Goal: Task Accomplishment & Management: Manage account settings

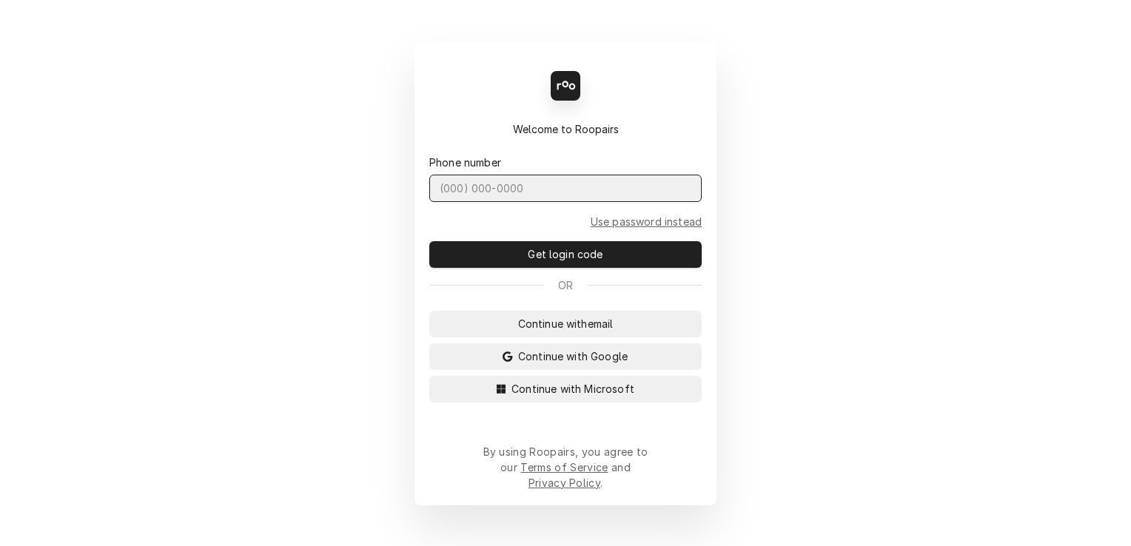
click at [589, 202] on input "Dynamic Content Wrapper" at bounding box center [565, 188] width 272 height 27
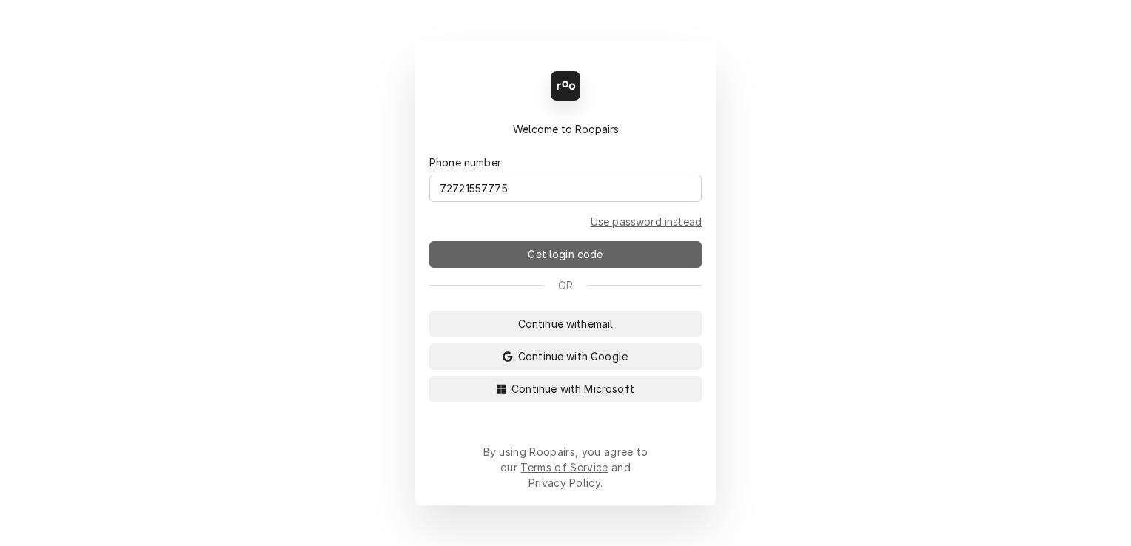
click at [608, 267] on button "Get login code" at bounding box center [565, 254] width 272 height 27
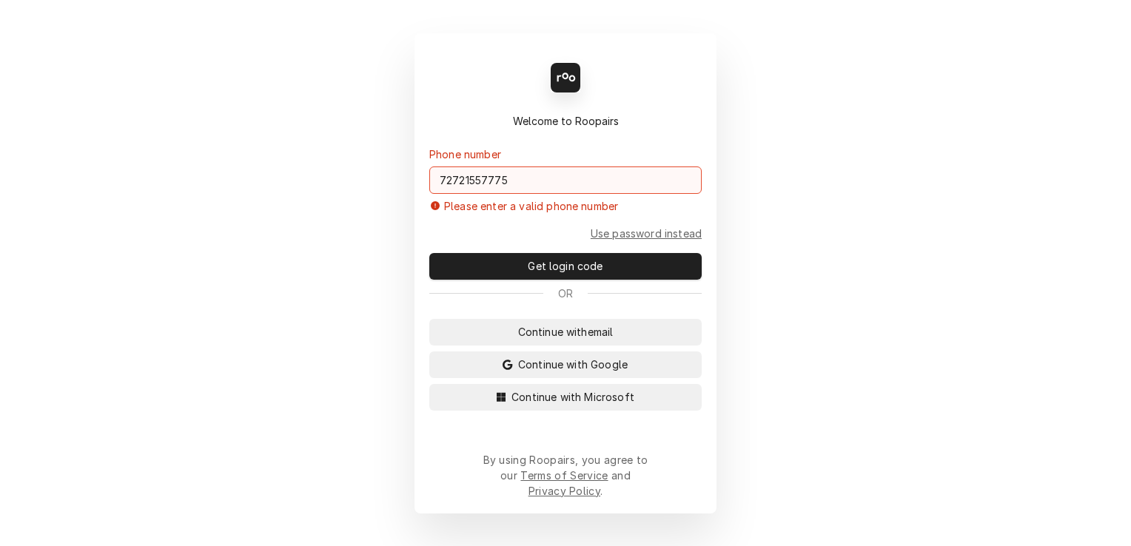
drag, startPoint x: 553, startPoint y: 197, endPoint x: 222, endPoint y: 196, distance: 331.0
click at [222, 196] on div "Back Enter code Welcome to Roopairs Phone number 72721557775 Please enter a val…" at bounding box center [565, 273] width 1131 height 546
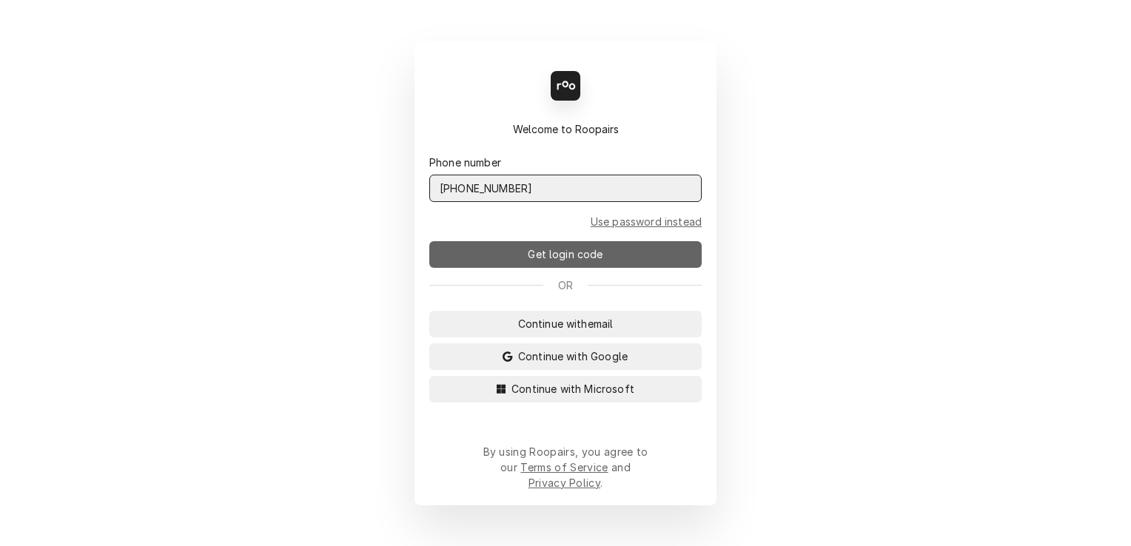
type input "(727) 215-5775"
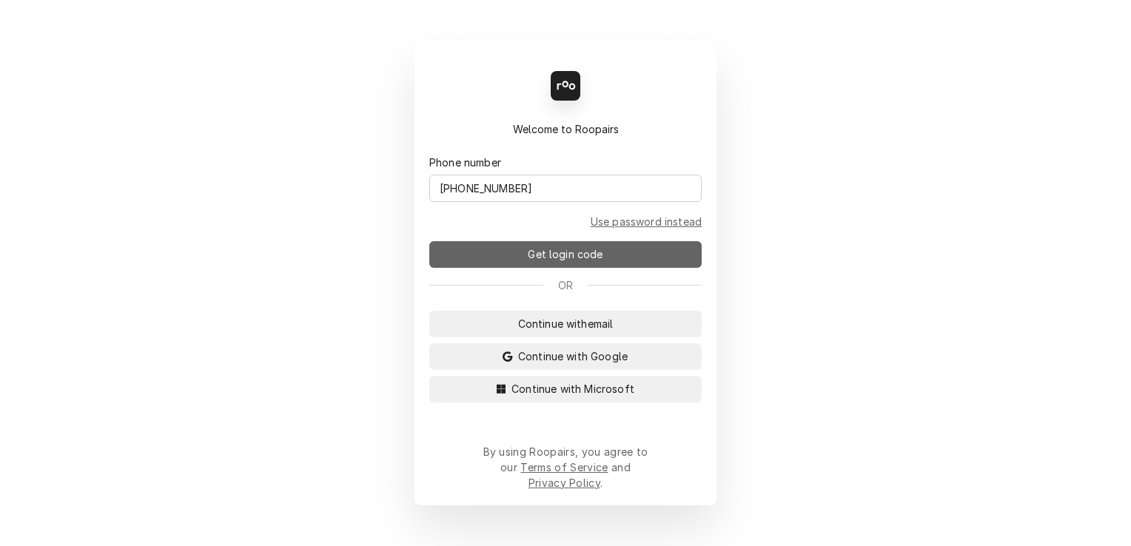
click at [601, 262] on span "Get login code" at bounding box center [565, 255] width 81 height 16
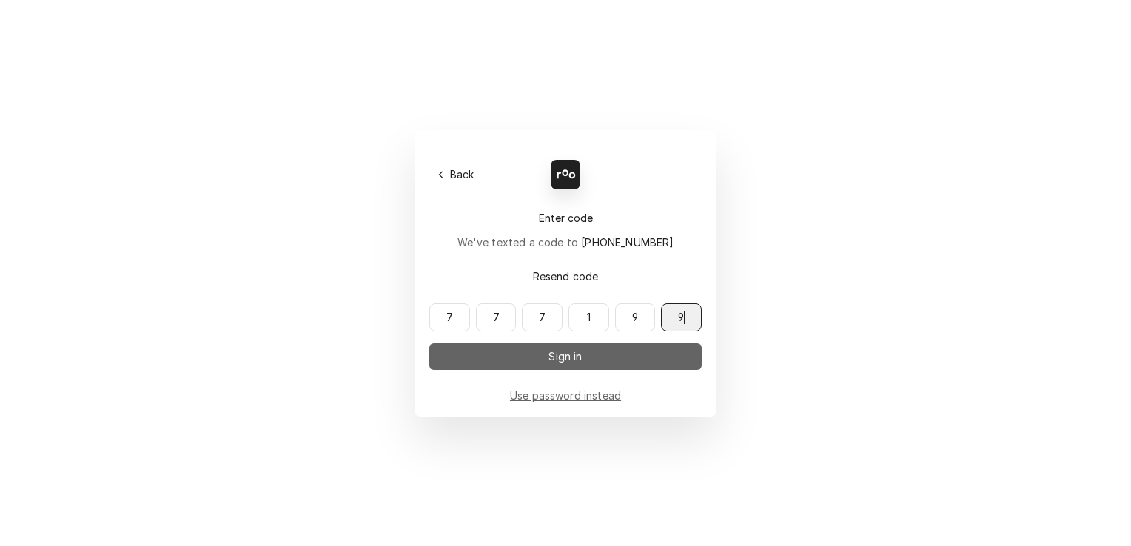
type input "777199"
click at [644, 348] on button "Sign in" at bounding box center [565, 357] width 272 height 27
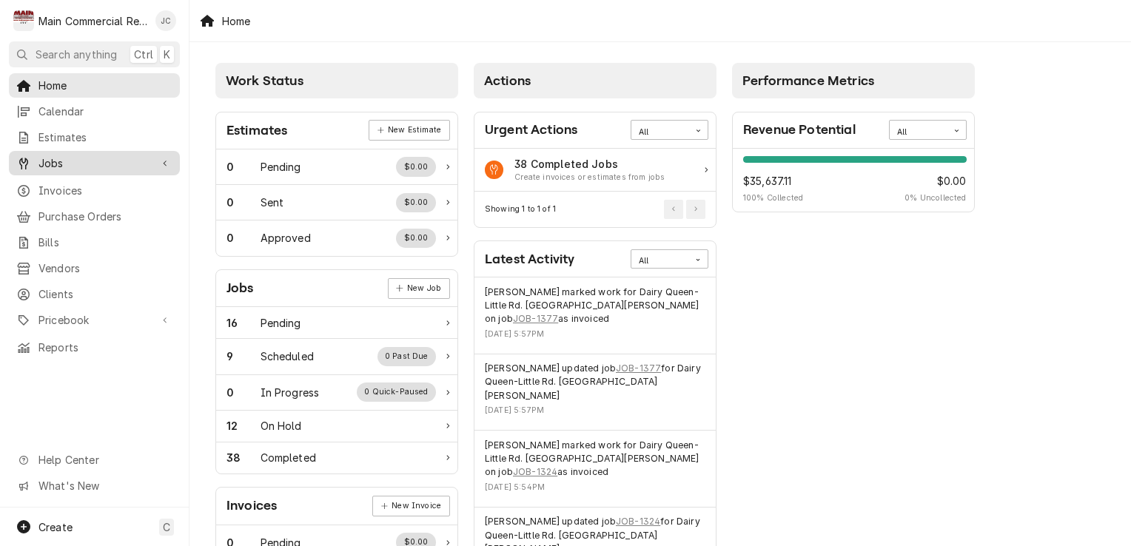
click at [62, 159] on span "Jobs" at bounding box center [95, 163] width 112 height 16
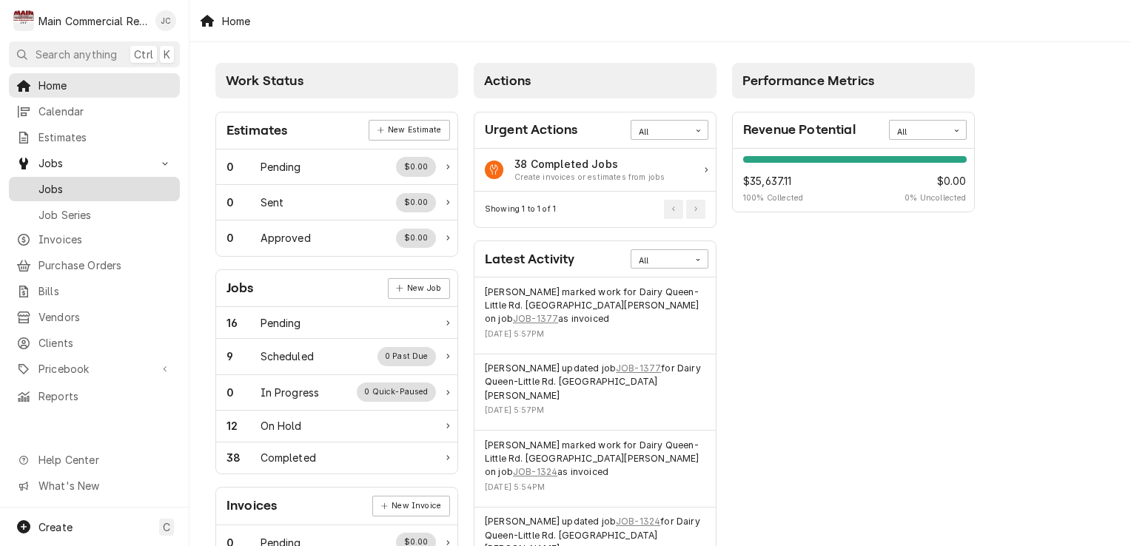
click at [59, 187] on span "Jobs" at bounding box center [106, 189] width 134 height 16
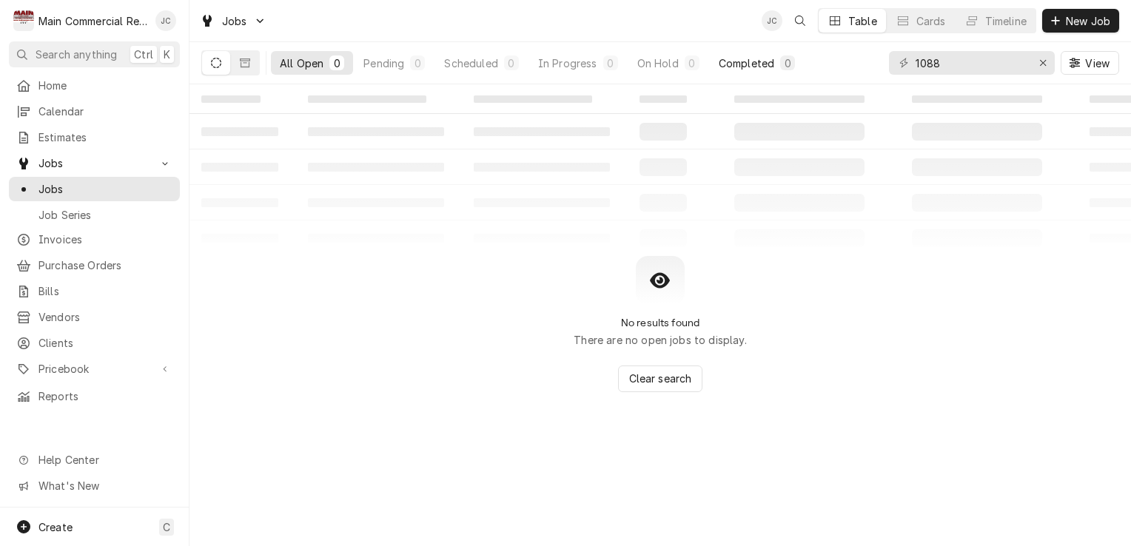
click at [726, 62] on div "Completed" at bounding box center [747, 64] width 56 height 16
click at [1048, 63] on div "Erase input" at bounding box center [1043, 63] width 15 height 15
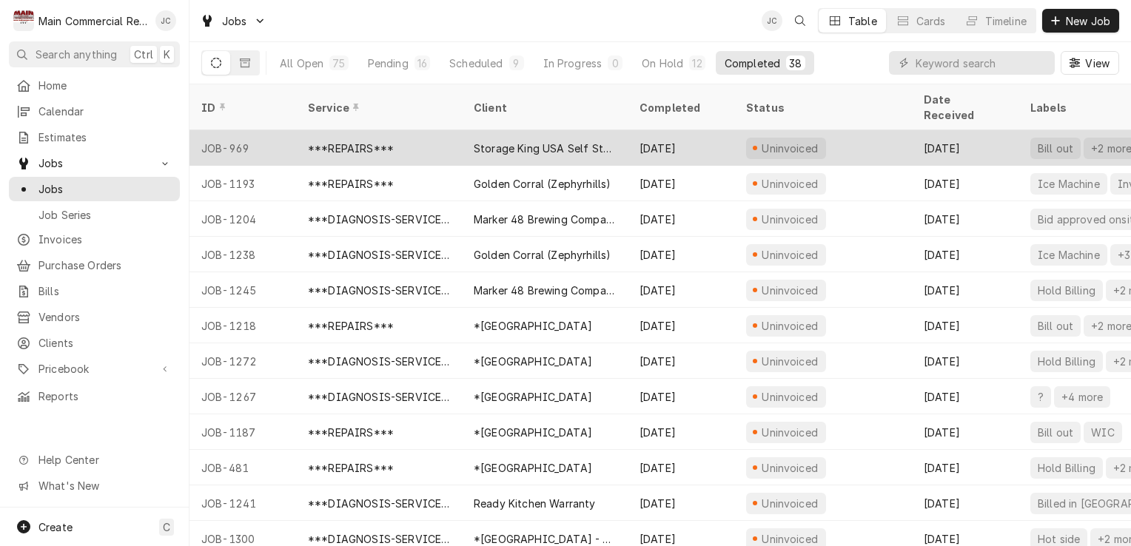
click at [849, 130] on div "Uninvoiced" at bounding box center [823, 148] width 178 height 36
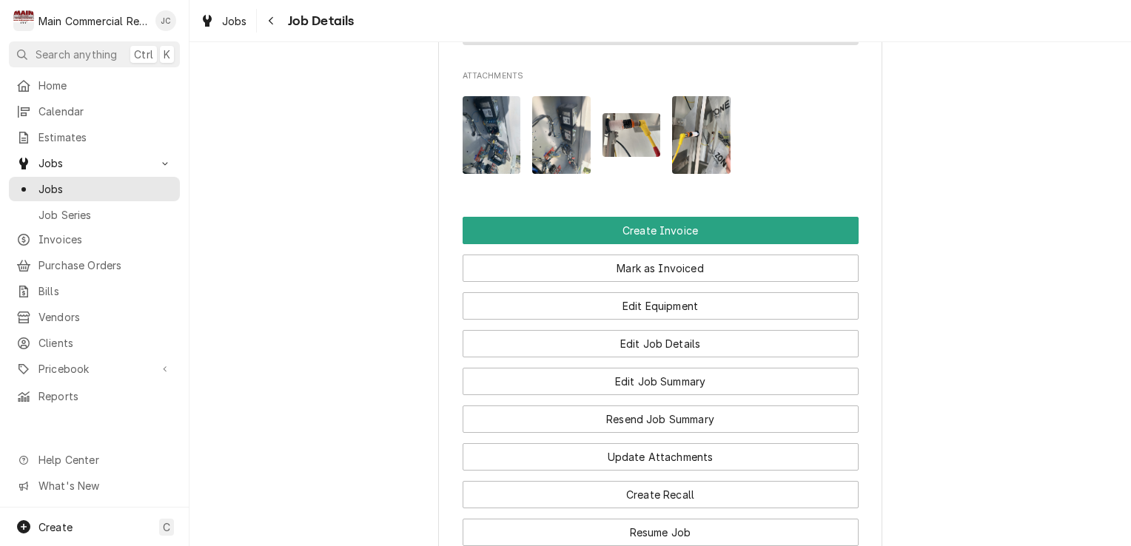
scroll to position [1629, 0]
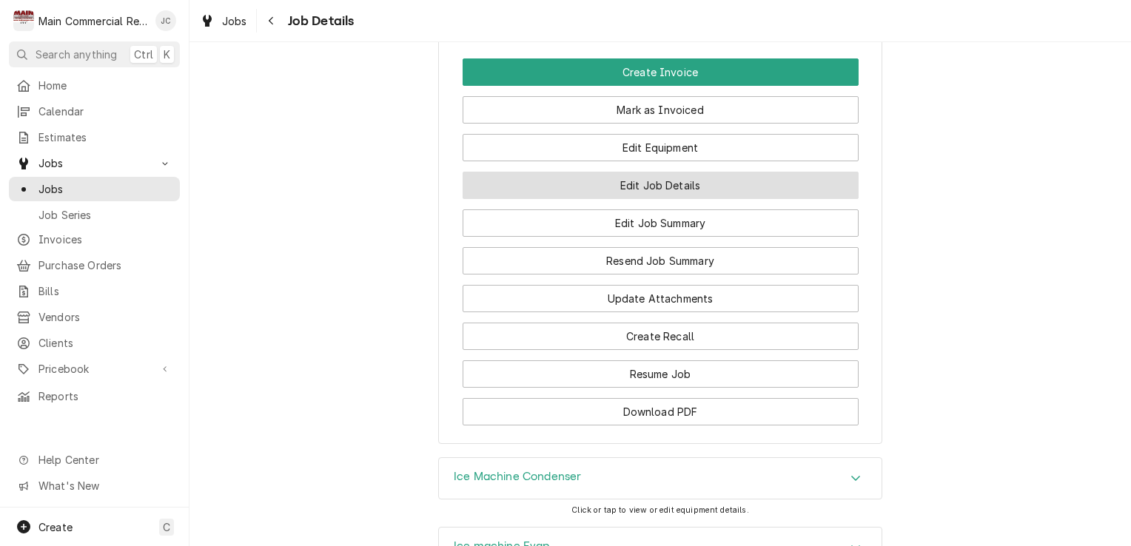
click at [647, 184] on button "Edit Job Details" at bounding box center [661, 185] width 396 height 27
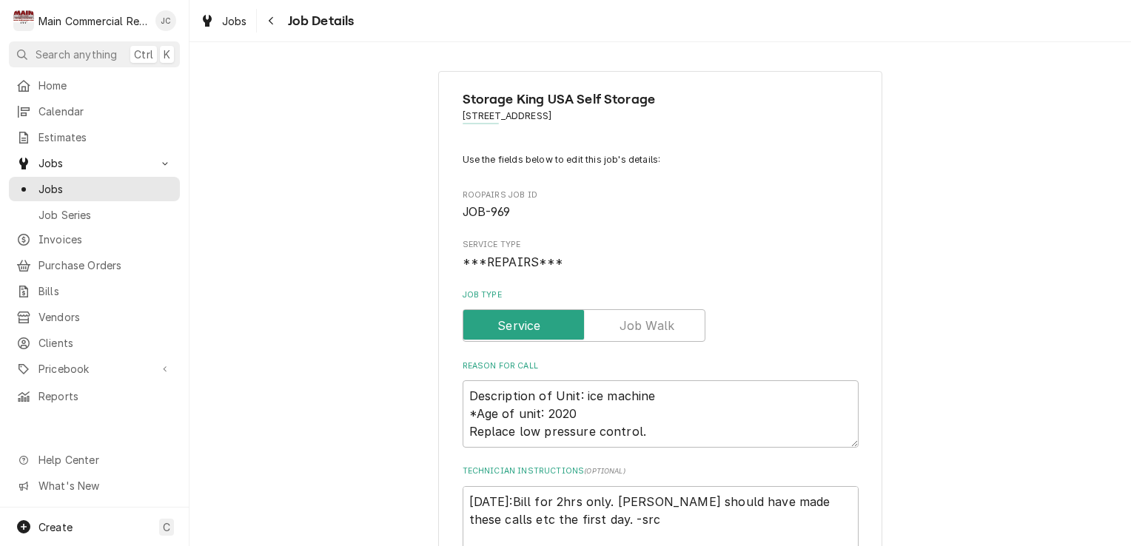
type textarea "x"
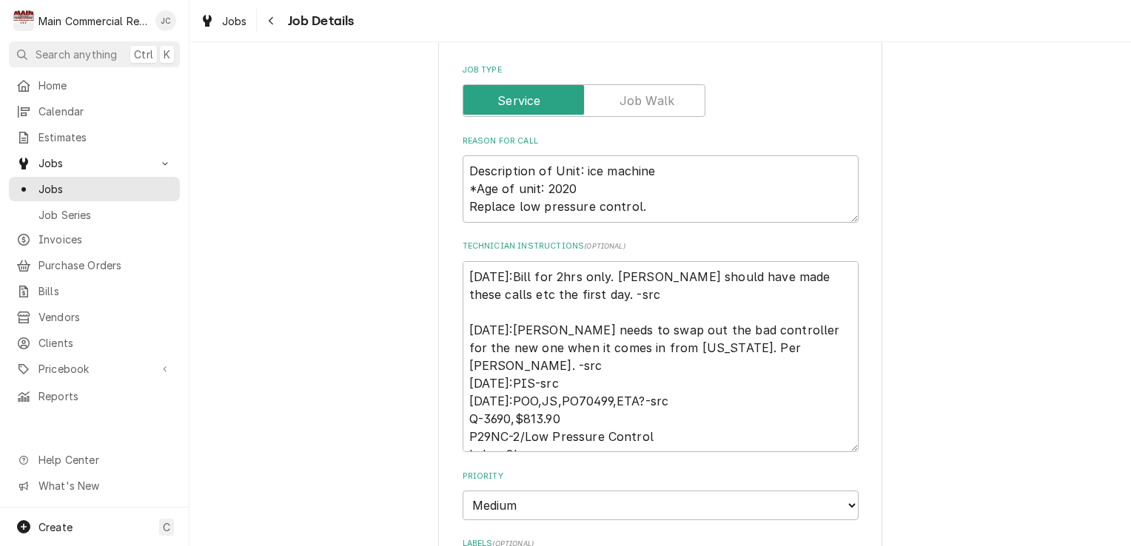
scroll to position [222, 0]
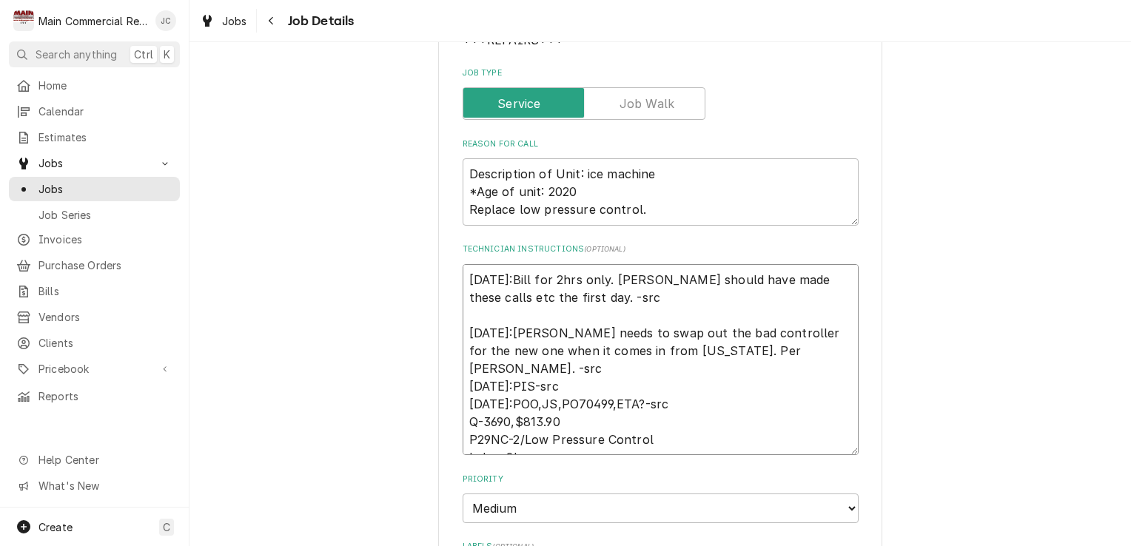
click at [463, 278] on textarea "9/3/25:Bill for 2hrs only. Dorian should have made these calls etc the first da…" at bounding box center [661, 359] width 396 height 191
type textarea "9/3/25:Bill for 2hrs only. Dorian should have made these calls etc the first da…"
type textarea "x"
type textarea "I 9/3/25:Bill for 2hrs only. Dorian should have made these calls etc the first …"
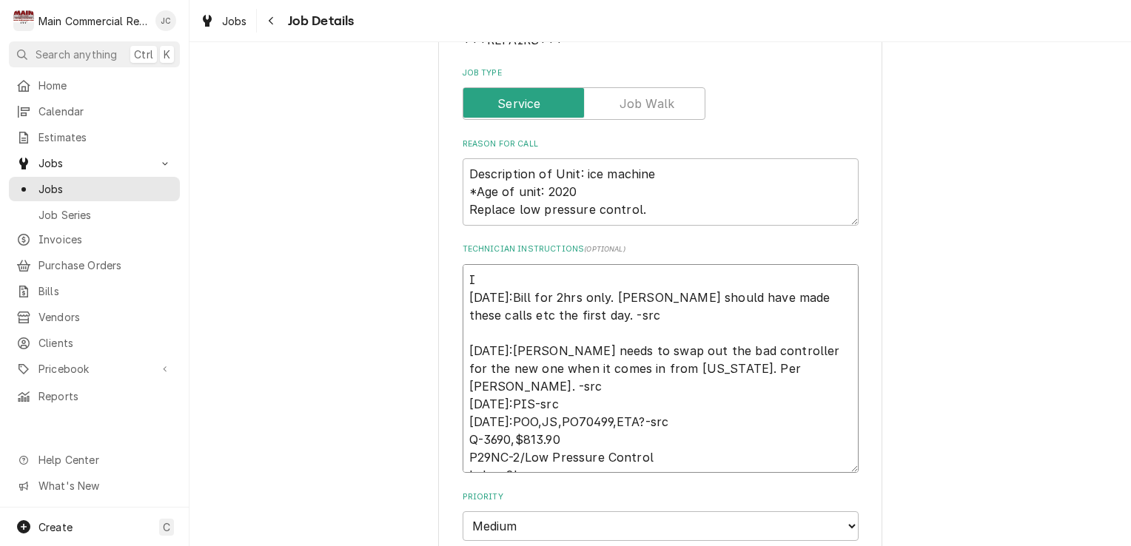
type textarea "x"
type textarea "In 9/3/25:Bill for 2hrs only. Dorian should have made these calls etc the first…"
type textarea "x"
type textarea "Inv 9/3/25:Bill for 2hrs only. Dorian should have made these calls etc the firs…"
type textarea "x"
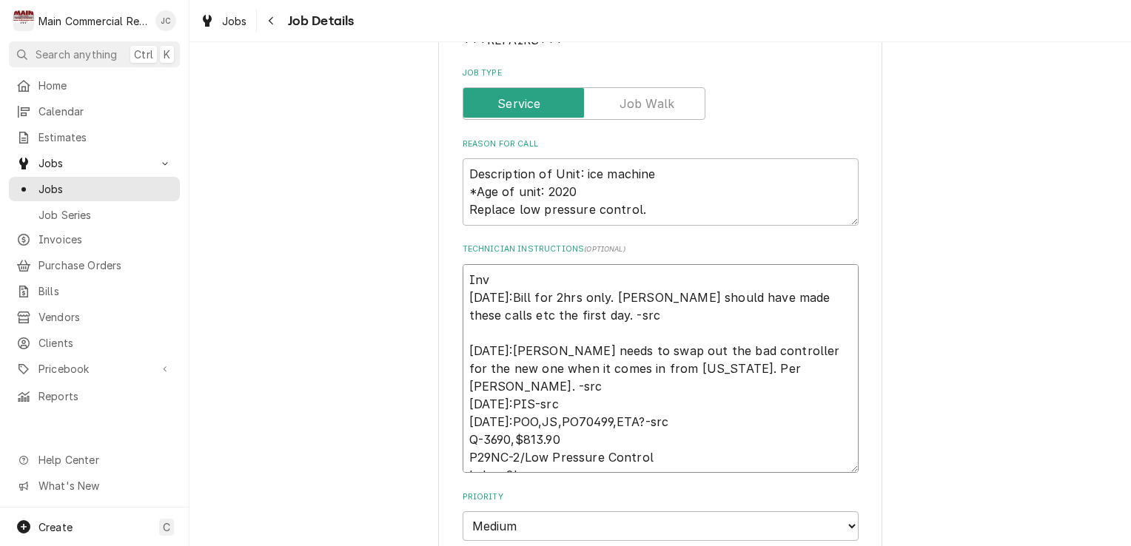
type textarea "Invo 9/3/25:Bill for 2hrs only. Dorian should have made these calls etc the fir…"
type textarea "x"
type textarea "Invoi 9/3/25:Bill for 2hrs only. Dorian should have made these calls etc the fi…"
type textarea "x"
type textarea "Invoic 9/3/25:Bill for 2hrs only. Dorian should have made these calls etc the f…"
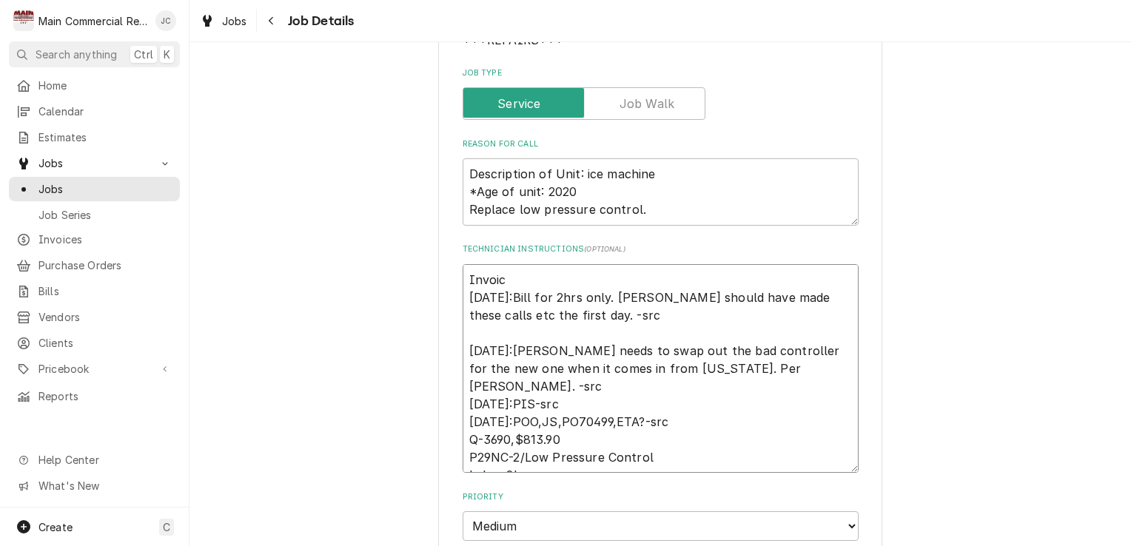
type textarea "x"
type textarea "Invoice 9/3/25:Bill for 2hrs only. Dorian should have made these calls etc the …"
type textarea "x"
type textarea "Invoice@ 9/3/25:Bill for 2hrs only. Dorian should have made these calls etc the…"
type textarea "x"
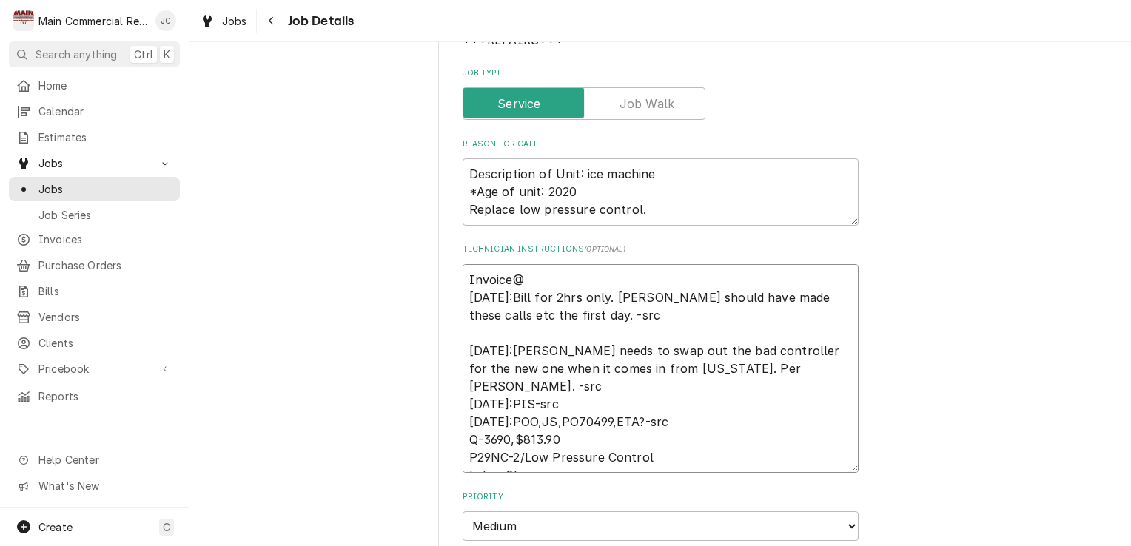
type textarea "Invoice 9/3/25:Bill for 2hrs only. Dorian should have made these calls etc the …"
type textarea "x"
type textarea "Invoice# 9/3/25:Bill for 2hrs only. Dorian should have made these calls etc the…"
type textarea "x"
type textarea "Invoice#1 9/3/25:Bill for 2hrs only. Dorian should have made these calls etc th…"
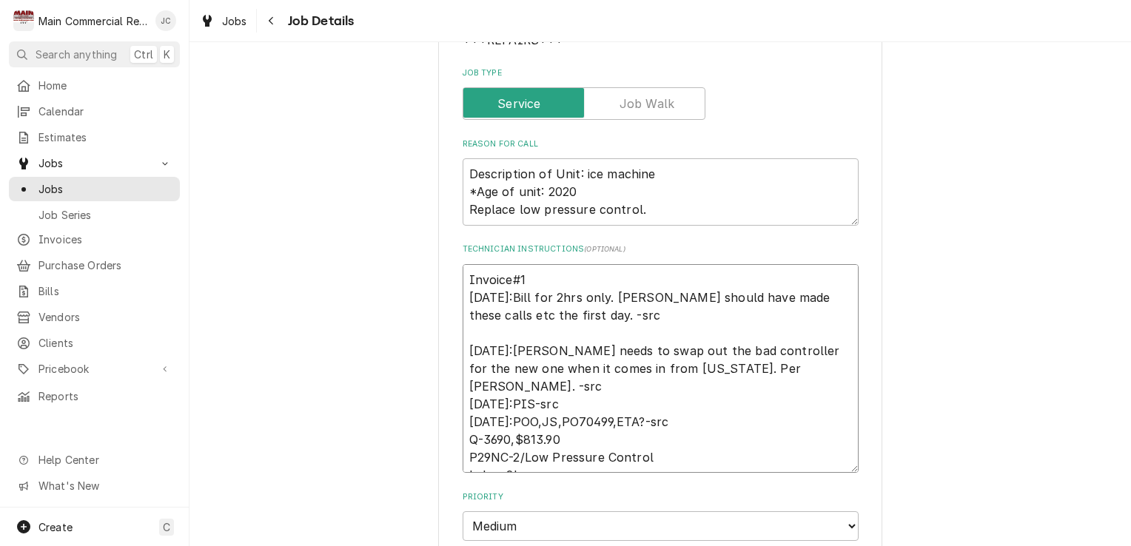
type textarea "x"
type textarea "Invoice#15 9/3/25:Bill for 2hrs only. Dorian should have made these calls etc t…"
type textarea "x"
type textarea "Invoice#152 9/3/25:Bill for 2hrs only. Dorian should have made these calls etc …"
type textarea "x"
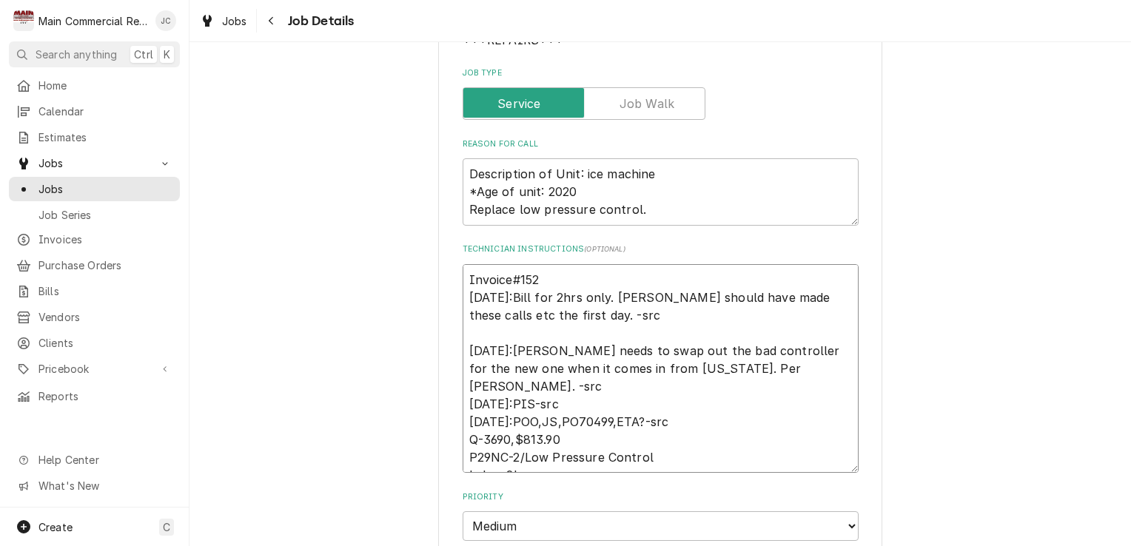
type textarea "Invoice#1521 9/3/25:Bill for 2hrs only. Dorian should have made these calls etc…"
type textarea "x"
type textarea "Invoice#15213 9/3/25:Bill for 2hrs only. Dorian should have made these calls et…"
type textarea "x"
type textarea "Invoice#152131 9/3/25:Bill for 2hrs only. Dorian should have made these calls e…"
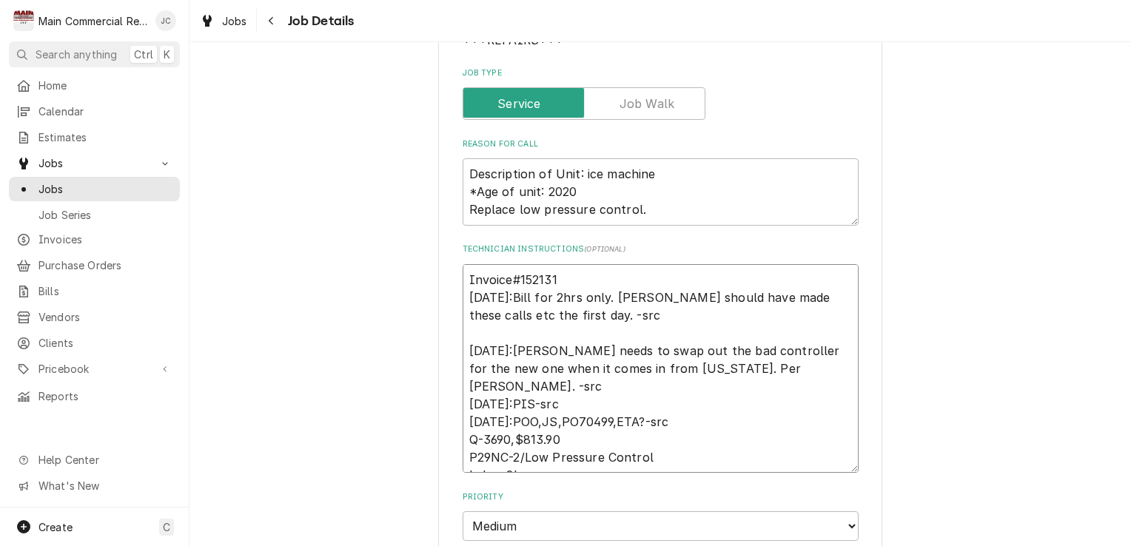
type textarea "x"
type textarea "Invoice#152131: 9/3/25:Bill for 2hrs only. Dorian should have made these calls …"
type textarea "x"
type textarea "Invoice#152131: 9/3/25:Bill for 2hrs only. Dorian should have made these calls …"
type textarea "x"
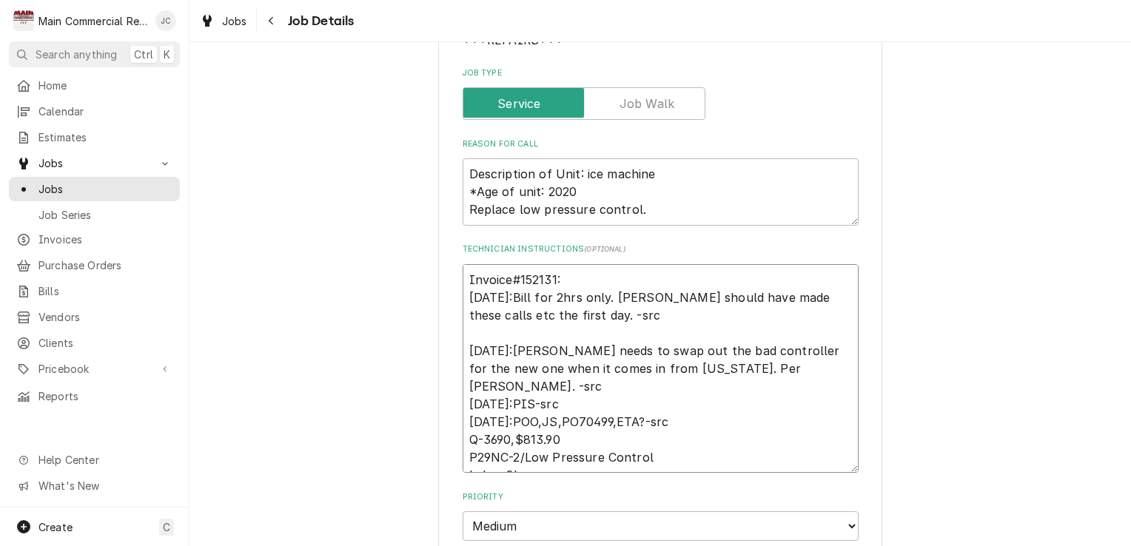
type textarea "Invoice#152131: 9/3/25:Bill for 2hrs only. Dorian should have made these calls …"
type textarea "x"
type textarea "Invoice#152131 9/3/25:Bill for 2hrs only. Dorian should have made these calls e…"
type textarea "x"
type textarea "Invoice#152131 9/3/25:Bill for 2hrs only. Dorian should have made these calls e…"
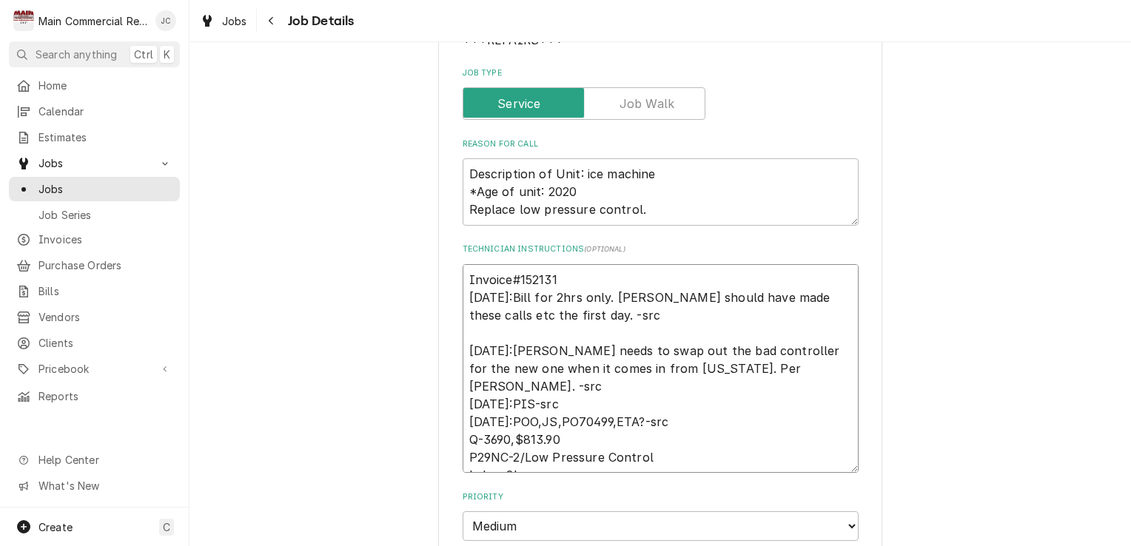
type textarea "x"
type textarea "Invoice#152131 - 9/3/25:Bill for 2hrs only. Dorian should have made these calls…"
type textarea "x"
type textarea "Invoice#152131 - 9/3/25:Bill for 2hrs only. Dorian should have made these calls…"
type textarea "x"
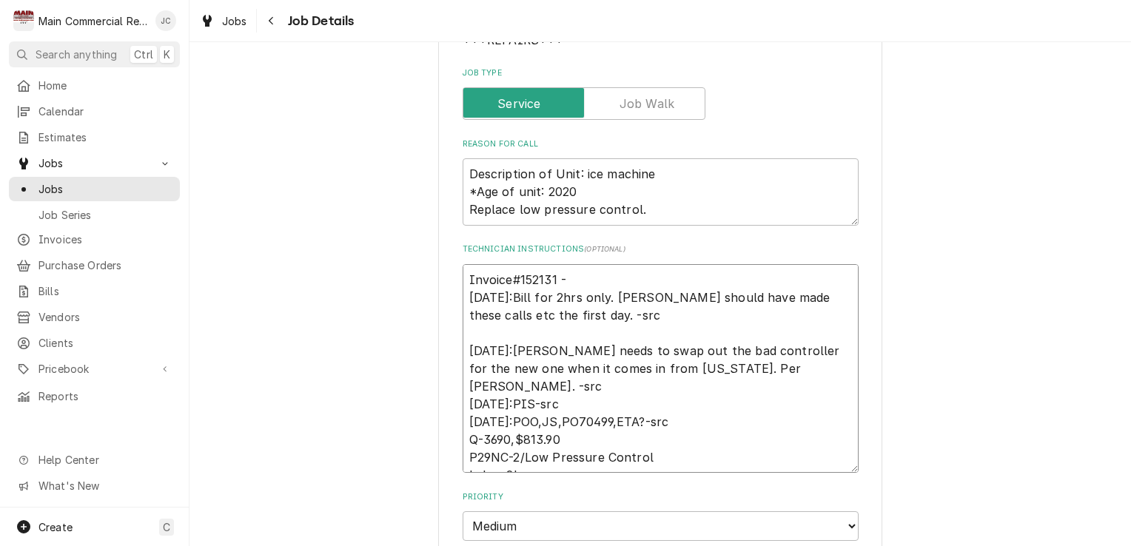
type textarea "Invoice#152131 - i 9/3/25:Bill for 2hrs only. Dorian should have made these cal…"
type textarea "x"
type textarea "Invoice#152131 - in 9/3/25:Bill for 2hrs only. Dorian should have made these ca…"
type textarea "x"
type textarea "Invoice#152131 - inv 9/3/25:Bill for 2hrs only. Dorian should have made these c…"
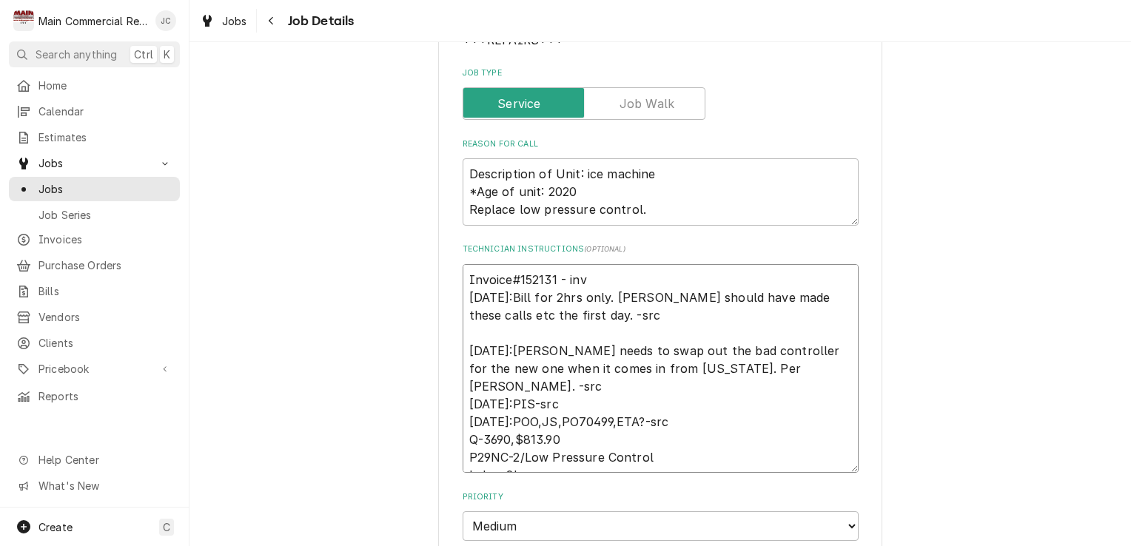
type textarea "x"
type textarea "Invoice#152131 - invoi 9/3/25:Bill for 2hrs only. Dorian should have made these…"
type textarea "x"
type textarea "Invoice#152131 - invoic 9/3/25:Bill for 2hrs only. Dorian should have made thes…"
type textarea "x"
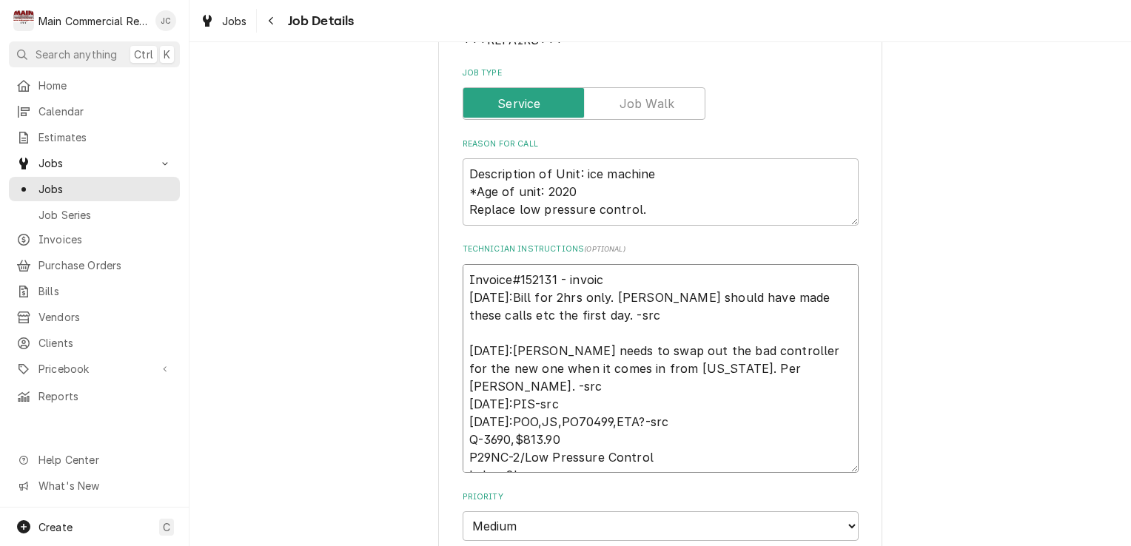
type textarea "Invoice#152131 - invoice 9/3/25:Bill for 2hrs only. Dorian should have made the…"
type textarea "x"
type textarea "Invoice#152131 - invoices 9/3/25:Bill for 2hrs only. Dorian should have made th…"
type textarea "x"
type textarea "Invoice#152131 - invoice 9/3/25:Bill for 2hrs only. Dorian should have made the…"
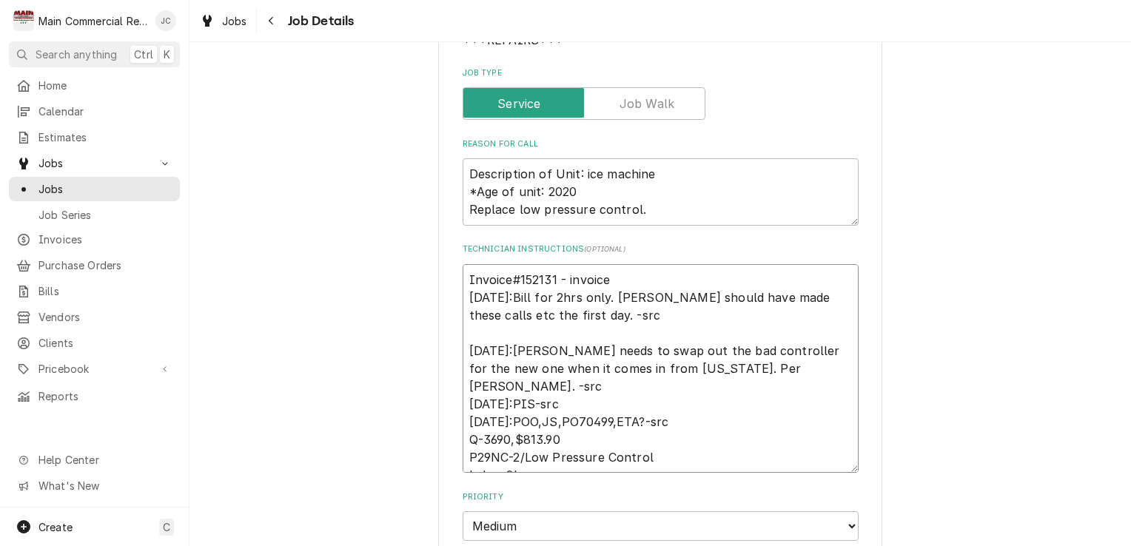
type textarea "x"
type textarea "Invoice#152131 - invoiced 9/3/25:Bill for 2hrs only. Dorian should have made th…"
type textarea "x"
type textarea "Invoice#152131 - invoiced 9/3/25:Bill for 2hrs only. Dorian should have made th…"
type textarea "x"
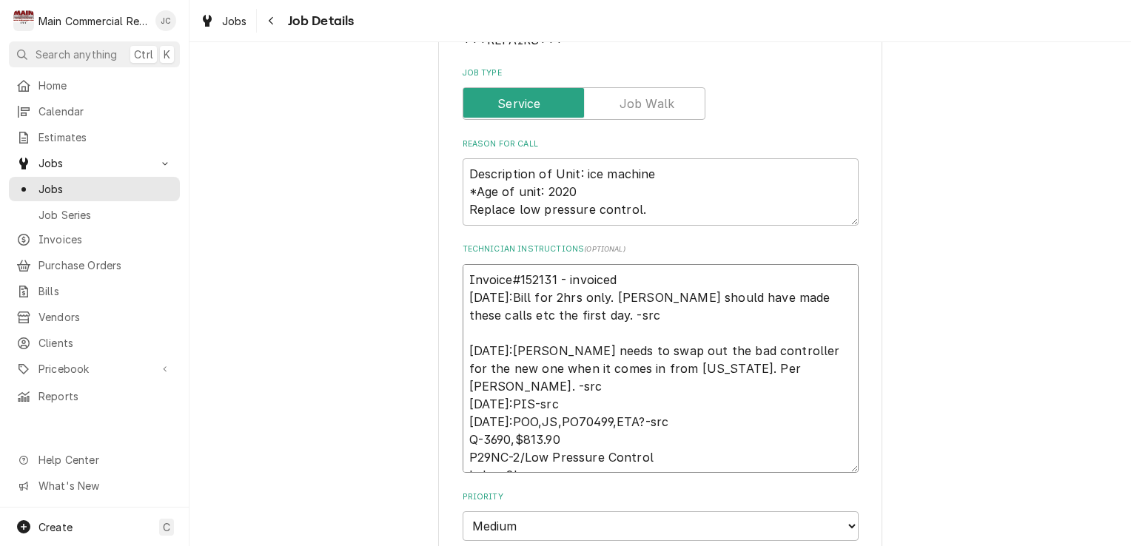
type textarea "Invoice#152131 - invoiced a 9/3/25:Bill for 2hrs only. Dorian should have made …"
type textarea "x"
type textarea "Invoice#152131 - invoiced an 9/3/25:Bill for 2hrs only. Dorian should have made…"
type textarea "x"
type textarea "Invoice#152131 - invoiced and 9/3/25:Bill for 2hrs only. Dorian should have mad…"
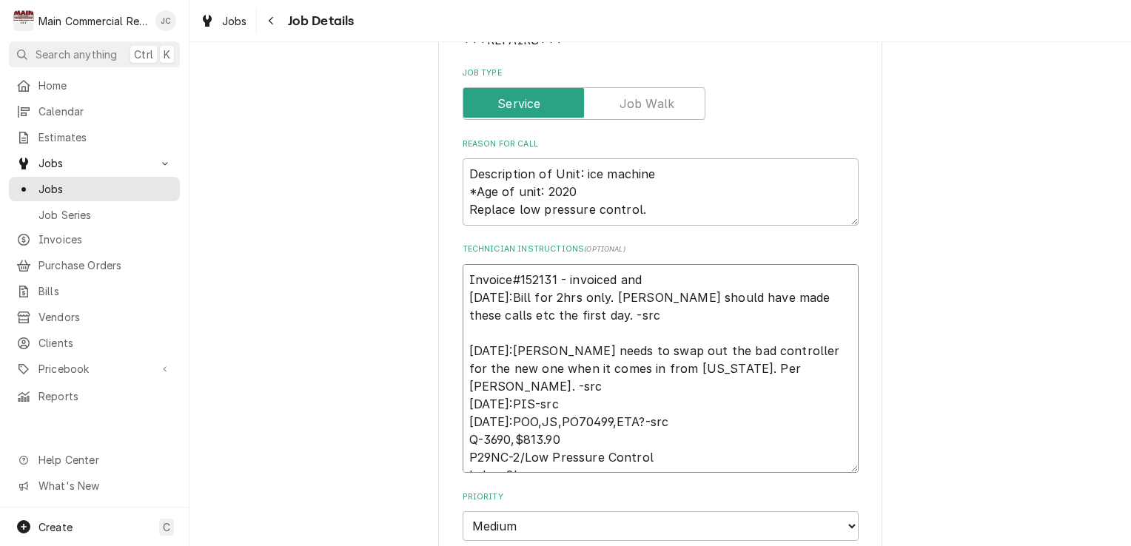
type textarea "x"
type textarea "Invoice#152131 - invoiced and 9/3/25:Bill for 2hrs only. Dorian should have mad…"
type textarea "x"
type textarea "Invoice#152131 - invoiced and c 9/3/25:Bill for 2hrs only. Dorian should have m…"
type textarea "x"
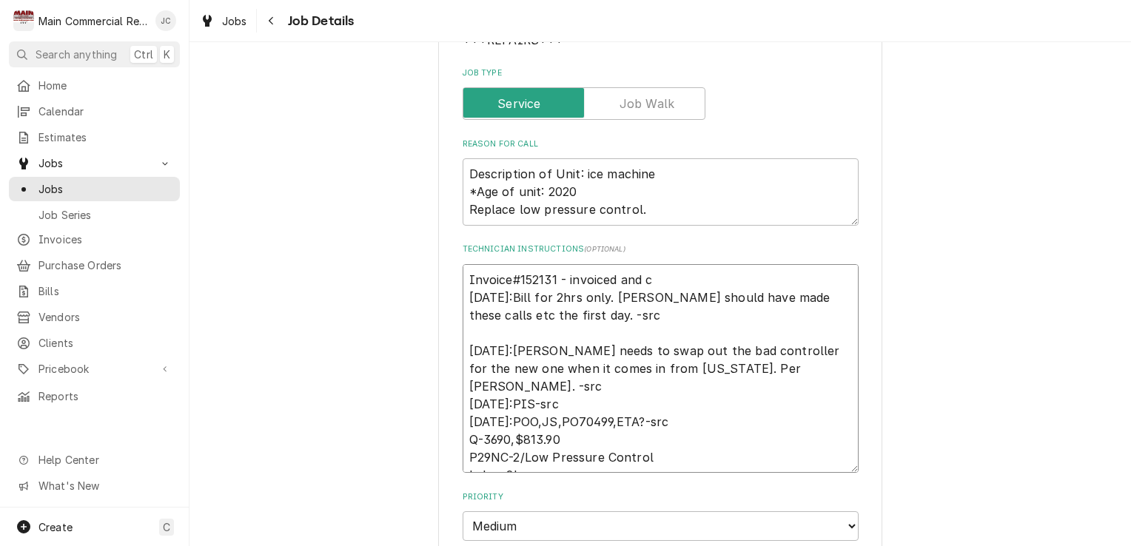
type textarea "Invoice#152131 - invoiced and cr 9/3/25:Bill for 2hrs only. Dorian should have …"
type textarea "x"
type textarea "Invoice#152131 - invoiced and cre 9/3/25:Bill for 2hrs only. Dorian should have…"
type textarea "x"
type textarea "Invoice#152131 - invoiced and cred 9/3/25:Bill for 2hrs only. Dorian should hav…"
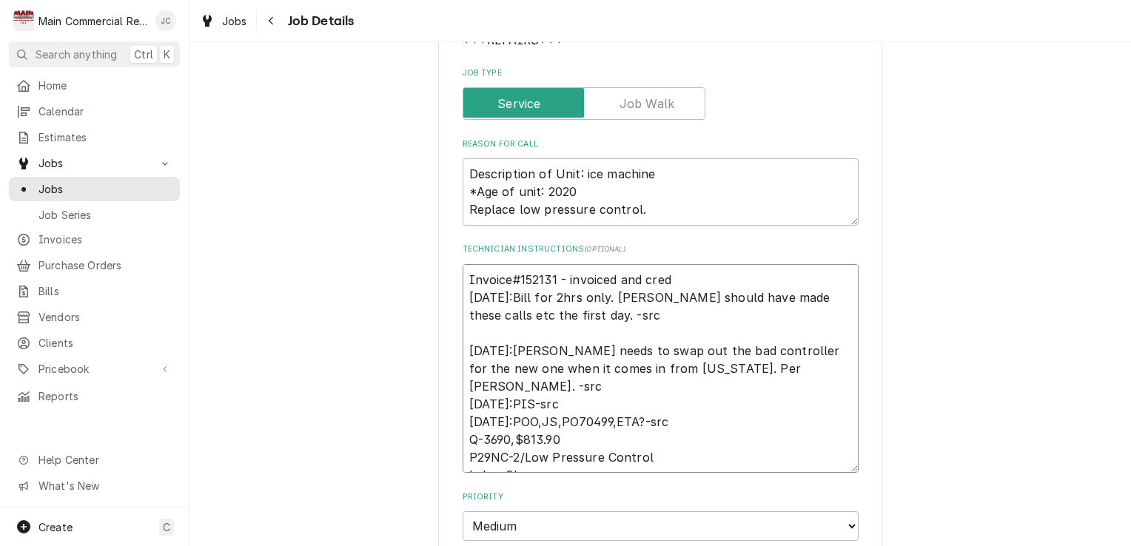
type textarea "x"
type textarea "Invoice#152131 - invoiced and credi 9/3/25:Bill for 2hrs only. Dorian should ha…"
type textarea "x"
type textarea "Invoice#152131 - invoiced and credit 9/3/25:Bill for 2hrs only. Dorian should h…"
type textarea "x"
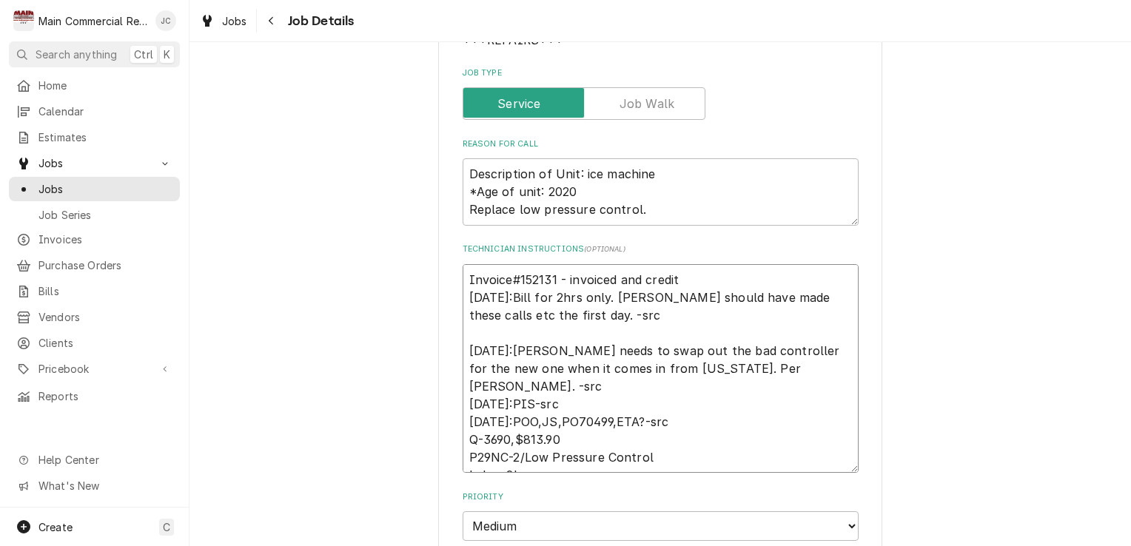
type textarea "Invoice#152131 - invoiced and credite 9/3/25:Bill for 2hrs only. Dorian should …"
type textarea "x"
type textarea "Invoice#152131 - invoiced and credited 9/3/25:Bill for 2hrs only. Dorian should…"
type textarea "x"
type textarea "Invoice#152131 - invoiced and credited/ 9/3/25:Bill for 2hrs only. Dorian shoul…"
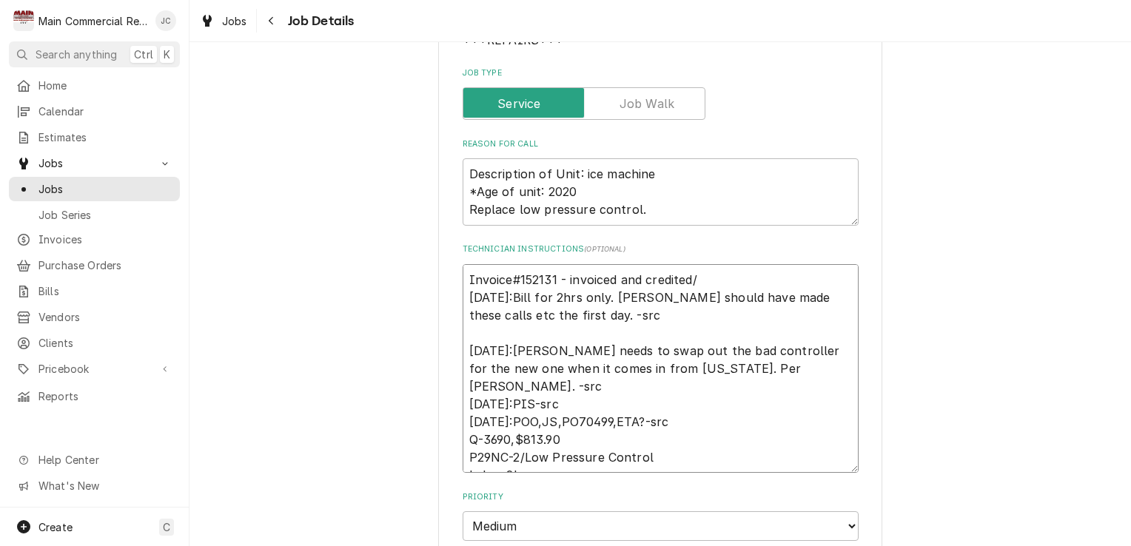
type textarea "x"
type textarea "Invoice#152131 - invoiced and credited/c 9/3/25:Bill for 2hrs only. Dorian shou…"
type textarea "x"
type textarea "Invoice#152131 - invoiced and credited/cl 9/3/25:Bill for 2hrs only. Dorian sho…"
type textarea "x"
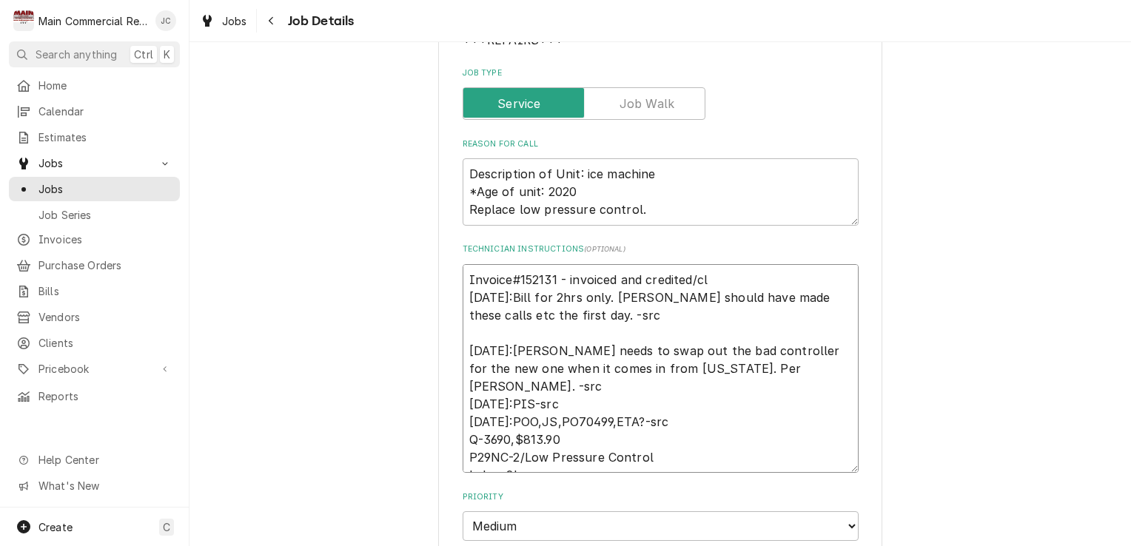
type textarea "Invoice#152131 - invoiced and credited/clo 9/3/25:Bill for 2hrs only. Dorian sh…"
type textarea "x"
type textarea "Invoice#152131 - invoiced and credited/clos 9/3/25:Bill for 2hrs only. Dorian s…"
type textarea "x"
type textarea "Invoice#152131 - invoiced and credited/close 9/3/25:Bill for 2hrs only. Dorian …"
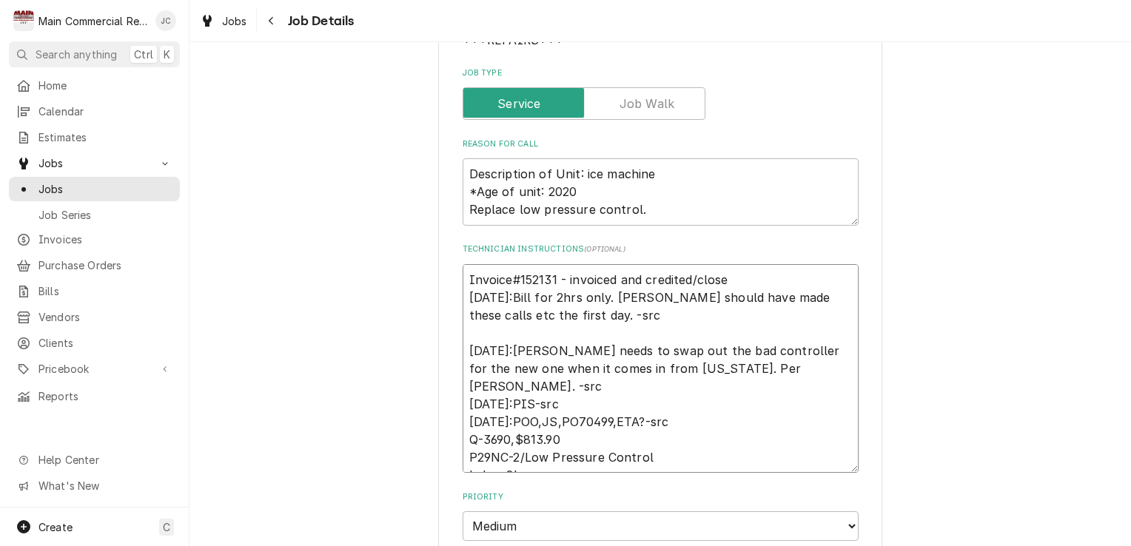
type textarea "x"
type textarea "Invoice#152131 - invoiced and credited/closed 9/3/25:Bill for 2hrs only. Dorian…"
type textarea "x"
type textarea "Invoice#152131 - invoiced and credited/closed 9/3/25:Bill for 2hrs only. Dorian…"
type textarea "x"
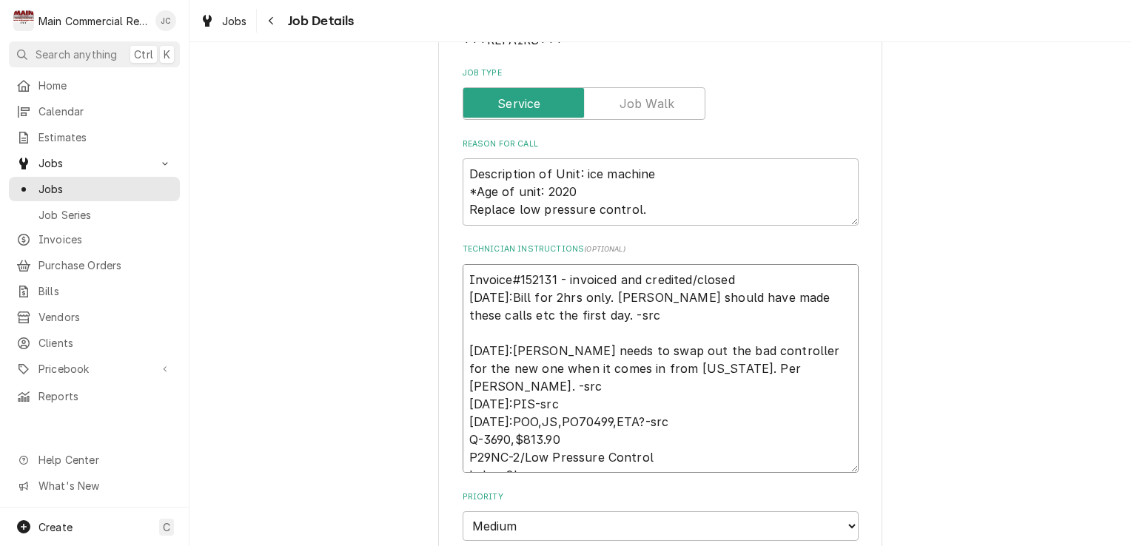
type textarea "Invoice#152131 - invoiced and credited/closed o 9/3/25:Bill for 2hrs only. Dori…"
type textarea "x"
type textarea "Invoice#152131 - invoiced and credited/closed ou 9/3/25:Bill for 2hrs only. Dor…"
type textarea "x"
type textarea "Invoice#152131 - invoiced and credited/closed out 9/3/25:Bill for 2hrs only. Do…"
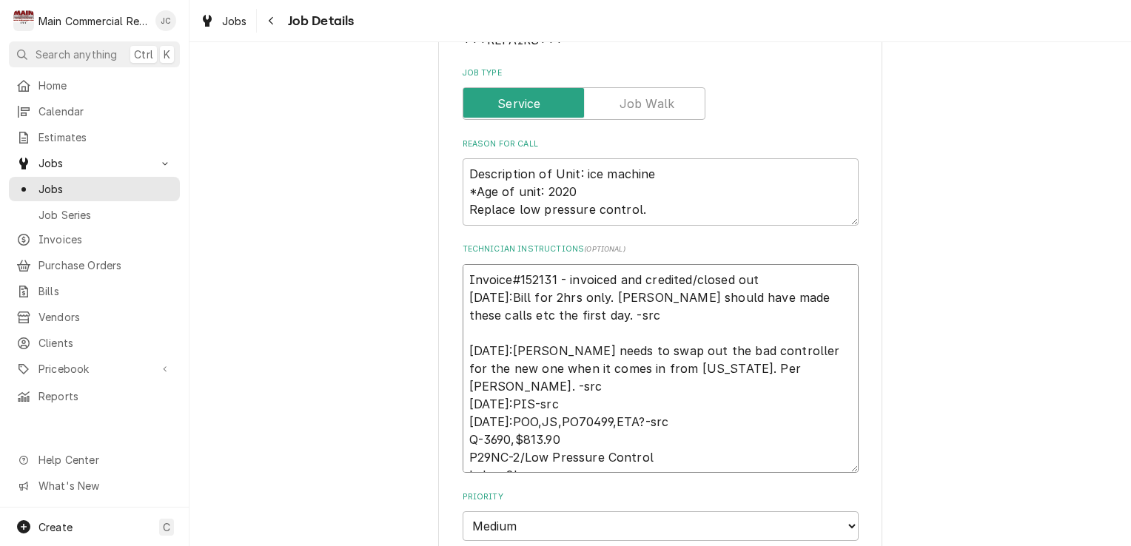
type textarea "x"
type textarea "Invoice#152131 - invoiced and credited/closed out 9/3/25:Bill for 2hrs only. Do…"
type textarea "x"
type textarea "Invoice#152131 - invoiced and credited/closed out b 9/3/25:Bill for 2hrs only. …"
type textarea "x"
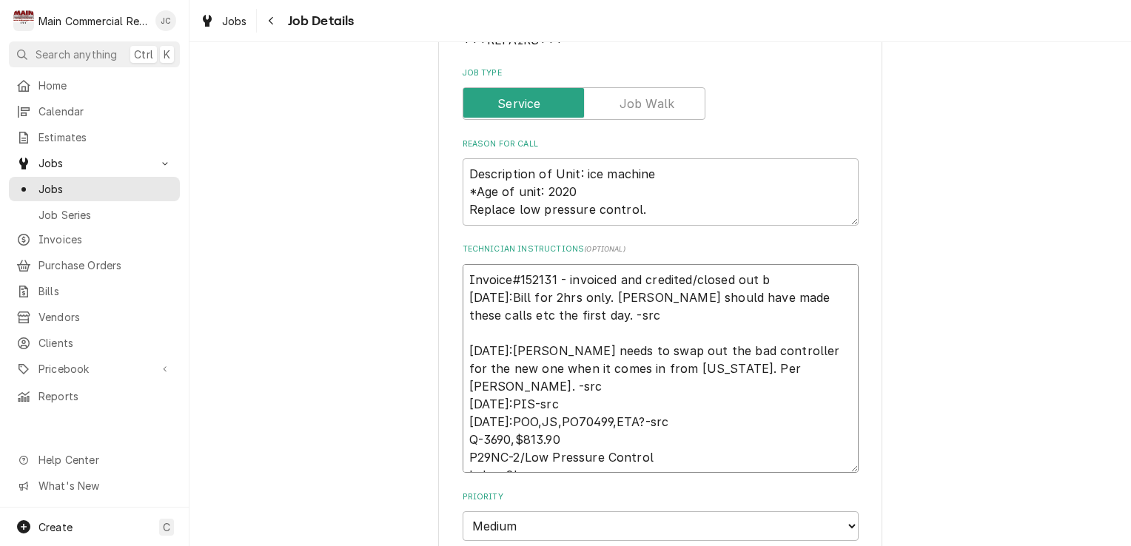
type textarea "Invoice#152131 - invoiced and credited/closed out by 9/3/25:Bill for 2hrs only.…"
type textarea "x"
type textarea "Invoice#152131 - invoiced and credited/closed out by 9/3/25:Bill for 2hrs only.…"
type textarea "x"
type textarea "Invoice#152131 - invoiced and credited/closed out by S 9/3/25:Bill for 2hrs onl…"
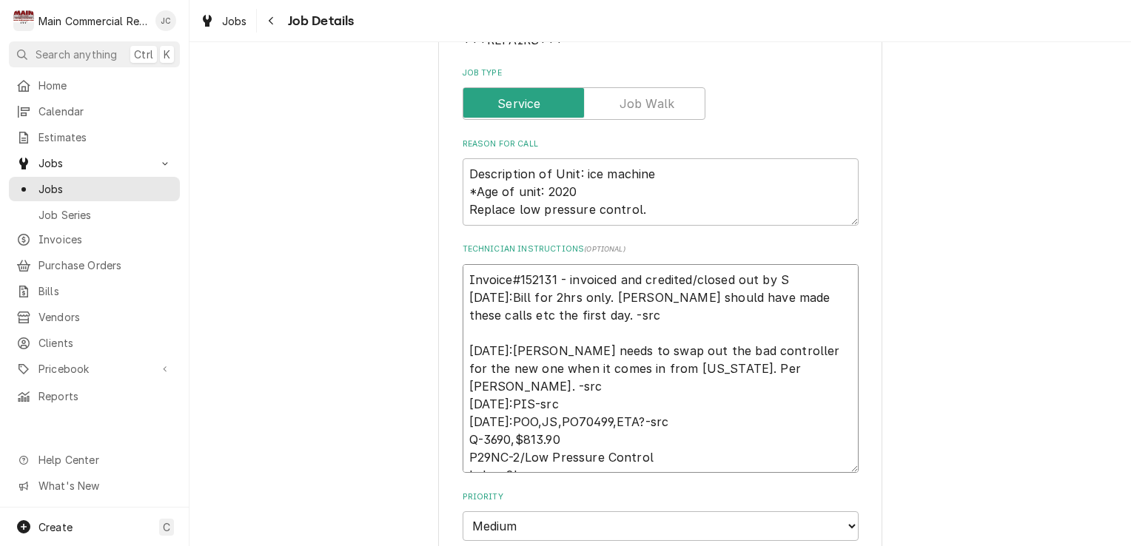
type textarea "x"
type textarea "Invoice#152131 - invoiced and credited/closed out by Sh 9/3/25:Bill for 2hrs on…"
type textarea "x"
type textarea "Invoice#152131 - invoiced and credited/closed out by Sha 9/3/25:Bill for 2hrs o…"
type textarea "x"
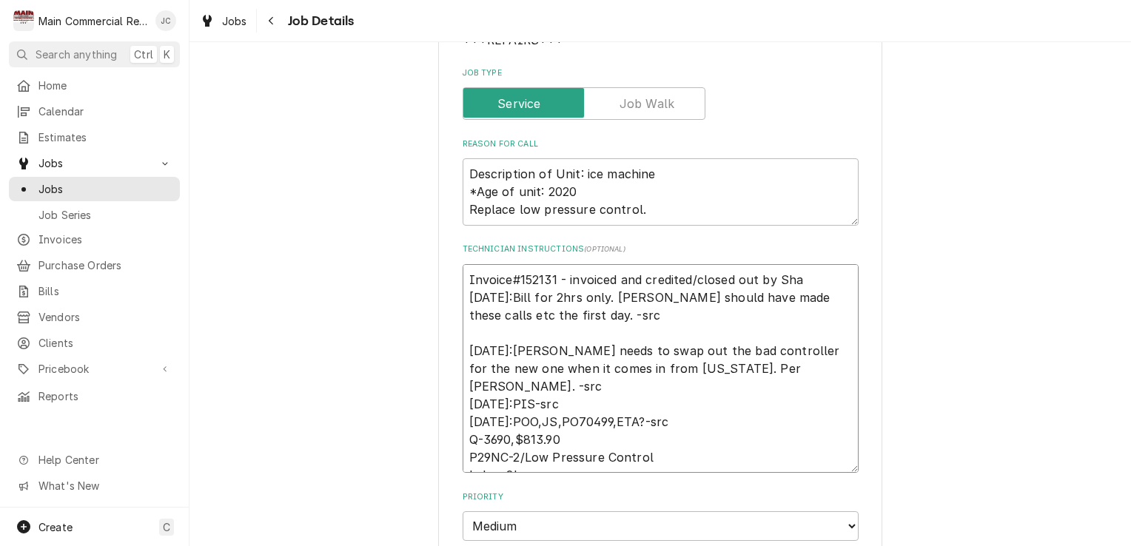
type textarea "Invoice#152131 - invoiced and credited/closed out by Shar 9/3/25:Bill for 2hrs …"
type textarea "x"
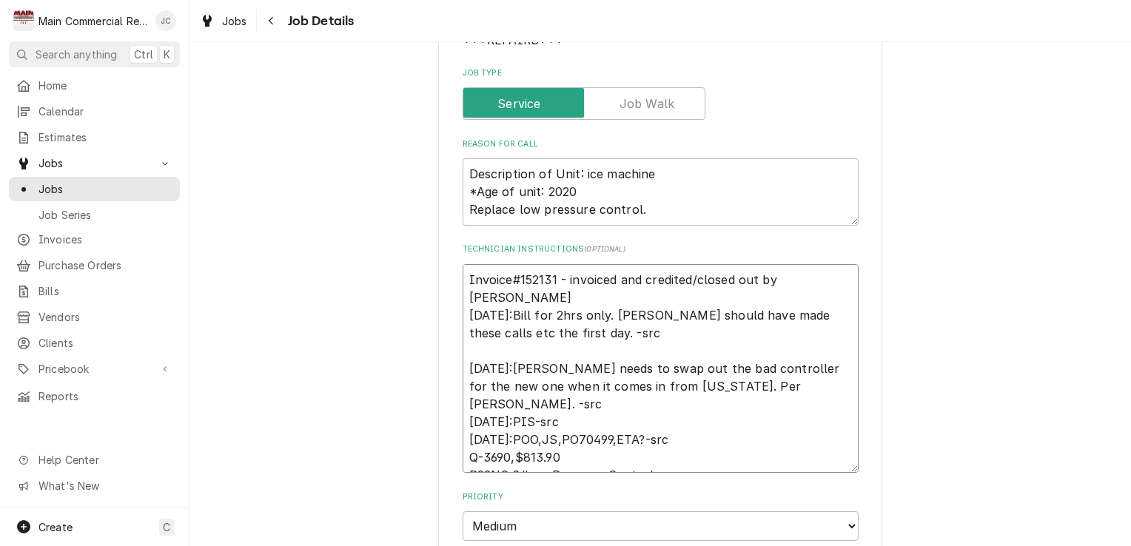
type textarea "Invoice#152131 - invoiced and credited/closed out by Sharon 9/3/25:Bill for 2hr…"
type textarea "x"
type textarea "Invoice#152131 - invoiced and credited/closed out by Sharon 9/3/25:Bill for 2hr…"
type textarea "x"
type textarea "Invoice#152131 - invoiced and credited/closed out by Sharon f 9/3/25:Bill for 2…"
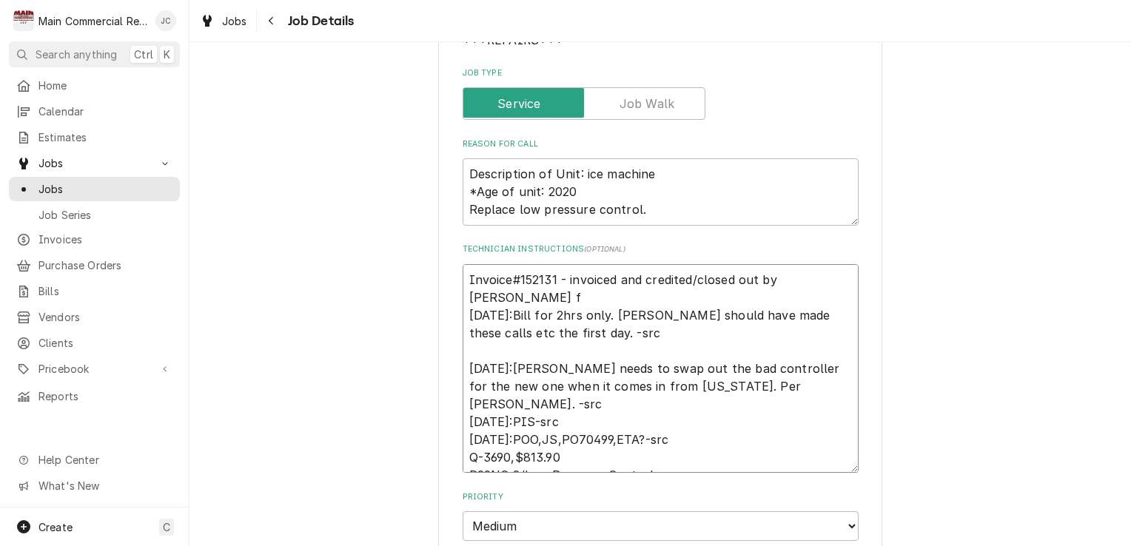
type textarea "x"
type textarea "Invoice#152131 - invoiced and credited/closed out by Sharon fo 9/3/25:Bill for …"
type textarea "x"
type textarea "Invoice#152131 - invoiced and credited/closed out by Sharon for 9/3/25:Bill for…"
type textarea "x"
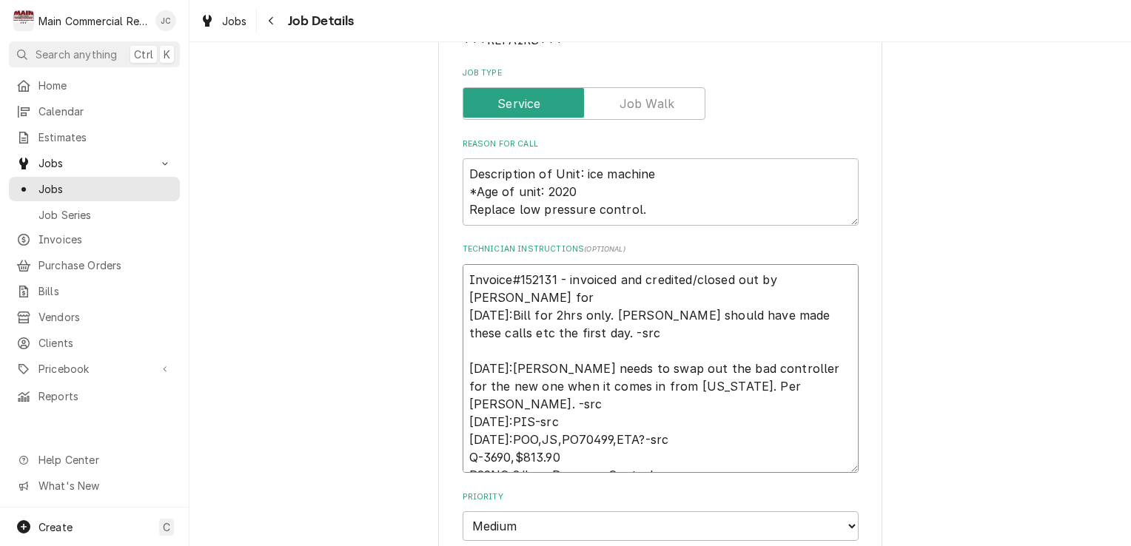
type textarea "Invoice#152131 - invoiced and credited/closed out by Sharon for $ 9/3/25:Bill f…"
type textarea "x"
type textarea "Invoice#152131 - invoiced and credited/closed out by Sharon for $1 9/3/25:Bill …"
type textarea "x"
type textarea "Invoice#152131 - invoiced and credited/closed out by Sharon for $11 9/3/25:Bill…"
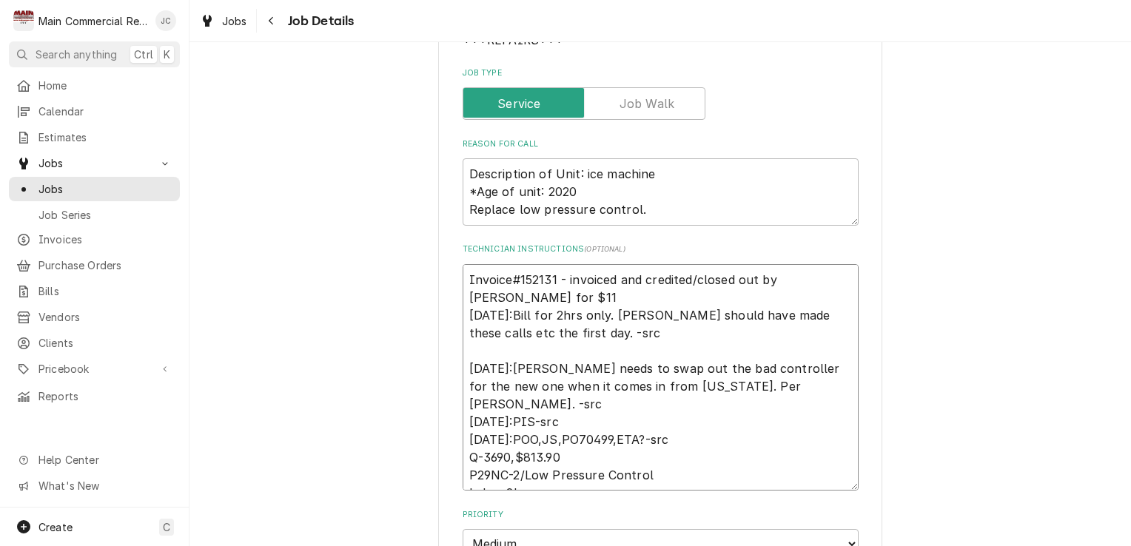
type textarea "x"
type textarea "Invoice#152131 - invoiced and credited/closed out by Sharon for $118 9/3/25:Bil…"
type textarea "x"
type textarea "Invoice#152131 - invoiced and credited/closed out by Sharon for $1186 9/3/25:Bi…"
type textarea "x"
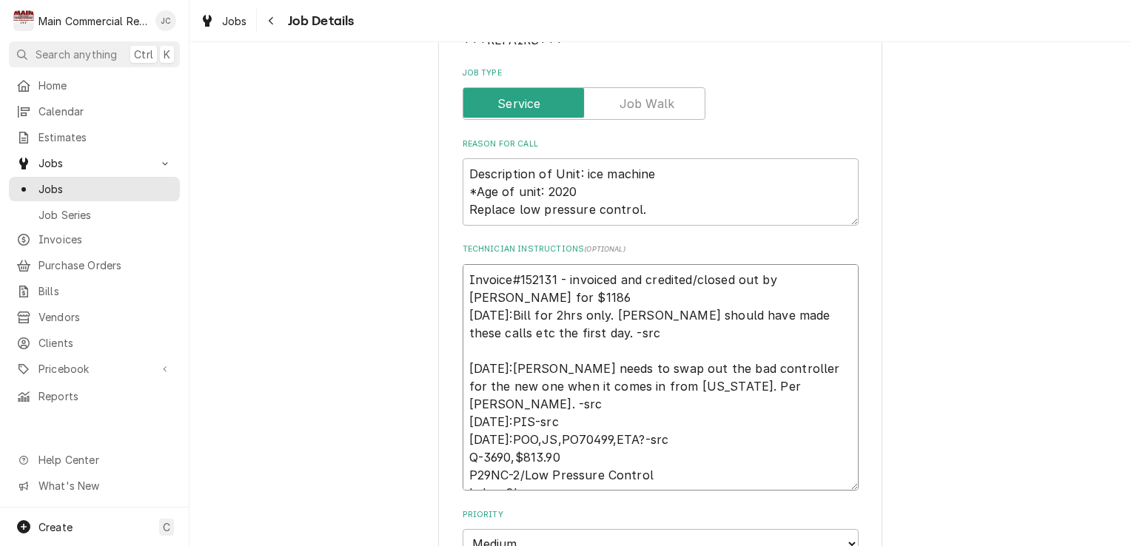
type textarea "Invoice#152131 - invoiced and credited/closed out by Sharon for $1186. 9/3/25:B…"
type textarea "x"
type textarea "Invoice#152131 - invoiced and credited/closed out by Sharon for $1186.0 9/3/25:…"
type textarea "x"
type textarea "Invoice#152131 - invoiced and credited/closed out by Sharon for $1186.00 9/3/25…"
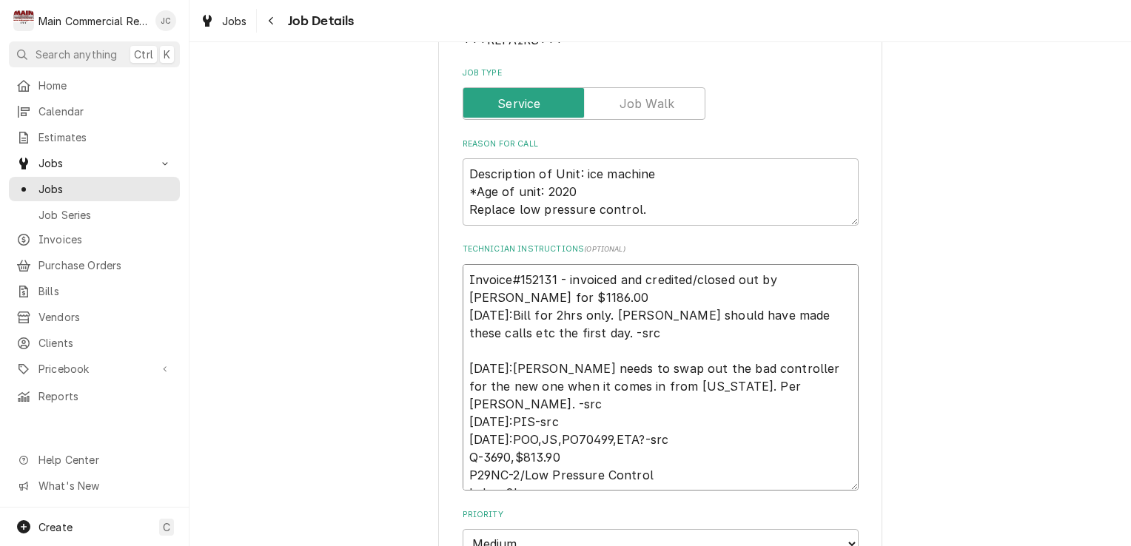
type textarea "x"
type textarea "Invoice#152131 - invoiced and credited/closed out by Sharon for $1186.00 9/3/25…"
type textarea "x"
type textarea "Invoice#152131 - invoiced and credited/closed out by Sharon for $1186.00 - 9/3/…"
type textarea "x"
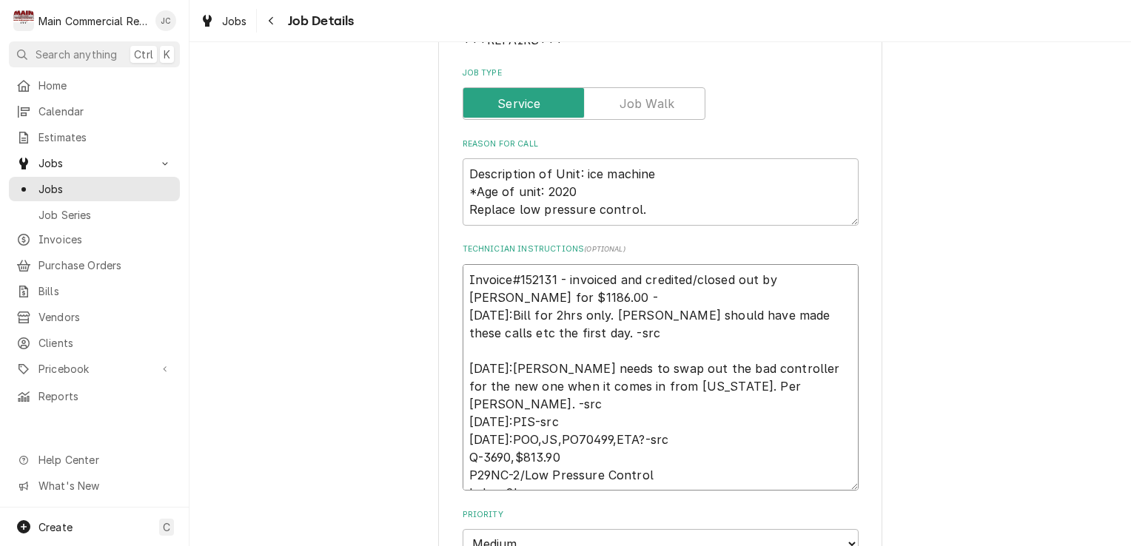
type textarea "Invoice#152131 - invoiced and credited/closed out by Sharon for $1186.00 - 9/3/…"
type textarea "x"
type textarea "Invoice#152131 - invoiced and credited/closed out by Sharon for $1186.00 - F 9/…"
type textarea "x"
type textarea "Invoice#152131 - invoiced and credited/closed out by Sharon for $1186.00 - Fo 9…"
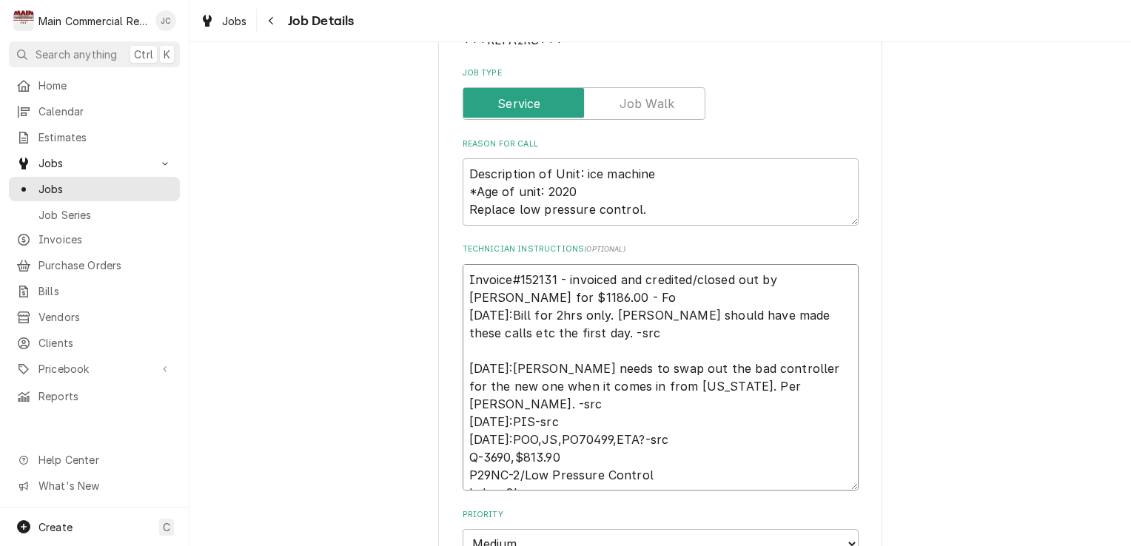
type textarea "x"
type textarea "Invoice#152131 - invoiced and credited/closed out by Sharon for $1186.00 - Fol …"
type textarea "x"
type textarea "Invoice#152131 - invoiced and credited/closed out by Sharon for $1186.00 - Foll…"
type textarea "x"
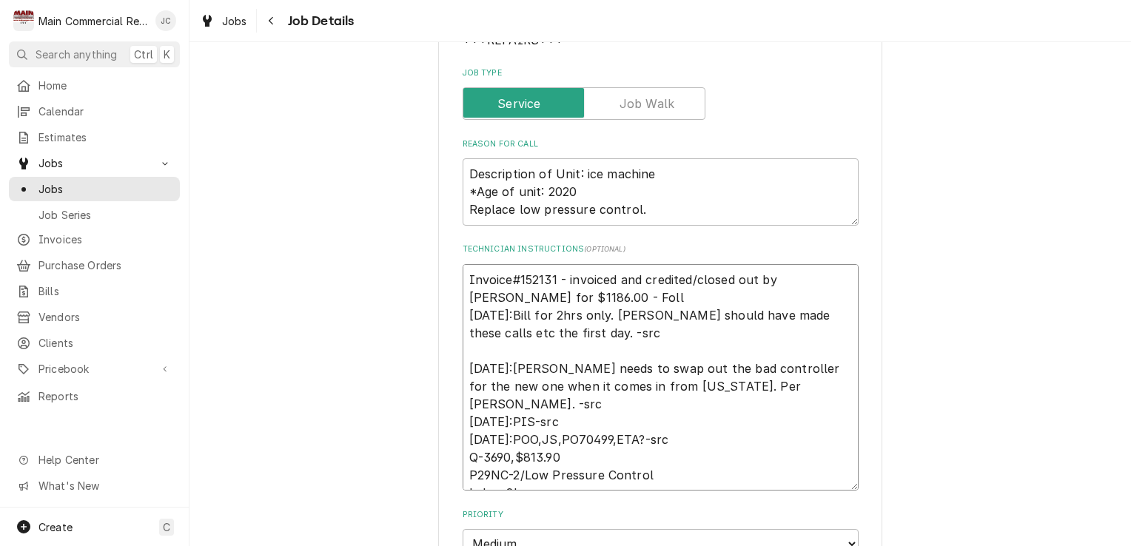
type textarea "Invoice#152131 - invoiced and credited/closed out by Sharon for $1186.00 - Foll…"
type textarea "x"
type textarea "Invoice#152131 - invoiced and credited/closed out by Sharon for $1186.00 - Foll…"
type textarea "x"
type textarea "Invoice#152131 - invoiced and credited/closed out by Sharon for $1186.00 - Foll…"
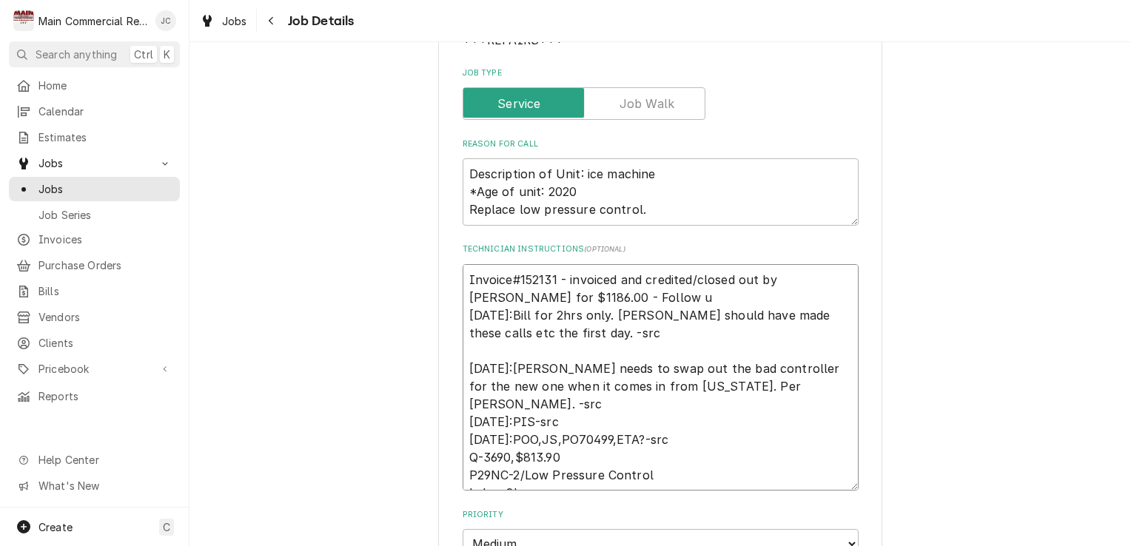
type textarea "x"
type textarea "Invoice#152131 - invoiced and credited/closed out by Sharon for $1186.00 - Foll…"
type textarea "x"
type textarea "Invoice#152131 - invoiced and credited/closed out by Sharon for $1186.00 - Foll…"
type textarea "x"
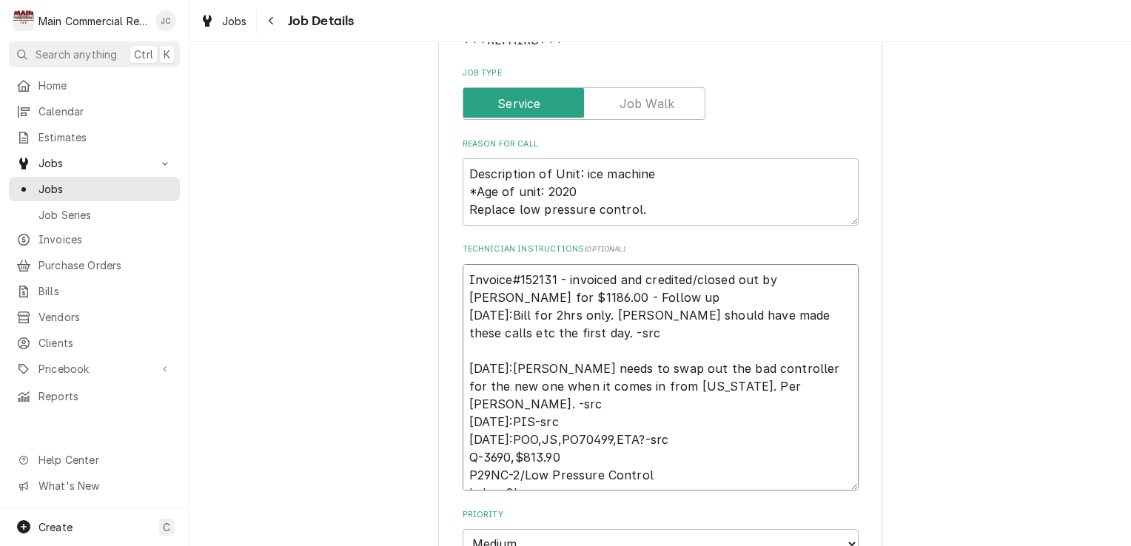
type textarea "Invoice#152131 - invoiced and credited/closed out by Sharon for $1186.00 - Foll…"
type textarea "x"
type textarea "Invoice#152131 - invoiced and credited/closed out by Sharon for $1186.00 - Foll…"
type textarea "x"
type textarea "Invoice#152131 - invoiced and credited/closed out by Sharon for $1186.00 - Foll…"
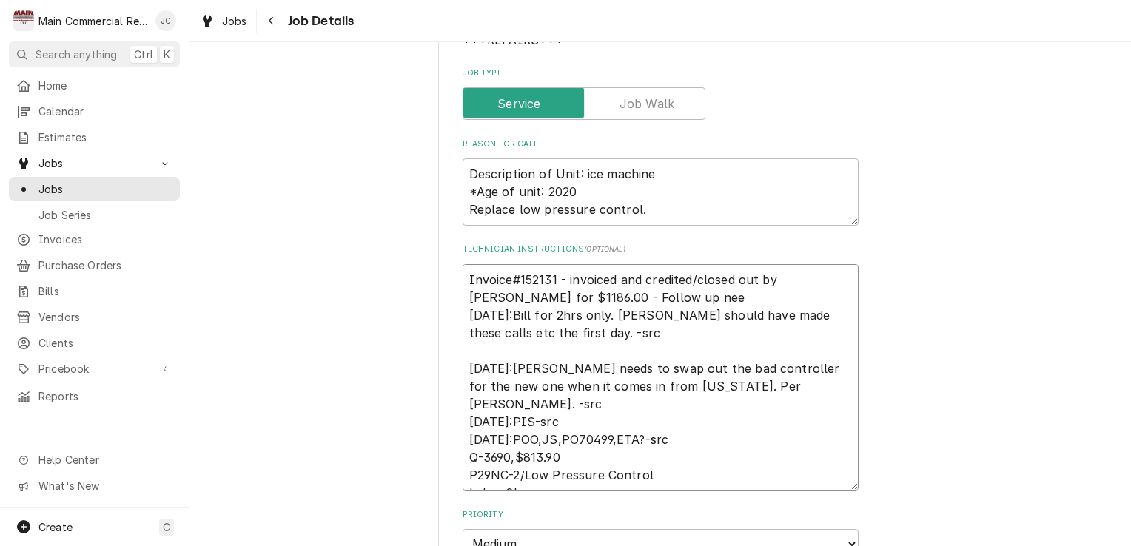
type textarea "x"
type textarea "Invoice#152131 - invoiced and credited/closed out by Sharon for $1186.00 - Foll…"
type textarea "x"
type textarea "Invoice#152131 - invoiced and credited/closed out by Sharon for $1186.00 - Foll…"
type textarea "x"
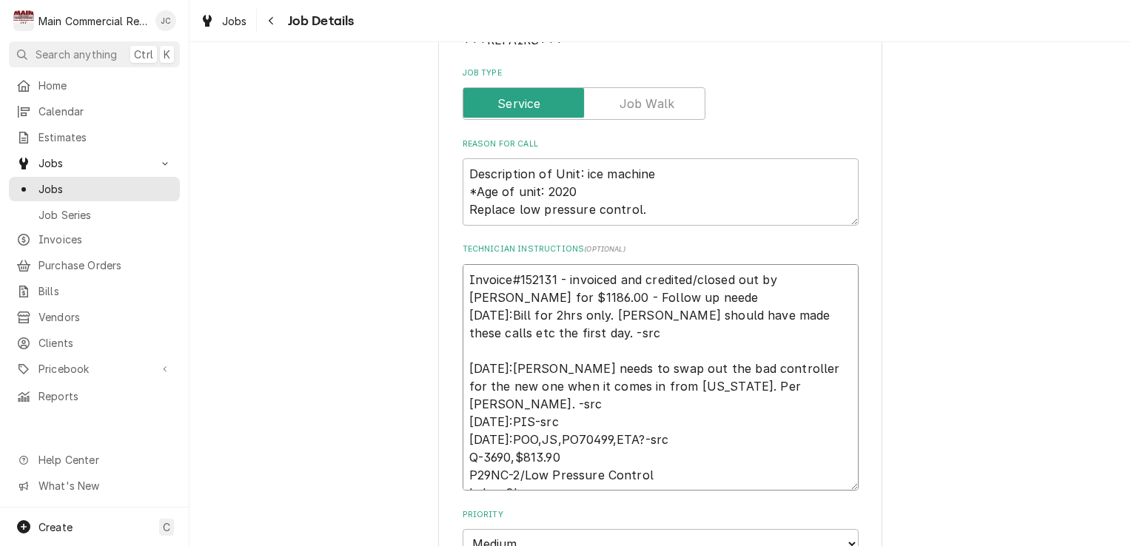
type textarea "Invoice#152131 - invoiced and credited/closed out by Sharon for $1186.00 - Foll…"
type textarea "x"
type textarea "Invoice#152131 - invoiced and credited/closed out by Sharon for $1186.00 - Foll…"
type textarea "x"
type textarea "Invoice#152131 - invoiced and credited/closed out by Sharon for $1186.00 - Foll…"
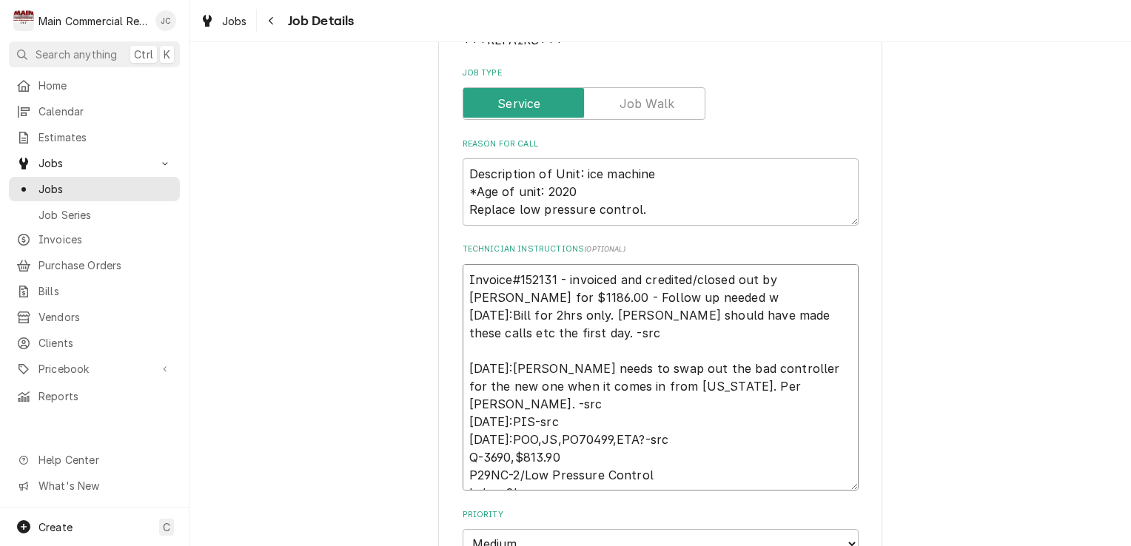
type textarea "x"
type textarea "Invoice#152131 - invoiced and credited/closed out by Sharon for $1186.00 - Foll…"
type textarea "x"
type textarea "Invoice#152131 - invoiced and credited/closed out by Sharon for $1186.00 - Foll…"
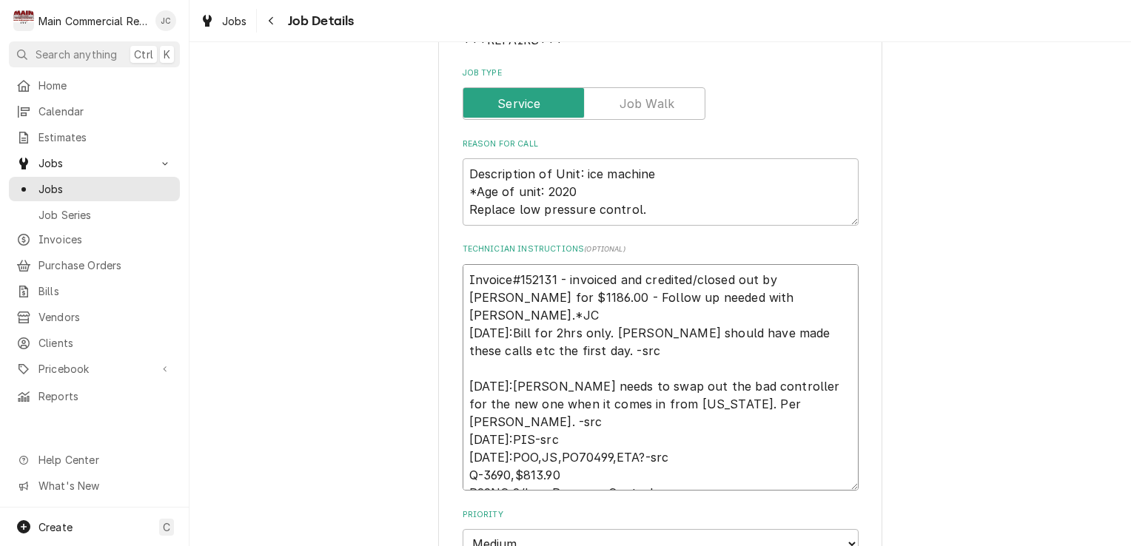
click at [515, 294] on textarea "Invoice#152131 - invoiced and credited/closed out by Sharon for $1186.00 - Foll…" at bounding box center [661, 377] width 396 height 227
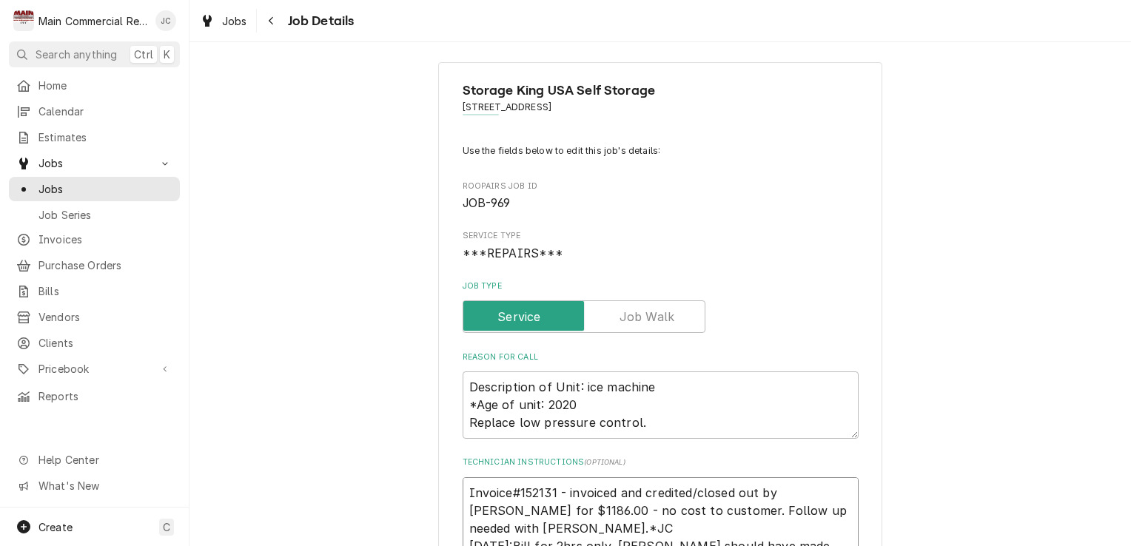
scroll to position [0, 0]
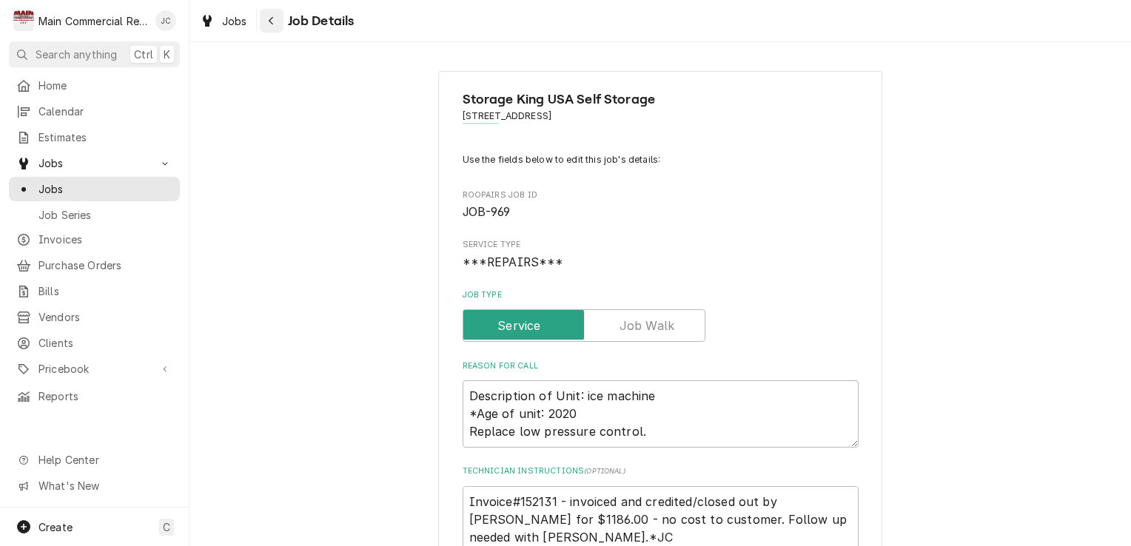
click at [278, 21] on button "Navigate back" at bounding box center [272, 21] width 24 height 24
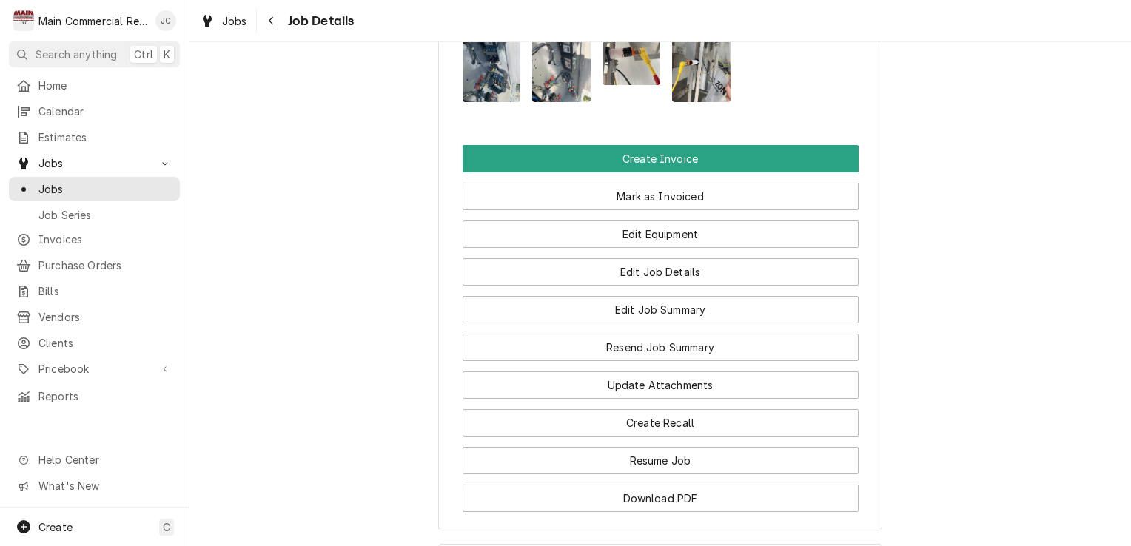
scroll to position [1629, 0]
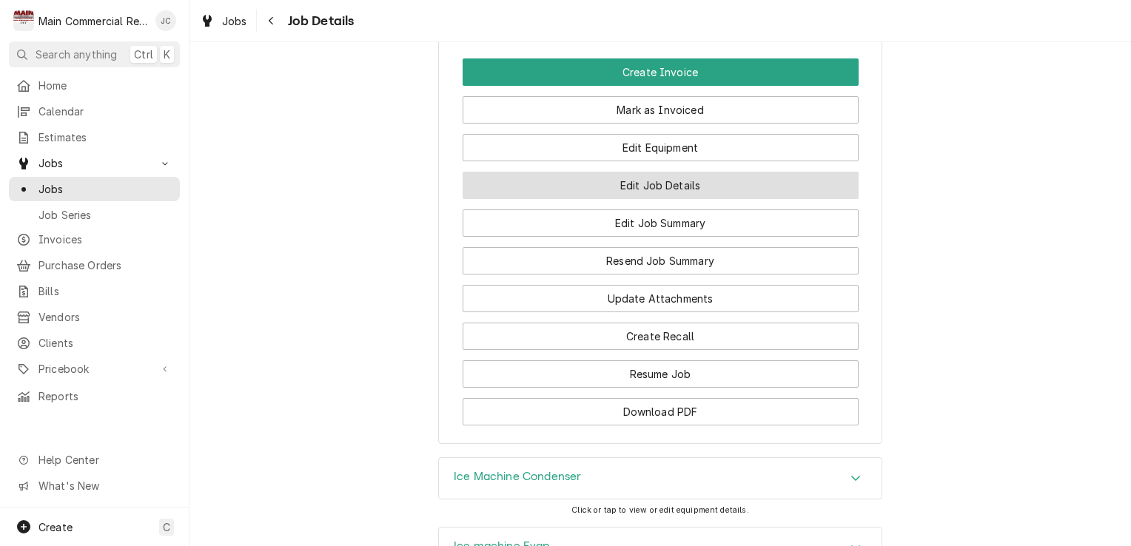
click at [668, 185] on button "Edit Job Details" at bounding box center [661, 185] width 396 height 27
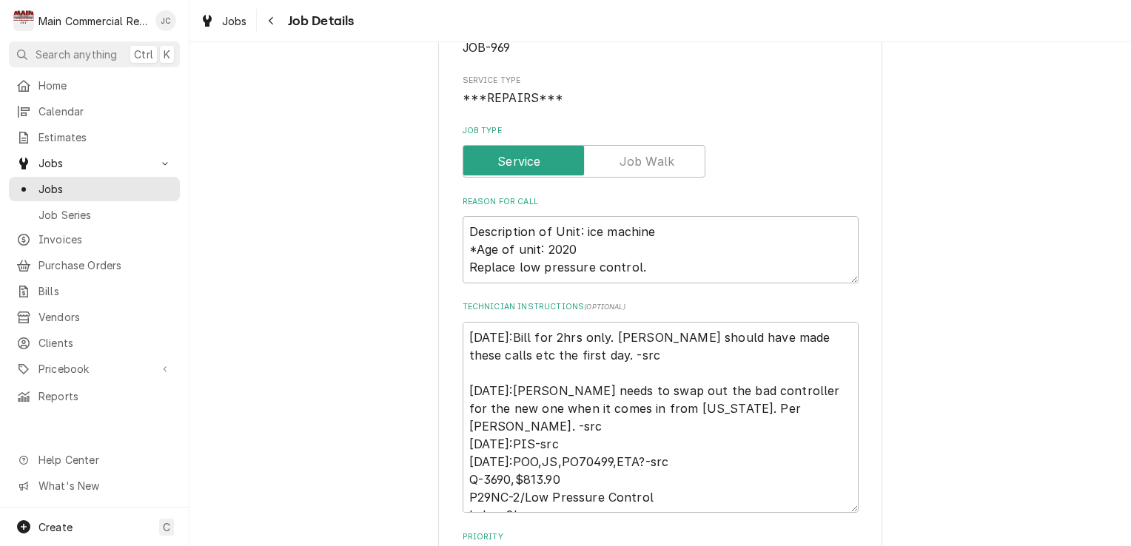
scroll to position [296, 0]
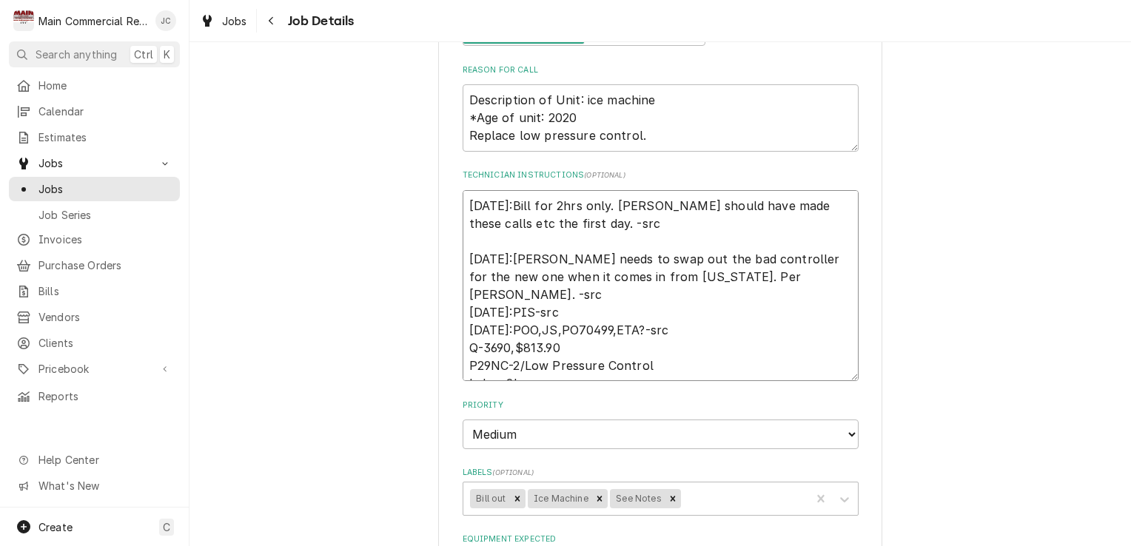
click at [463, 203] on textarea "[DATE]:Bill for 2hrs only. [PERSON_NAME] should have made these calls etc the f…" at bounding box center [661, 285] width 396 height 191
type textarea "x"
type textarea "[DATE]:Bill for 2hrs only. [PERSON_NAME] should have made these calls etc the f…"
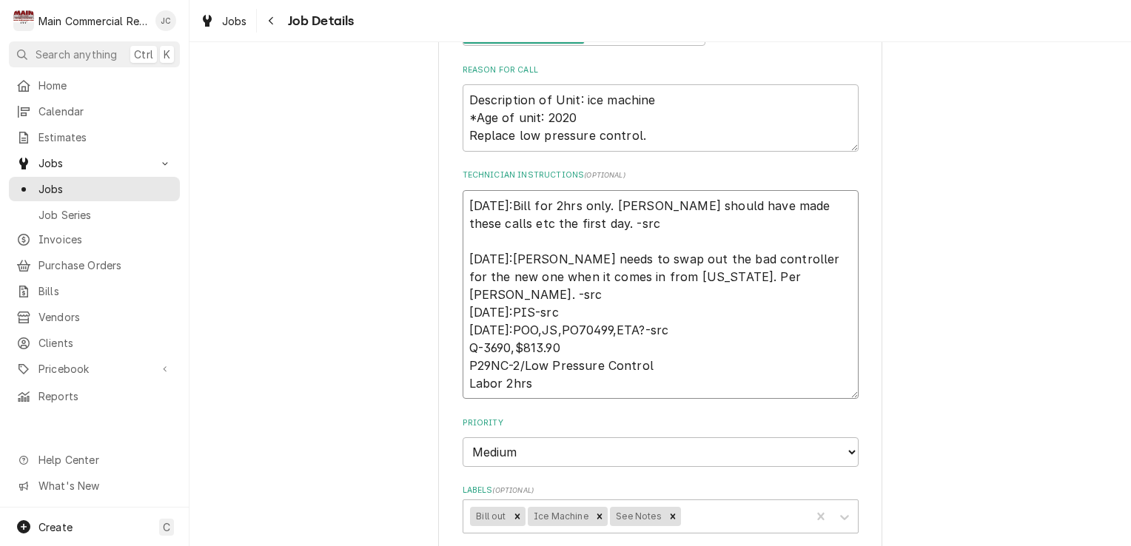
type textarea "x"
type textarea "8 [DATE]:Bill for 2hrs only. [PERSON_NAME] should have made these calls etc the…"
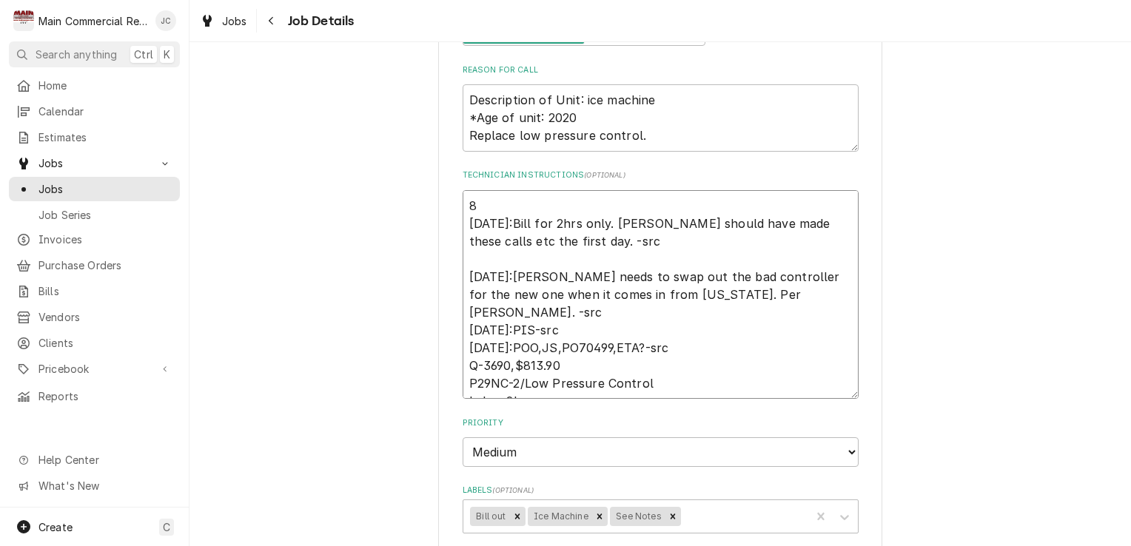
type textarea "x"
type textarea "8/ [DATE]:Bill for 2hrs only. [PERSON_NAME] should have made these calls etc th…"
type textarea "x"
type textarea "8/1 [DATE]:Bill for 2hrs only. [PERSON_NAME] should have made these calls etc t…"
type textarea "x"
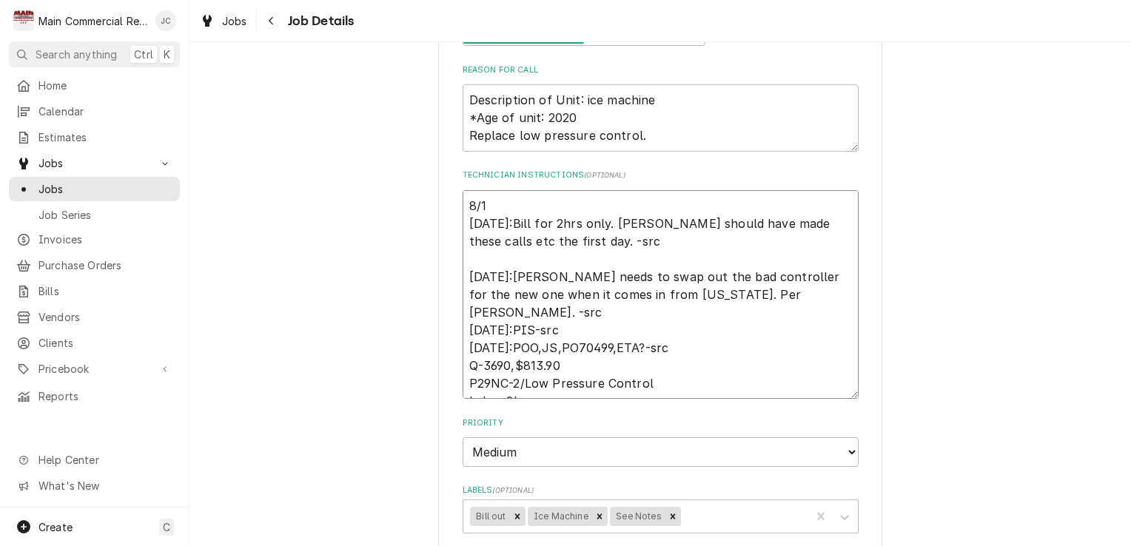
type textarea "8/18 [DATE]:Bill for 2hrs only. [PERSON_NAME] should have made these calls etc …"
type textarea "x"
type textarea "8/18/ [DATE]:Bill for 2hrs only. [PERSON_NAME] should have made these calls etc…"
type textarea "x"
type textarea "8/18/2 [DATE]:Bill for 2hrs only. [PERSON_NAME] should have made these calls et…"
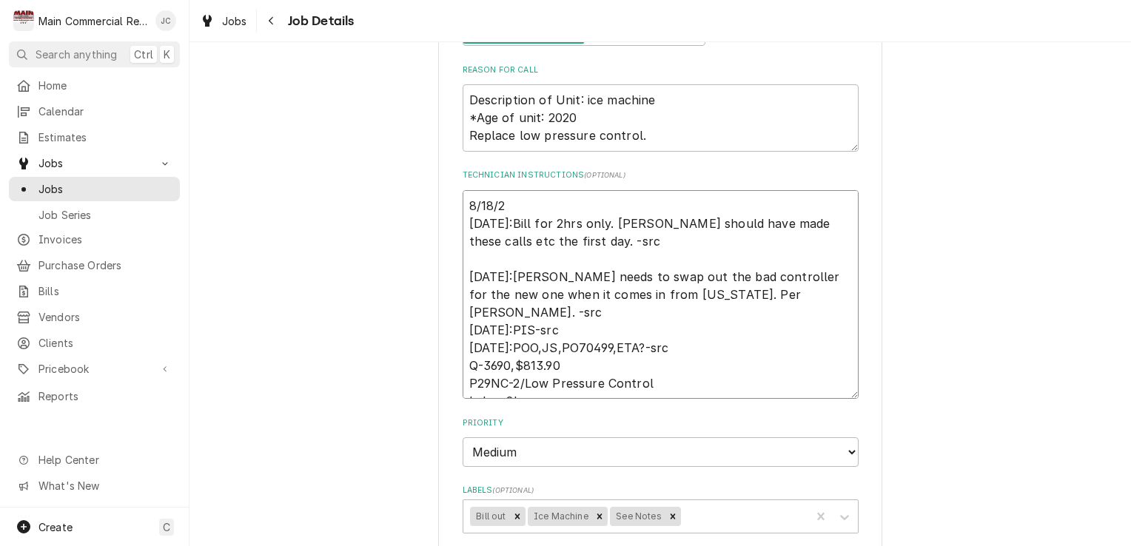
type textarea "x"
type textarea "[DATE] [DATE]:Bill for 2hrs only. [PERSON_NAME] should have made these calls et…"
type textarea "x"
type textarea "[DATE]: [DATE]:Bill for 2hrs only. [PERSON_NAME] should have made these calls e…"
type textarea "x"
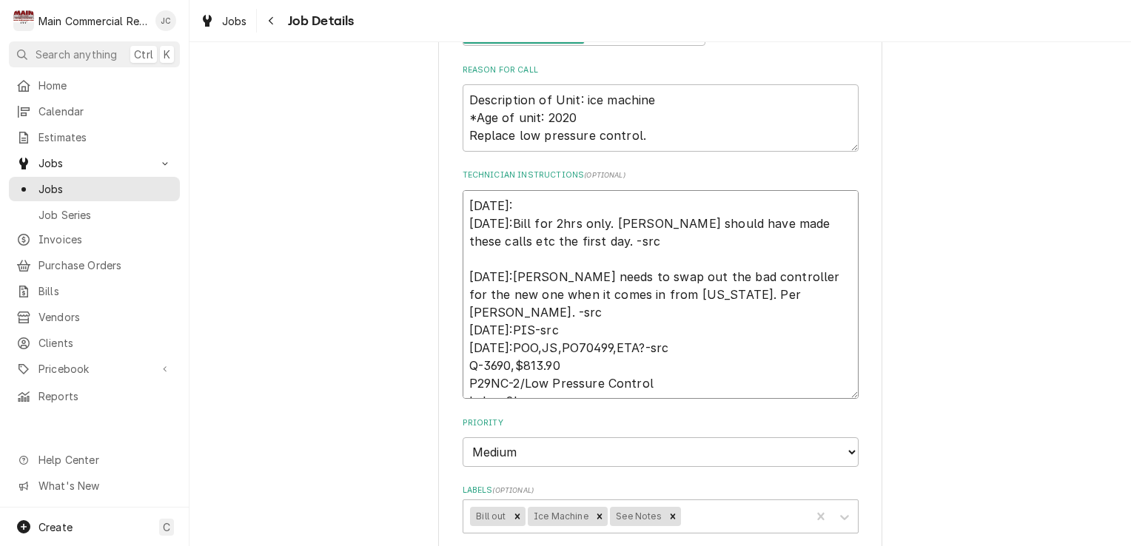
type textarea "[DATE]: [DATE]:Bill for 2hrs only. [PERSON_NAME] should have made these calls e…"
type textarea "x"
type textarea "[DATE]: I [DATE]:Bill for 2hrs only. [PERSON_NAME] should have made these calls…"
type textarea "x"
type textarea "[DATE]: In [DATE]:Bill for 2hrs only. [PERSON_NAME] should have made these call…"
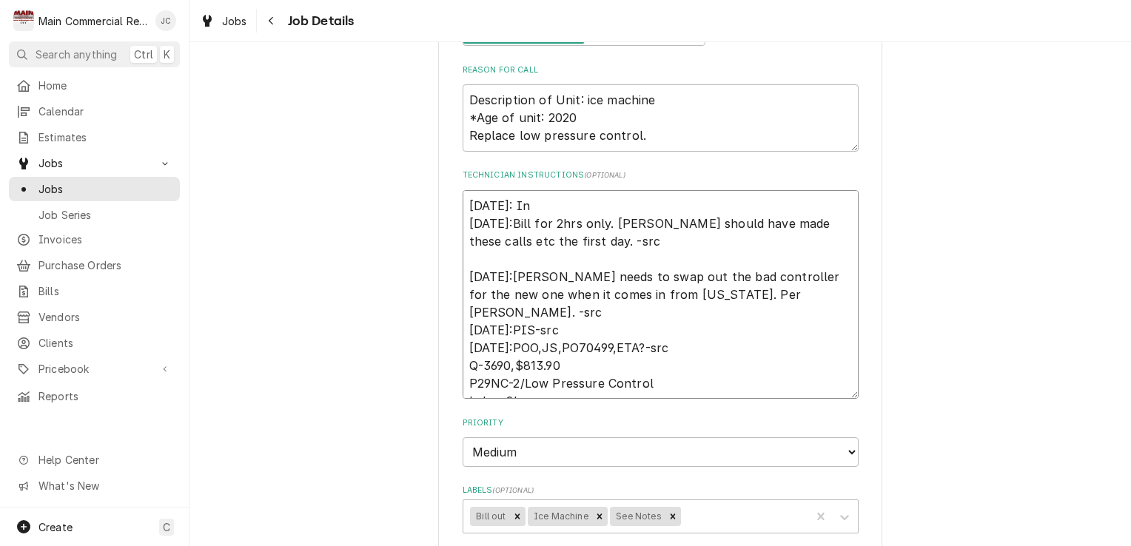
type textarea "x"
type textarea "[DATE]: Inv [DATE]:Bill for 2hrs only. [PERSON_NAME] should have made these cal…"
type textarea "x"
type textarea "[DATE]: Invo [DATE]:Bill for 2hrs only. [PERSON_NAME] should have made these ca…"
type textarea "x"
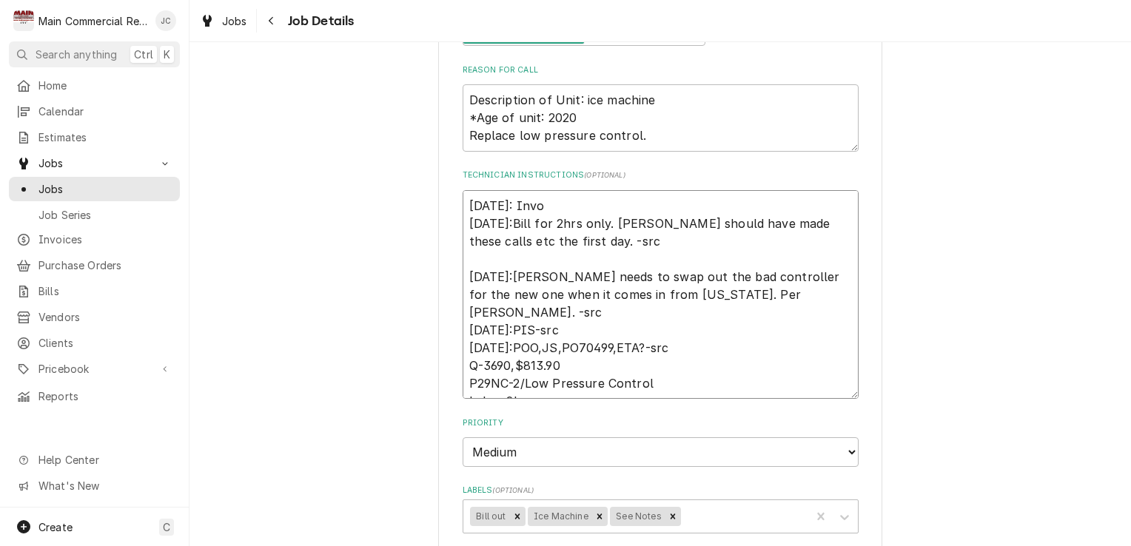
type textarea "[DATE]: Invoi [DATE]:Bill for 2hrs only. [PERSON_NAME] should have made these c…"
type textarea "x"
type textarea "[DATE]: Invoic [DATE]:Bill for 2hrs only. [PERSON_NAME] should have made these …"
type textarea "x"
type textarea "[DATE]: Invoice [DATE]:Bill for 2hrs only. [PERSON_NAME] should have made these…"
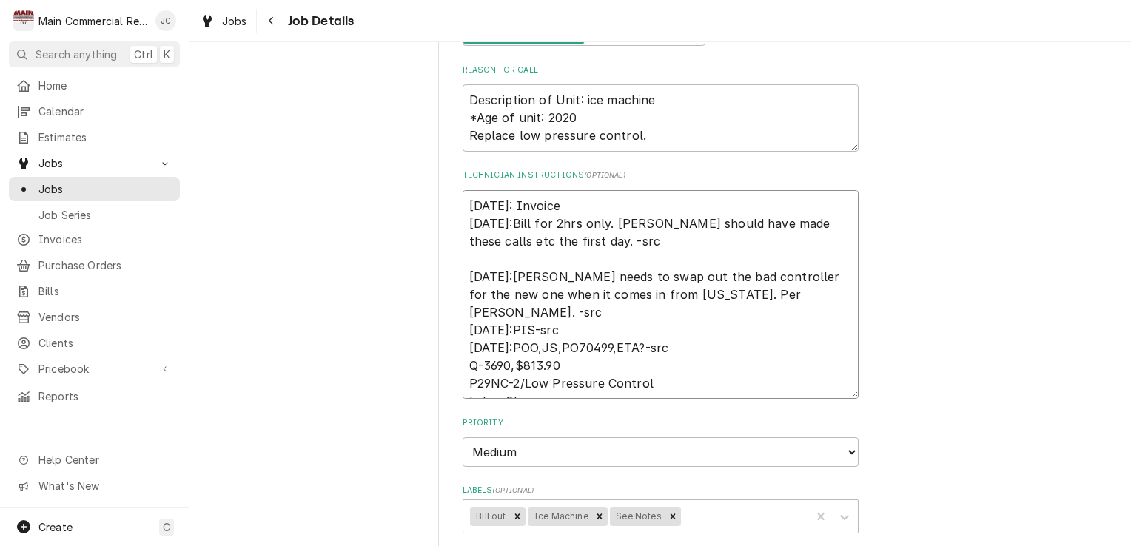
type textarea "x"
type textarea "8/18/25: Invoice# 9/3/25:Bill for 2hrs only. Dorian should have made these call…"
type textarea "x"
type textarea "8/18/25: Invoice#1 9/3/25:Bill for 2hrs only. Dorian should have made these cal…"
type textarea "x"
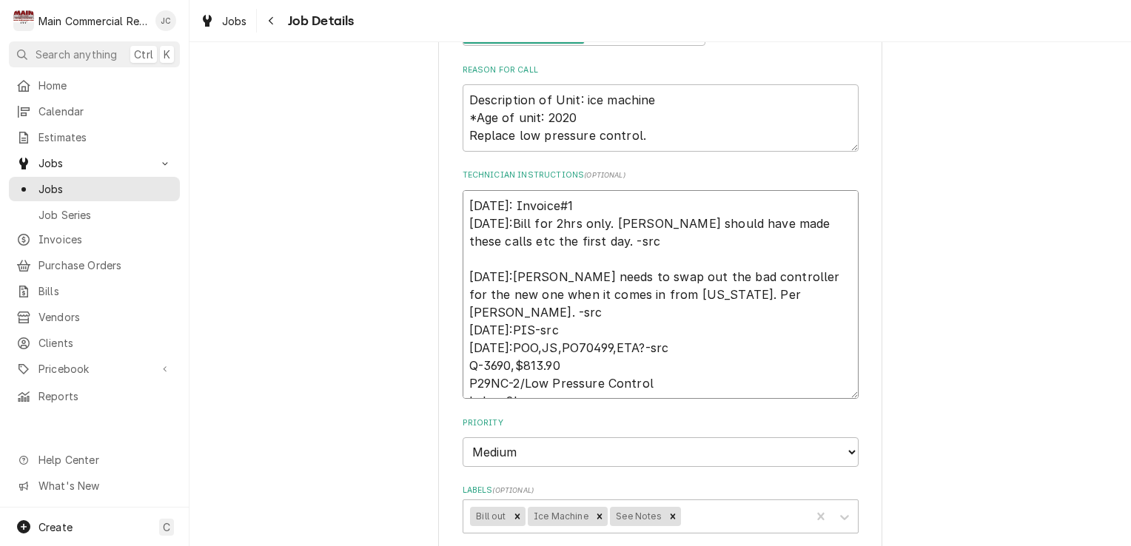
type textarea "8/18/25: Invoice#15 9/3/25:Bill for 2hrs only. Dorian should have made these ca…"
type textarea "x"
type textarea "8/18/25: Invoice#152 9/3/25:Bill for 2hrs only. Dorian should have made these c…"
type textarea "x"
type textarea "8/18/25: Invoice#1521 9/3/25:Bill for 2hrs only. Dorian should have made these …"
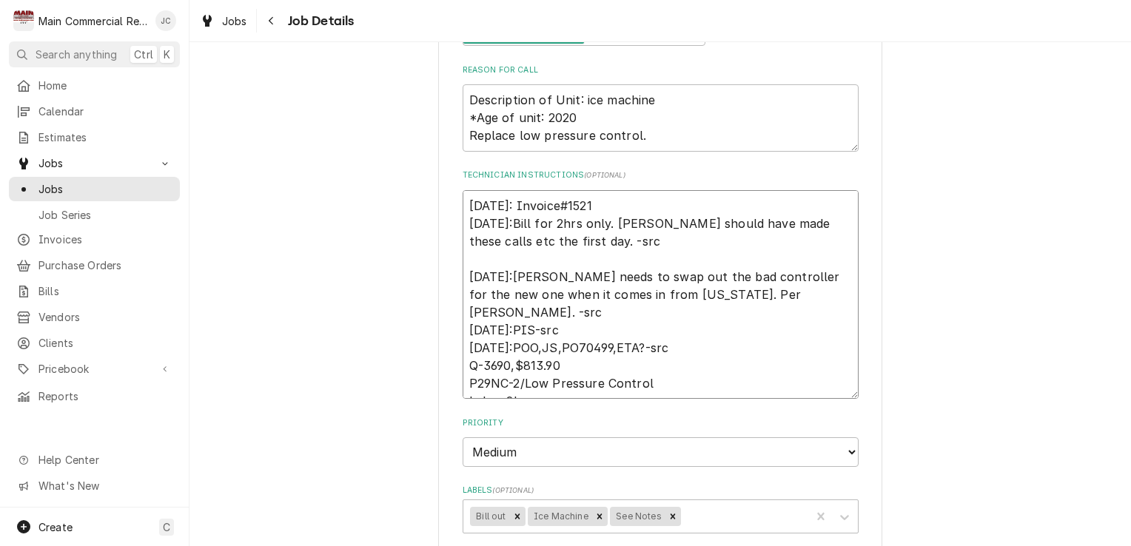
type textarea "x"
type textarea "8/18/25: Invoice#15213 9/3/25:Bill for 2hrs only. Dorian should have made these…"
type textarea "x"
type textarea "8/18/25: Invoice#152131 9/3/25:Bill for 2hrs only. Dorian should have made thes…"
type textarea "x"
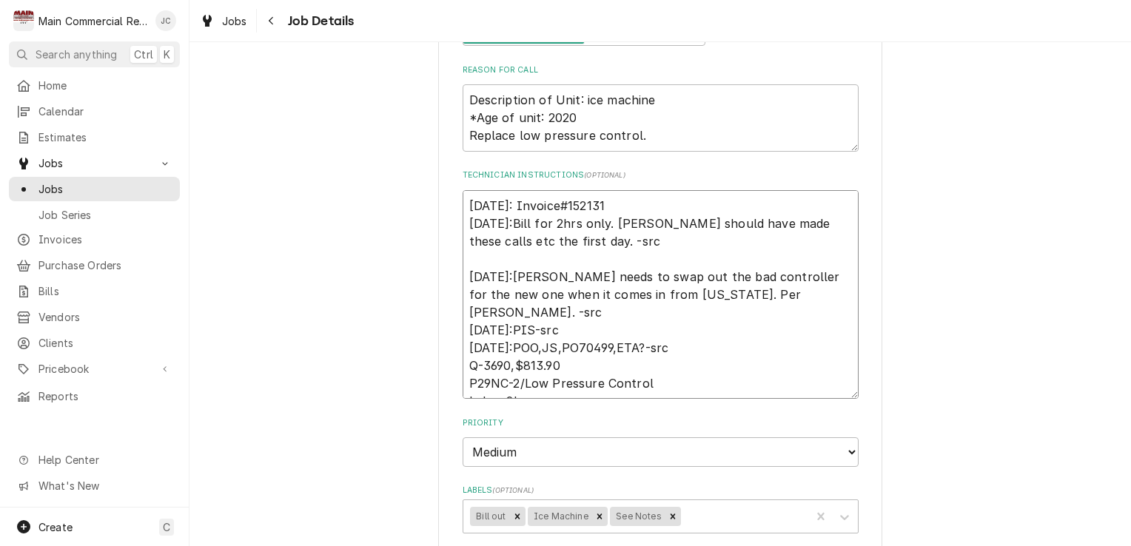
type textarea "8/18/25: Invoice#152131 9/3/25:Bill for 2hrs only. Dorian should have made thes…"
type textarea "x"
type textarea "8/18/25: Invoice#152131 c 9/3/25:Bill for 2hrs only. Dorian should have made th…"
type textarea "x"
type textarea "8/18/25: Invoice#152131 cr 9/3/25:Bill for 2hrs only. Dorian should have made t…"
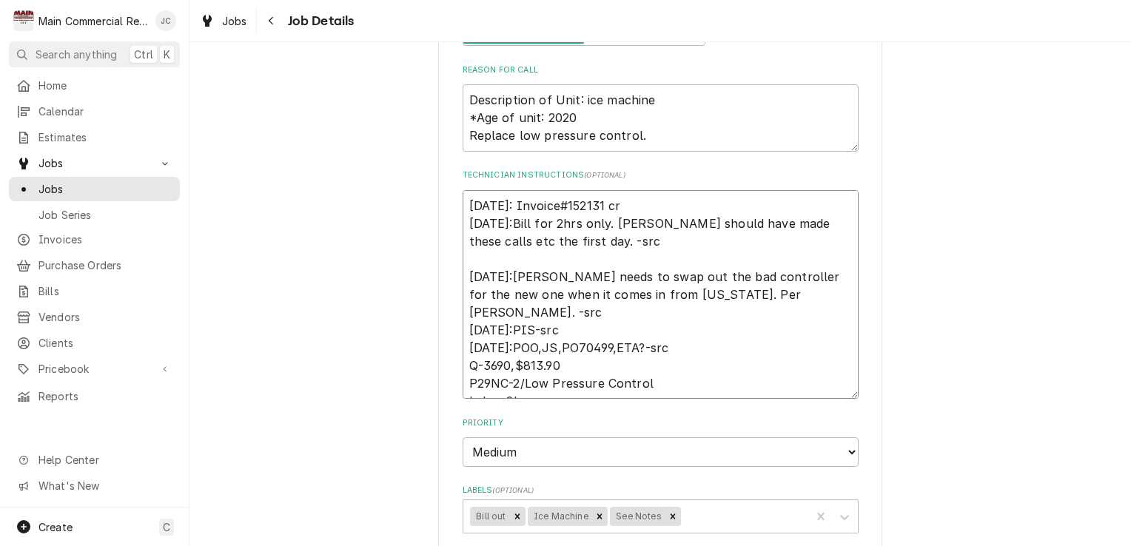
type textarea "x"
type textarea "8/18/25: Invoice#152131 cre 9/3/25:Bill for 2hrs only. Dorian should have made …"
type textarea "x"
type textarea "8/18/25: Invoice#152131 crea 9/3/25:Bill for 2hrs only. Dorian should have made…"
type textarea "x"
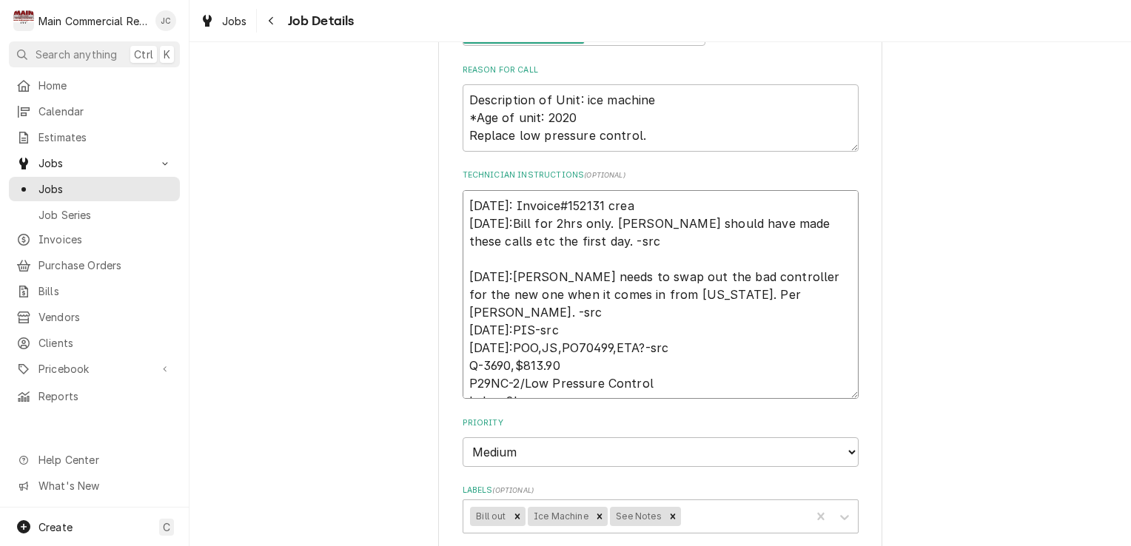
type textarea "8/18/25: Invoice#152131 cre 9/3/25:Bill for 2hrs only. Dorian should have made …"
type textarea "x"
type textarea "8/18/25: Invoice#152131 cr 9/3/25:Bill for 2hrs only. Dorian should have made t…"
type textarea "x"
type textarea "8/18/25: Invoice#152131 c 9/3/25:Bill for 2hrs only. Dorian should have made th…"
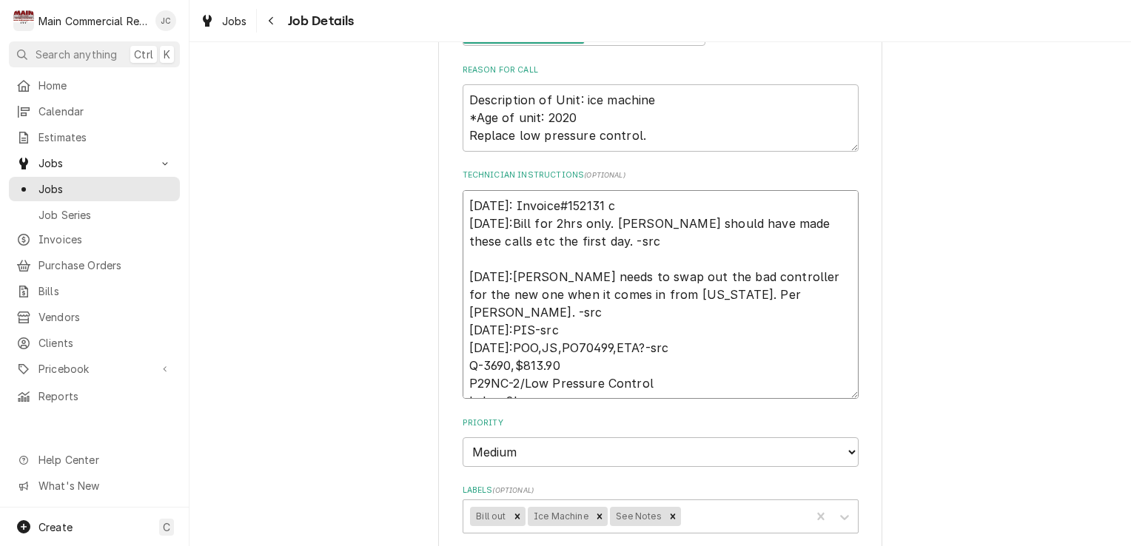
type textarea "x"
type textarea "8/18/25: Invoice#152131 9/3/25:Bill for 2hrs only. Dorian should have made thes…"
type textarea "x"
type textarea "8/18/25: Invoice#152131 9/3/25:Bill for 2hrs only. Dorian should have made thes…"
type textarea "x"
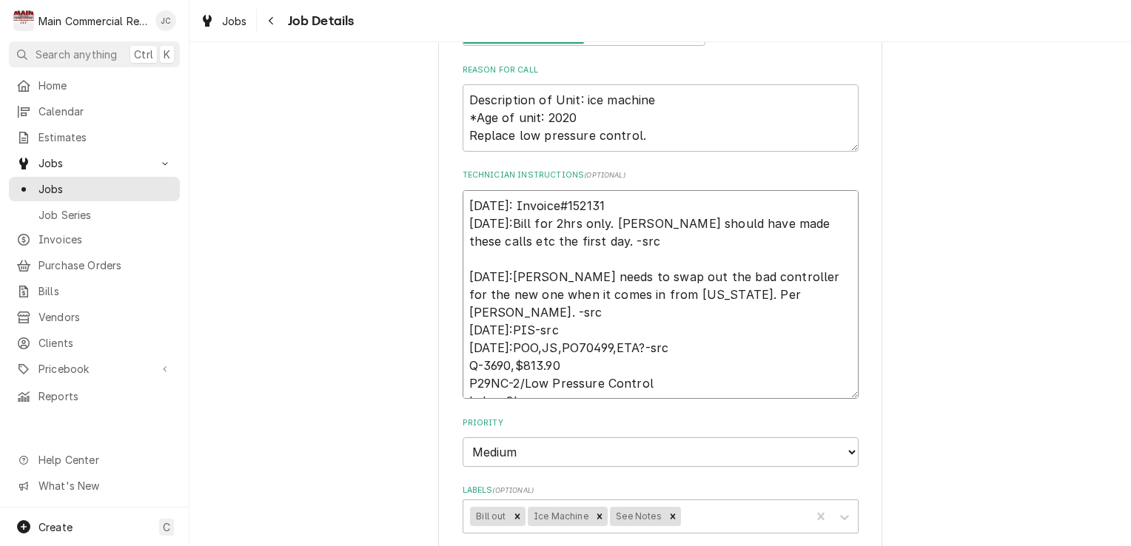
type textarea "8/18/25: Invoice#152131 9/3/25:Bill for 2hrs only. Dorian should have made thes…"
type textarea "x"
type textarea "8/18/25: Invoice#152131 f 9/3/25:Bill for 2hrs only. Dorian should have made th…"
type textarea "x"
type textarea "8/18/25: Invoice#152131 fo 9/3/25:Bill for 2hrs only. Dorian should have made t…"
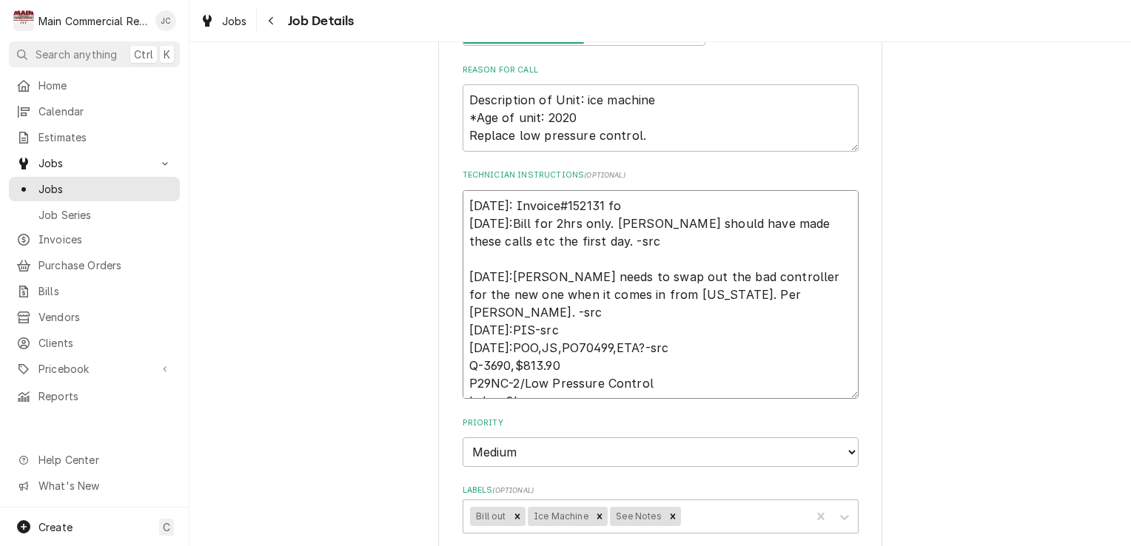
type textarea "x"
type textarea "8/18/25: Invoice#152131 for 9/3/25:Bill for 2hrs only. Dorian should have made …"
type textarea "x"
type textarea "8/18/25: Invoice#152131 for c 9/3/25:Bill for 2hrs only. Dorian should have mad…"
type textarea "x"
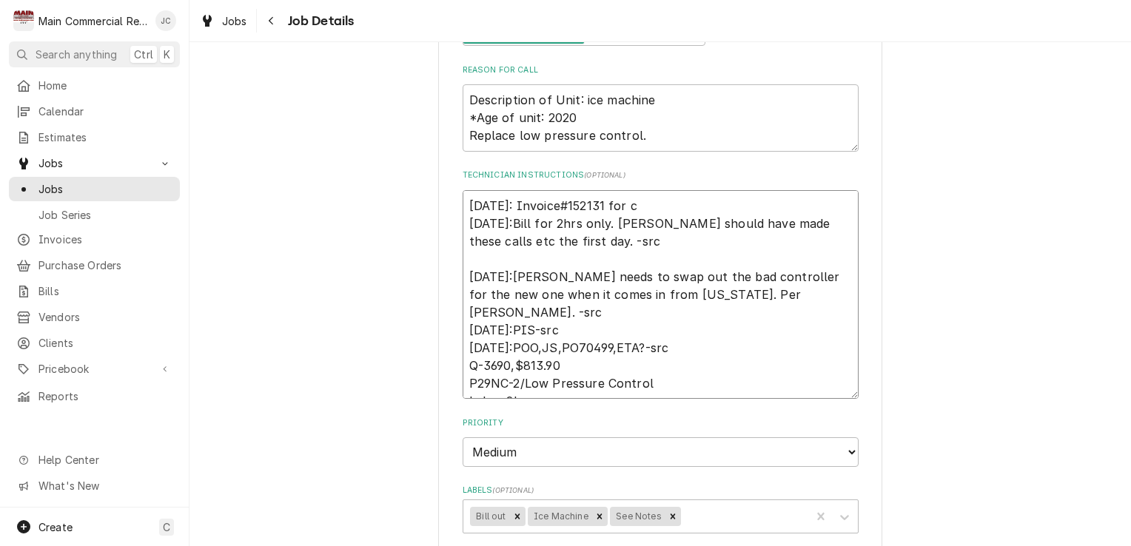
type textarea "8/18/25: Invoice#152131 for cr 9/3/25:Bill for 2hrs only. Dorian should have ma…"
type textarea "x"
type textarea "8/18/25: Invoice#152131 for crea 9/3/25:Bill for 2hrs only. Dorian should have …"
type textarea "x"
type textarea "8/18/25: Invoice#152131 for creat 9/3/25:Bill for 2hrs only. Dorian should have…"
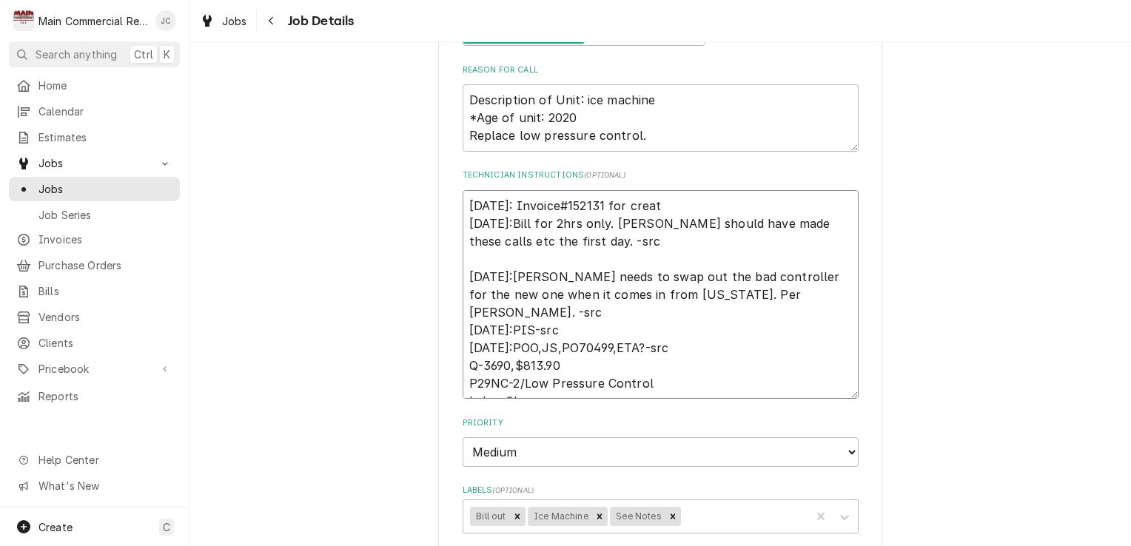
type textarea "x"
type textarea "8/18/25: Invoice#152131 for create 9/3/25:Bill for 2hrs only. Dorian should hav…"
type textarea "x"
type textarea "8/18/25: Invoice#152131 for created 9/3/25:Bill for 2hrs only. Dorian should ha…"
type textarea "x"
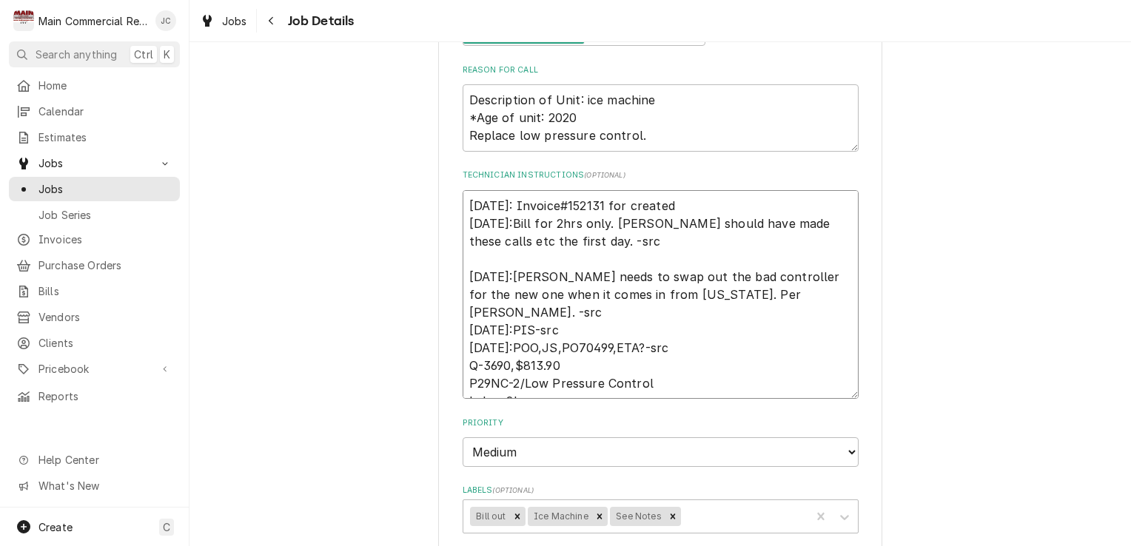
type textarea "8/18/25: Invoice#152131 for created 9/3/25:Bill for 2hrs only. Dorian should ha…"
type textarea "x"
type textarea "8/18/25: Invoice#152131 for created b 9/3/25:Bill for 2hrs only. Dorian should …"
type textarea "x"
type textarea "8/18/25: Invoice#152131 for created by 9/3/25:Bill for 2hrs only. Dorian should…"
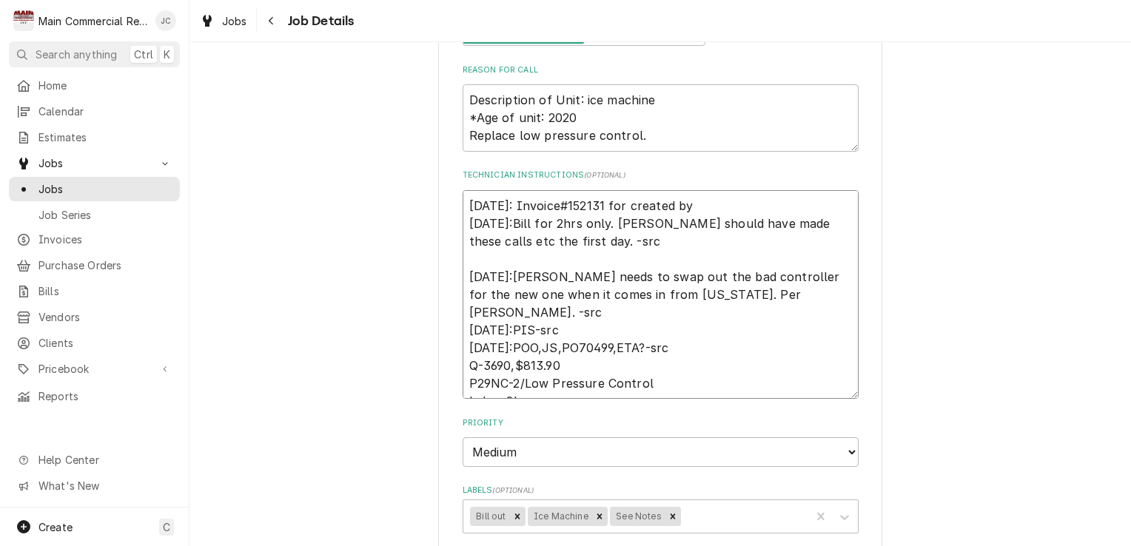
type textarea "x"
type textarea "8/18/25: Invoice#152131 for created by 9/3/25:Bill for 2hrs only. Dorian should…"
type textarea "x"
type textarea "8/18/25: Invoice#152131 for created by S 9/3/25:Bill for 2hrs only. Dorian shou…"
type textarea "x"
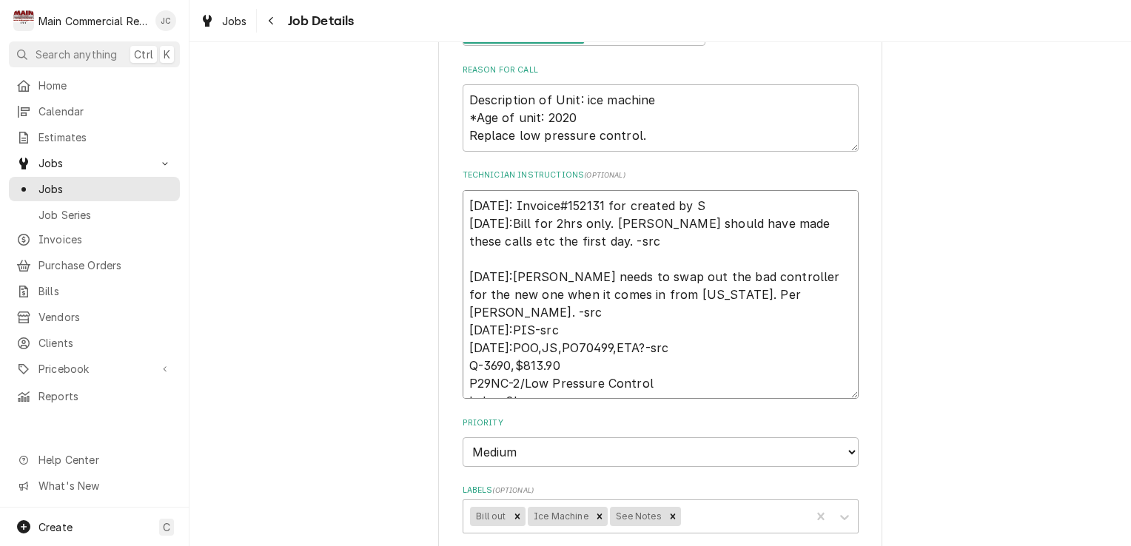
type textarea "8/18/25: Invoice#152131 for created by Sh 9/3/25:Bill for 2hrs only. Dorian sho…"
type textarea "x"
type textarea "8/18/25: Invoice#152131 for created by Sha 9/3/25:Bill for 2hrs only. Dorian sh…"
type textarea "x"
type textarea "8/18/25: Invoice#152131 for created by Shar 9/3/25:Bill for 2hrs only. Dorian s…"
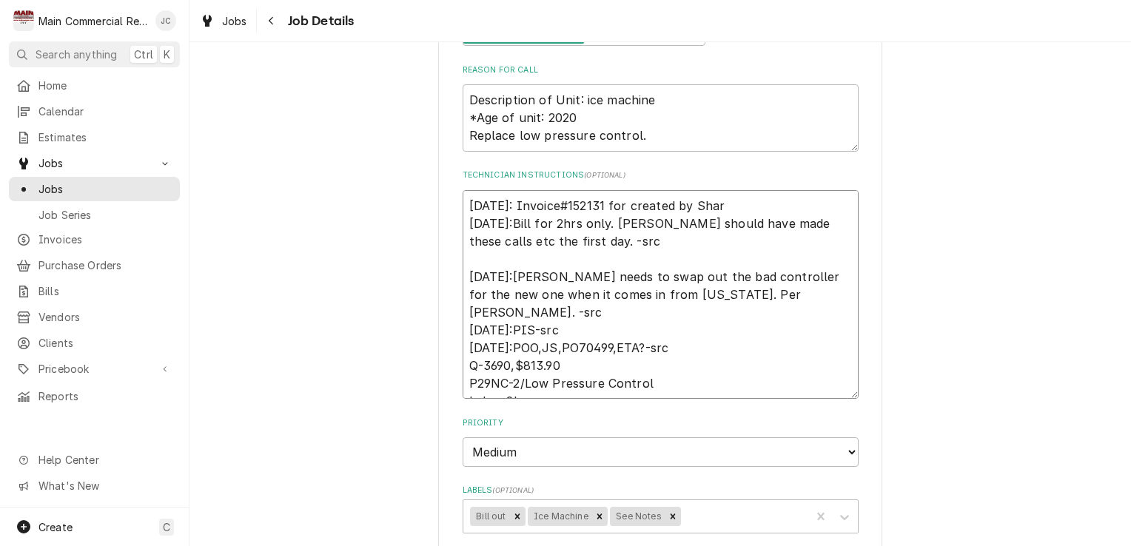
type textarea "x"
type textarea "8/18/25: Invoice#152131 for created by Sharo 9/3/25:Bill for 2hrs only. Dorian …"
type textarea "x"
type textarea "8/18/25: Invoice#152131 for created by Sharon 9/3/25:Bill for 2hrs only. Dorian…"
type textarea "x"
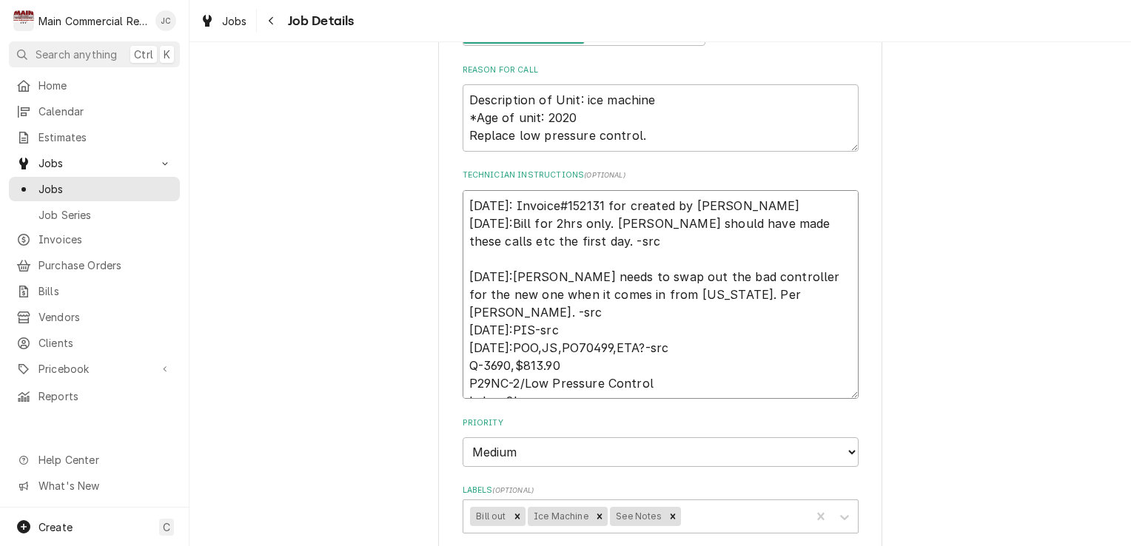
type textarea "8/18/25: Invoice#152131 for created by Sharon 9/3/25:Bill for 2hrs only. Dorian…"
type textarea "x"
type textarea "8/18/25: Invoice#152131 for created by Sharon f 9/3/25:Bill for 2hrs only. Dori…"
type textarea "x"
type textarea "8/18/25: Invoice#152131 for created by Sharon for 9/3/25:Bill for 2hrs only. Do…"
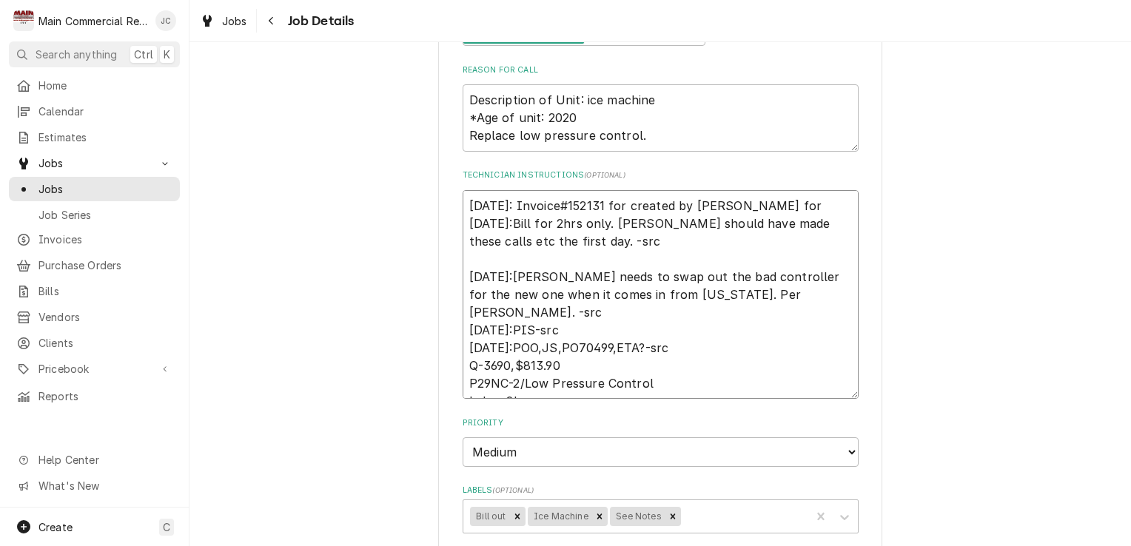
type textarea "x"
type textarea "8/18/25: Invoice#152131 for created by Sharon for 9/3/25:Bill for 2hrs only. Do…"
type textarea "x"
type textarea "8/18/25: Invoice#152131 for created by Sharon for $ 9/3/25:Bill for 2hrs only. …"
type textarea "x"
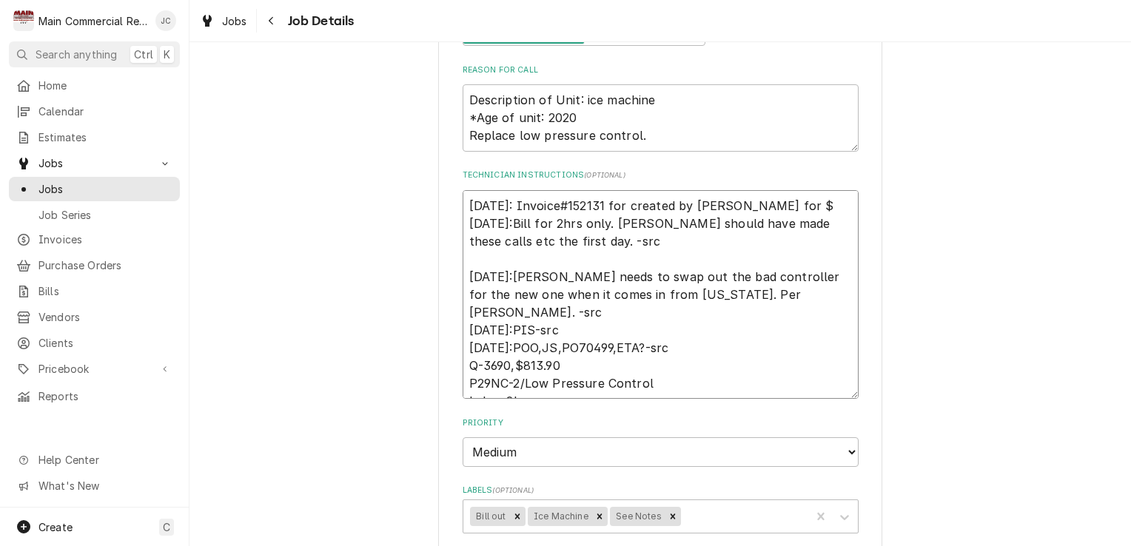
type textarea "8/18/25: Invoice#152131 for created by Sharon for $1 9/3/25:Bill for 2hrs only.…"
type textarea "x"
type textarea "8/18/25: Invoice#152131 for created by Sharon for $11 9/3/25:Bill for 2hrs only…"
type textarea "x"
type textarea "8/18/25: Invoice#152131 for created by Sharon for $118 9/3/25:Bill for 2hrs onl…"
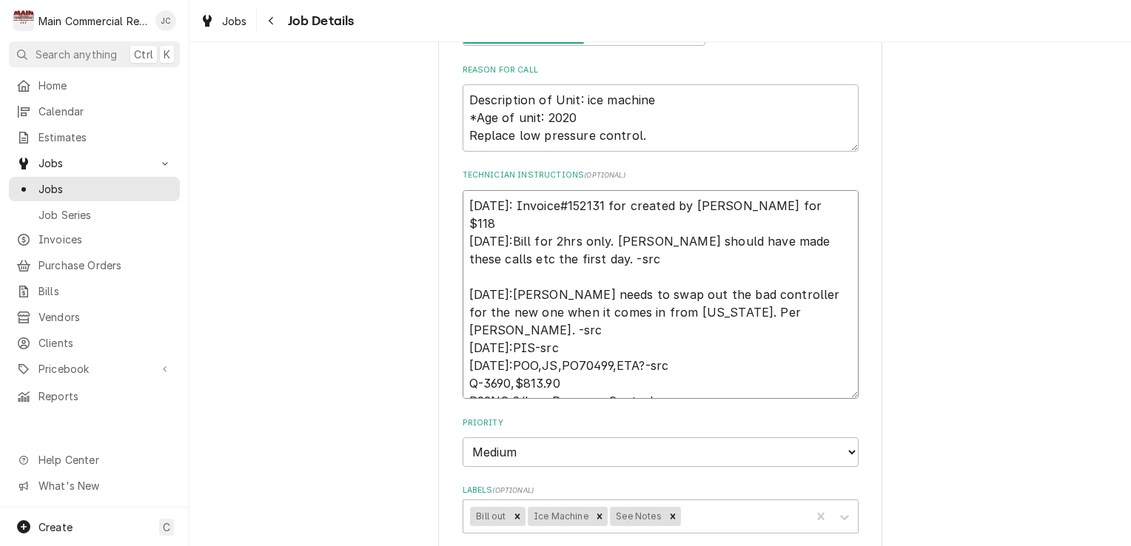
type textarea "x"
type textarea "8/18/25: Invoice#152131 for created by Sharon for $1186 9/3/25:Bill for 2hrs on…"
type textarea "x"
type textarea "8/18/25: Invoice#152131 for created by Sharon for $1186 9/3/25:Bill for 2hrs on…"
type textarea "x"
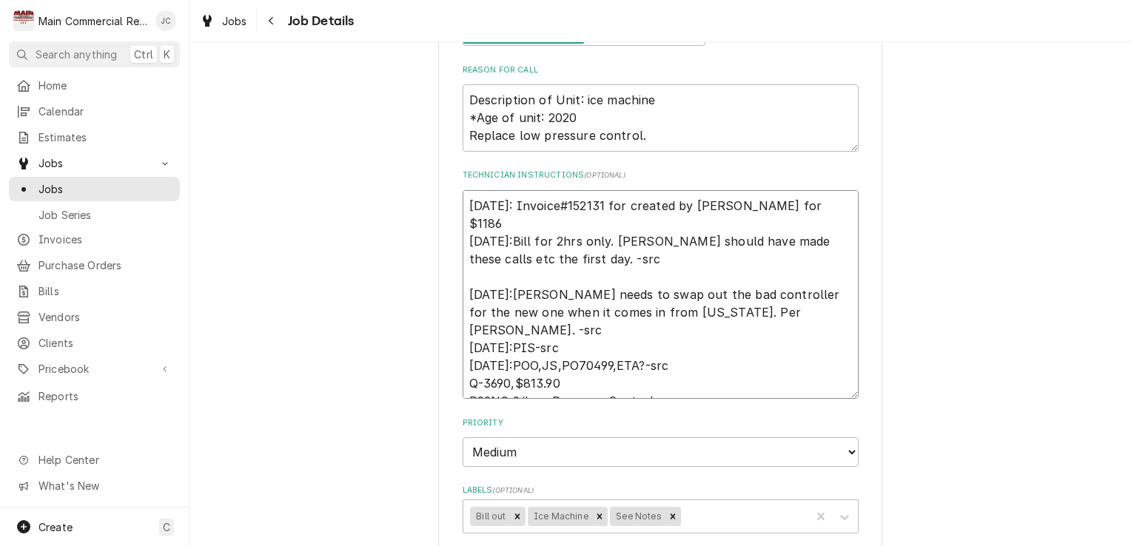
type textarea "8/18/25: Invoice#152131 for created by Sharon for $1186 9/3/25:Bill for 2hrs on…"
type textarea "x"
type textarea "8/18/25: Invoice#152131 for created by Sharon for $1186. 9/3/25:Bill for 2hrs o…"
type textarea "x"
type textarea "8/18/25: Invoice#152131 for created by Sharon for $1186. 9/3/25:Bill for 2hrs o…"
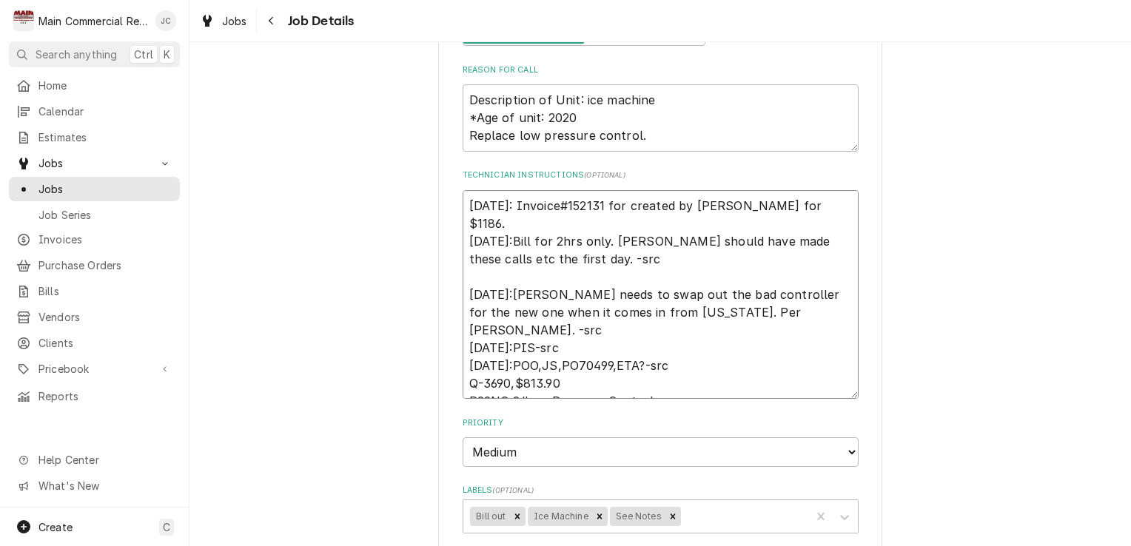
type textarea "x"
type textarea "8/18/25: Invoice#152131 for created by Sharon for $1186. I 9/3/25:Bill for 2hrs…"
type textarea "x"
type textarea "8/18/25: Invoice#152131 for created by Sharon for $1186. In 9/3/25:Bill for 2hr…"
type textarea "x"
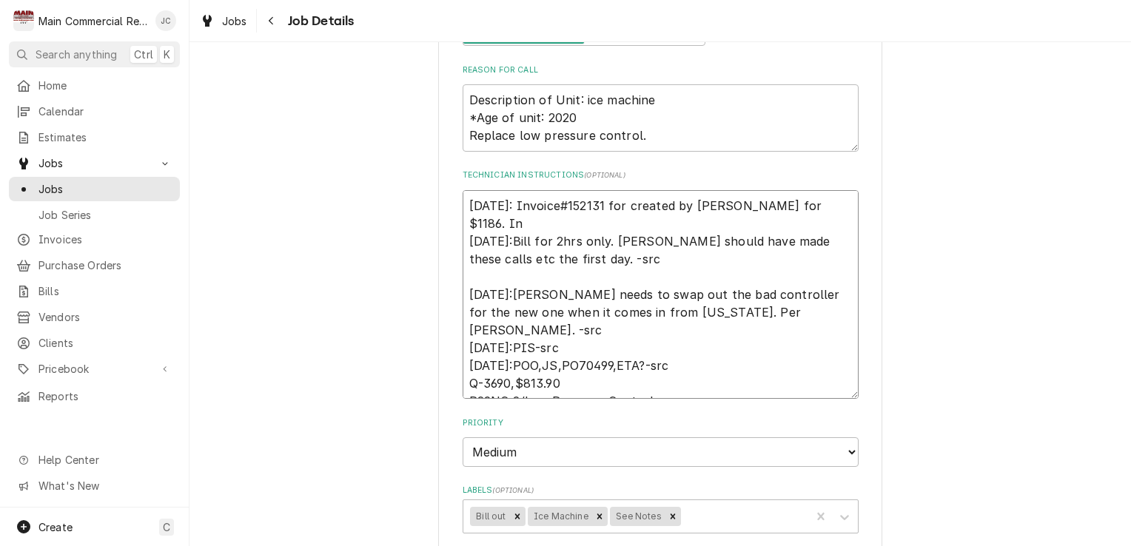
type textarea "8/18/25: Invoice#152131 for created by Sharon for $1186. Inv 9/3/25:Bill for 2h…"
type textarea "x"
type textarea "8/18/25: Invoice#152131 for created by Sharon for $1186. Invo 9/3/25:Bill for 2…"
type textarea "x"
type textarea "8/18/25: Invoice#152131 for created by Sharon for $1186. Invoi 9/3/25:Bill for …"
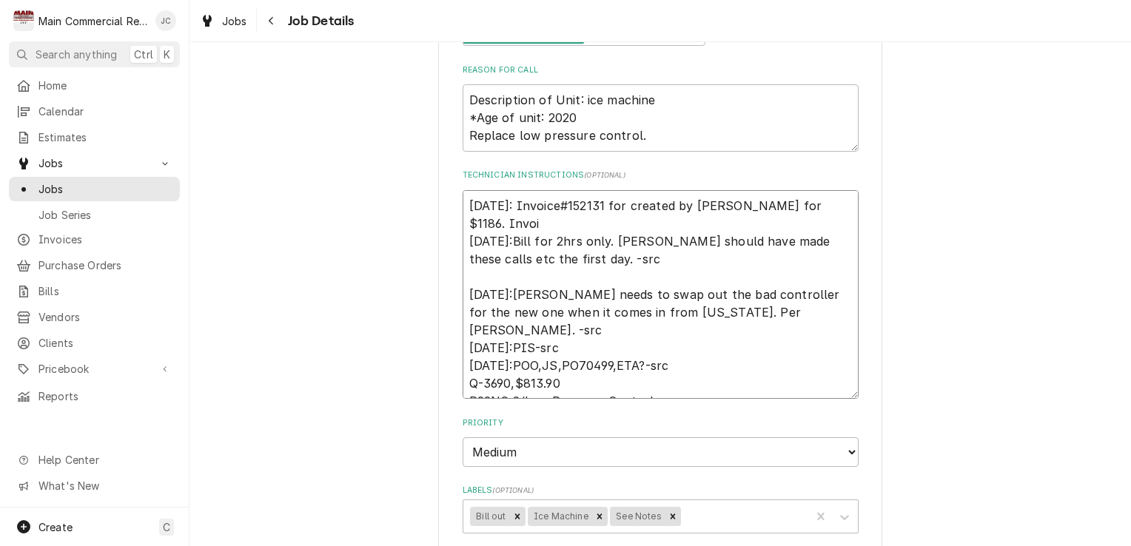
type textarea "x"
type textarea "8/18/25: Invoice#152131 for created by Sharon for $1186. Invoic 9/3/25:Bill for…"
type textarea "x"
type textarea "8/18/25: Invoice#152131 for created by Sharon for $1186. Invoice 9/3/25:Bill fo…"
type textarea "x"
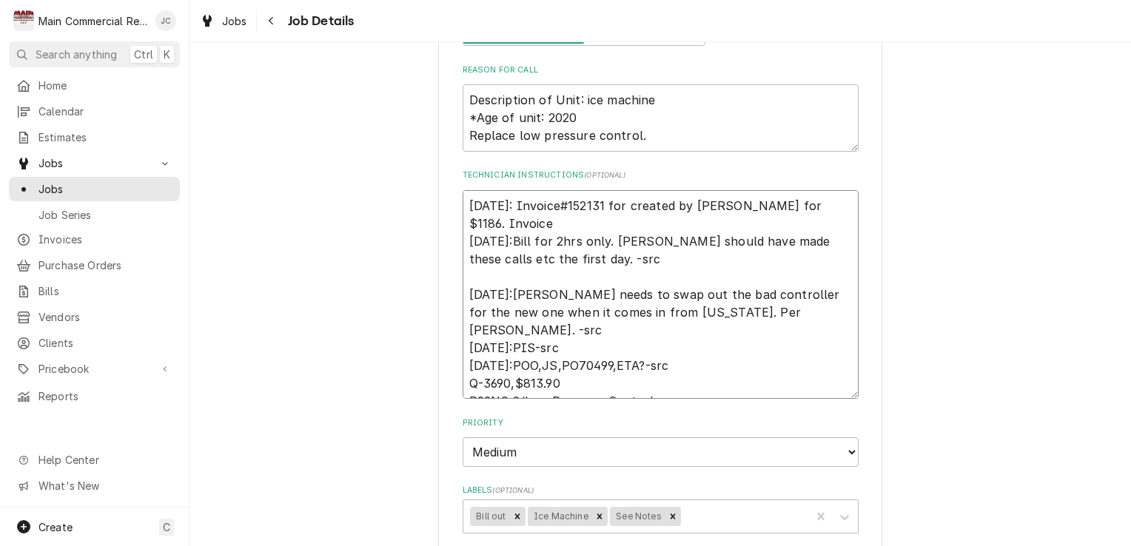
type textarea "8/18/25: Invoice#152131 for created by Sharon for $1186. Invoiced 9/3/25:Bill f…"
type textarea "x"
type textarea "8/18/25: Invoice#152131 for created by Sharon for $1186. Invoice 9/3/25:Bill fo…"
type textarea "x"
type textarea "8/18/25: Invoice#152131 for created by Sharon for $1186. Invoic 9/3/25:Bill for…"
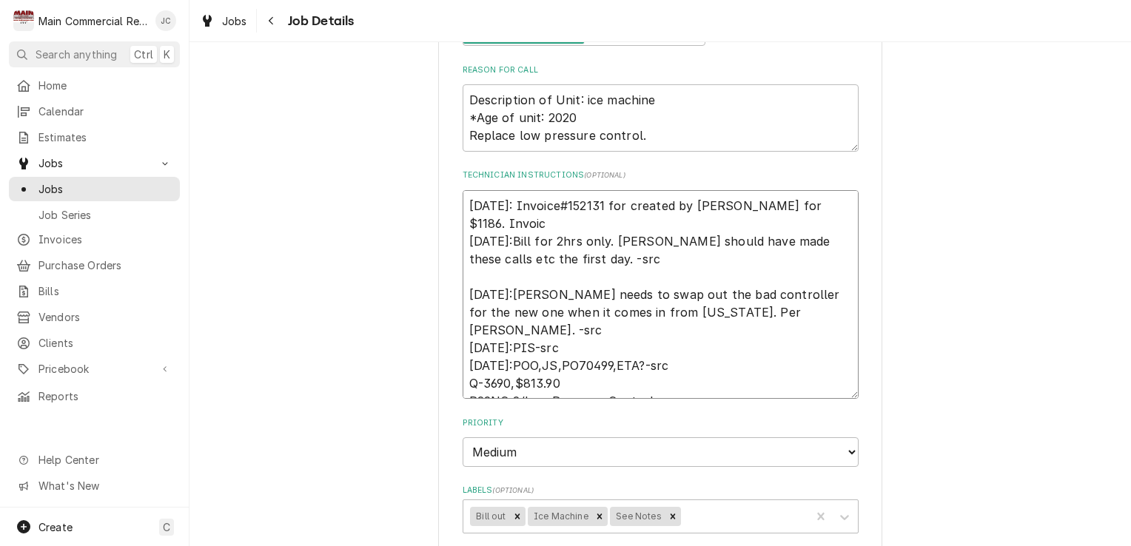
type textarea "x"
type textarea "8/18/25: Invoice#152131 for created by Sharon for $1186. Invoi 9/3/25:Bill for …"
type textarea "x"
type textarea "8/18/25: Invoice#152131 for created by Sharon for $1186. Invo 9/3/25:Bill for 2…"
type textarea "x"
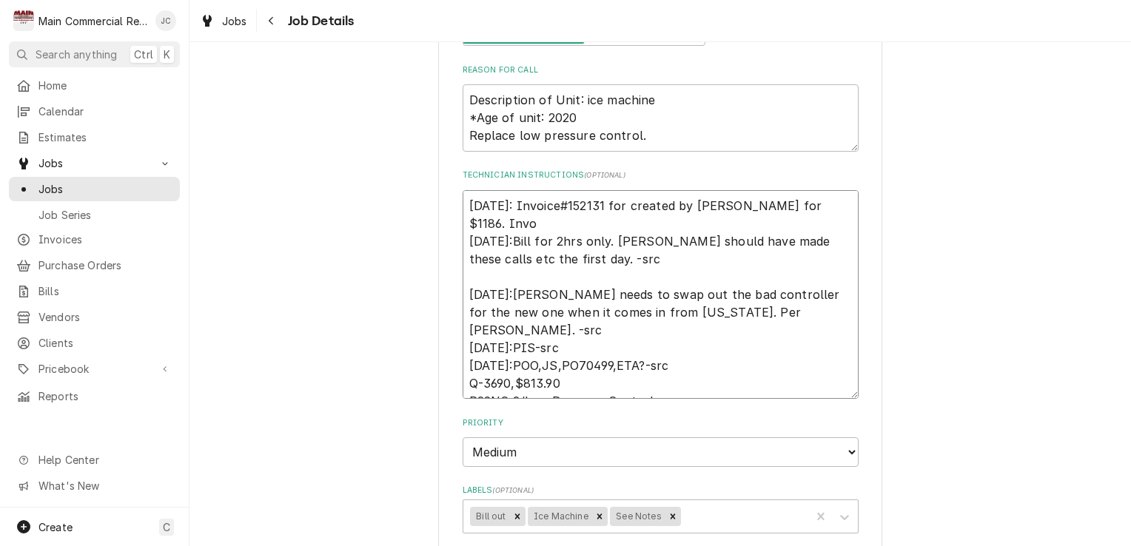
type textarea "8/18/25: Invoice#152131 for created by Sharon for $1186. Inv 9/3/25:Bill for 2h…"
type textarea "x"
type textarea "8/18/25: Invoice#152131 for created by Sharon for $1186. In 9/3/25:Bill for 2hr…"
type textarea "x"
type textarea "8/18/25: Invoice#152131 for created by Sharon for $1186. 9/3/25:Bill for 2hrs o…"
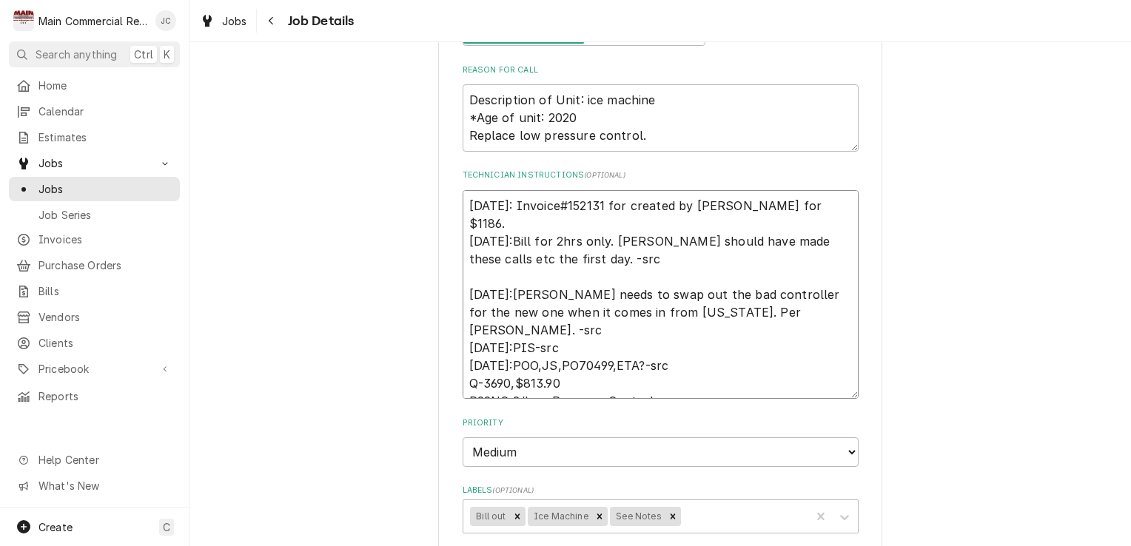
type textarea "x"
type textarea "8/18/25: Invoice#152131 for created by Sharon for $1186. 9/3/25:Bill for 2hrs o…"
type textarea "x"
type textarea "8/18/25: Invoice#152131 for created by Sharon for $1186 9/3/25:Bill for 2hrs on…"
type textarea "x"
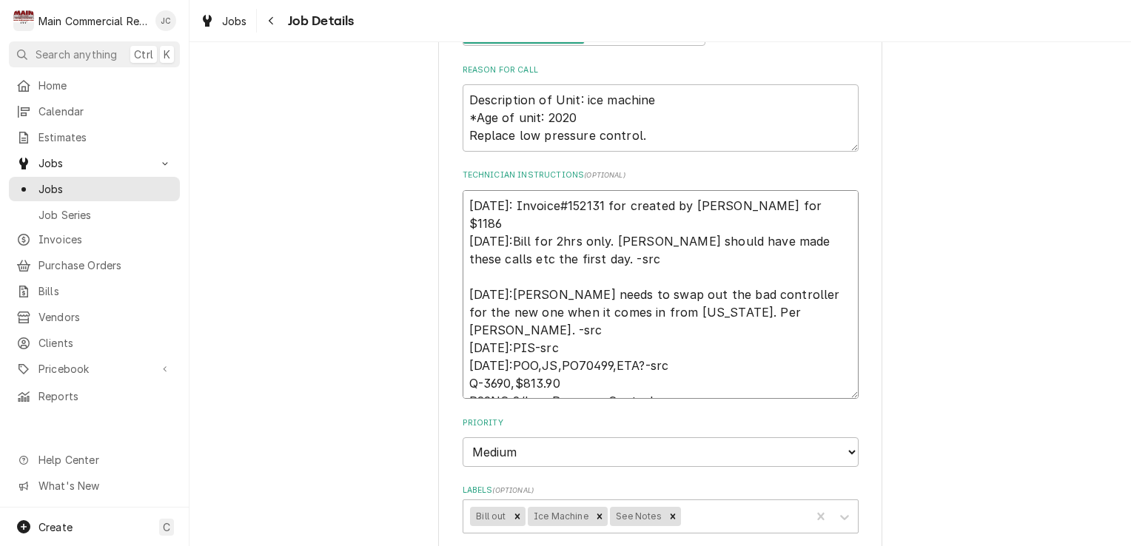
type textarea "8/18/25: Invoice#152131 for created by Sharon for $1186, 9/3/25:Bill for 2hrs o…"
type textarea "x"
type textarea "8/18/25: Invoice#152131 for created by Sharon for $1186, 9/3/25:Bill for 2hrs o…"
type textarea "x"
type textarea "8/18/25: Invoice#152131 for created by Sharon for $1186, a 9/3/25:Bill for 2hrs…"
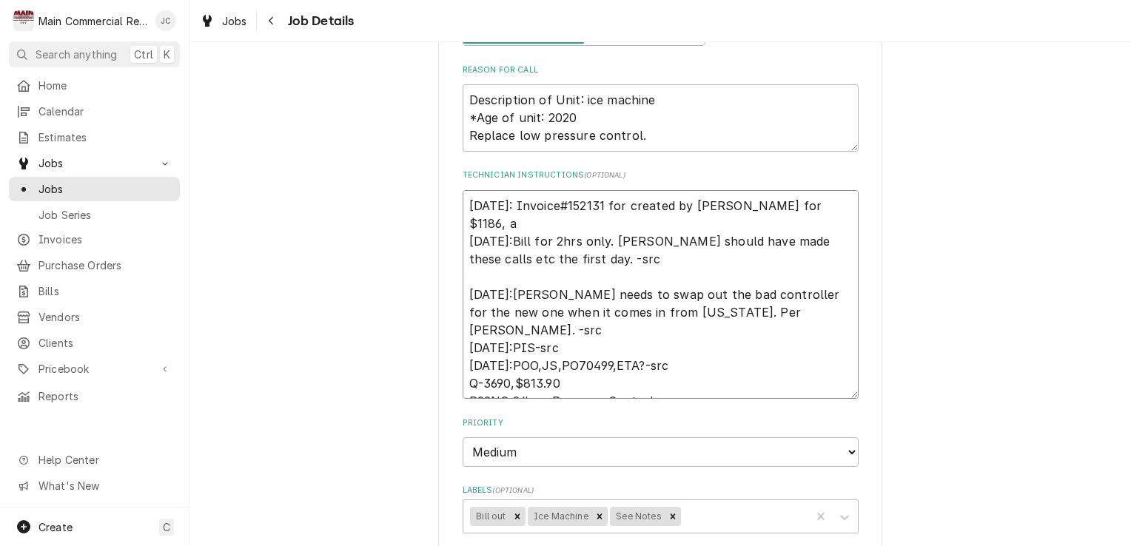
type textarea "x"
type textarea "8/18/25: Invoice#152131 for created by Sharon for $1186, an 9/3/25:Bill for 2hr…"
type textarea "x"
type textarea "8/18/25: Invoice#152131 for created by Sharon for $1186, and 9/3/25:Bill for 2h…"
type textarea "x"
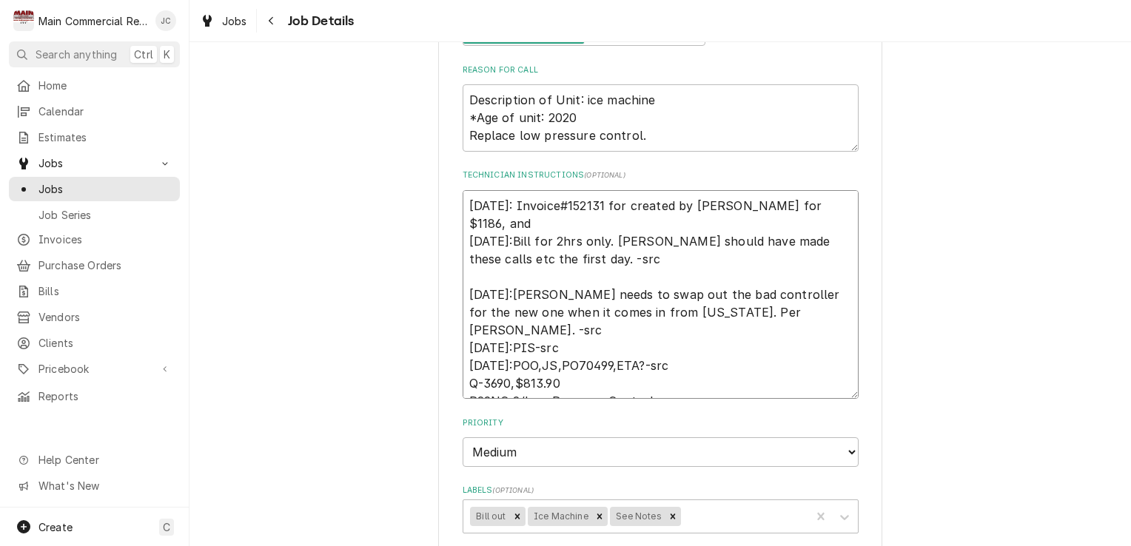
type textarea "8/18/25: Invoice#152131 for created by Sharon for $1186, and 9/3/25:Bill for 2h…"
type textarea "x"
type textarea "8/18/25: Invoice#152131 for created by Sharon for $1186, and z 9/3/25:Bill for …"
type textarea "x"
type textarea "8/18/25: Invoice#152131 for created by Sharon for $1186, and ze 9/3/25:Bill for…"
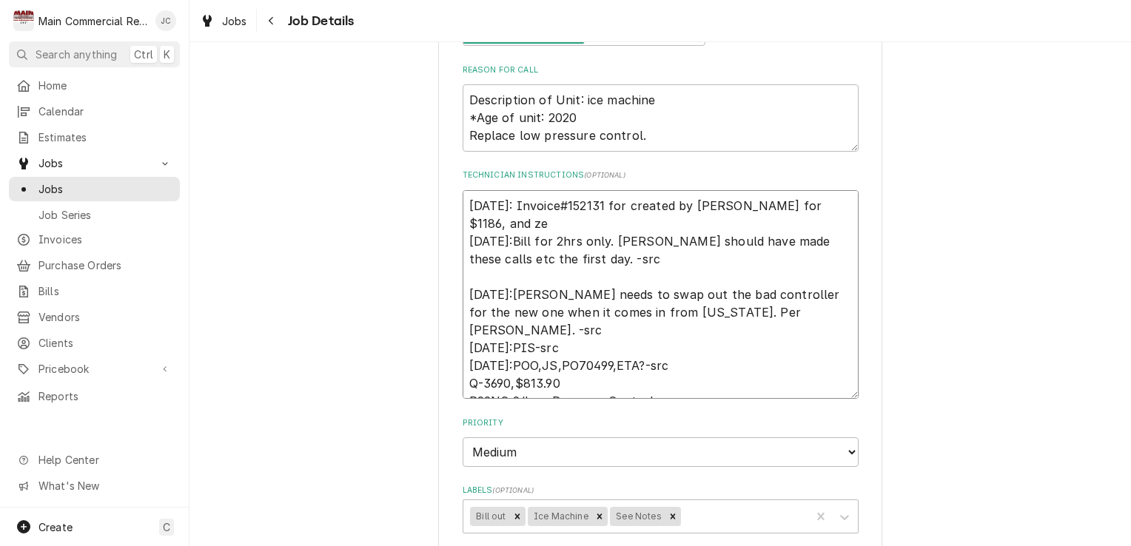
type textarea "x"
type textarea "8/18/25: Invoice#152131 for created by Sharon for $1186, and zer 9/3/25:Bill fo…"
type textarea "x"
type textarea "8/18/25: Invoice#152131 for created by Sharon for $1186, and zero 9/3/25:Bill f…"
type textarea "x"
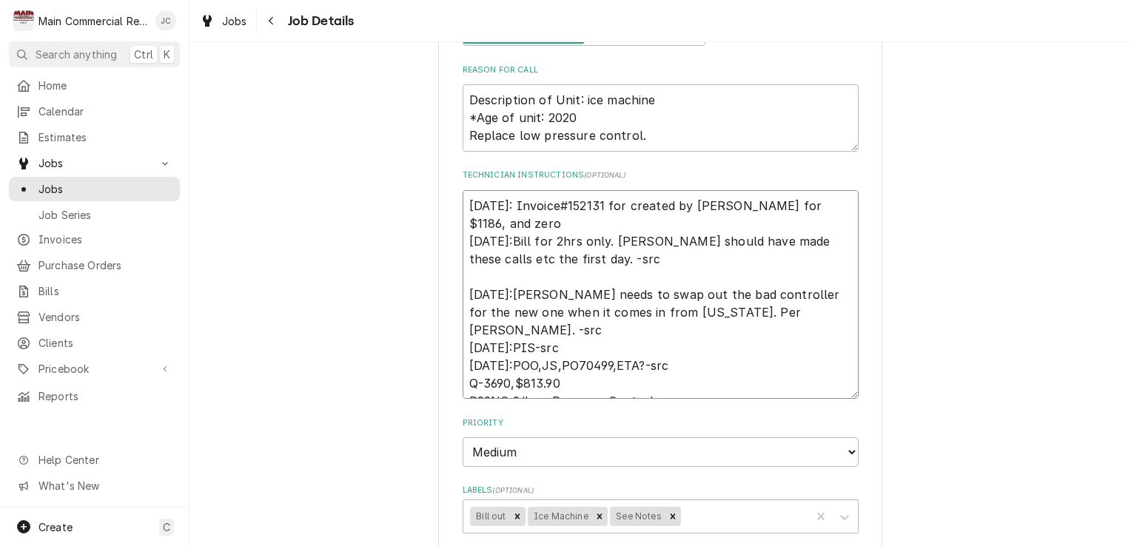
type textarea "8/18/25: Invoice#152131 for created by Sharon for $1186, and zero' 9/3/25:Bill …"
type textarea "x"
type textarea "8/18/25: Invoice#152131 for created by Sharon for $1186, and zero'd 9/3/25:Bill…"
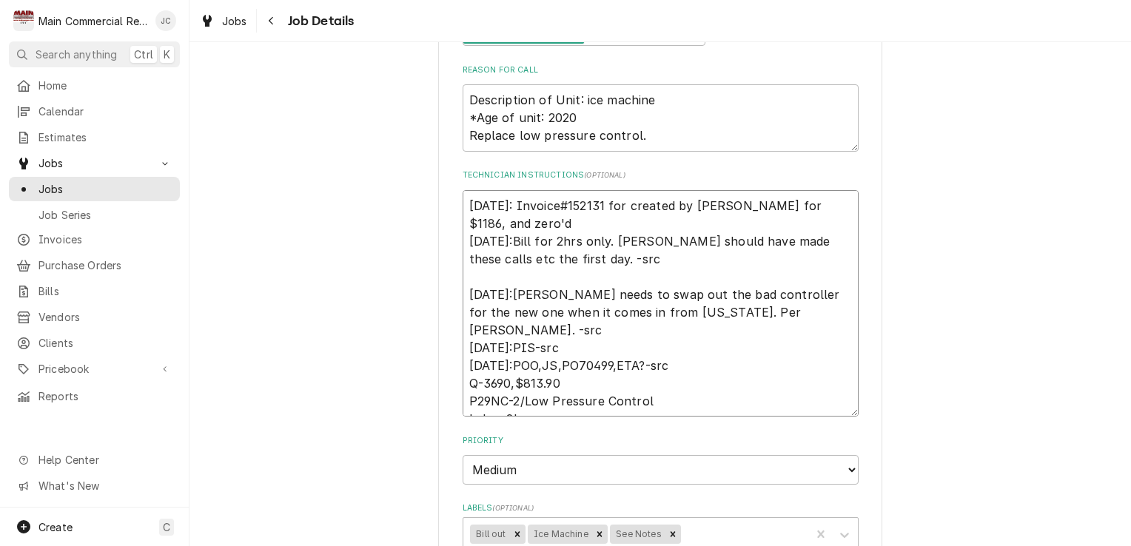
type textarea "x"
type textarea "8/18/25: Invoice#152131 for created by Sharon for $1186, and zero'd 9/3/25:Bill…"
type textarea "x"
type textarea "8/18/25: Invoice#152131 for created by Sharon for $1186, and zero'd o 9/3/25:Bi…"
type textarea "x"
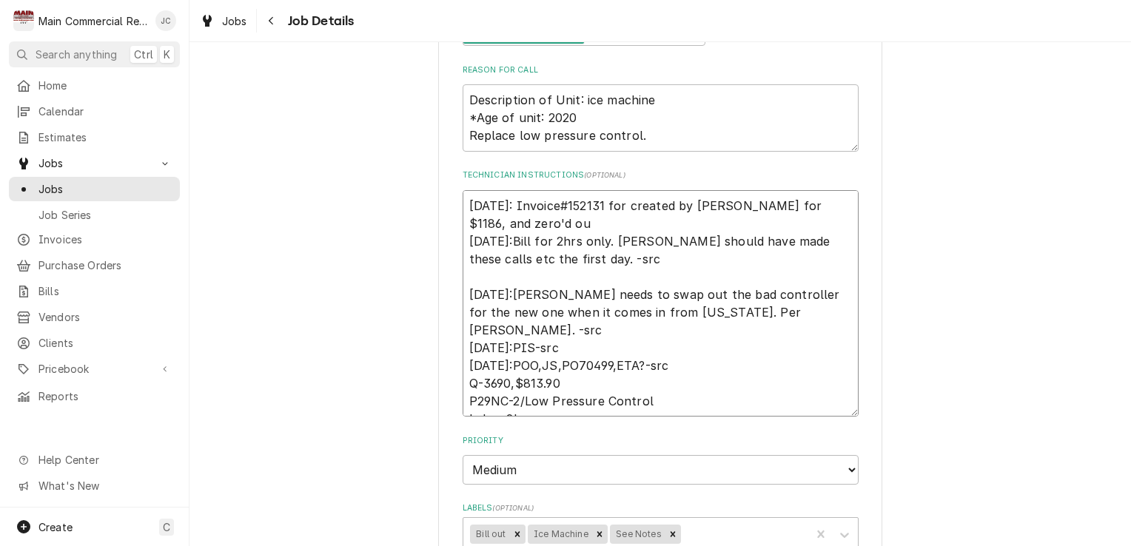
type textarea "8/18/25: Invoice#152131 for created by Sharon for $1186, and zero'd out 9/3/25:…"
type textarea "x"
type textarea "8/18/25: Invoice#152131 for created by Sharon for $1186, and zero'd out. 9/3/25…"
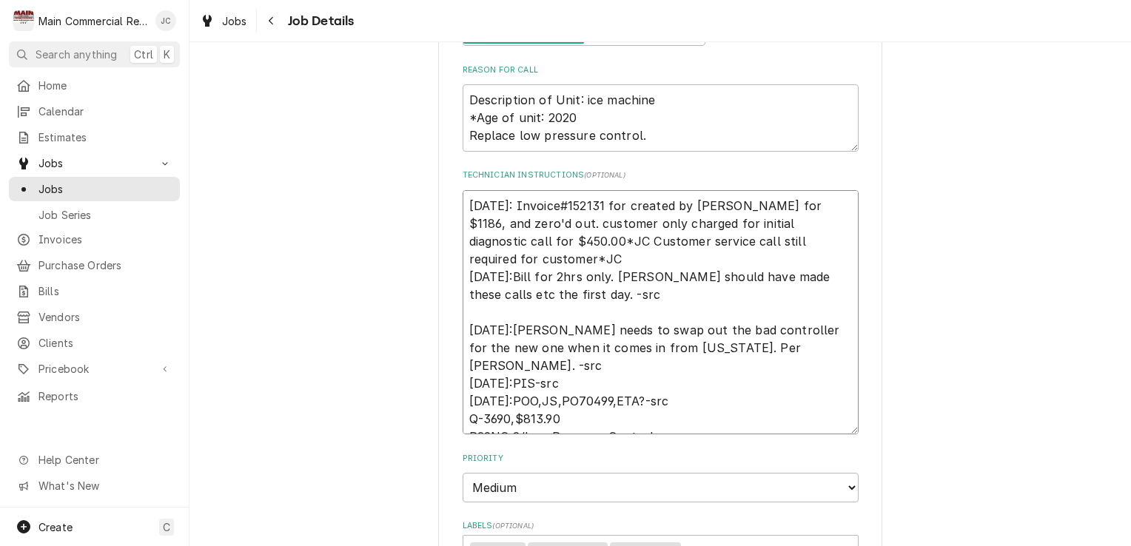
click at [816, 239] on textarea "8/18/25: Invoice#152131 for created by Sharon for $1186, and zero'd out. custom…" at bounding box center [661, 312] width 396 height 244
click at [463, 200] on textarea "8/18/25: Invoice#152131 for created by Sharon for $1186, and zero'd out. custom…" at bounding box center [661, 312] width 396 height 244
drag, startPoint x: 818, startPoint y: 239, endPoint x: 843, endPoint y: 240, distance: 25.2
click at [843, 240] on textarea "9/8/25: 8/18/25: Invoice#152131 for created by Sharon for $1186, and zero'd out…" at bounding box center [661, 312] width 396 height 244
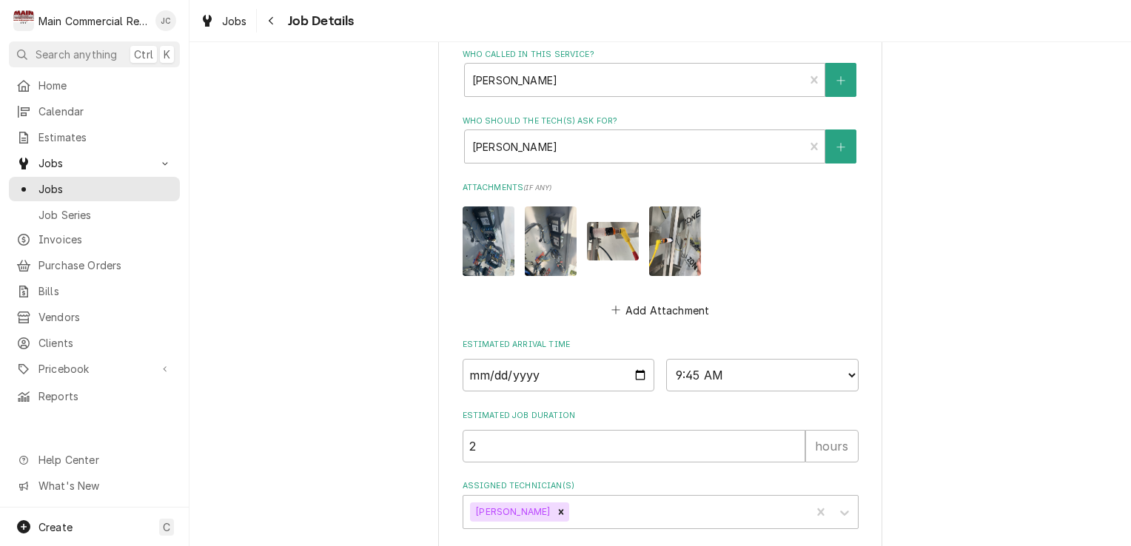
scroll to position [1093, 0]
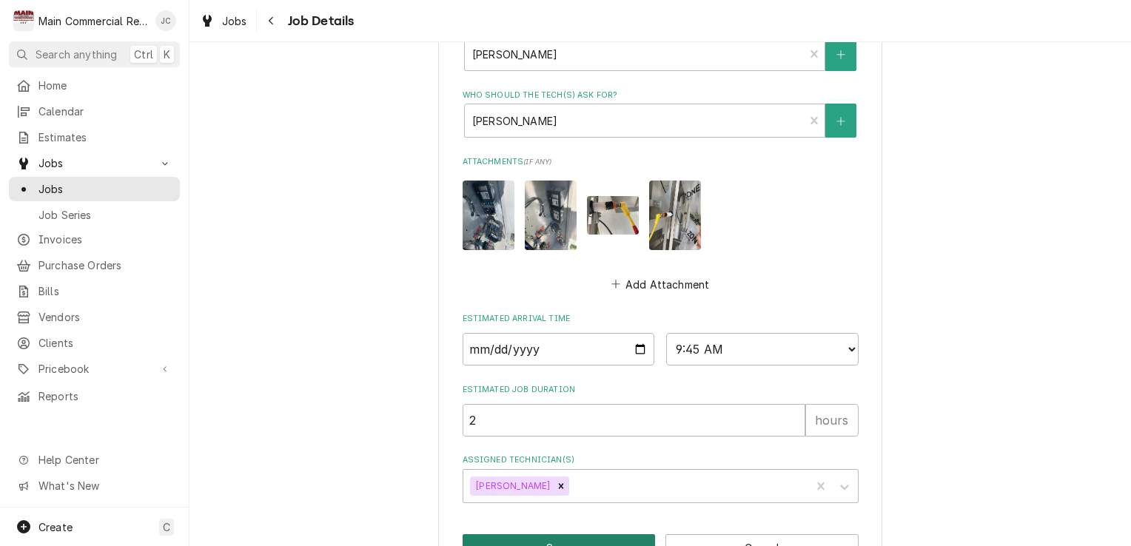
click at [586, 535] on button "Save" at bounding box center [559, 548] width 193 height 27
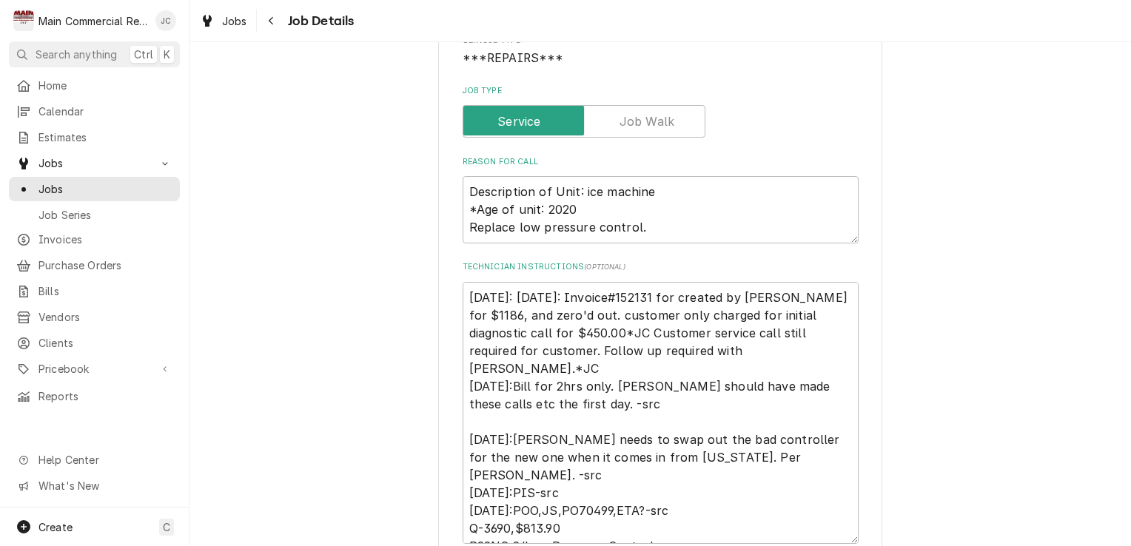
scroll to position [0, 0]
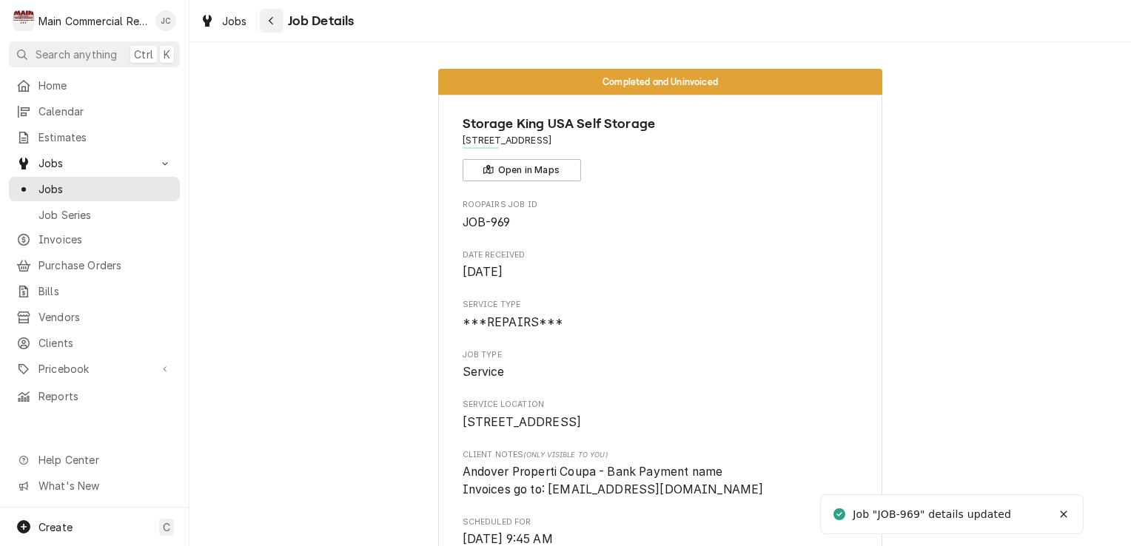
click at [272, 25] on icon "Navigate back" at bounding box center [271, 21] width 7 height 10
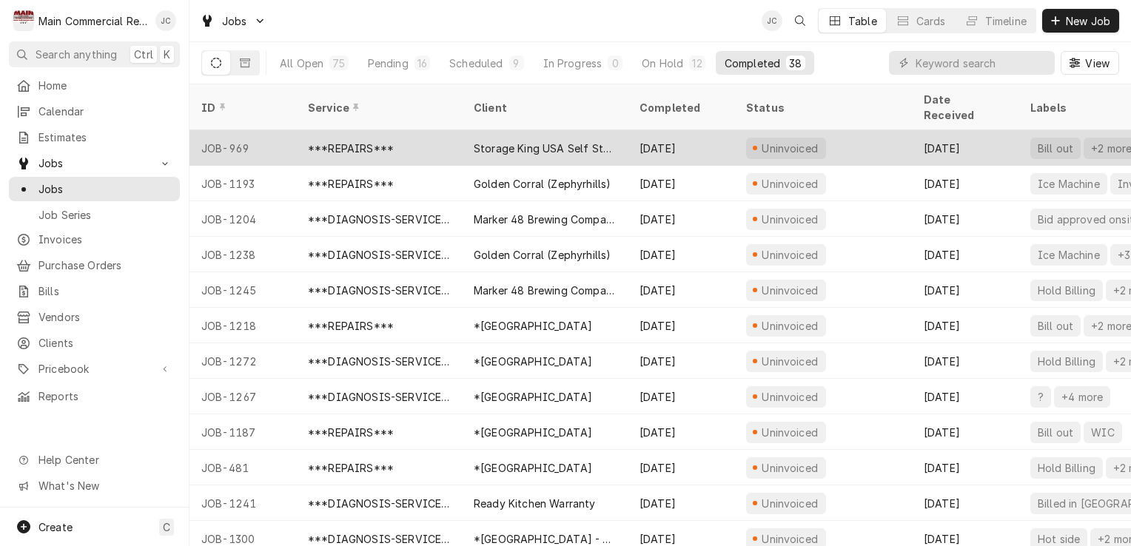
click at [544, 141] on div "Storage King USA Self Storage" at bounding box center [545, 149] width 142 height 16
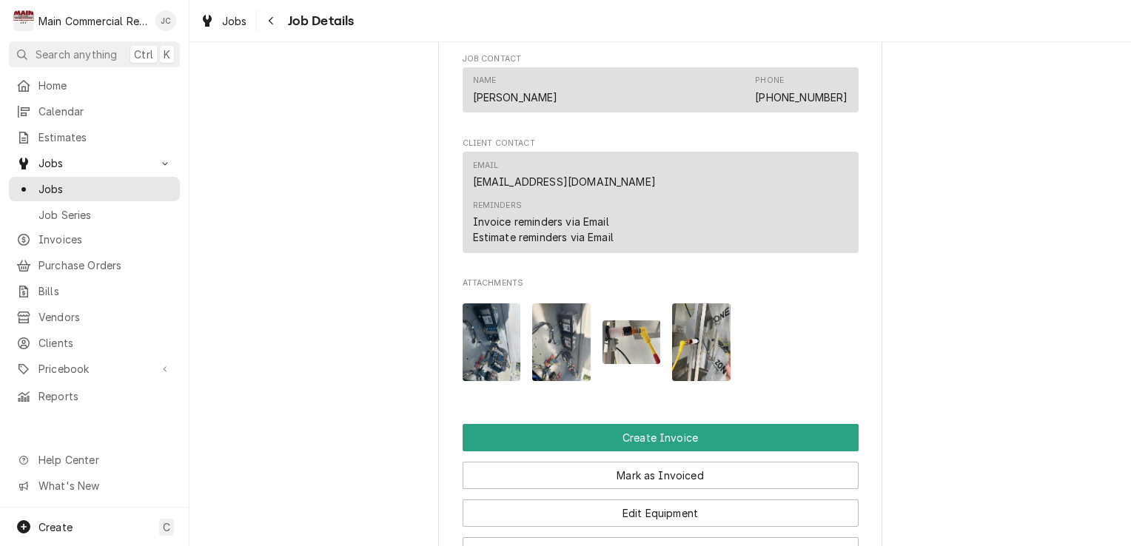
scroll to position [1629, 0]
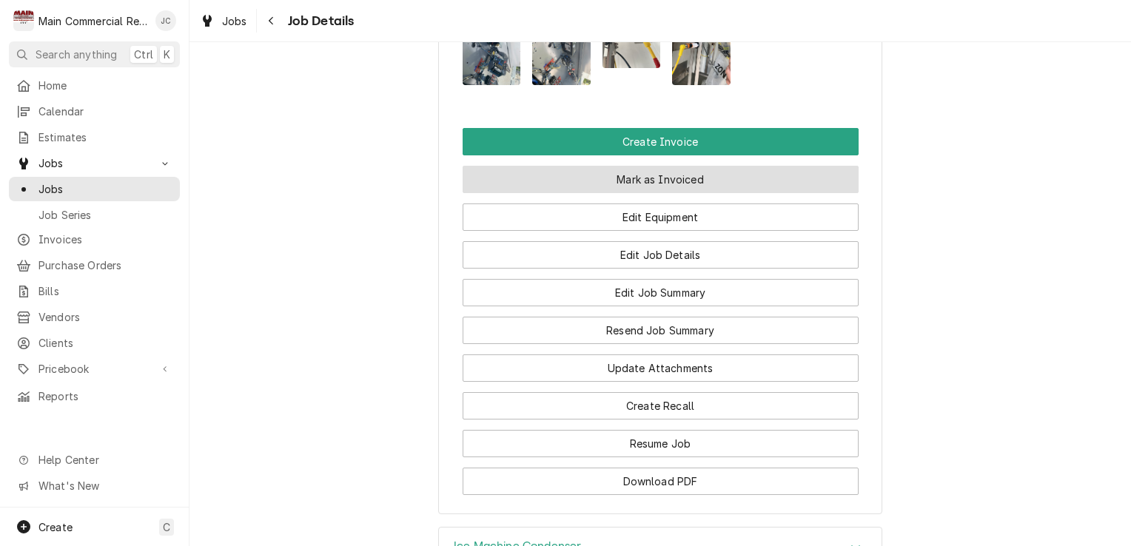
click at [670, 182] on button "Mark as Invoiced" at bounding box center [661, 179] width 396 height 27
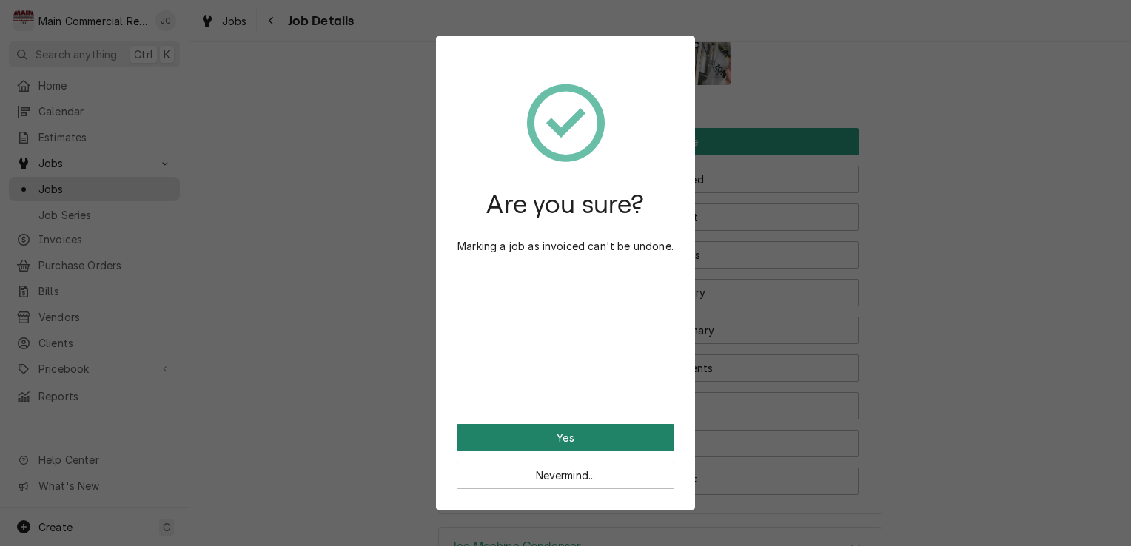
click at [598, 439] on button "Yes" at bounding box center [566, 437] width 218 height 27
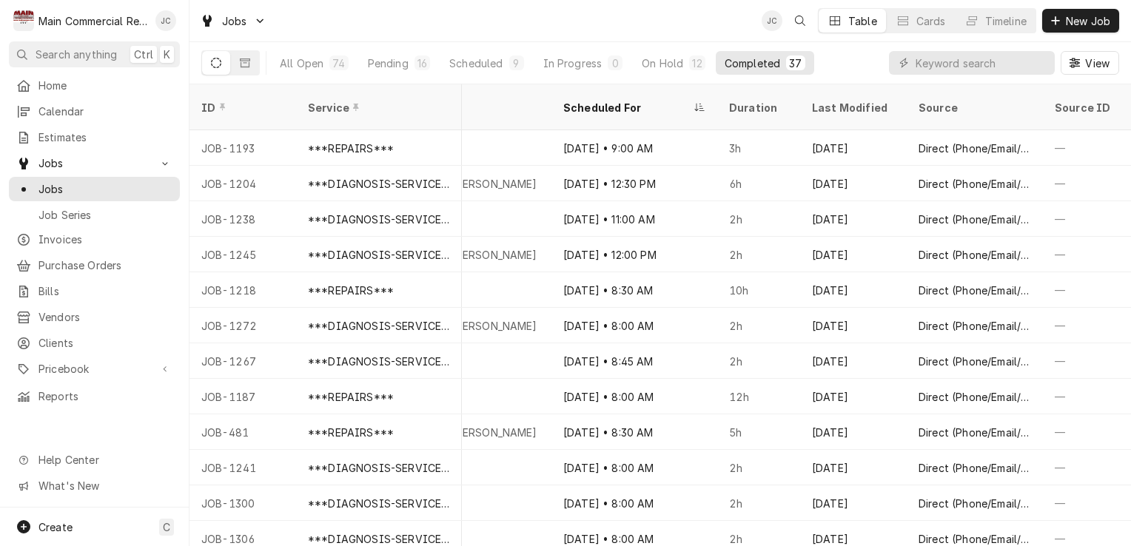
scroll to position [0, 1362]
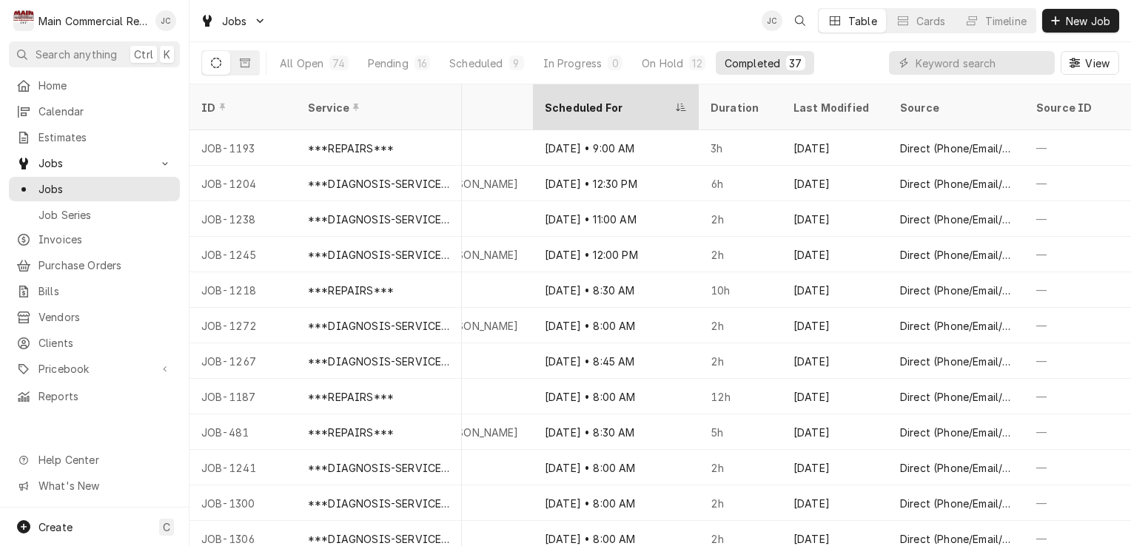
click at [583, 102] on div "Scheduled For" at bounding box center [608, 108] width 127 height 16
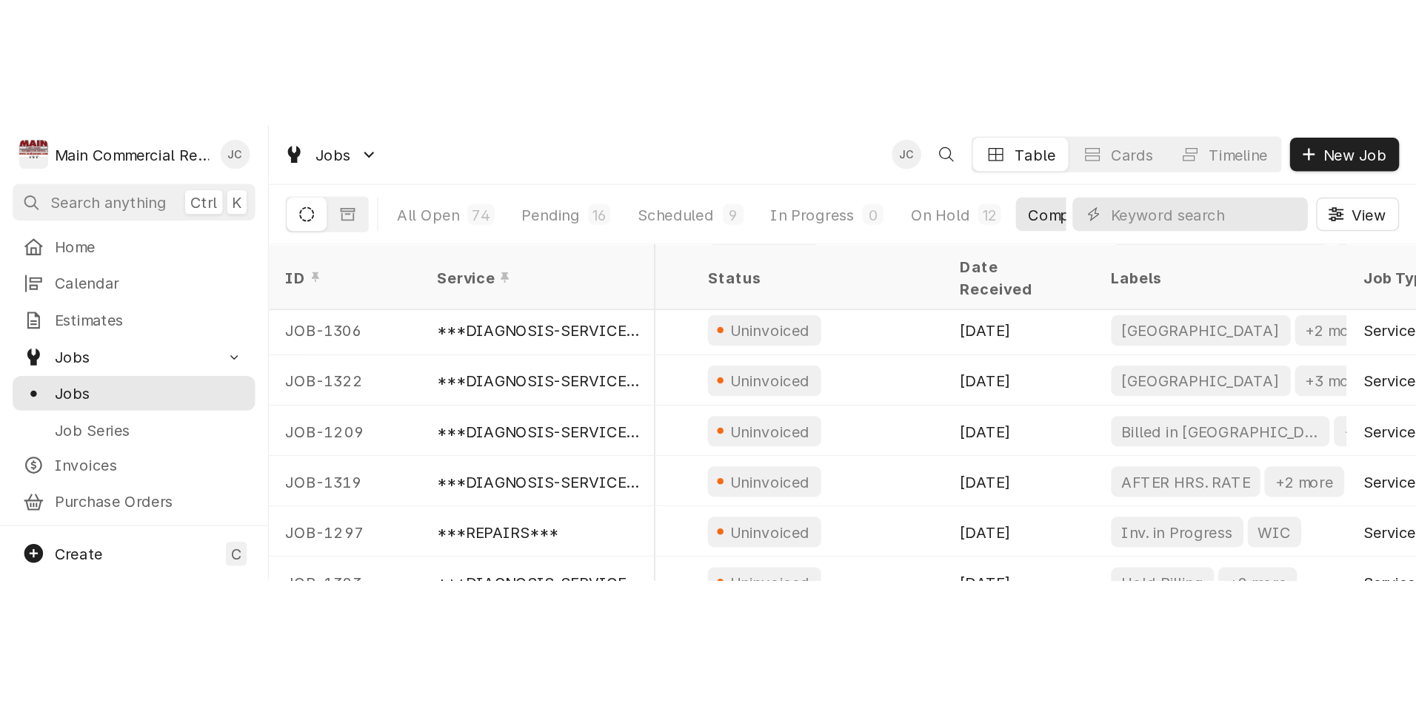
scroll to position [0, 247]
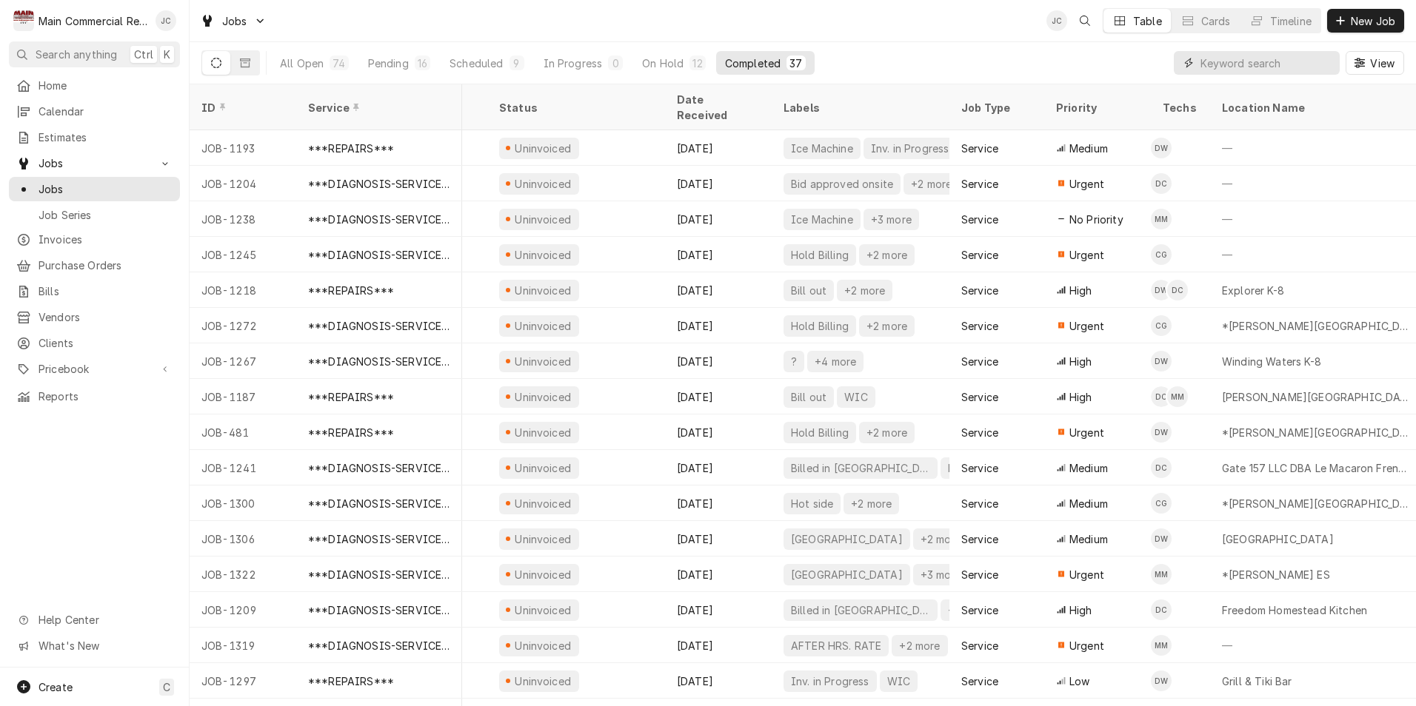
click at [1131, 65] on input "Dynamic Content Wrapper" at bounding box center [1266, 63] width 132 height 24
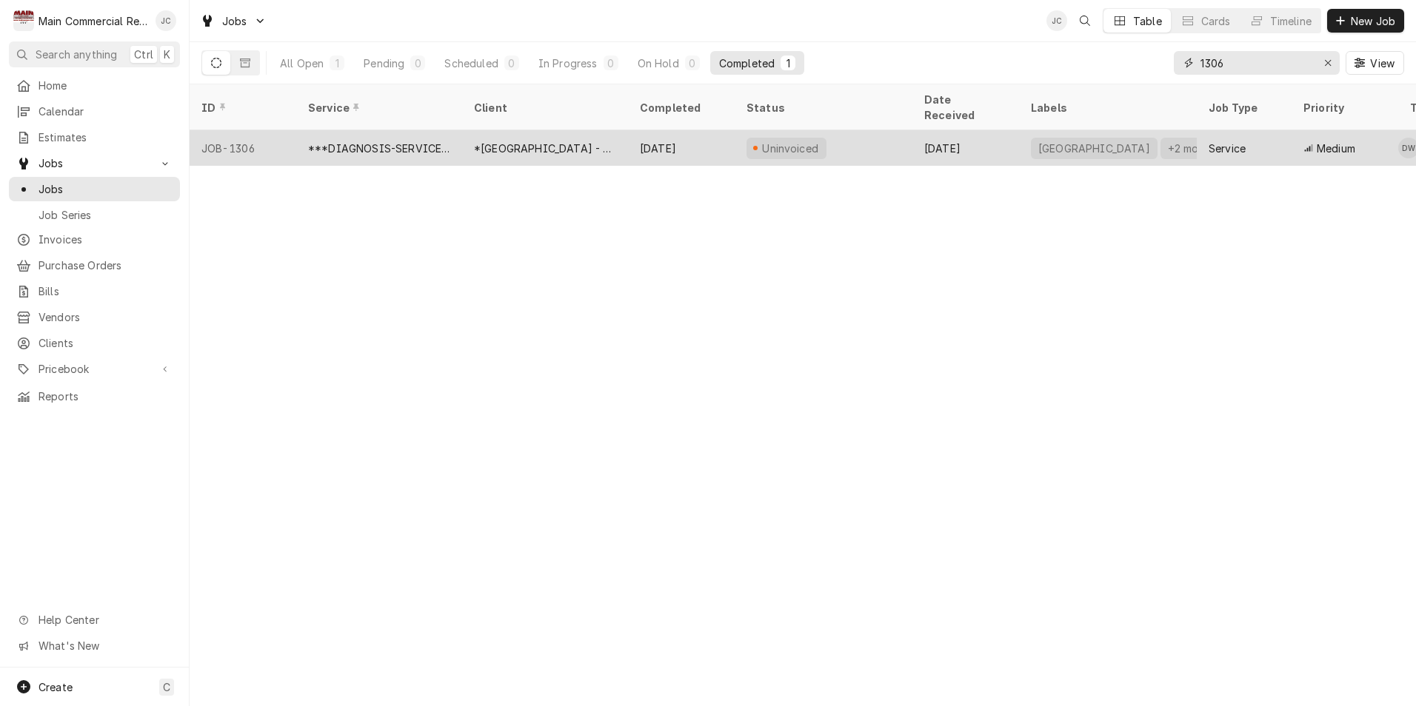
type input "1306"
click at [541, 141] on div "*Hillsborough County Schools - Culinary" at bounding box center [545, 149] width 142 height 16
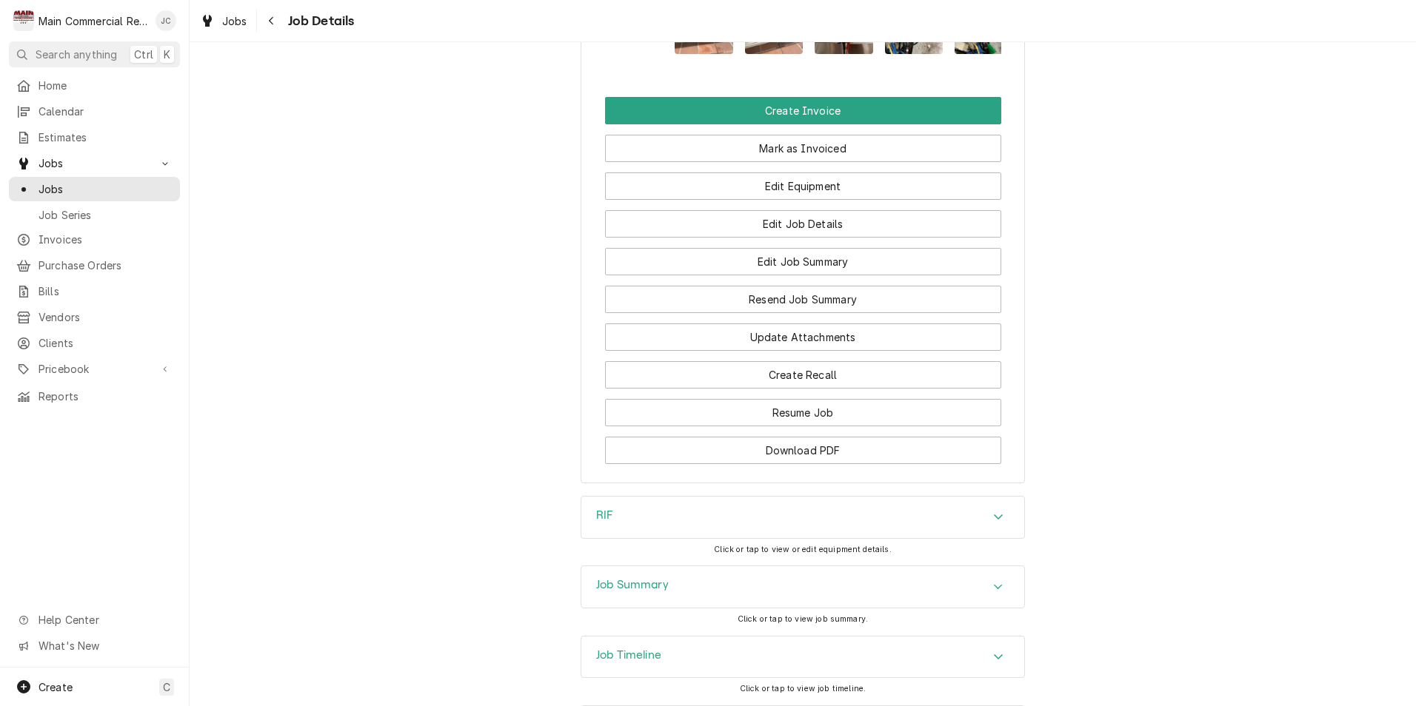
scroll to position [1430, 0]
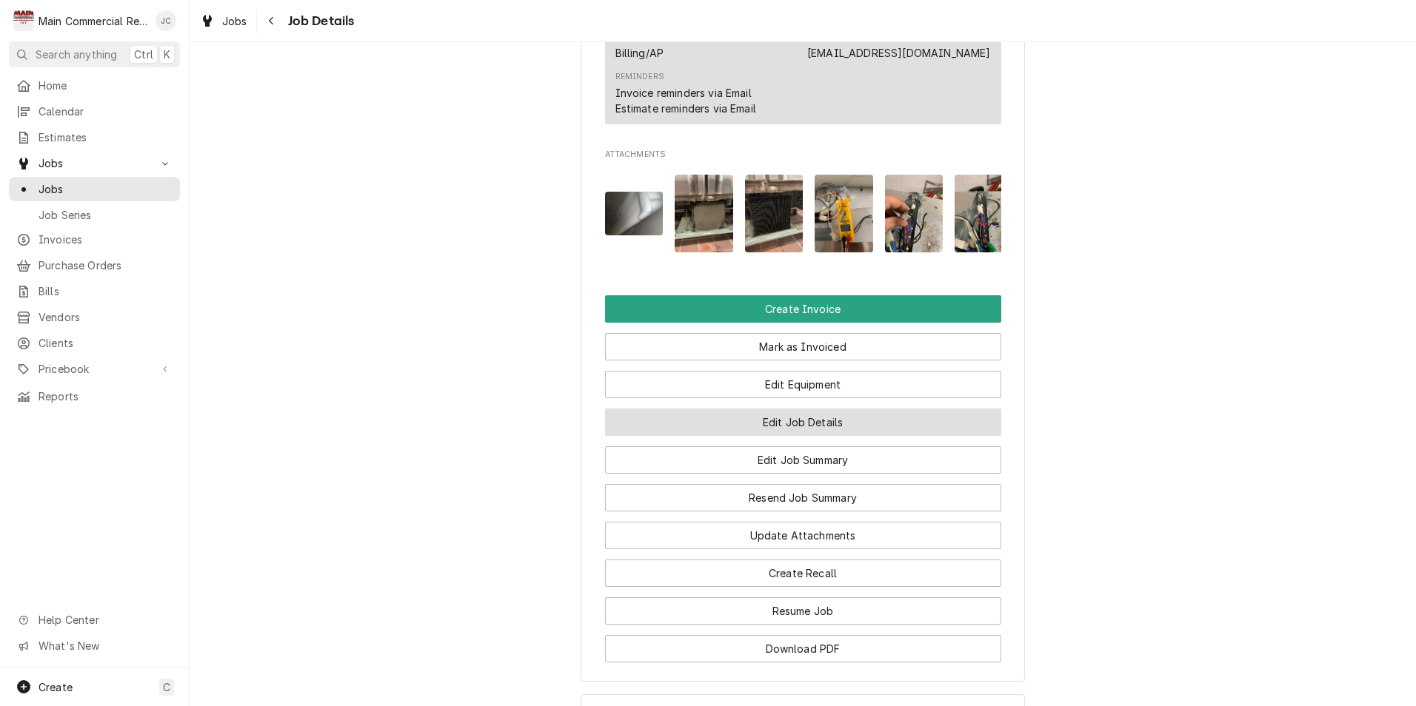
click at [816, 436] on button "Edit Job Details" at bounding box center [803, 422] width 396 height 27
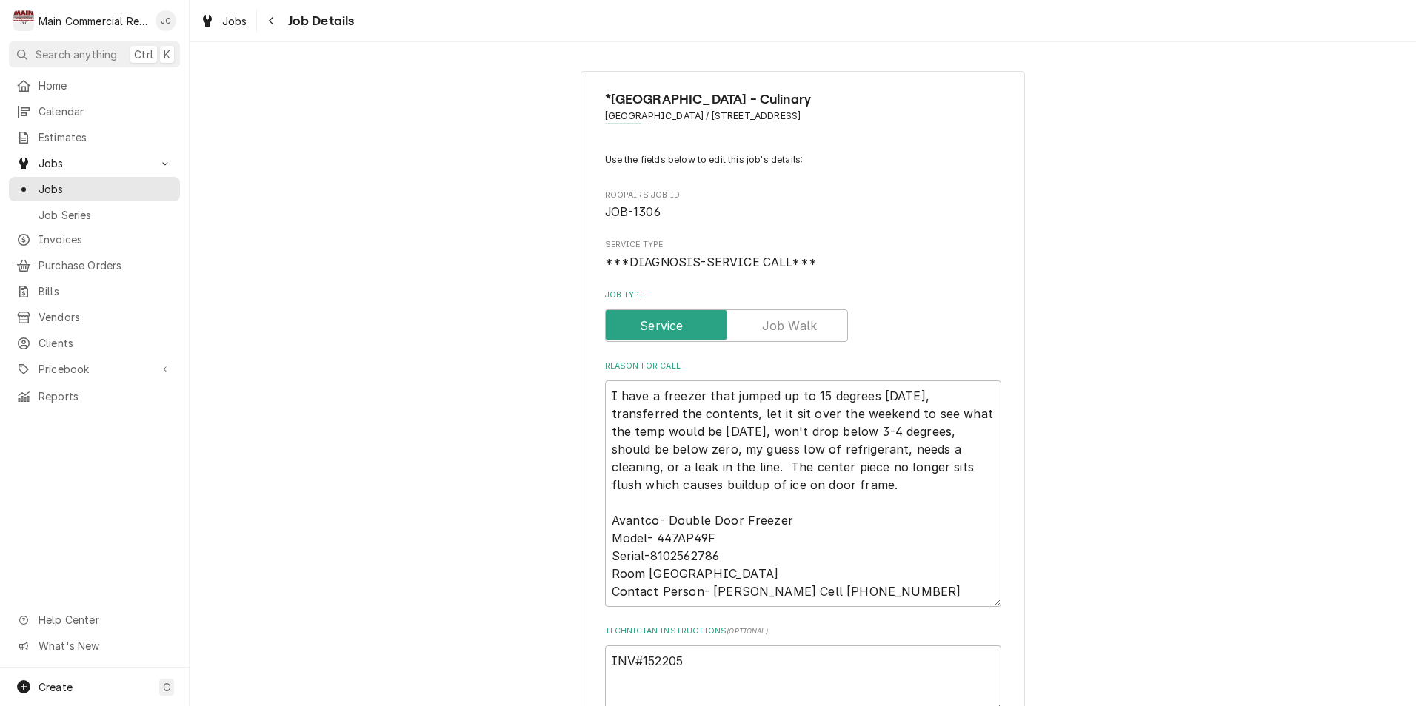
type textarea "x"
click at [275, 21] on div "Navigate back" at bounding box center [271, 20] width 15 height 15
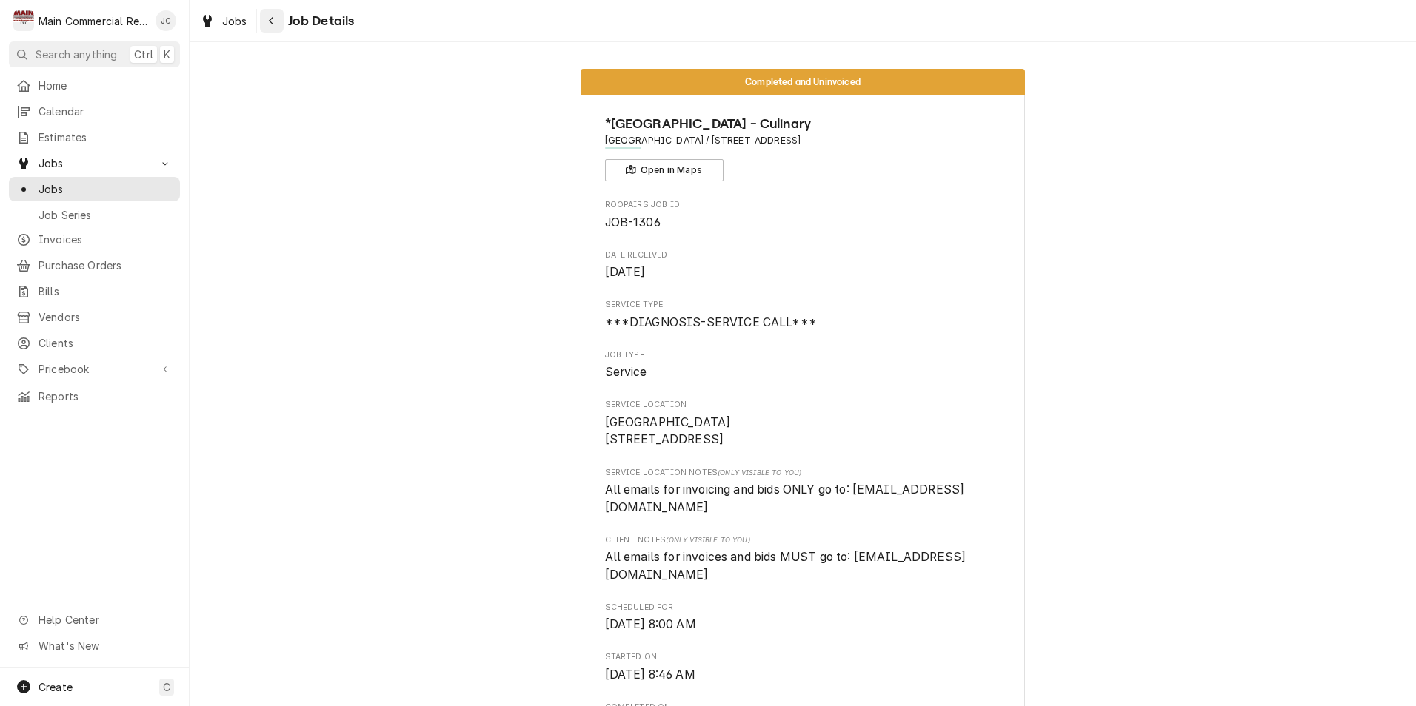
click at [279, 24] on button "Navigate back" at bounding box center [272, 21] width 24 height 24
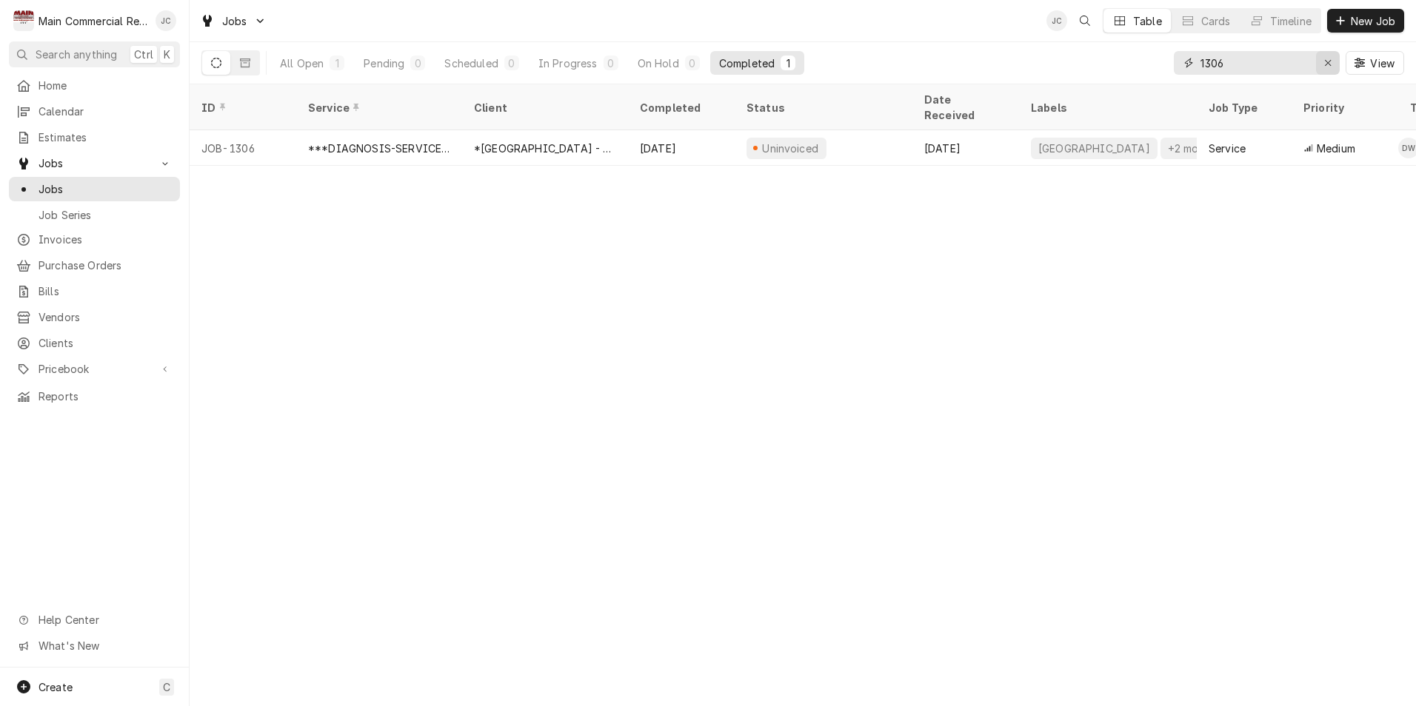
click at [1325, 64] on icon "Erase input" at bounding box center [1328, 63] width 8 height 10
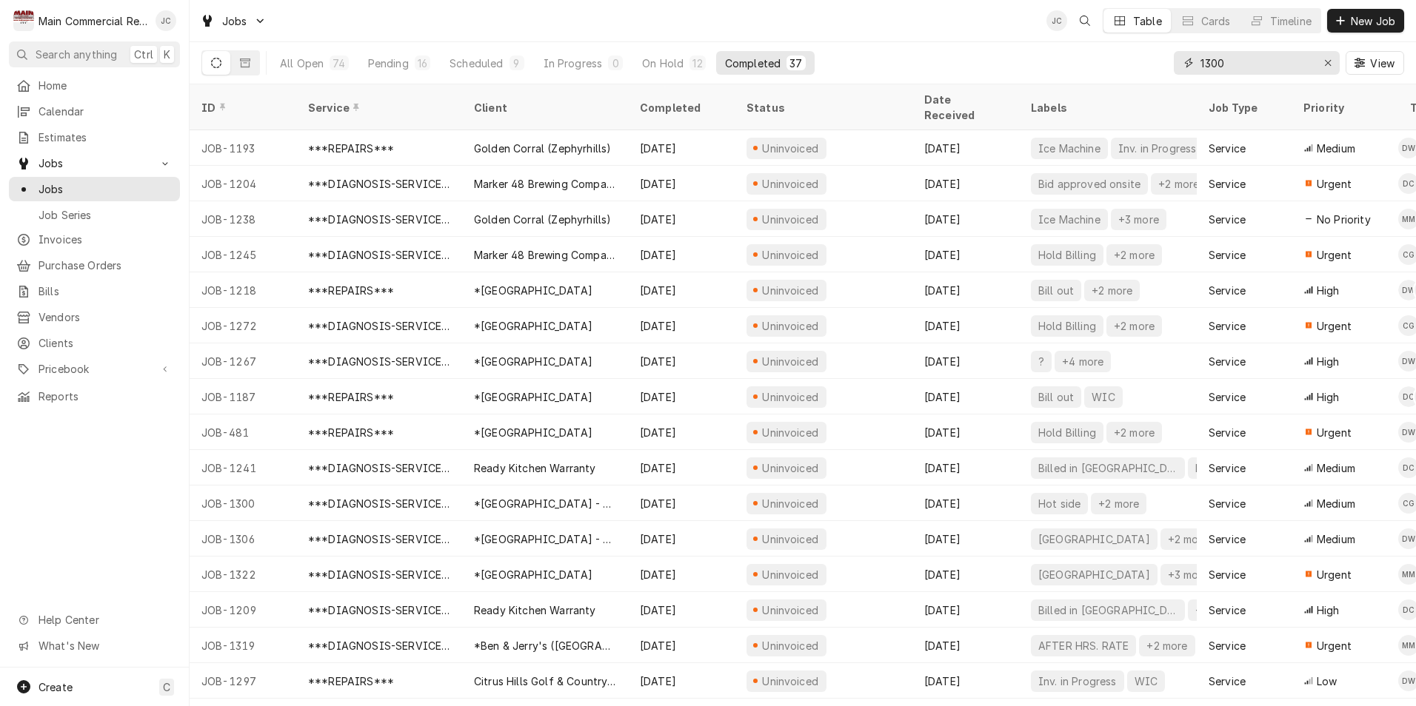
type input "1300"
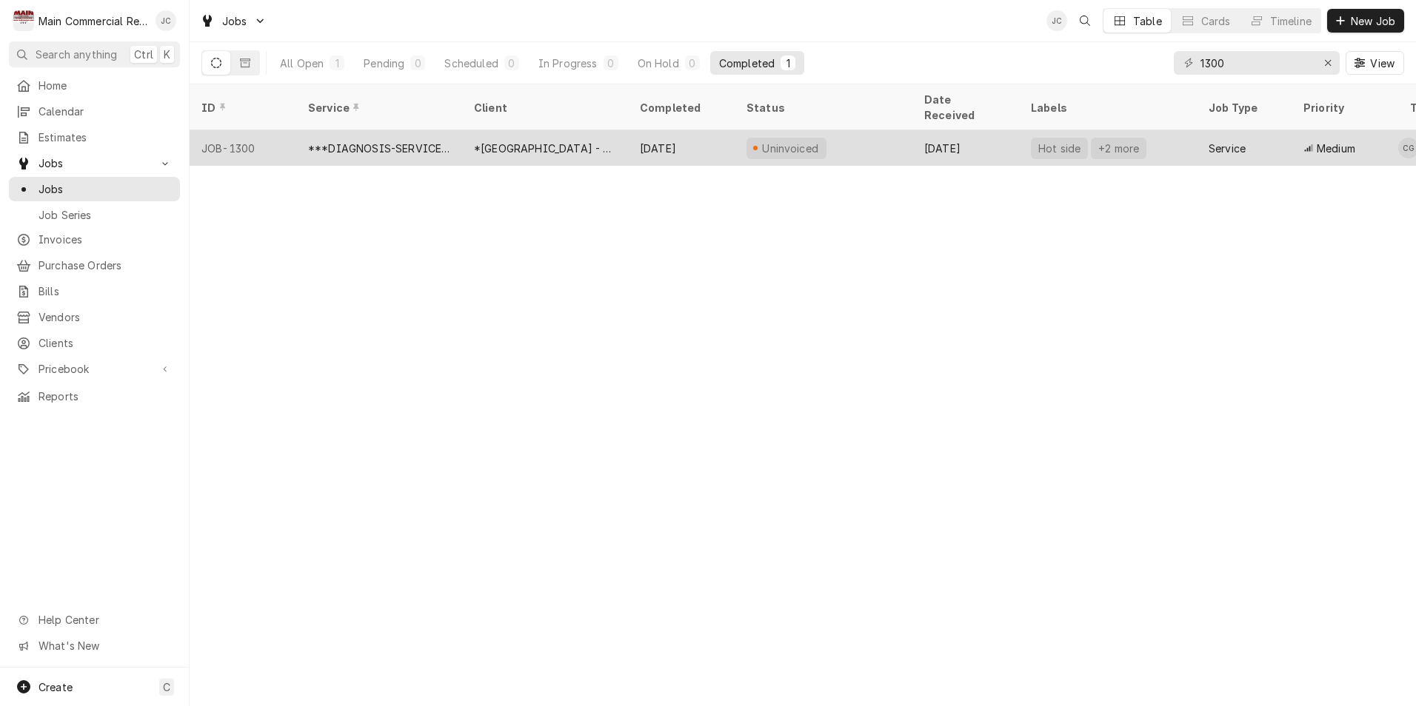
click at [677, 133] on div "[DATE]" at bounding box center [681, 148] width 107 height 36
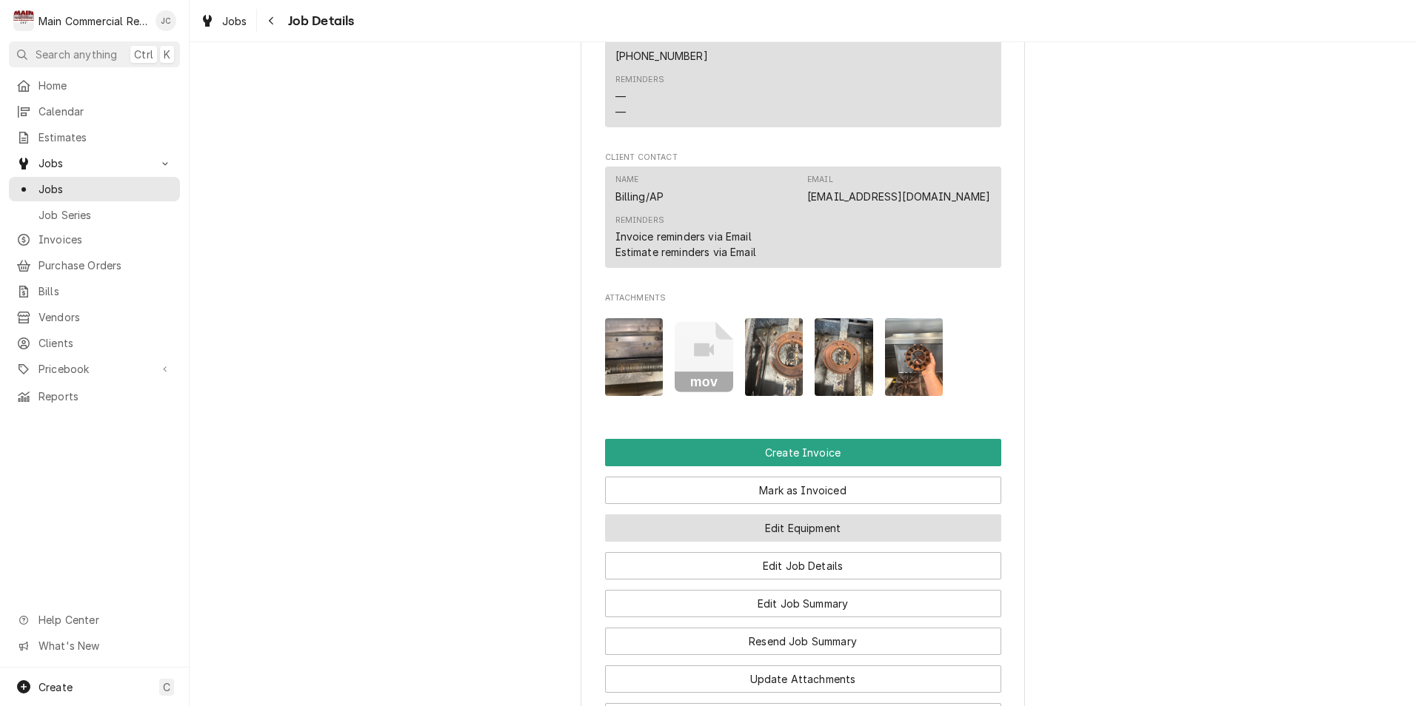
scroll to position [1185, 0]
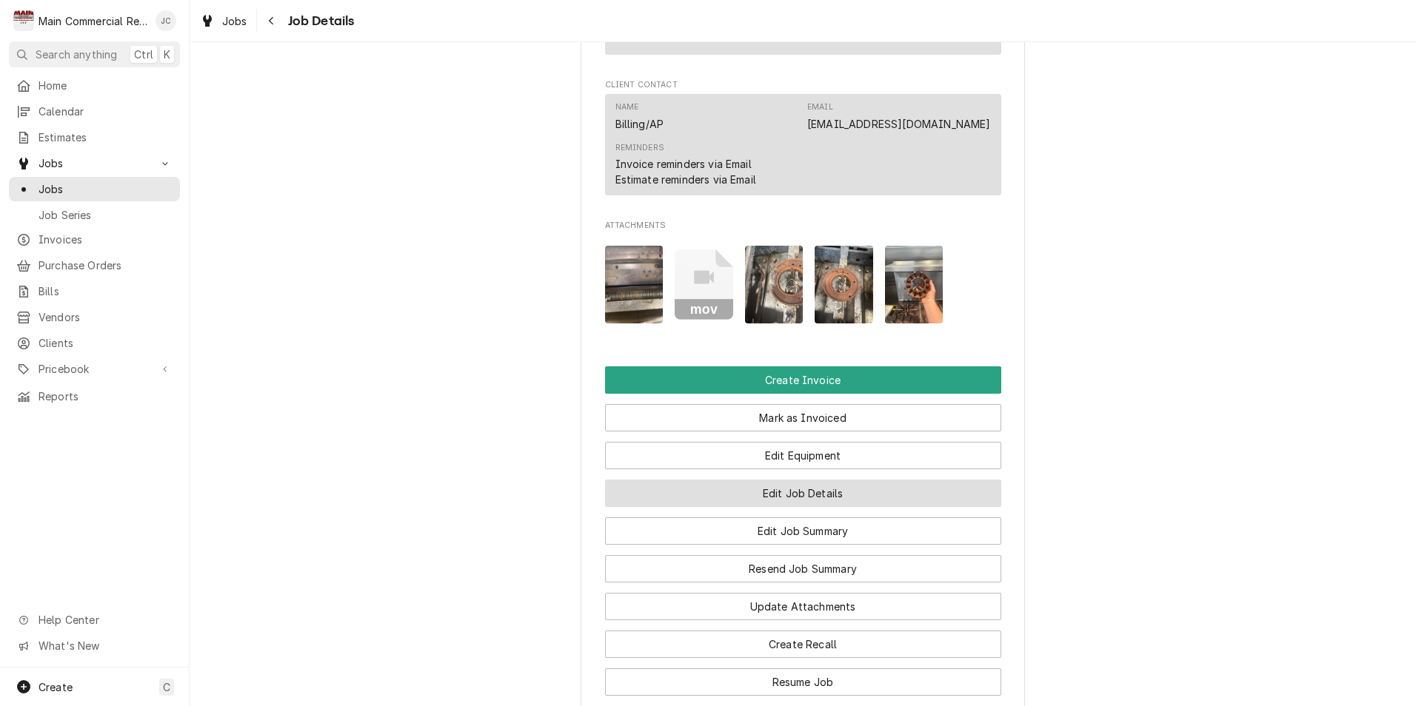
click at [831, 507] on button "Edit Job Details" at bounding box center [803, 493] width 396 height 27
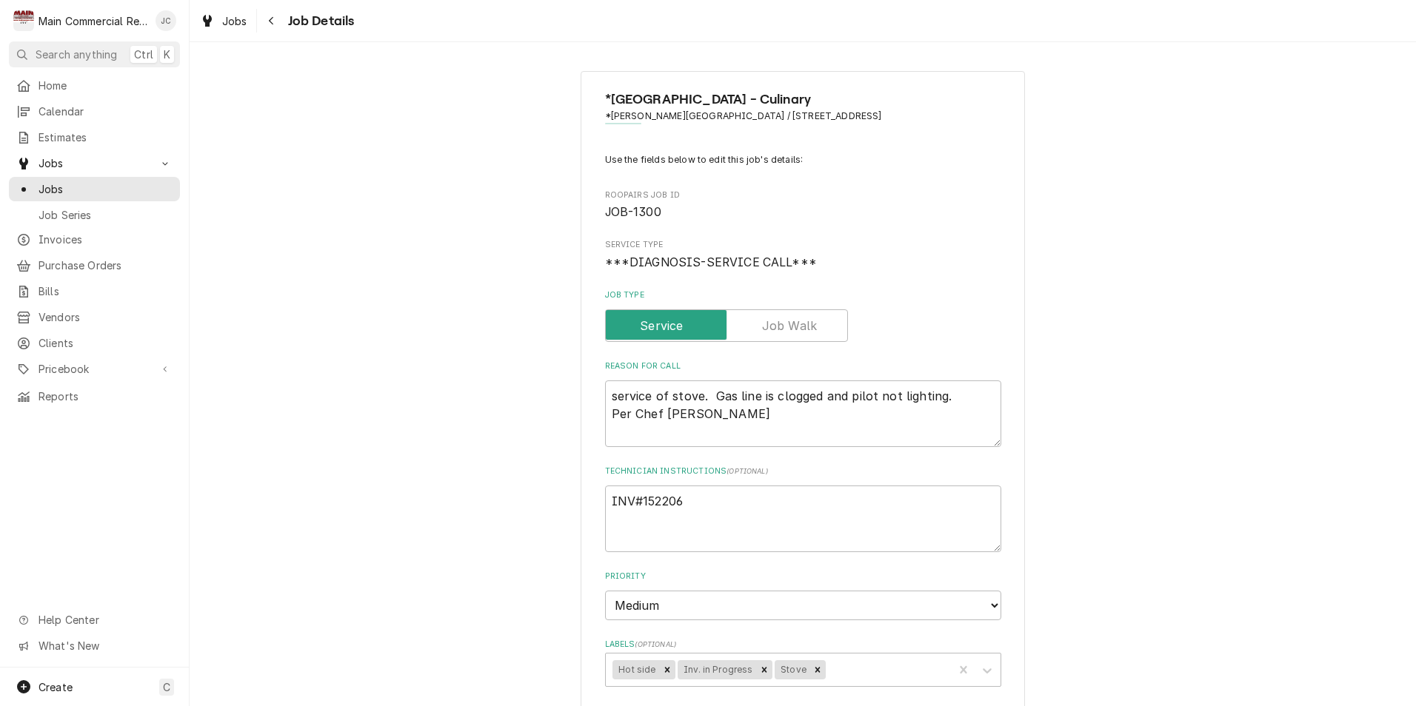
type textarea "x"
click at [272, 16] on icon "Navigate back" at bounding box center [271, 21] width 7 height 10
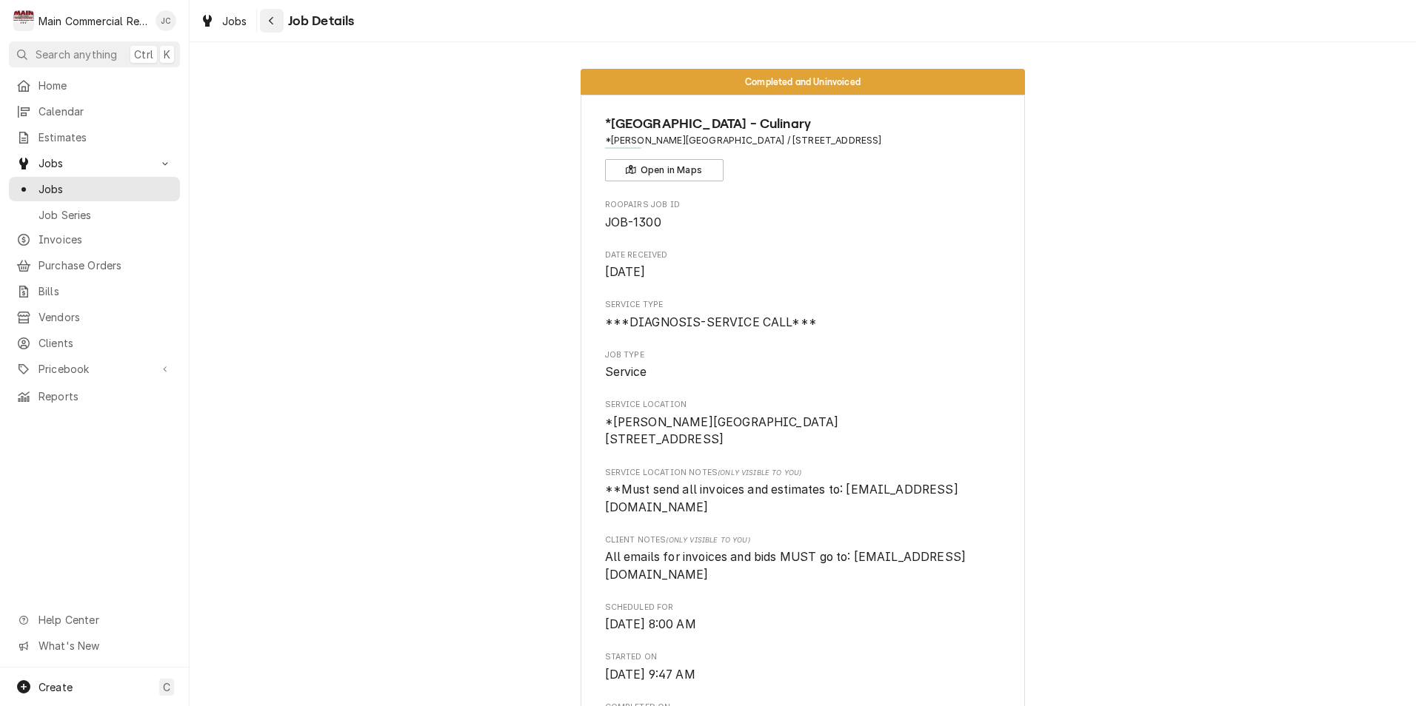
click at [272, 24] on icon "Navigate back" at bounding box center [271, 21] width 7 height 10
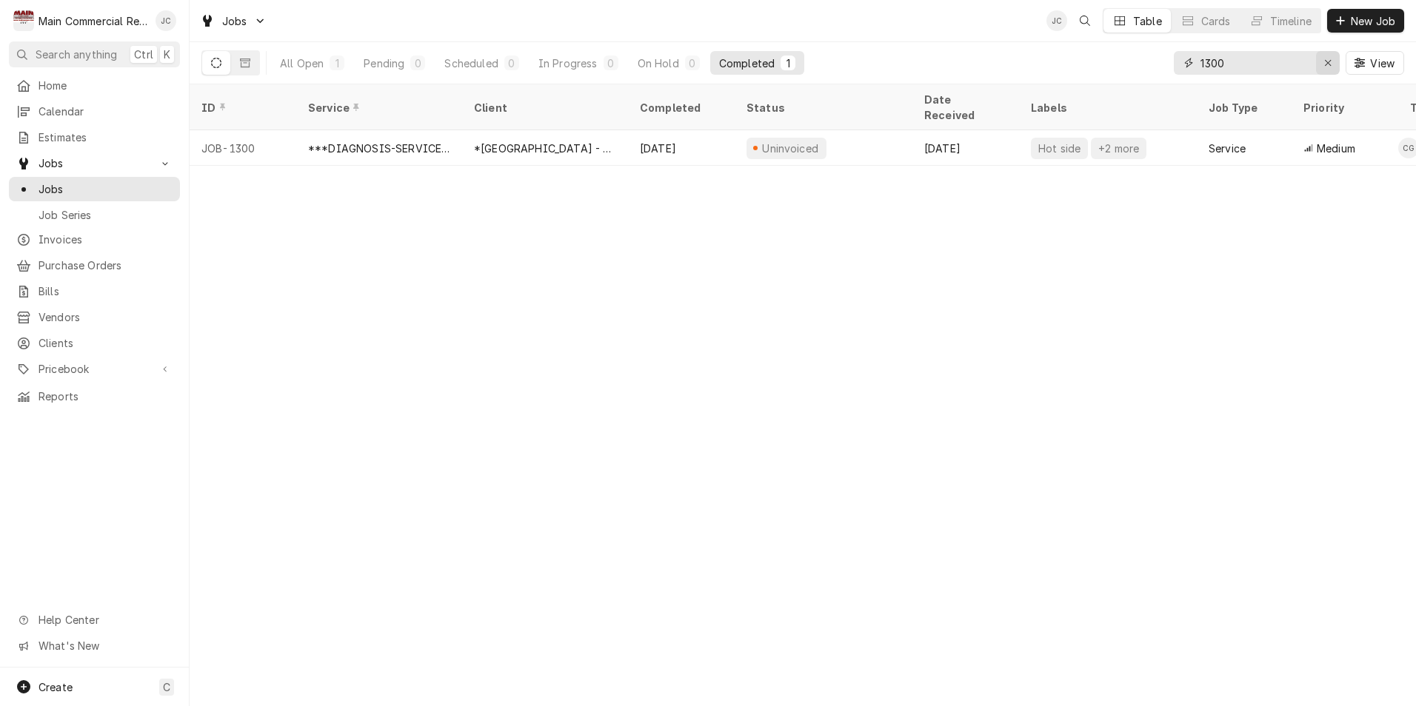
click at [1324, 66] on icon "Erase input" at bounding box center [1328, 63] width 8 height 10
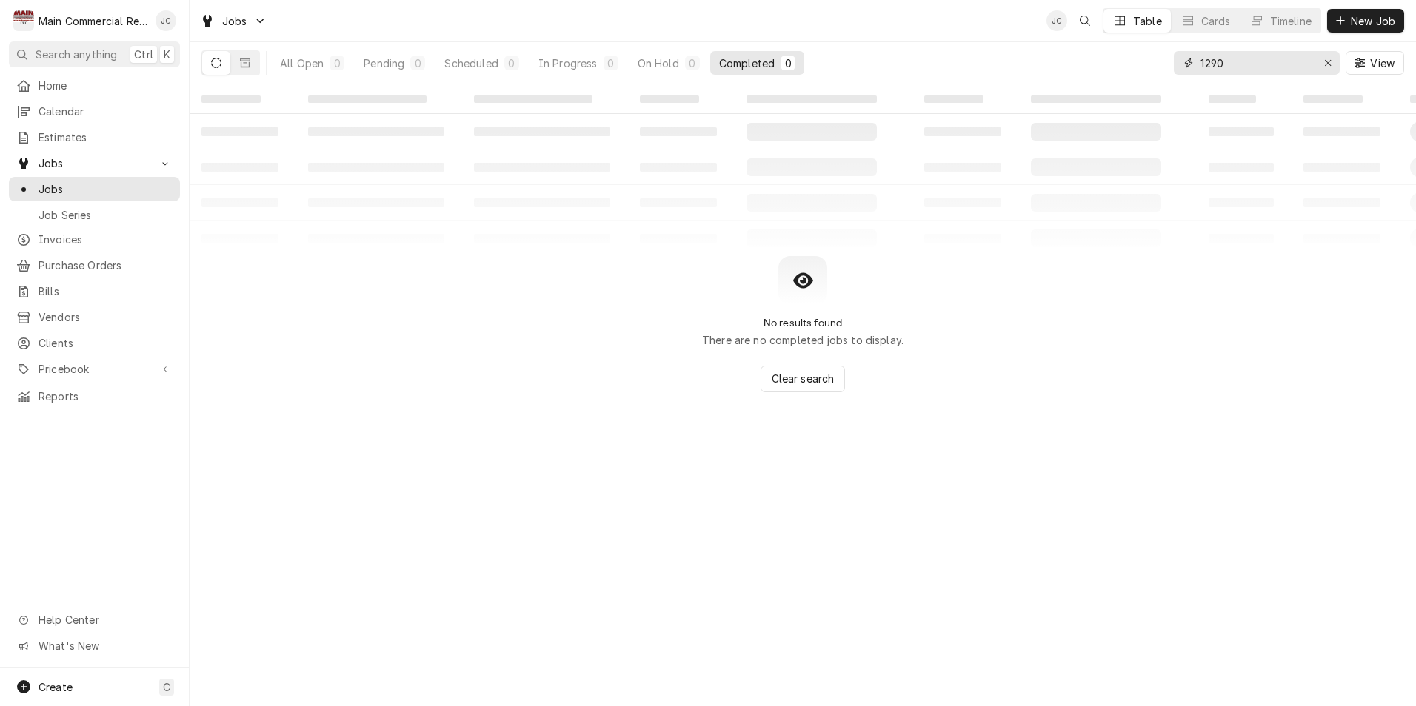
drag, startPoint x: 1220, startPoint y: 58, endPoint x: 1069, endPoint y: 25, distance: 154.7
click at [1070, 25] on div "Jobs JC Table Cards Timeline New Job All Open 0 Pending 0 Scheduled 0 In Progre…" at bounding box center [803, 42] width 1226 height 84
type input "strawberry"
click at [244, 58] on icon "Dynamic Content Wrapper" at bounding box center [245, 62] width 10 height 9
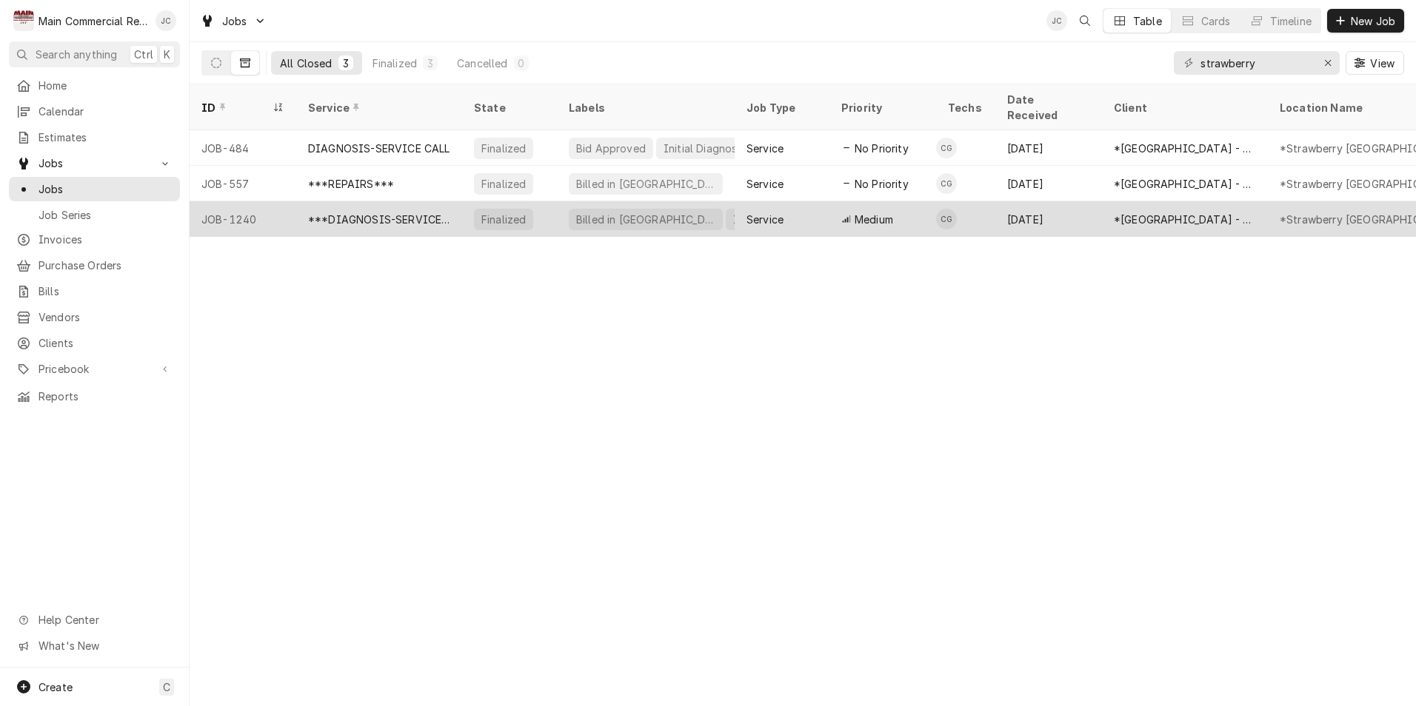
click at [367, 212] on div "***DIAGNOSIS-SERVICE CALL***" at bounding box center [379, 220] width 142 height 16
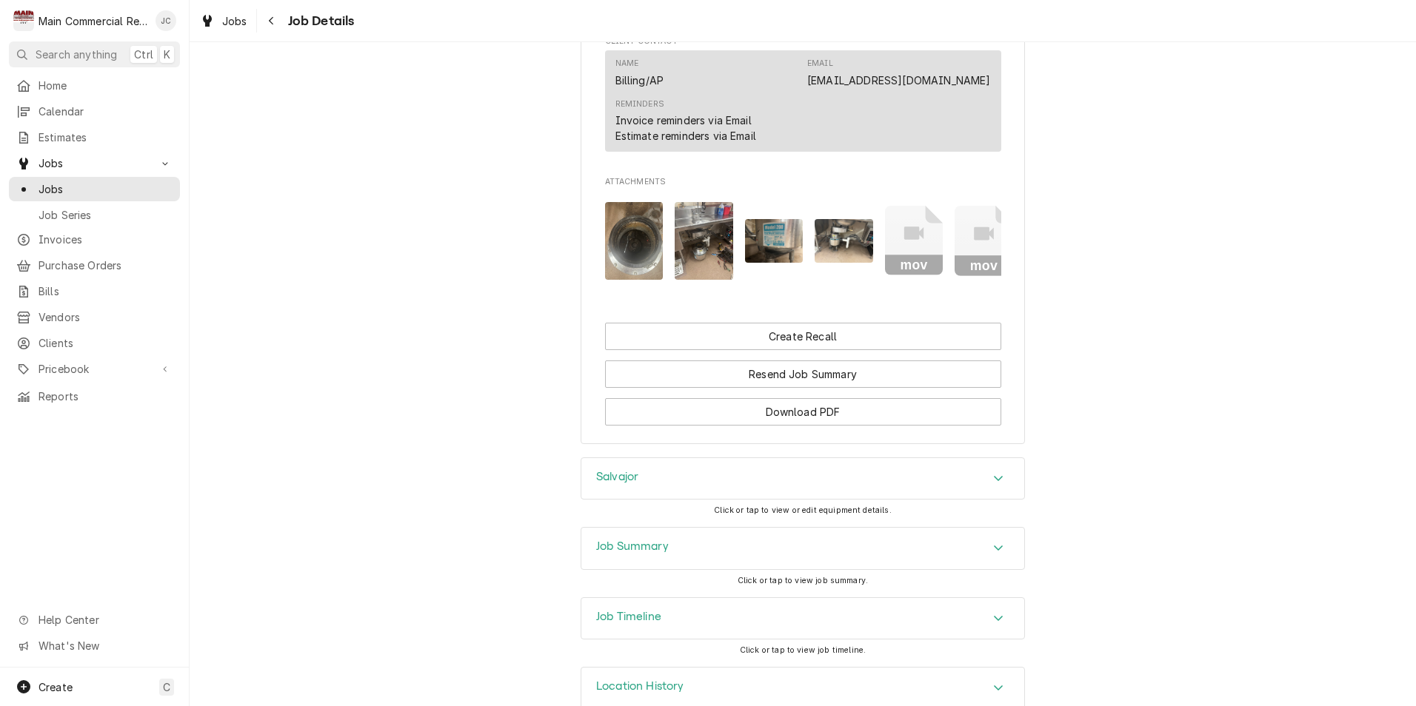
scroll to position [1392, 0]
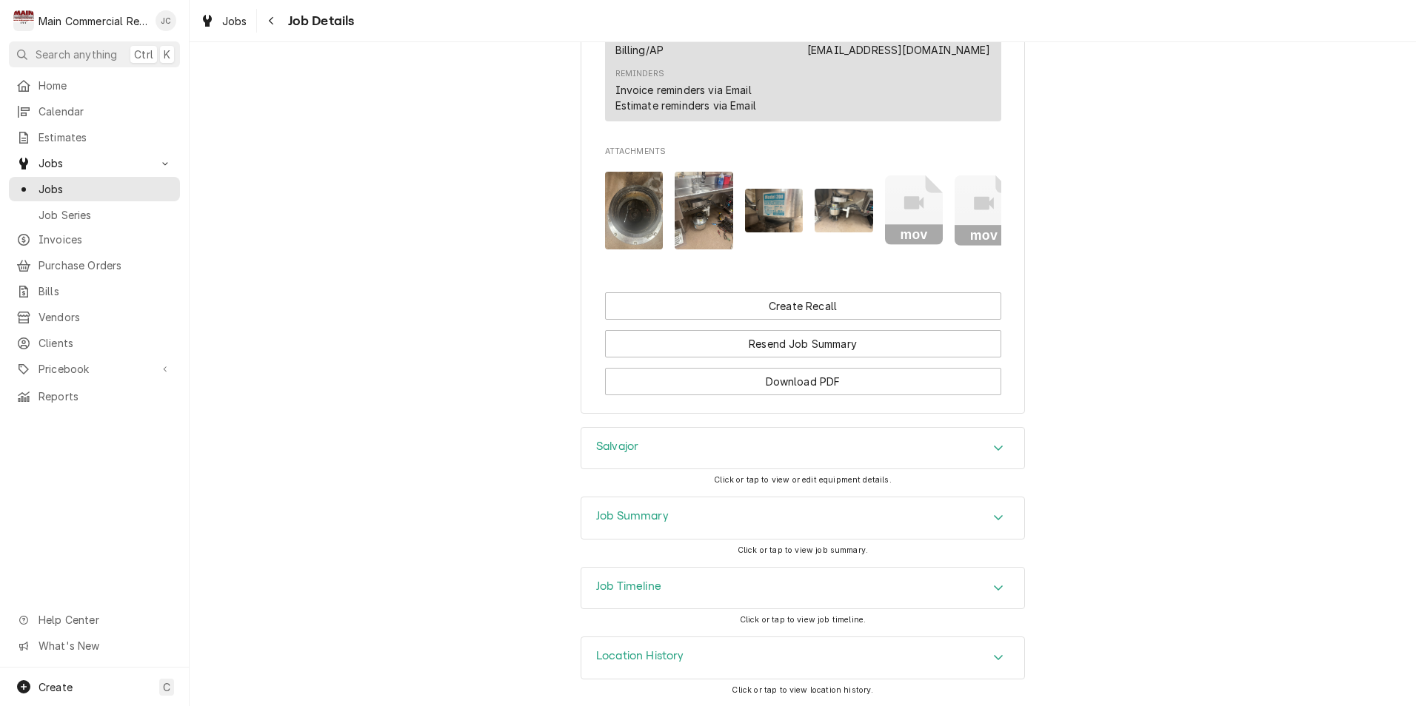
click at [749, 521] on div "Job Summary" at bounding box center [802, 518] width 443 height 41
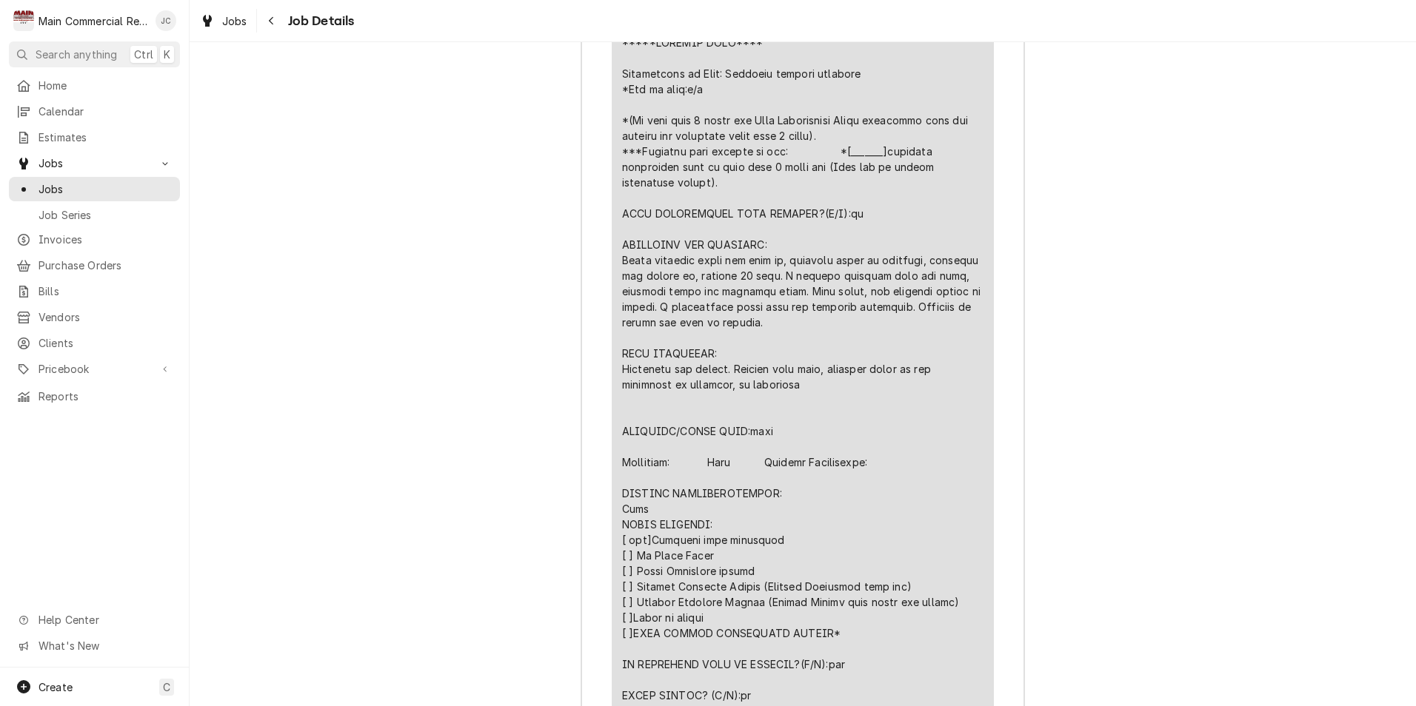
scroll to position [2035, 0]
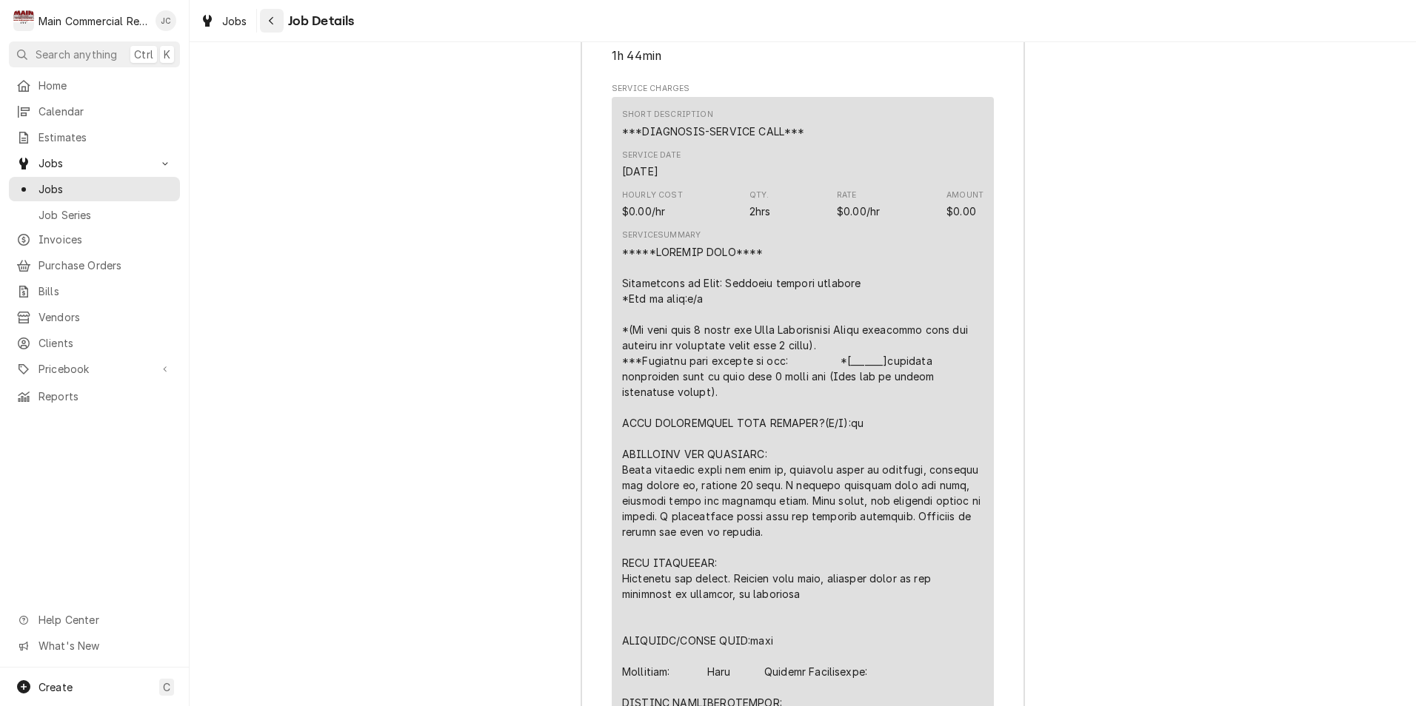
click at [268, 24] on icon "Navigate back" at bounding box center [271, 21] width 7 height 10
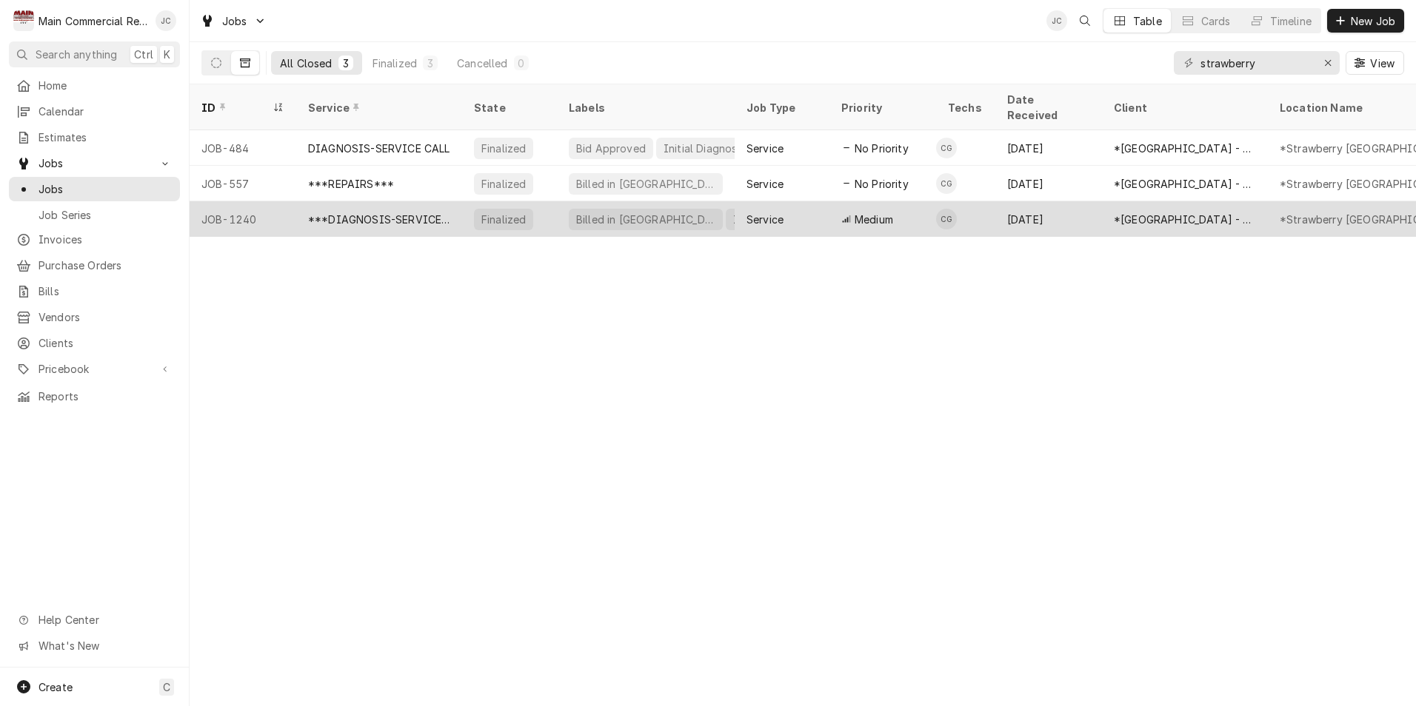
click at [1108, 201] on div "*[GEOGRAPHIC_DATA] - Culinary" at bounding box center [1185, 219] width 166 height 36
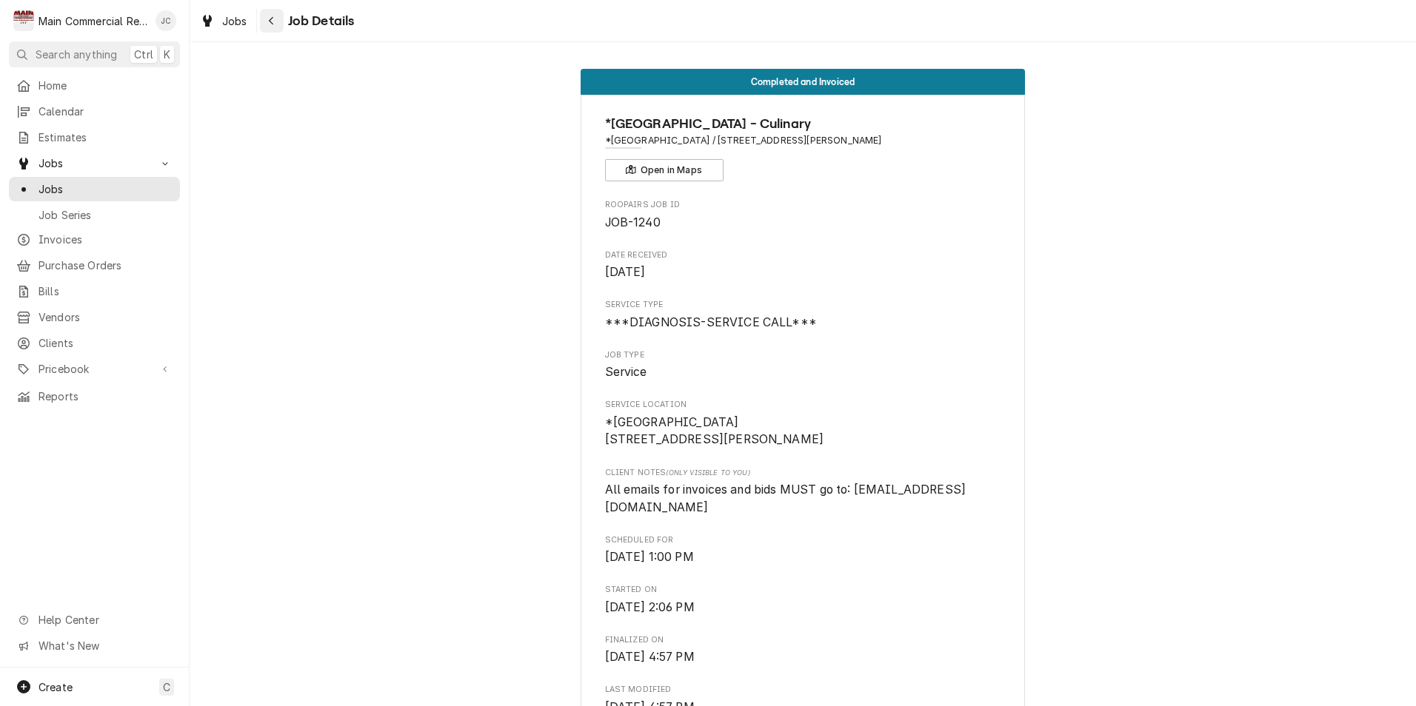
click at [270, 24] on icon "Navigate back" at bounding box center [271, 21] width 7 height 10
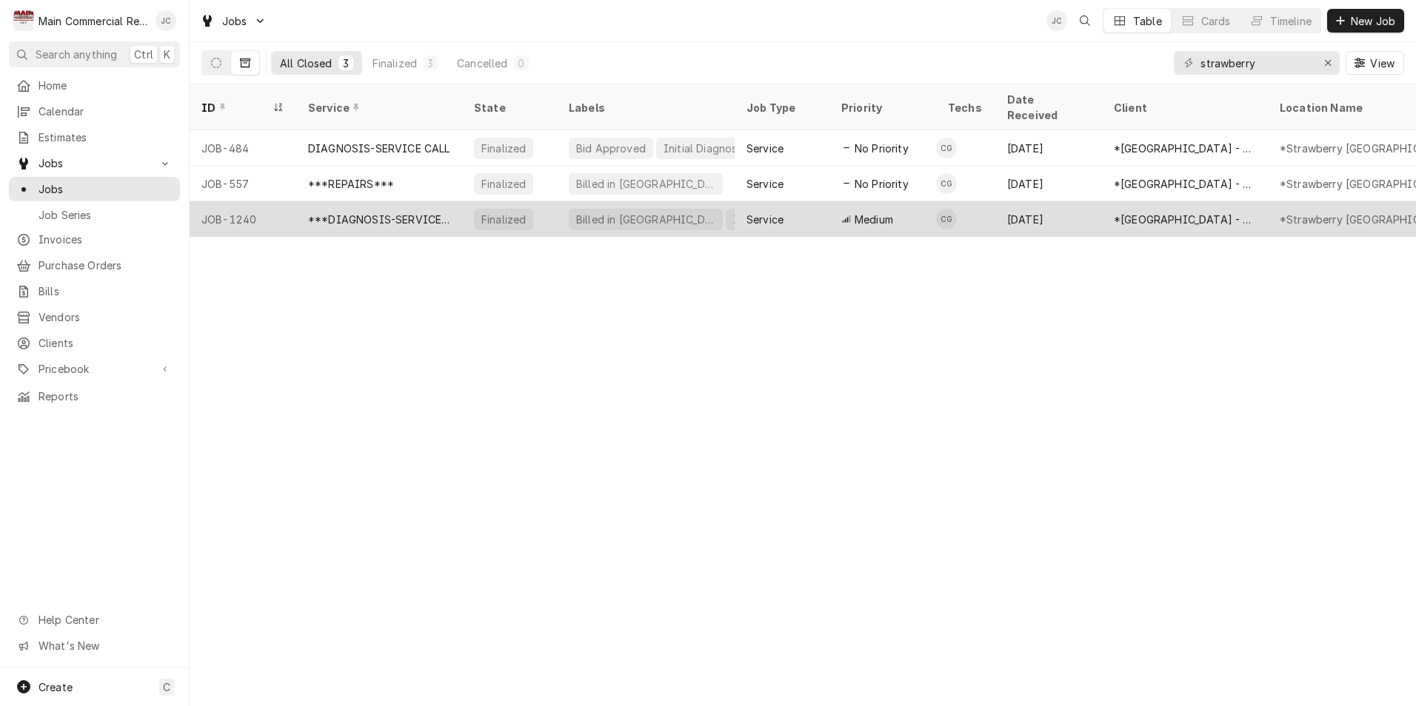
click at [400, 212] on div "***DIAGNOSIS-SERVICE CALL***" at bounding box center [379, 220] width 142 height 16
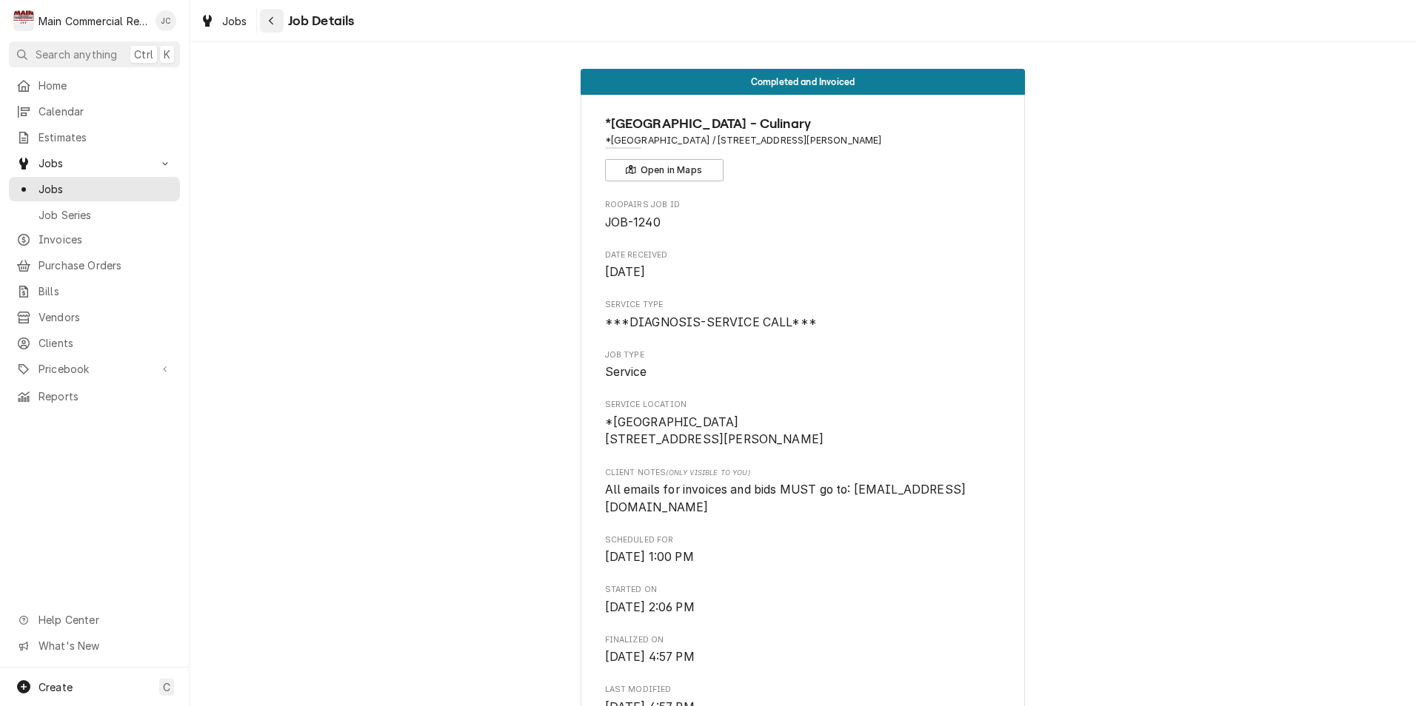
click at [264, 24] on div "Navigate back" at bounding box center [271, 20] width 15 height 15
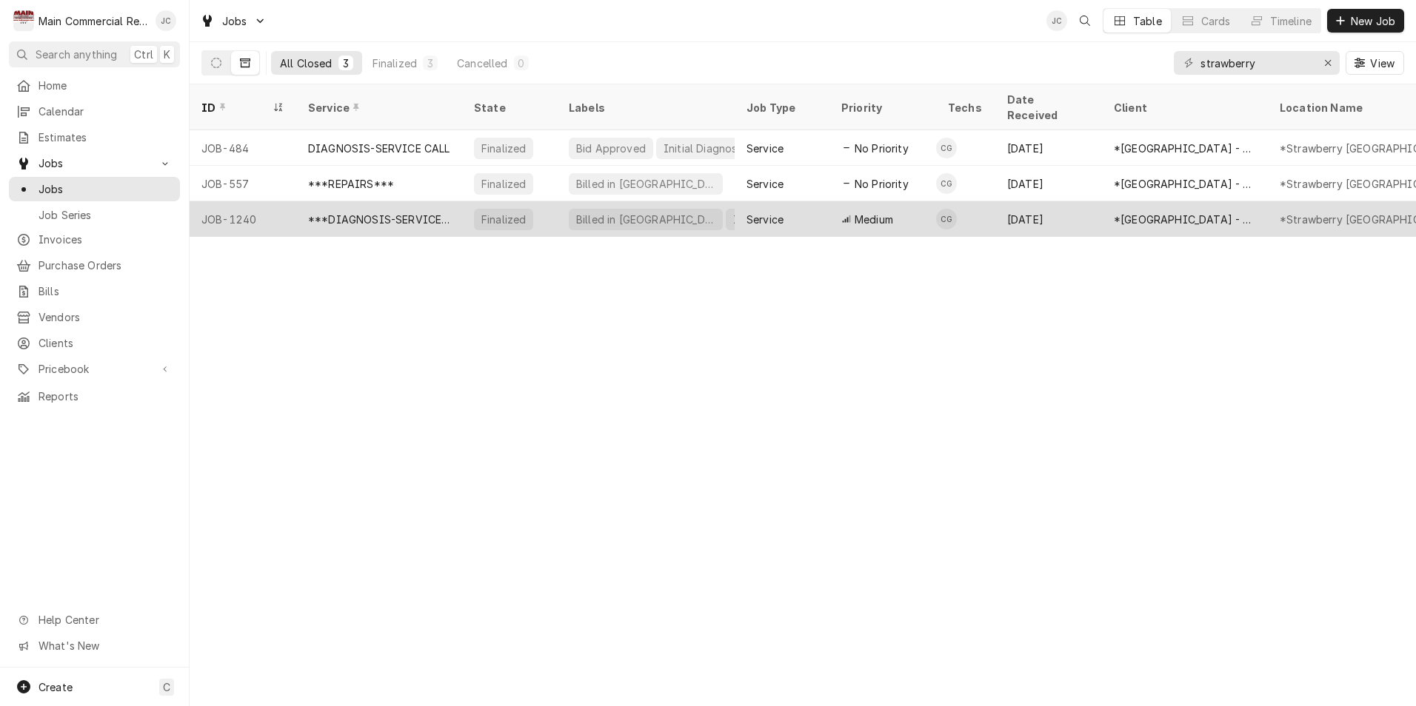
click at [384, 212] on div "***DIAGNOSIS-SERVICE CALL***" at bounding box center [379, 220] width 142 height 16
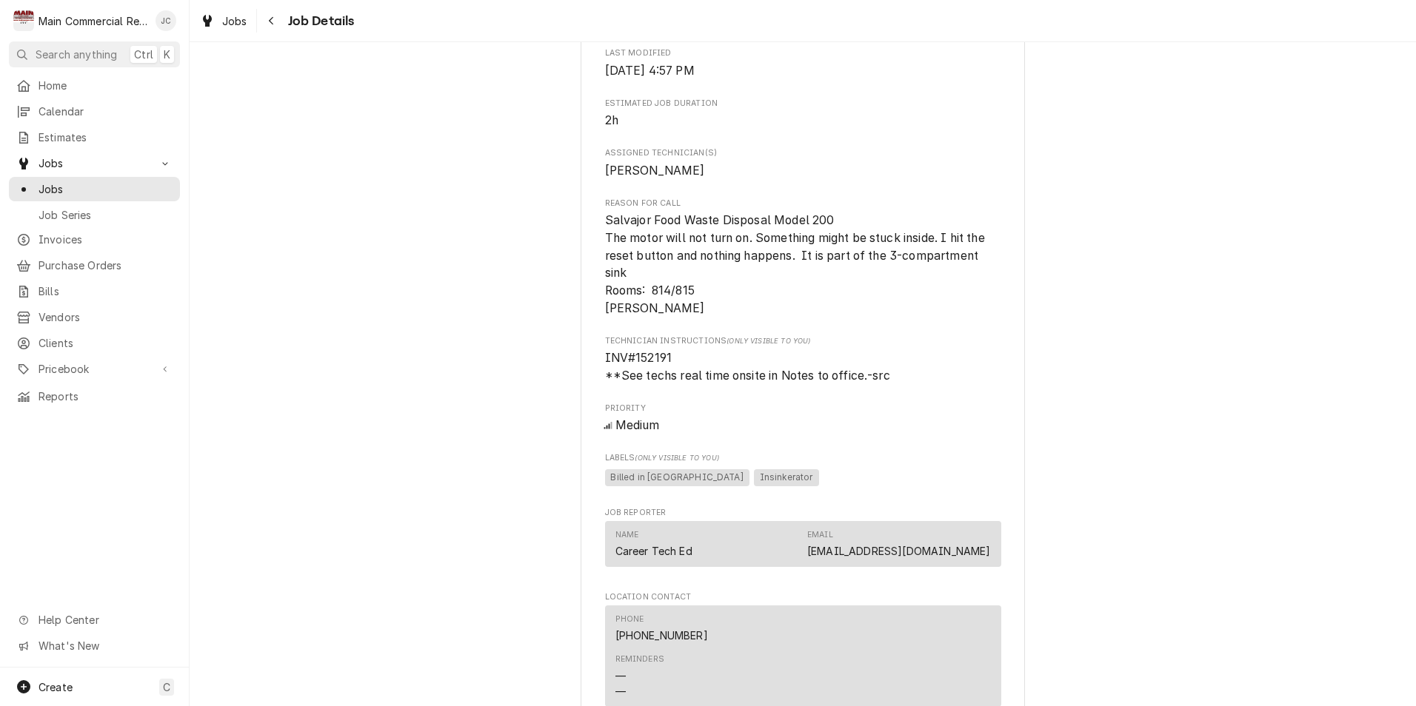
scroll to position [355, 0]
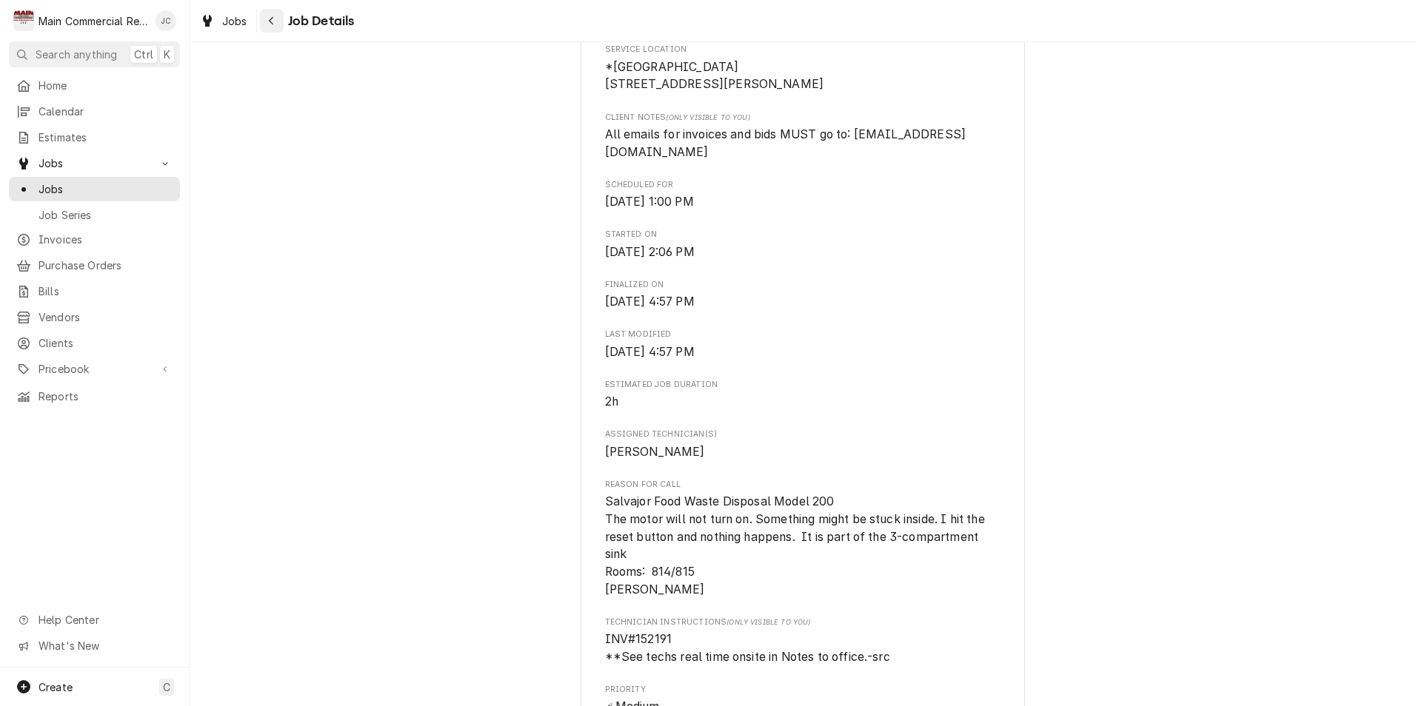
click at [275, 21] on div "Navigate back" at bounding box center [271, 20] width 15 height 15
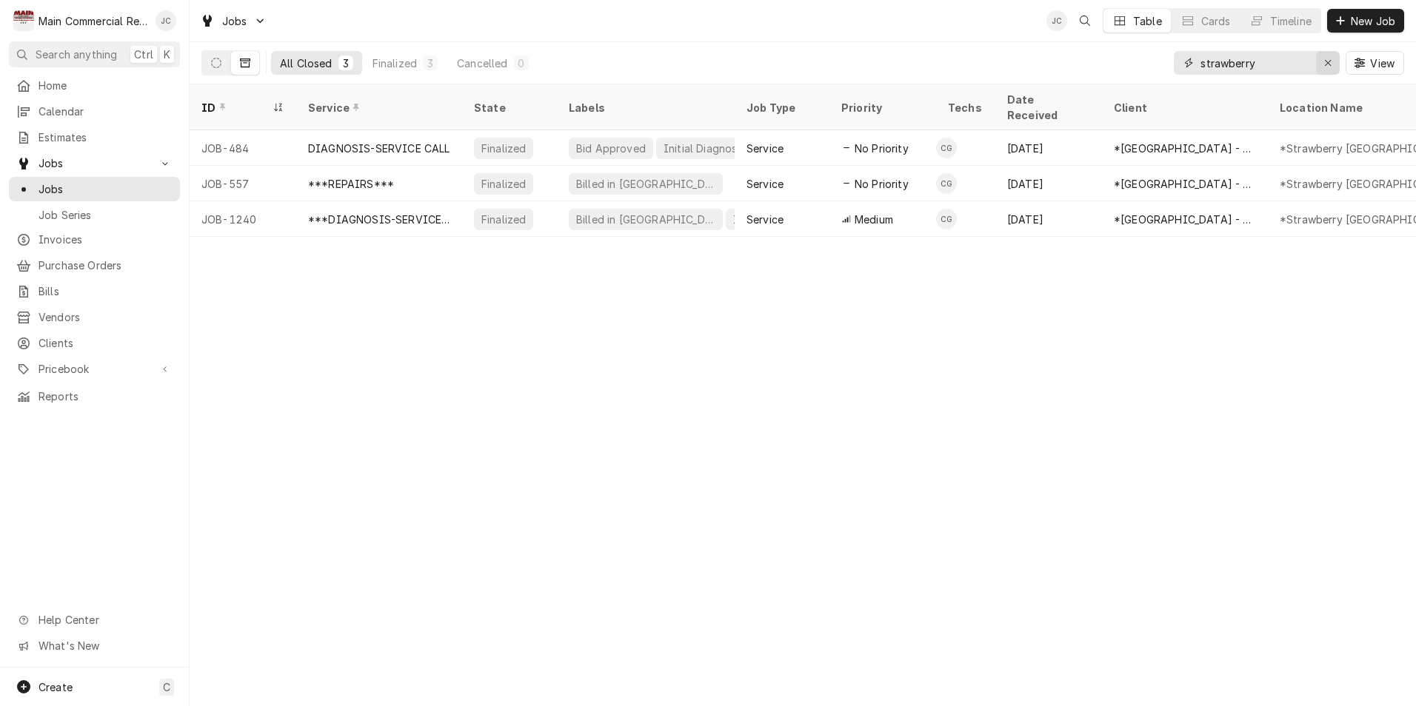
click at [1327, 64] on icon "Erase input" at bounding box center [1328, 63] width 8 height 10
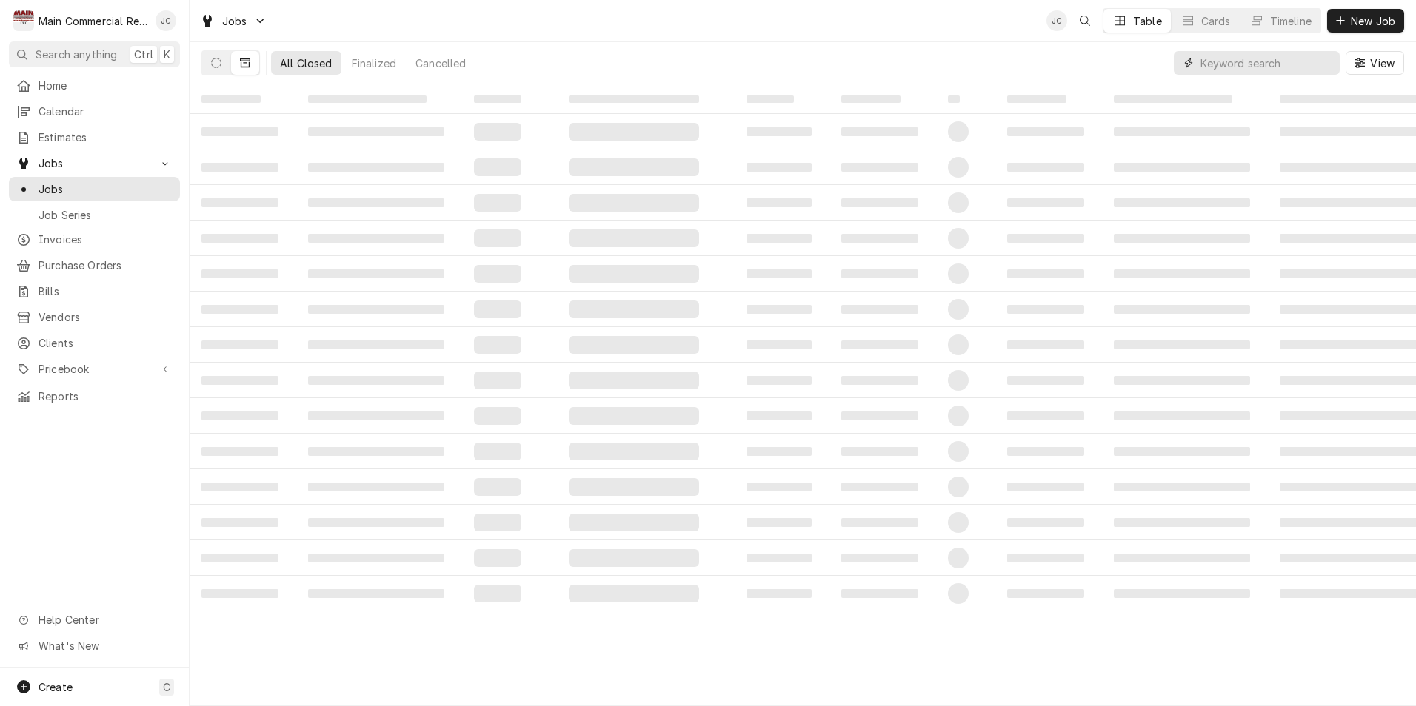
click at [1262, 64] on input "Dynamic Content Wrapper" at bounding box center [1266, 63] width 132 height 24
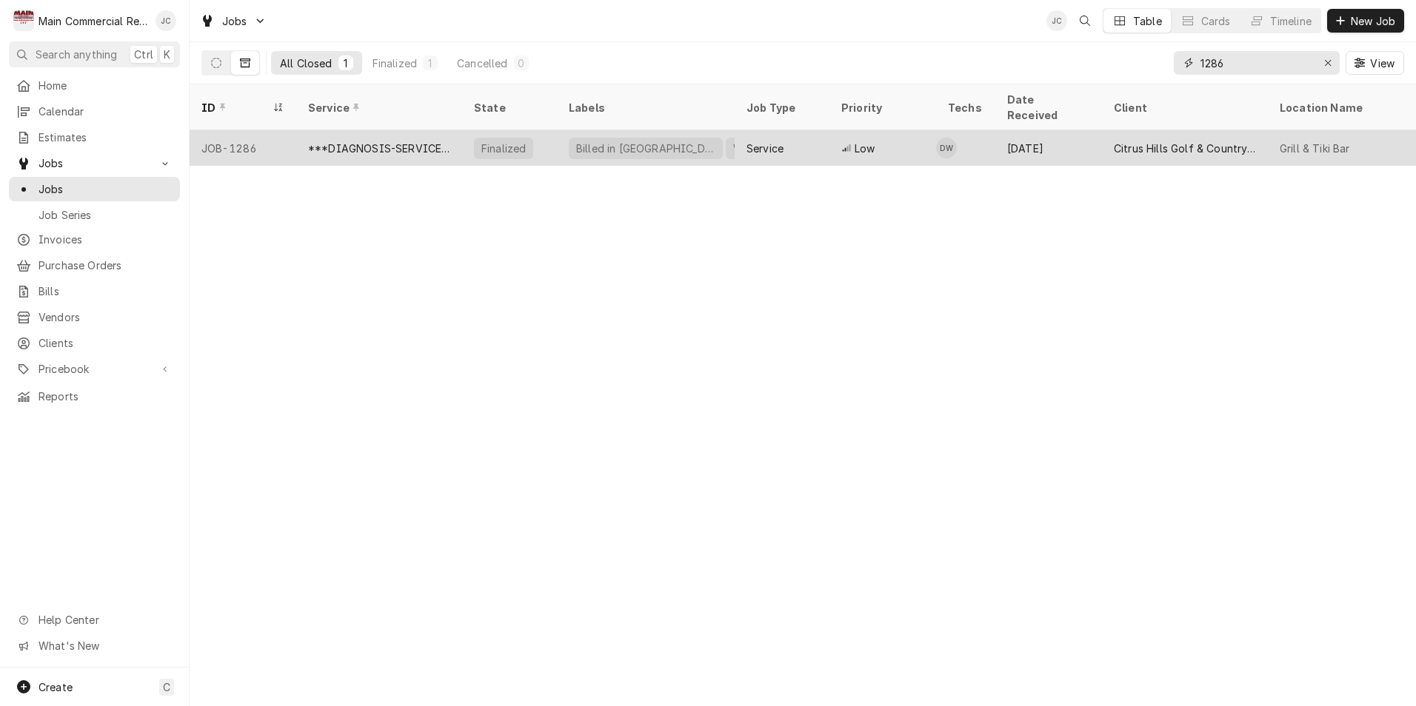
type input "1286"
click at [408, 141] on div "***DIAGNOSIS-SERVICE CALL***" at bounding box center [379, 149] width 142 height 16
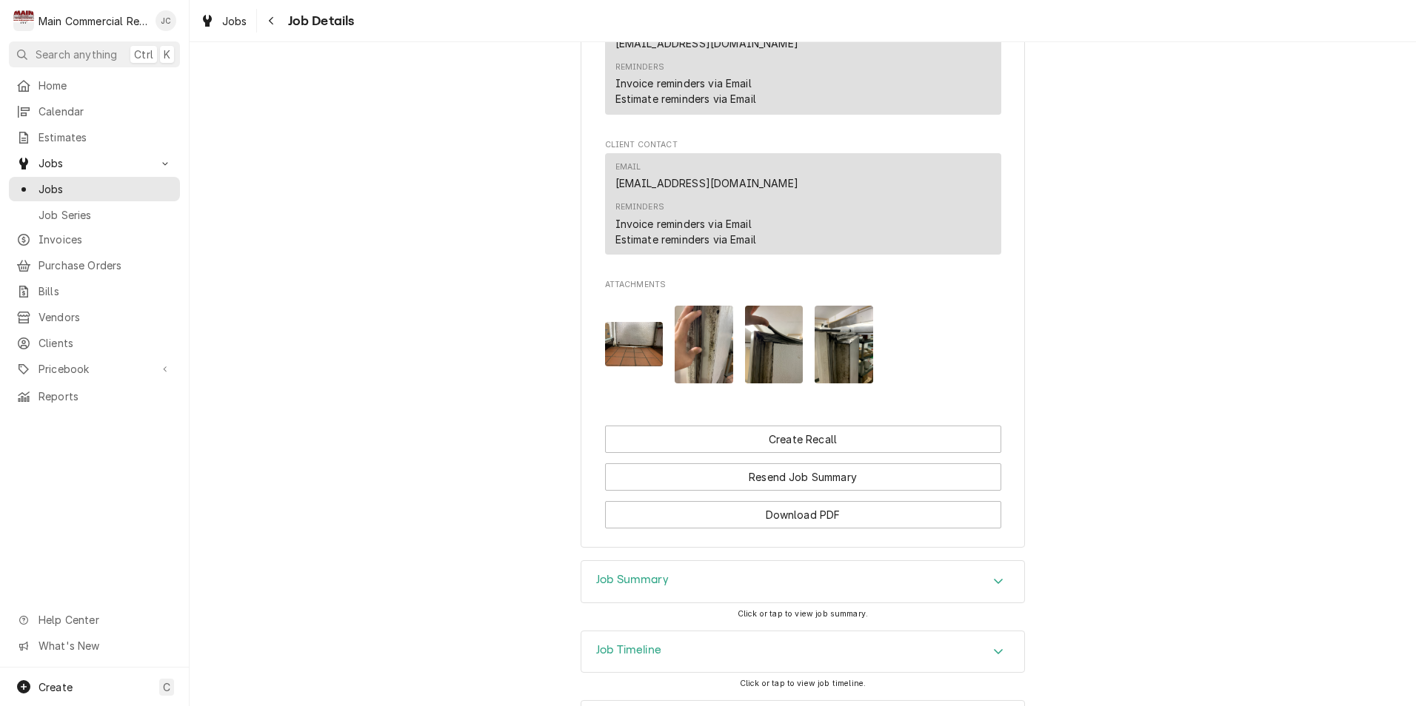
scroll to position [1533, 0]
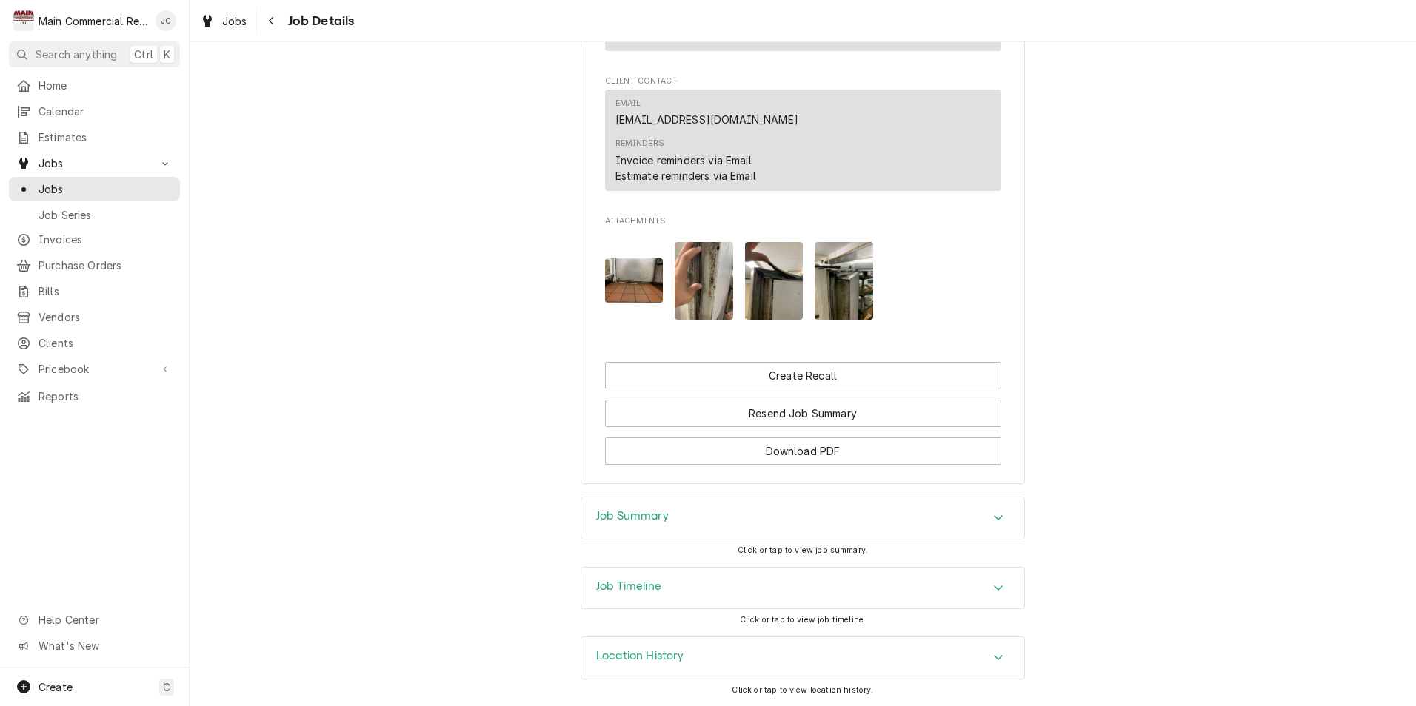
click at [954, 518] on div "Job Summary" at bounding box center [802, 518] width 443 height 41
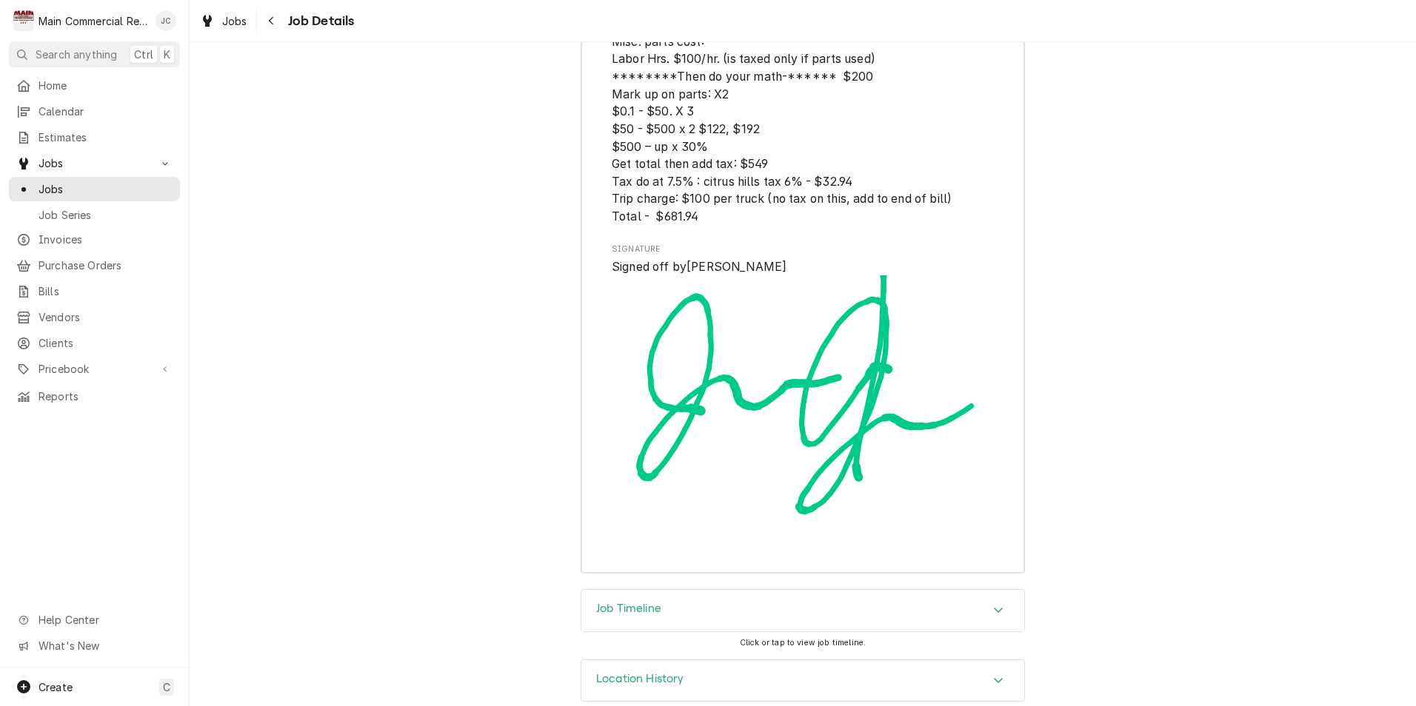
scroll to position [3840, 0]
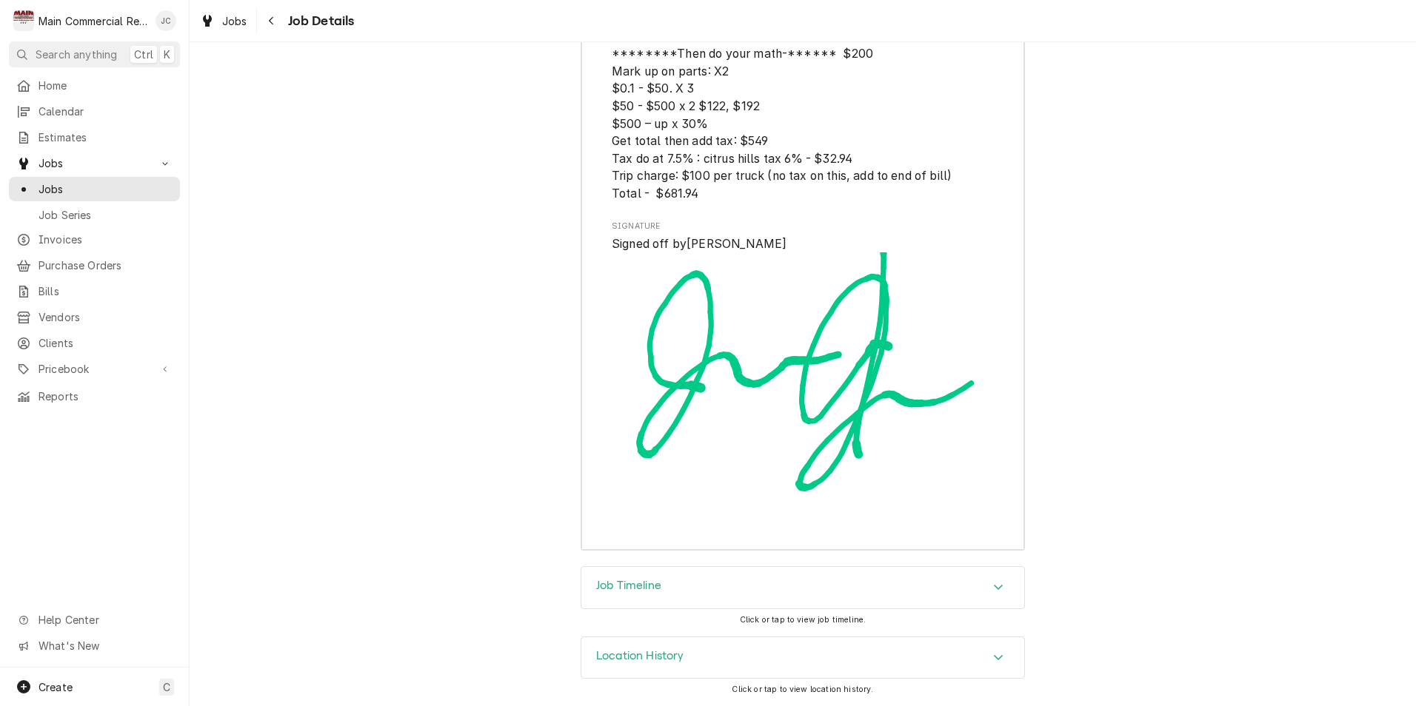
click at [860, 599] on div "Job Timeline" at bounding box center [802, 587] width 443 height 41
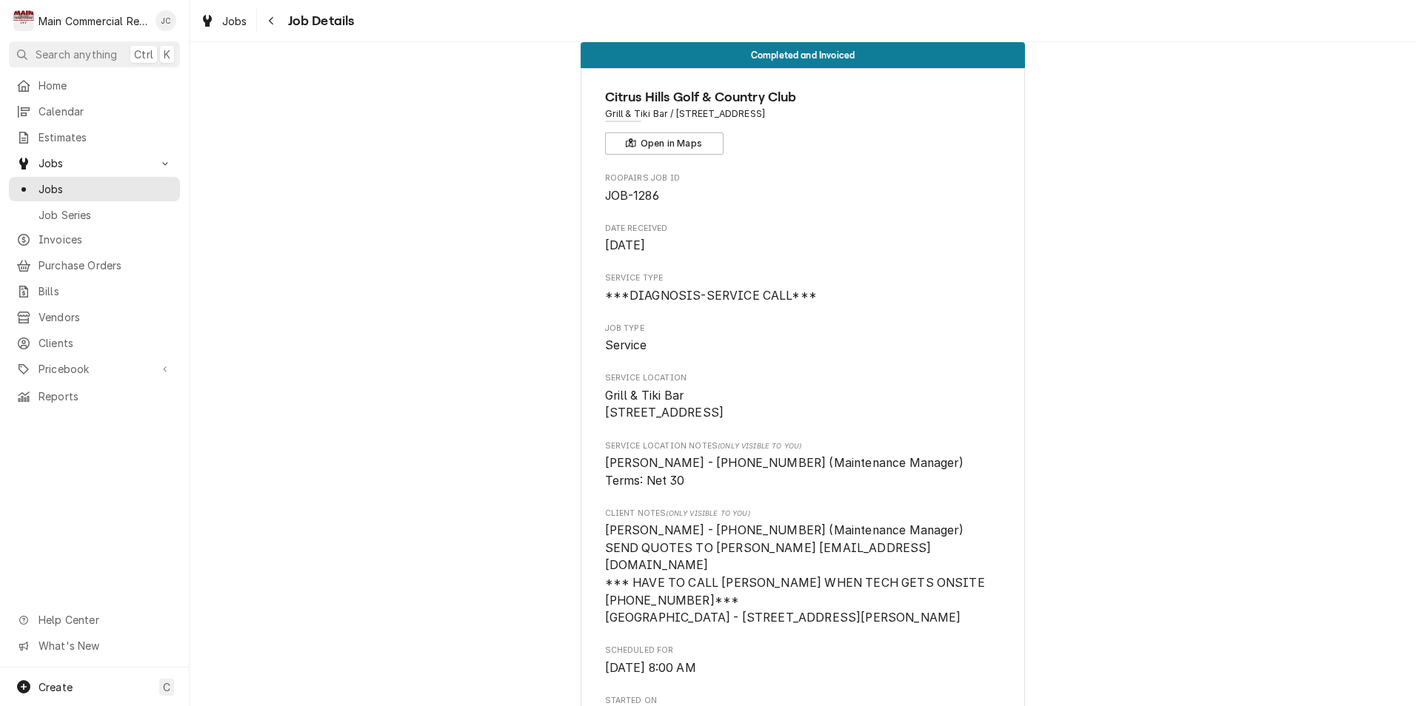
scroll to position [0, 0]
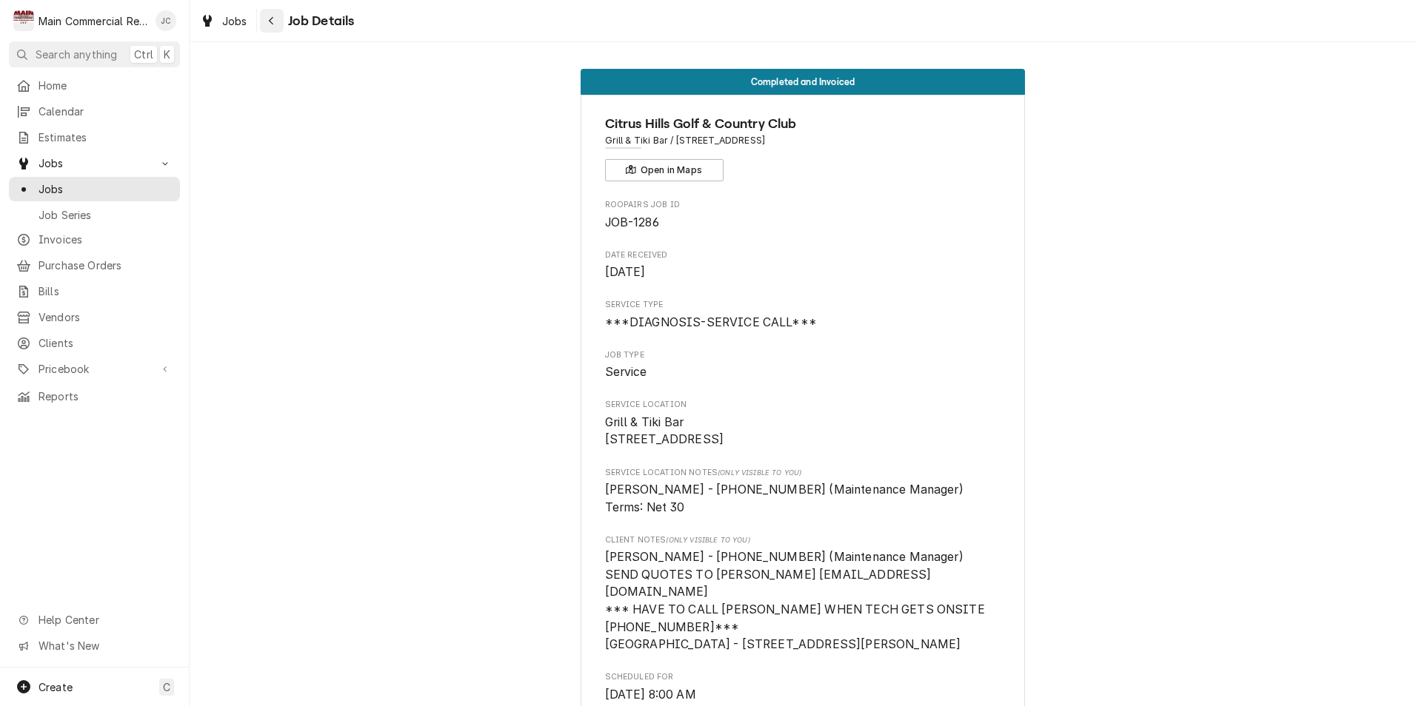
click at [272, 27] on div "Navigate back" at bounding box center [271, 20] width 15 height 15
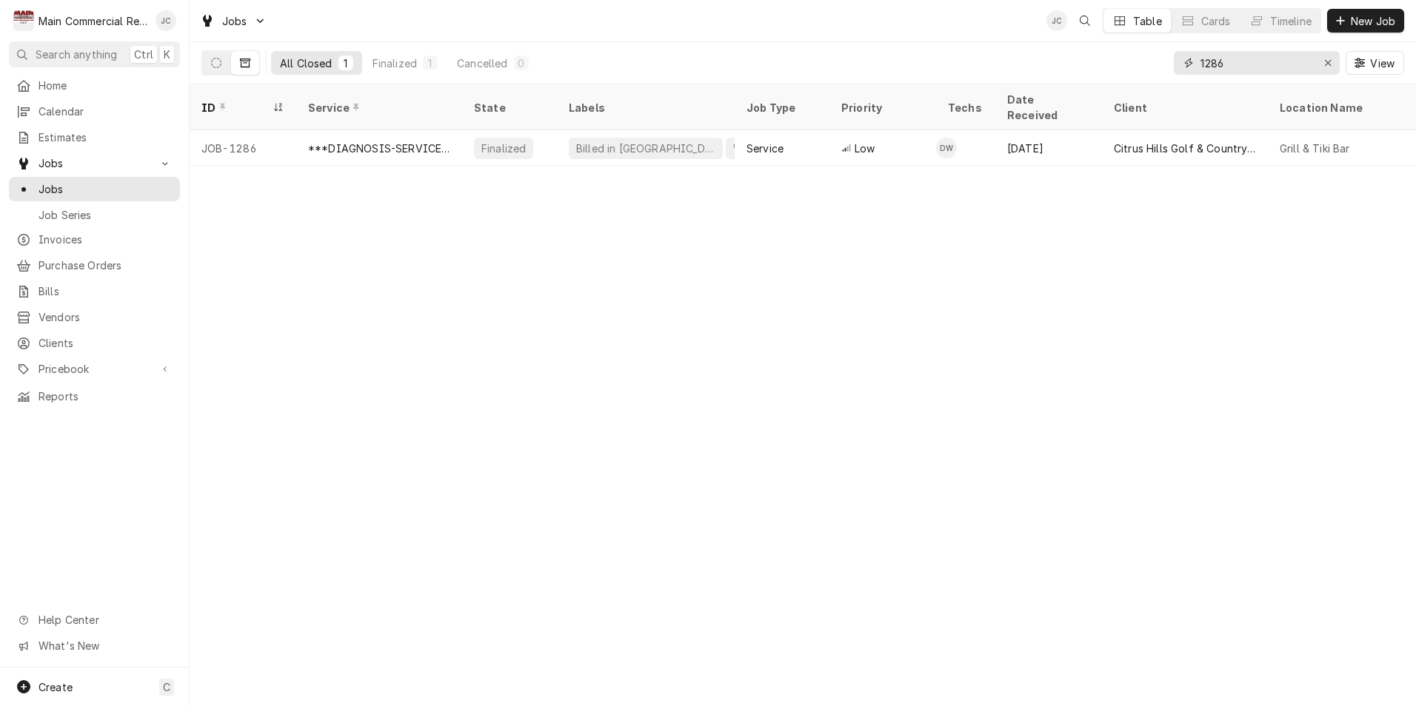
drag, startPoint x: 1231, startPoint y: 61, endPoint x: 1174, endPoint y: 60, distance: 56.3
click at [1179, 61] on div "1286" at bounding box center [1257, 63] width 166 height 24
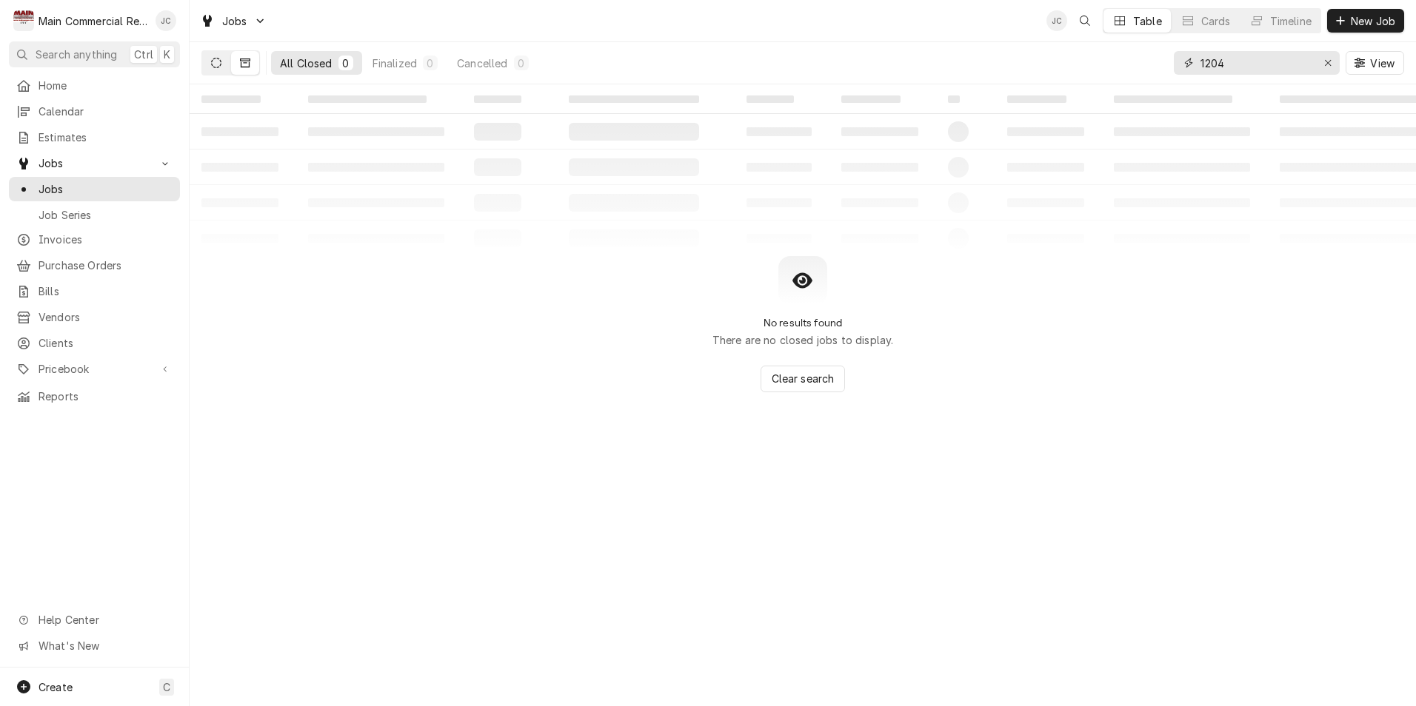
type input "1204"
click at [221, 64] on icon "Dynamic Content Wrapper" at bounding box center [216, 63] width 10 height 10
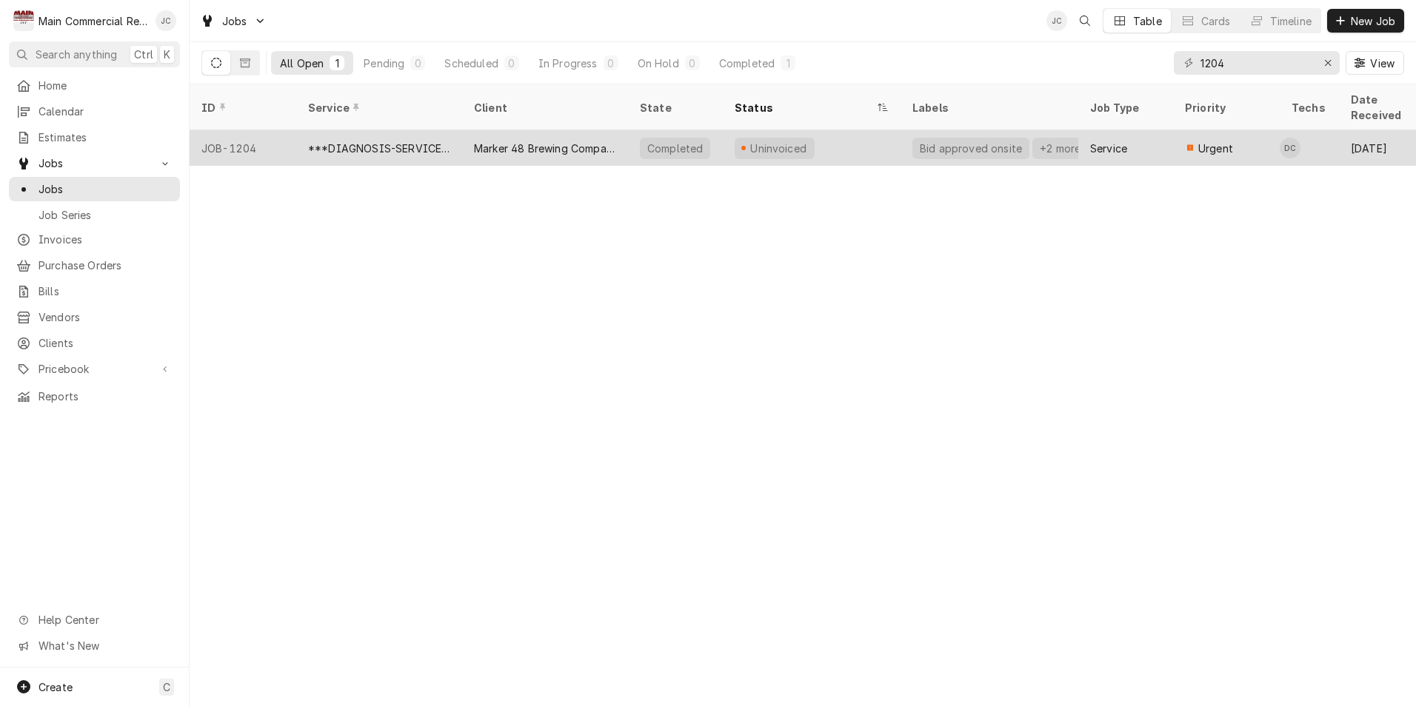
click at [352, 141] on div "***DIAGNOSIS-SERVICE CALL***" at bounding box center [379, 149] width 142 height 16
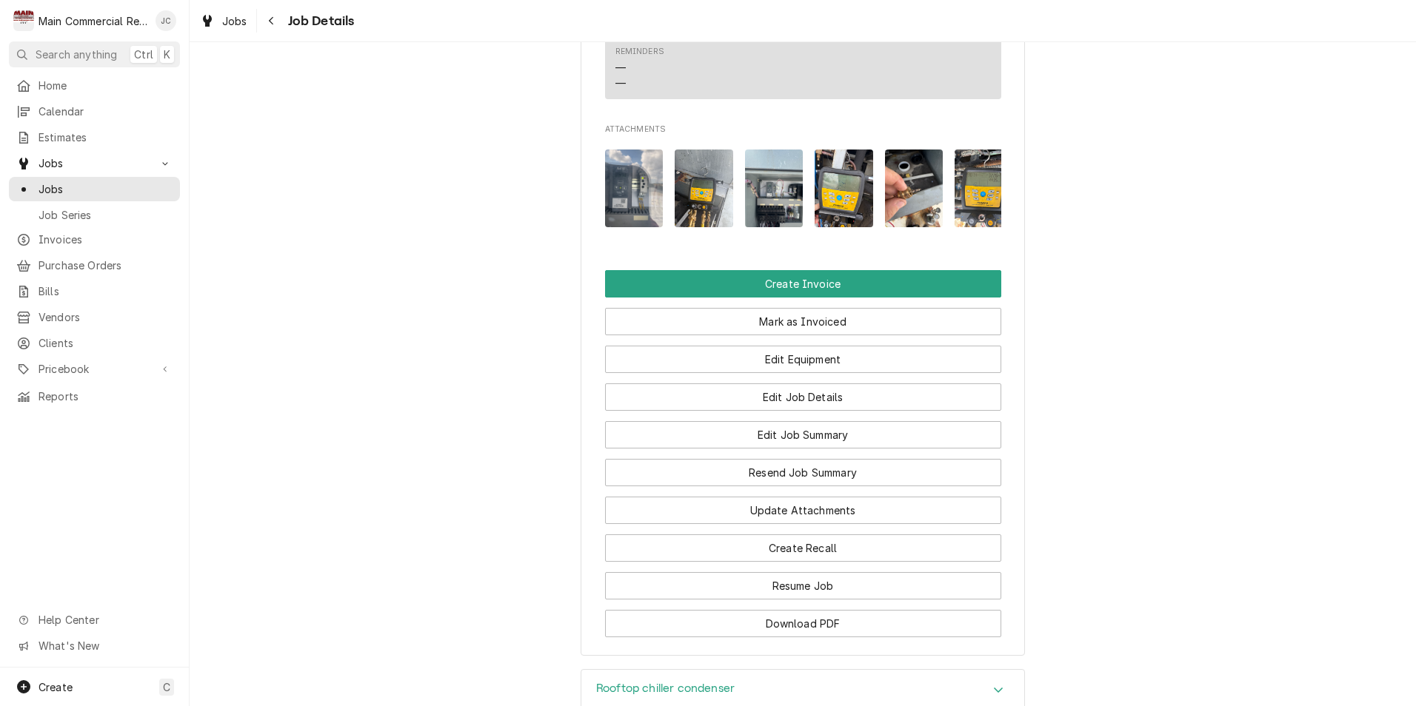
scroll to position [1333, 0]
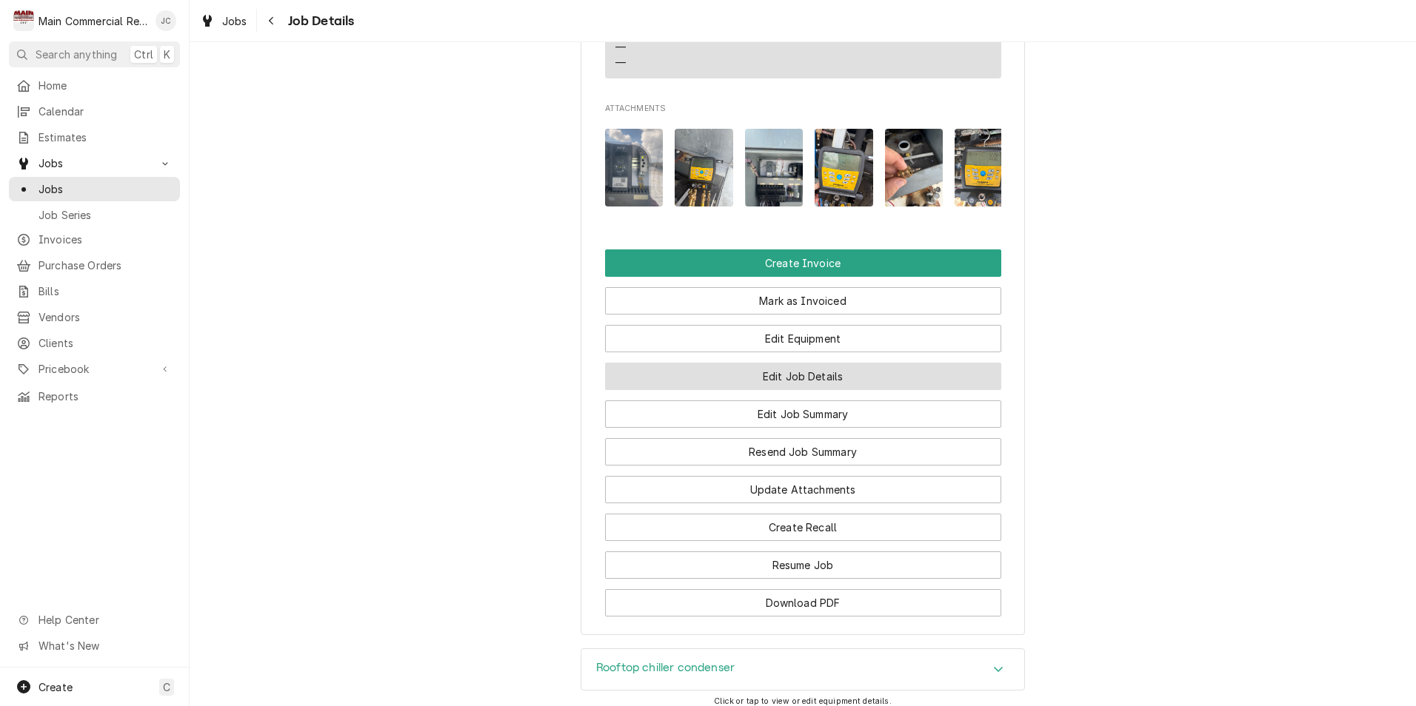
click at [820, 390] on button "Edit Job Details" at bounding box center [803, 376] width 396 height 27
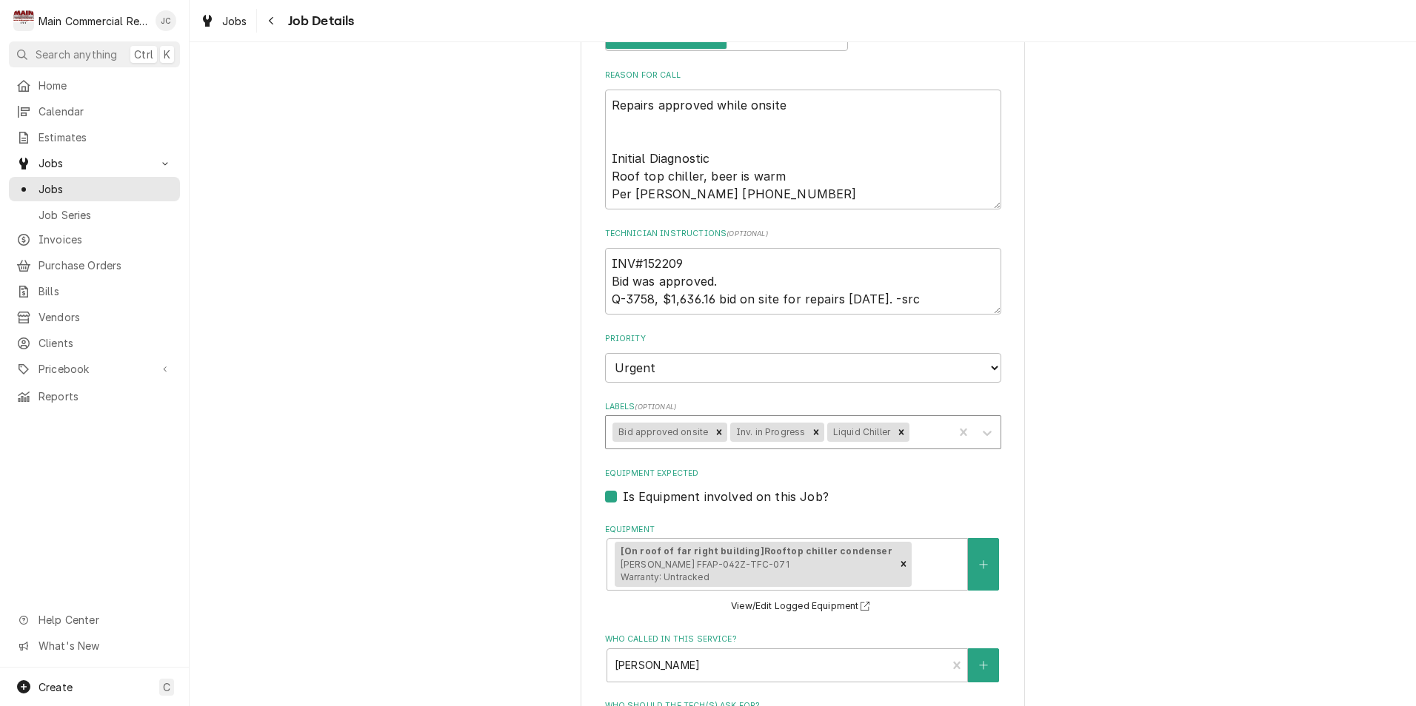
scroll to position [296, 0]
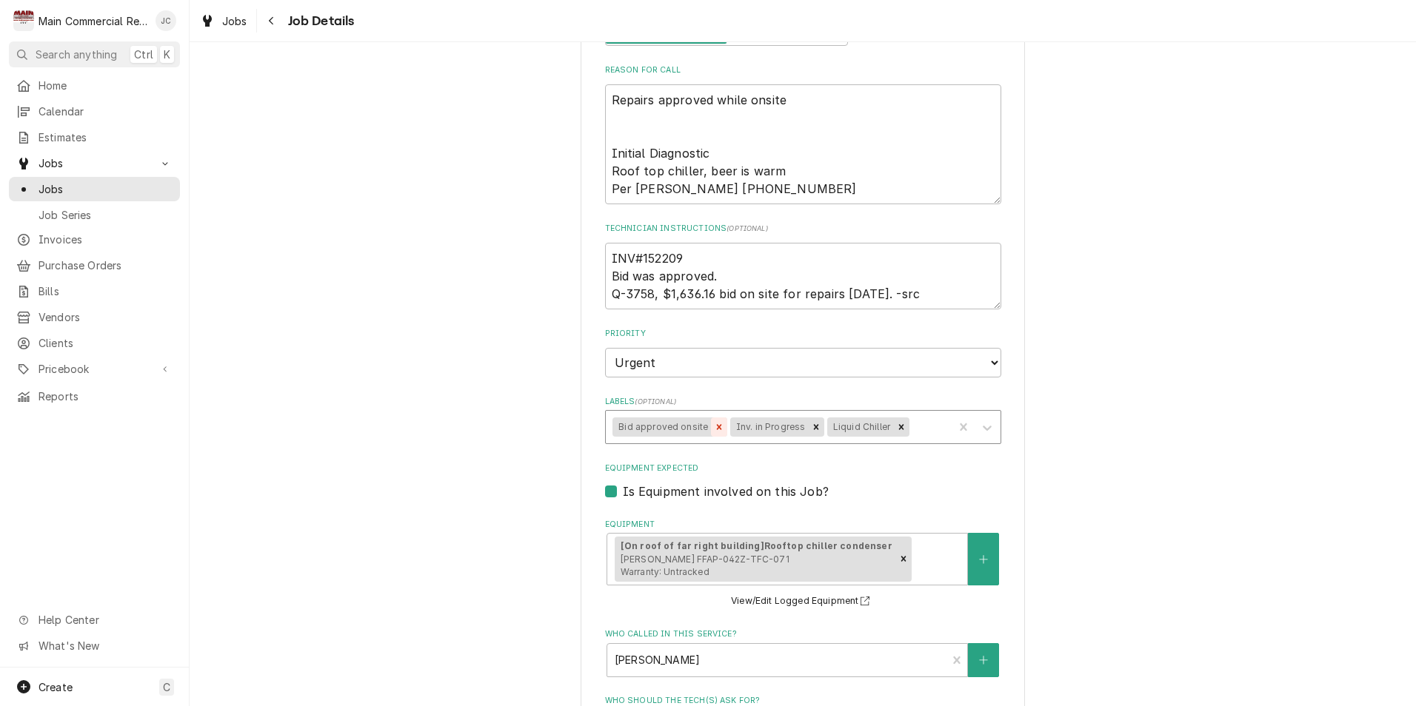
click at [717, 429] on icon "Remove Bid approved onsite" at bounding box center [719, 426] width 5 height 5
click at [694, 432] on icon "Remove Inv. in Progress" at bounding box center [699, 427] width 10 height 10
type textarea "x"
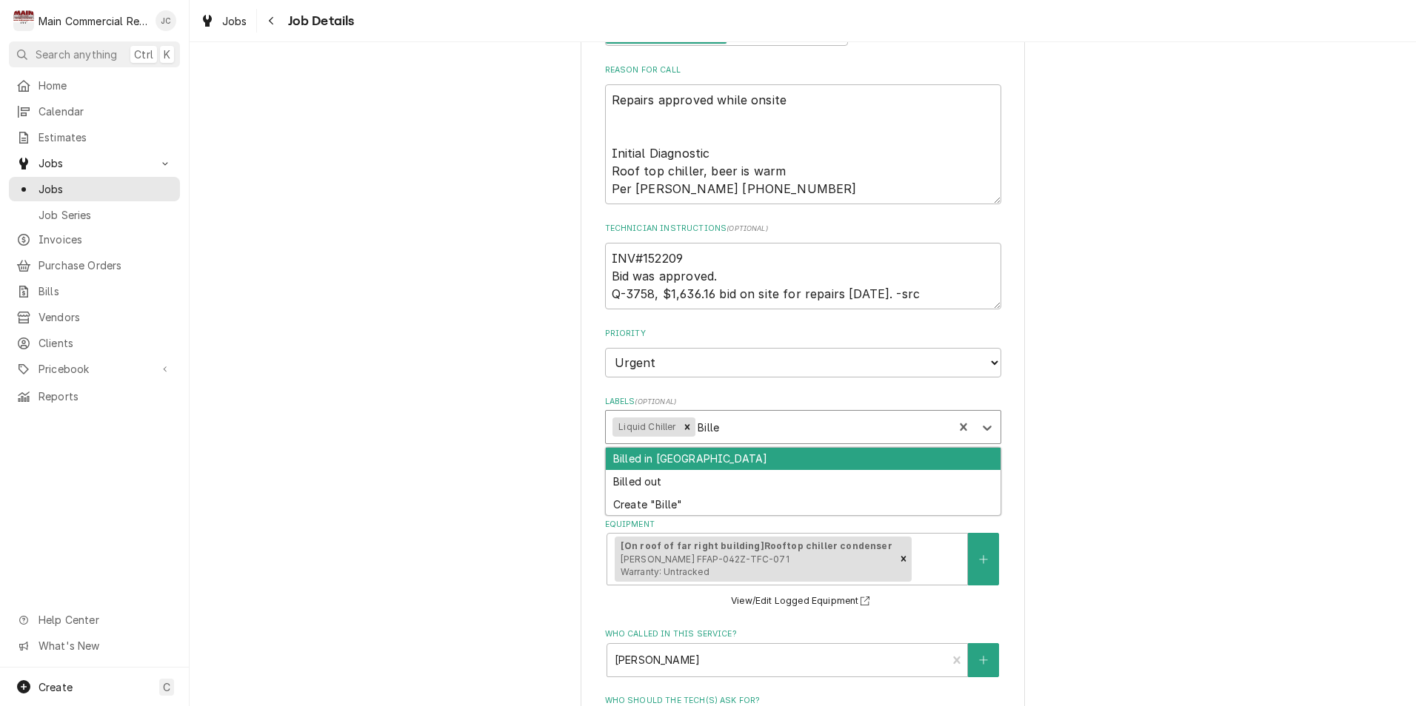
type input "Billed"
click at [763, 459] on div "Billed in [GEOGRAPHIC_DATA]" at bounding box center [803, 459] width 395 height 23
type textarea "x"
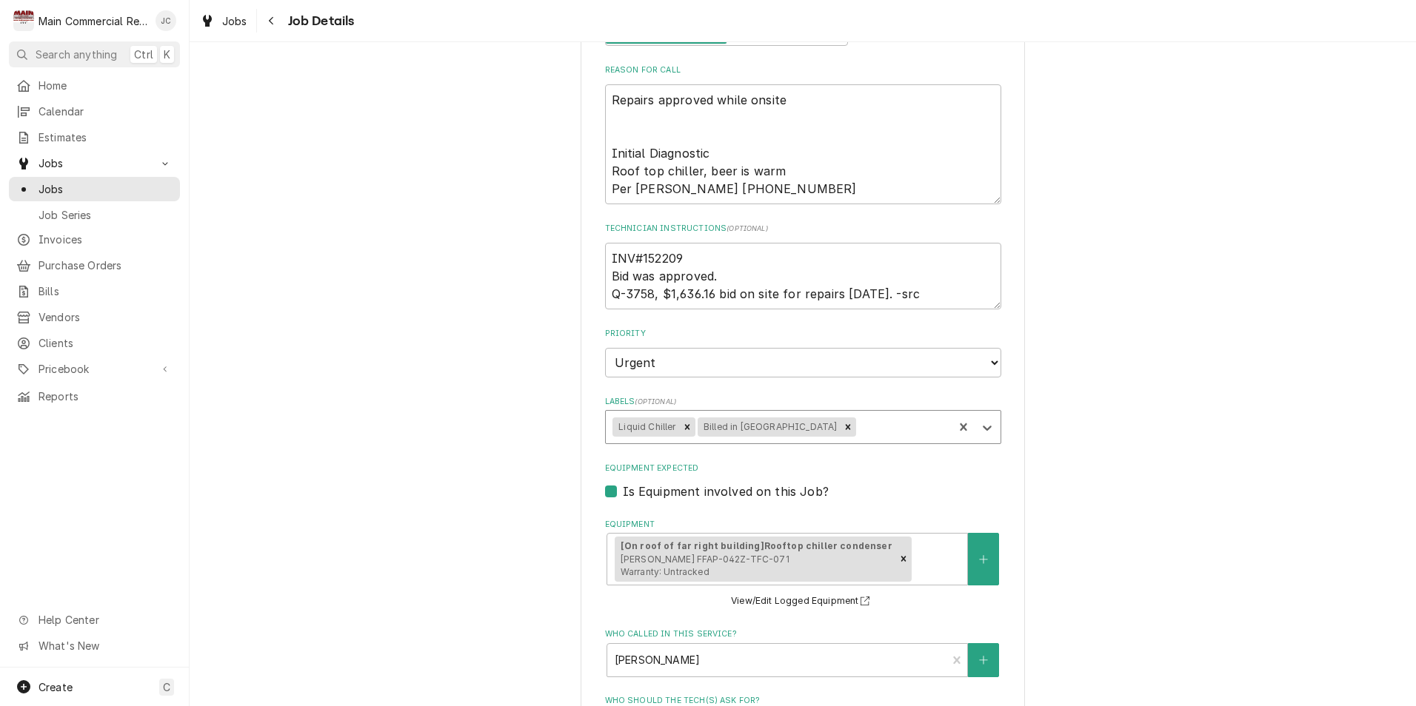
click at [1111, 495] on div "Marker 48 Brewing Company 12147 Cortez Blvd, Brooksville, FL 34613 Use the fiel…" at bounding box center [803, 481] width 1226 height 1438
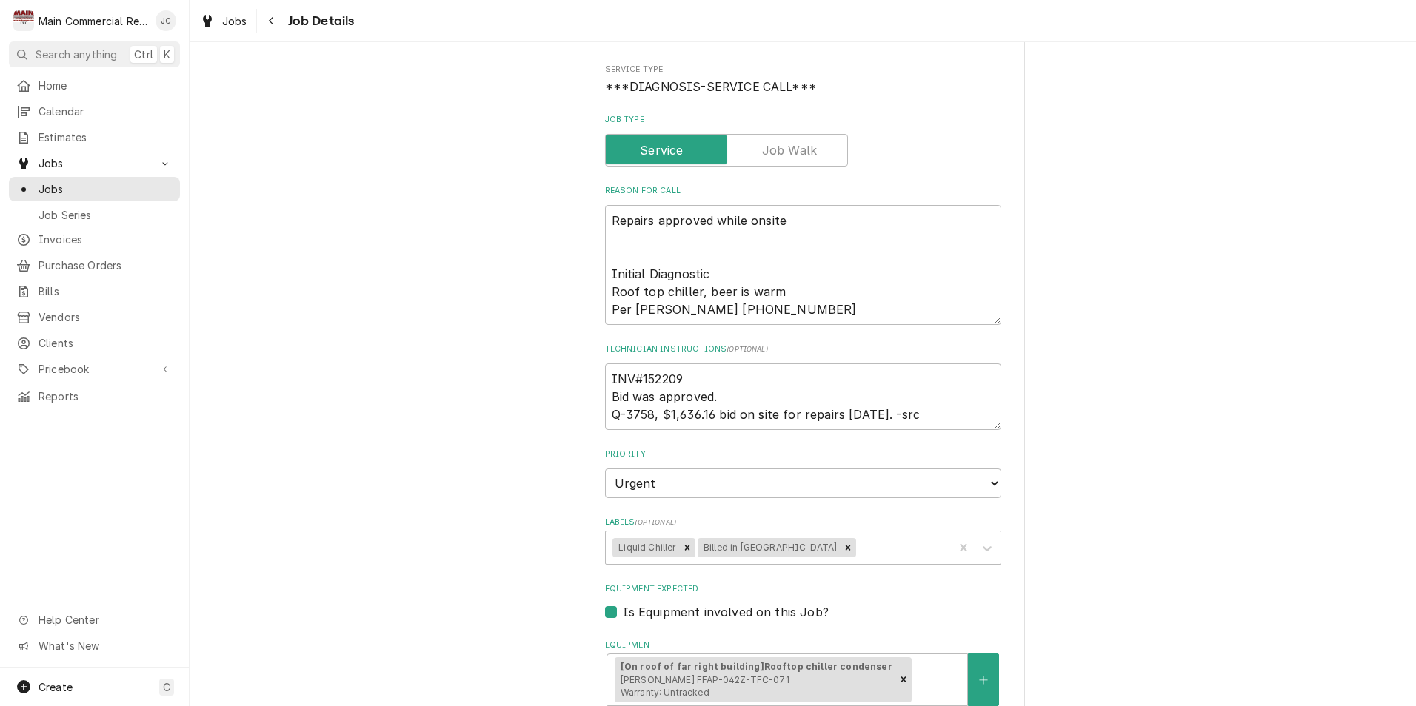
scroll to position [800, 0]
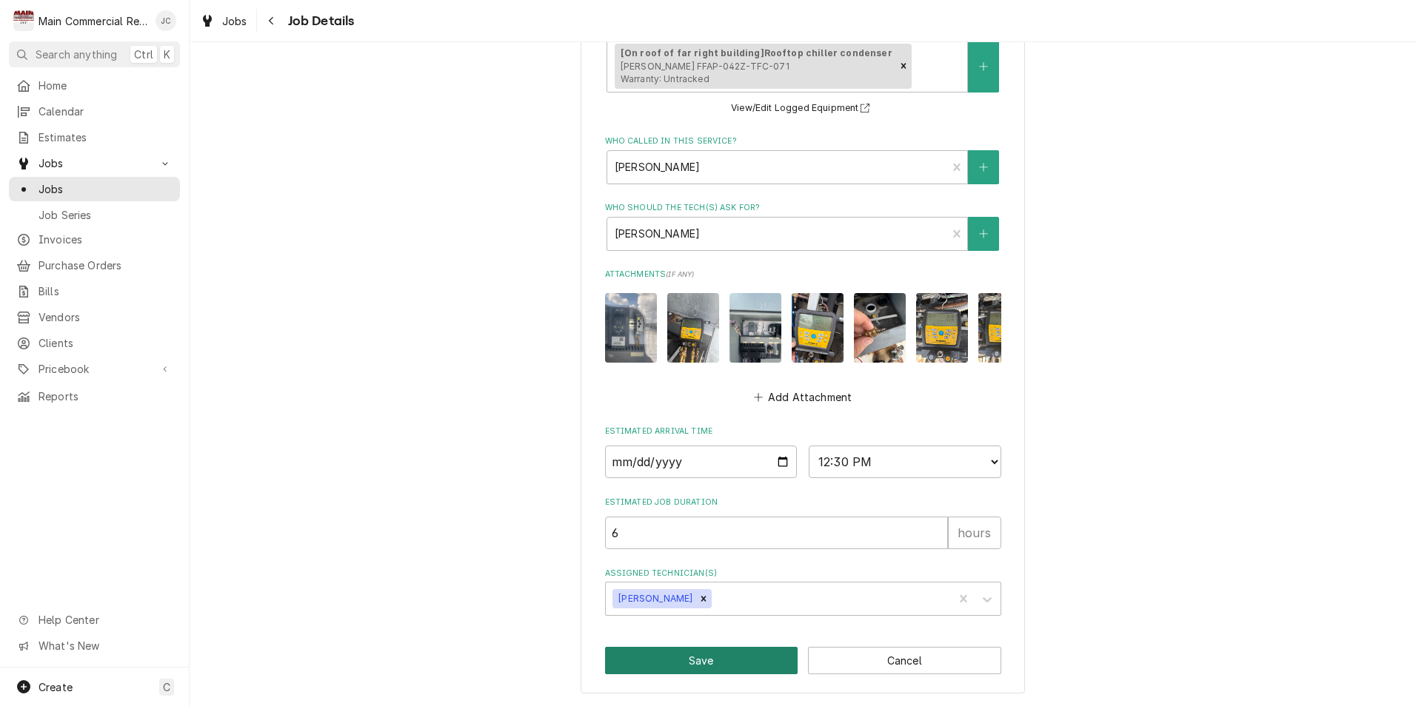
click at [757, 656] on button "Save" at bounding box center [701, 660] width 193 height 27
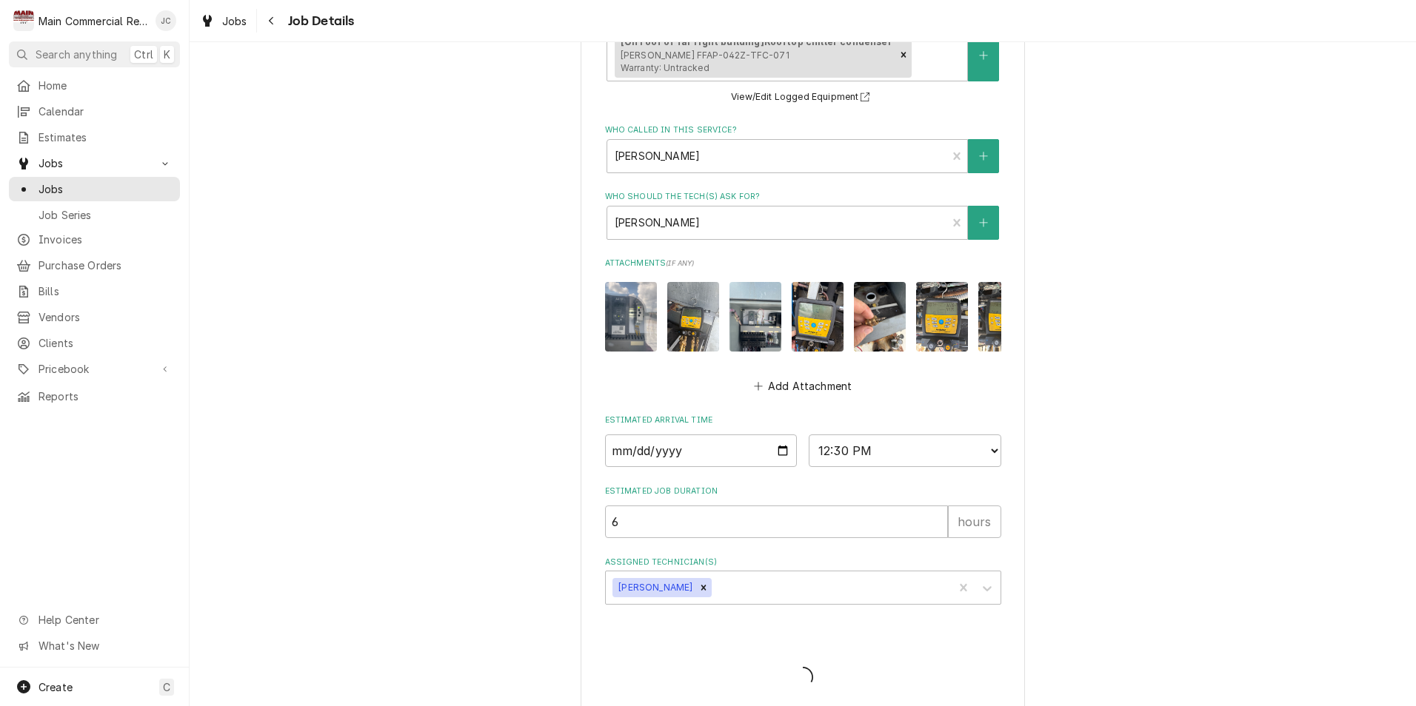
type textarea "x"
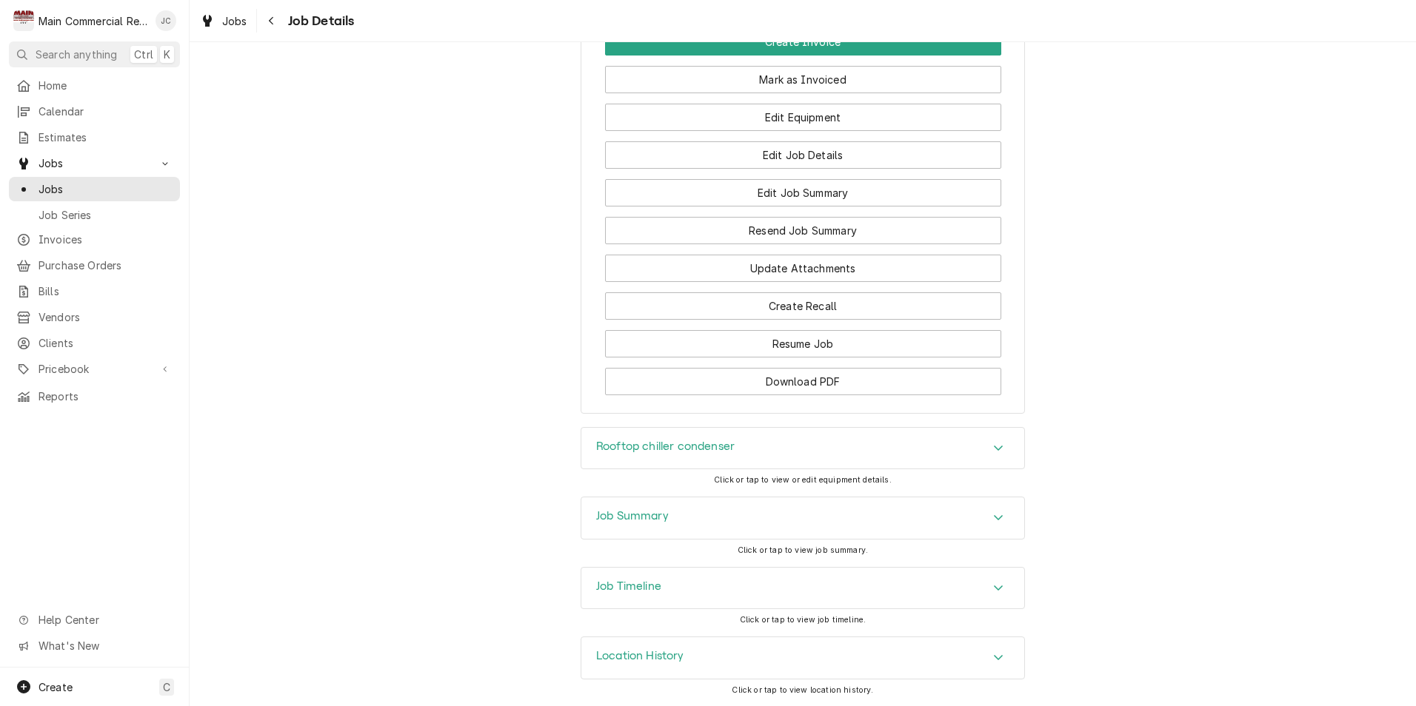
scroll to position [1583, 0]
click at [826, 521] on div "Job Summary" at bounding box center [802, 518] width 443 height 41
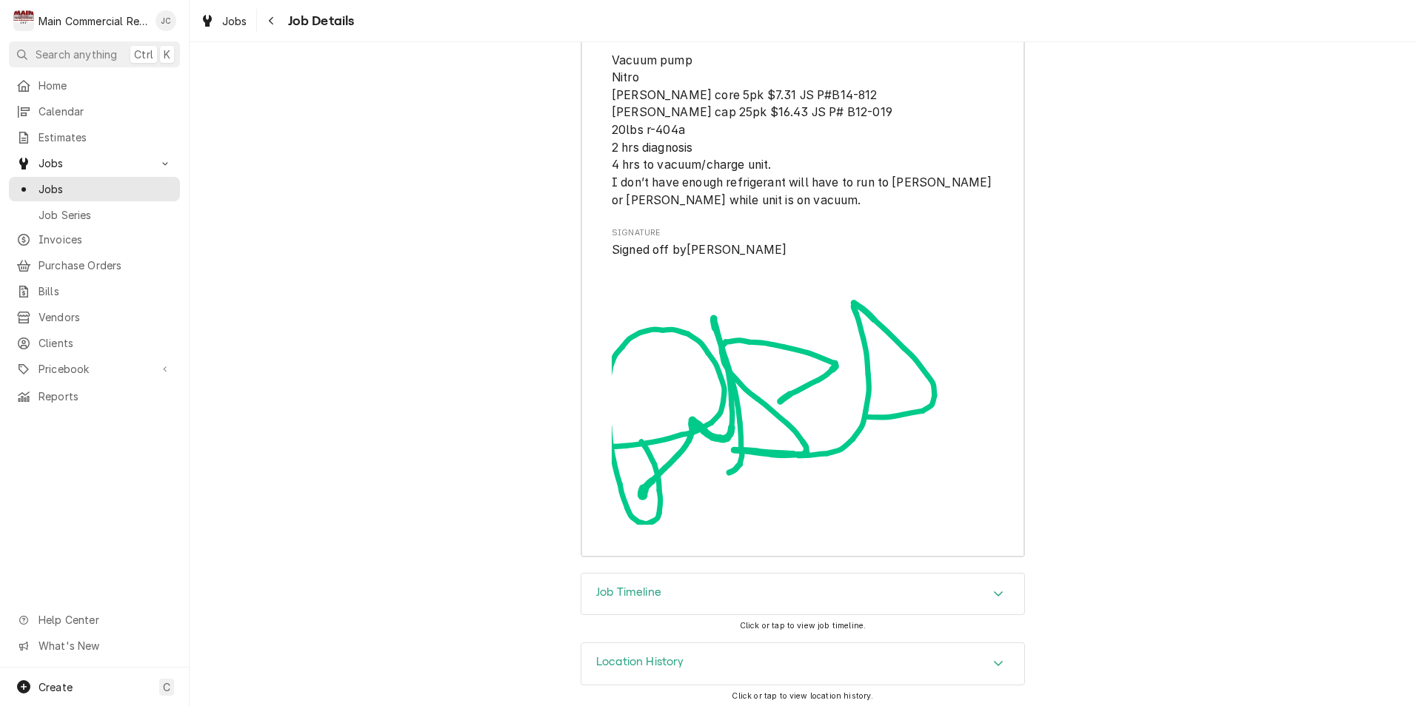
scroll to position [3991, 0]
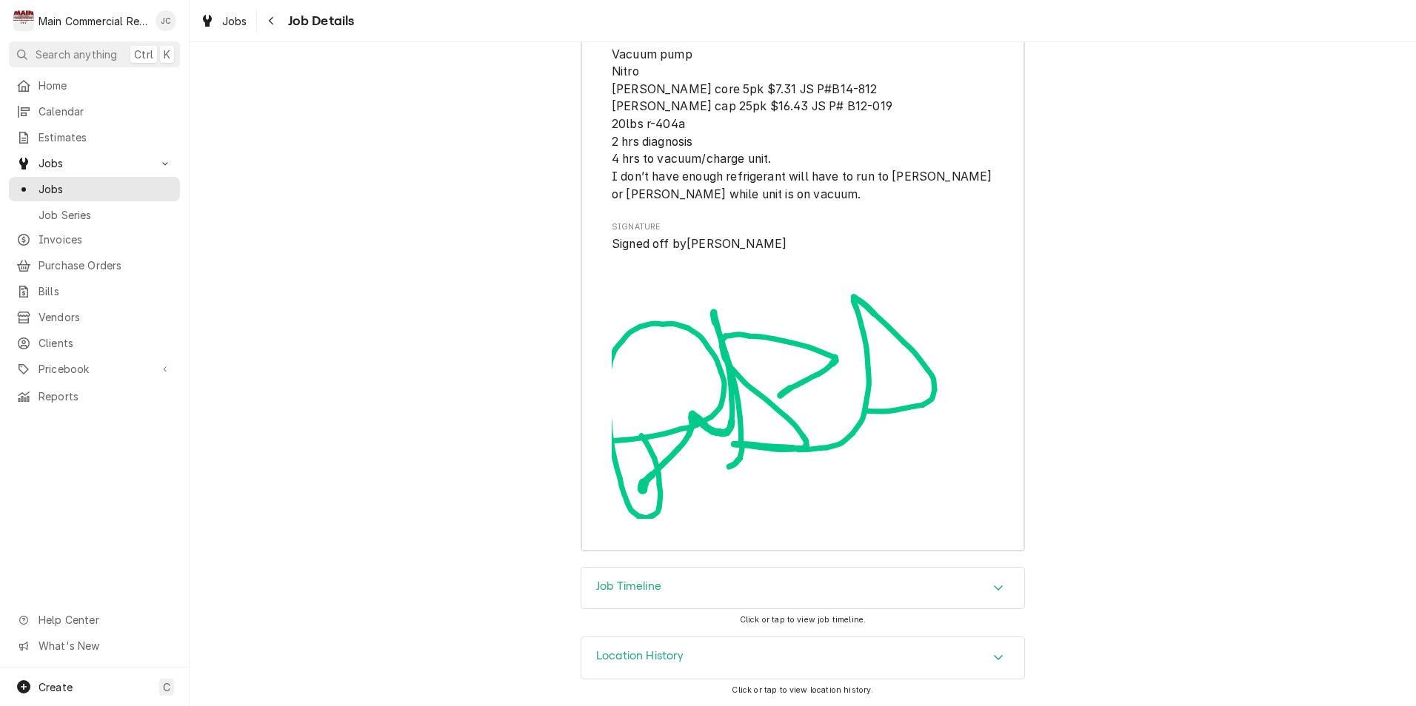
click at [658, 600] on div "Job Timeline" at bounding box center [802, 588] width 443 height 41
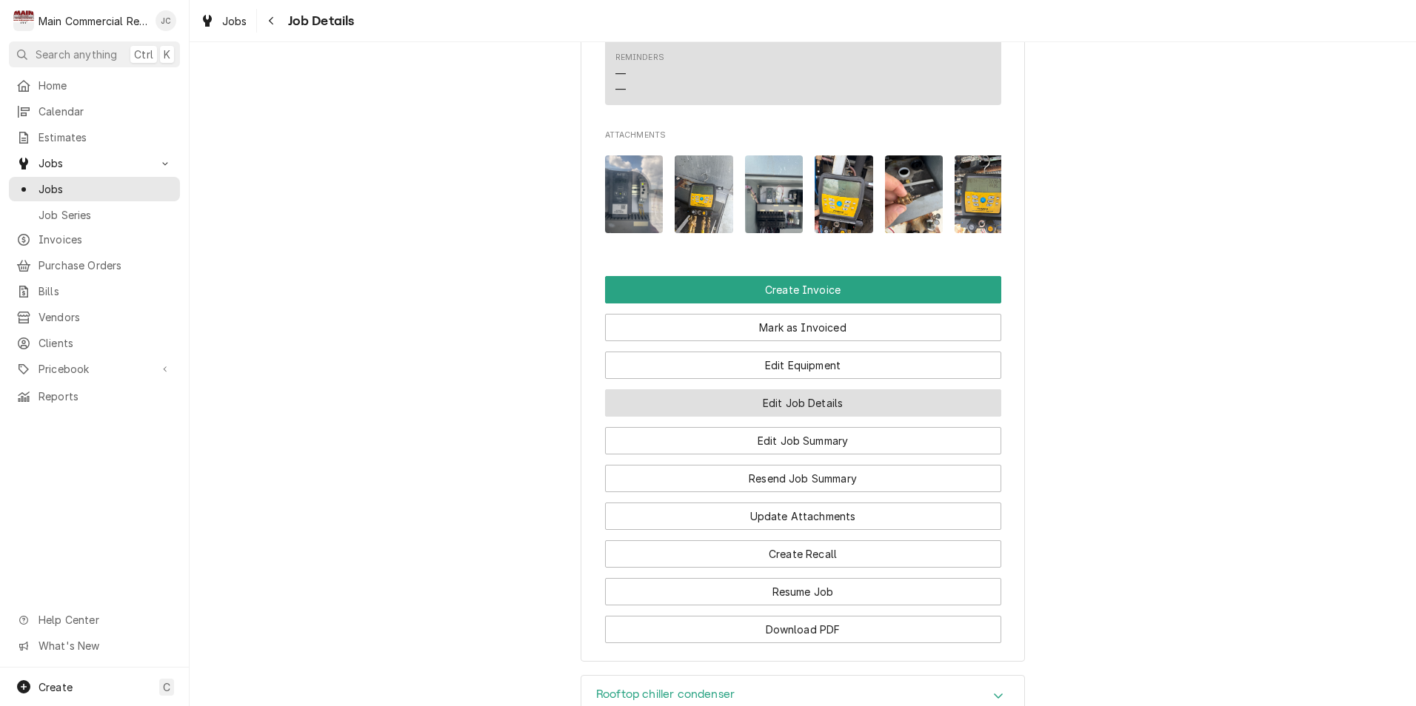
scroll to position [1333, 0]
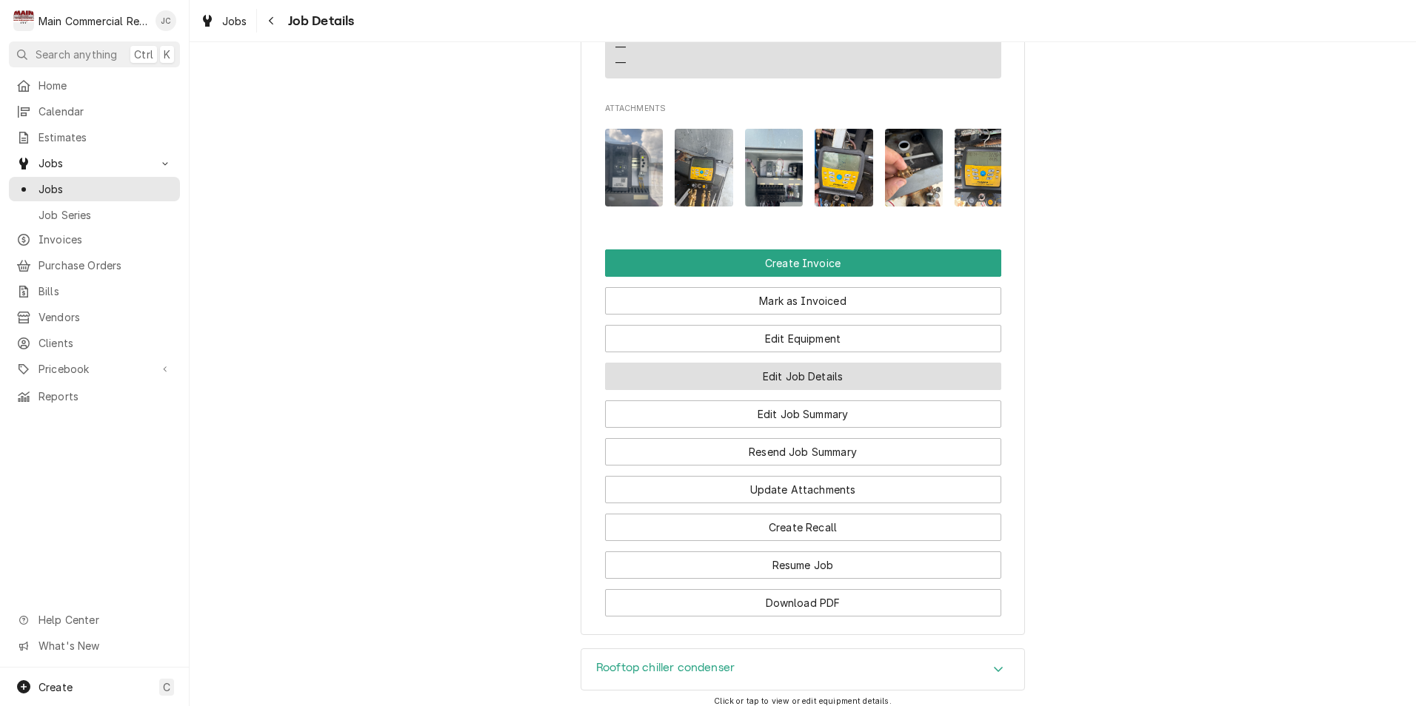
click at [802, 390] on button "Edit Job Details" at bounding box center [803, 376] width 396 height 27
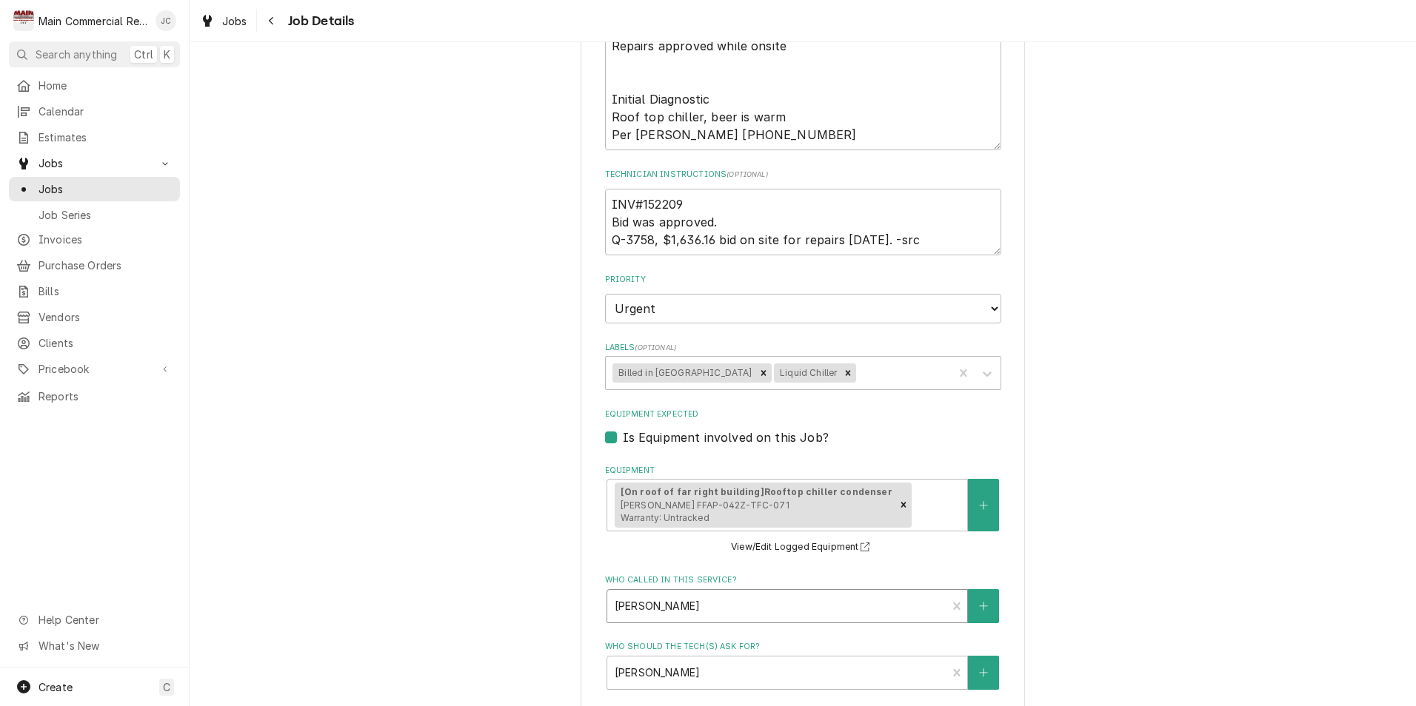
scroll to position [592, 0]
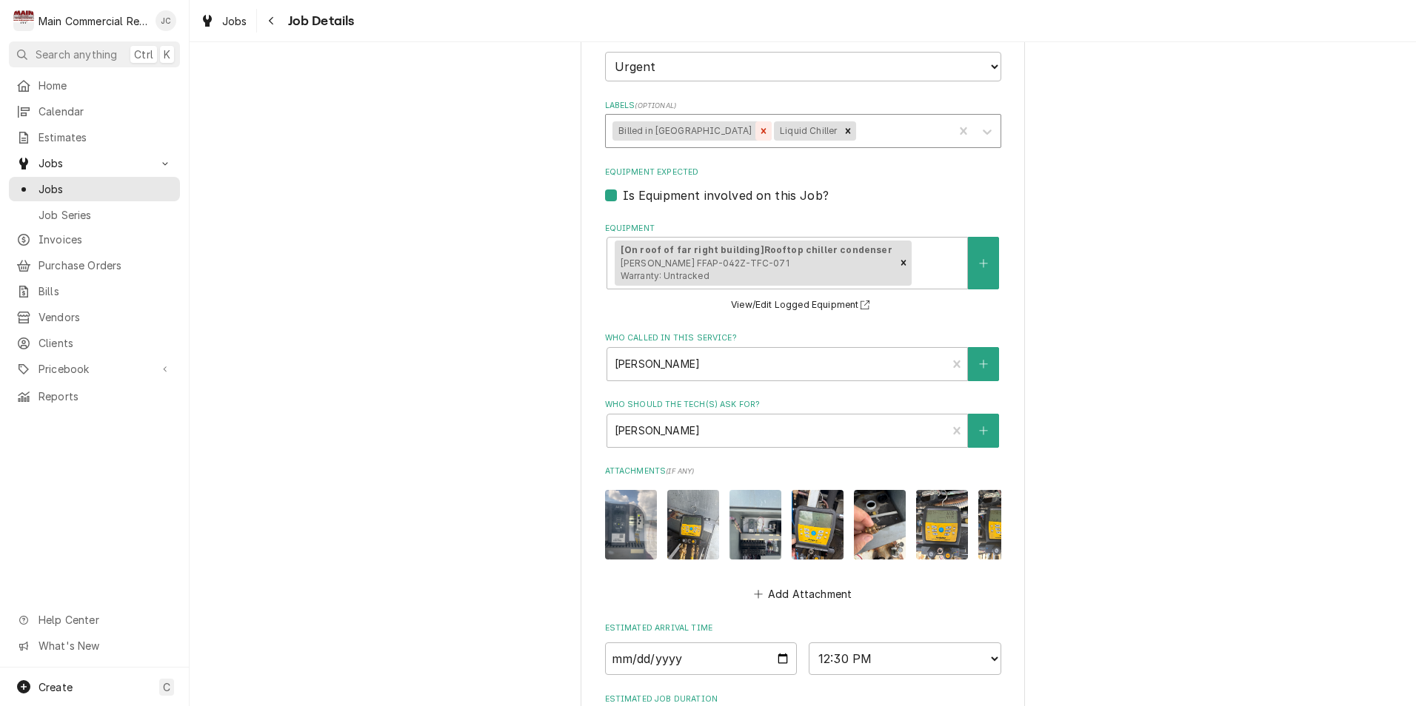
click at [758, 129] on icon "Remove Billed in QBO" at bounding box center [763, 131] width 10 height 10
type textarea "x"
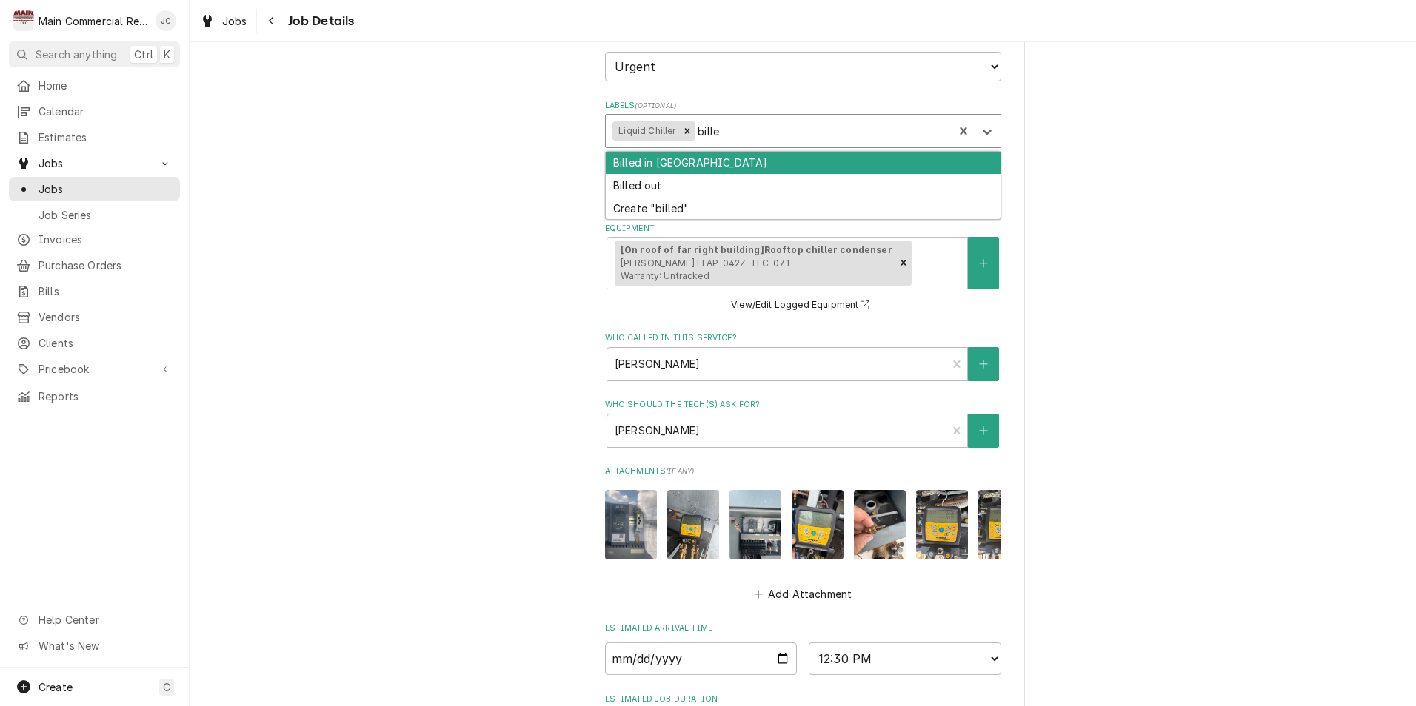
type input "billed"
click at [740, 169] on div "Billed in [GEOGRAPHIC_DATA]" at bounding box center [803, 163] width 395 height 23
type textarea "x"
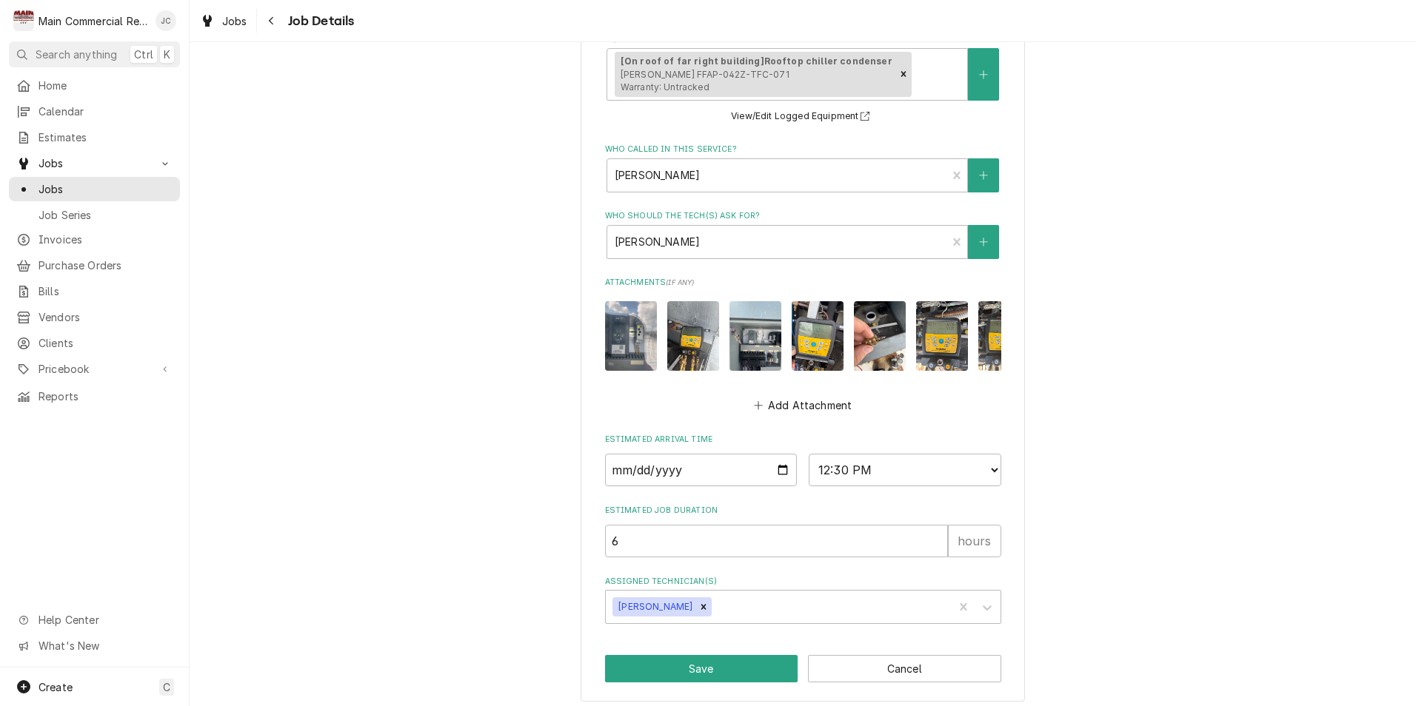
scroll to position [800, 0]
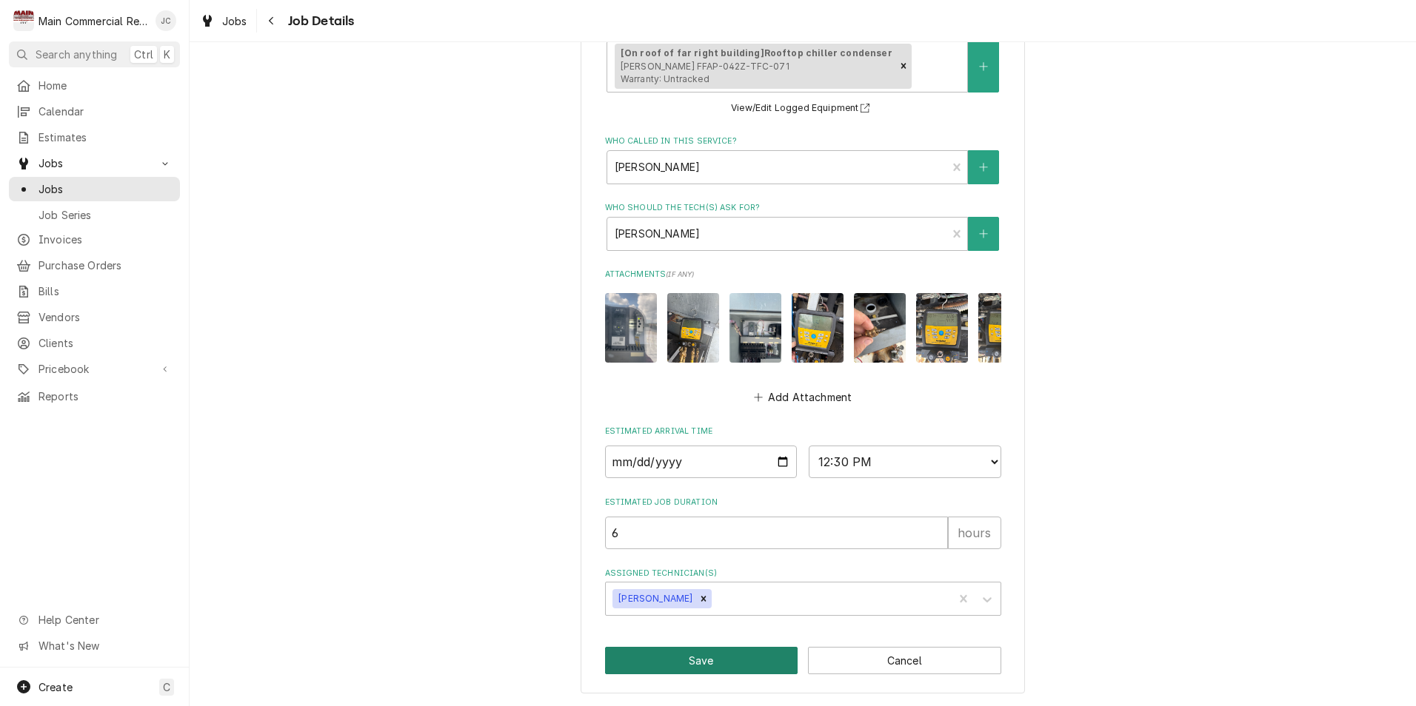
click at [686, 663] on button "Save" at bounding box center [701, 660] width 193 height 27
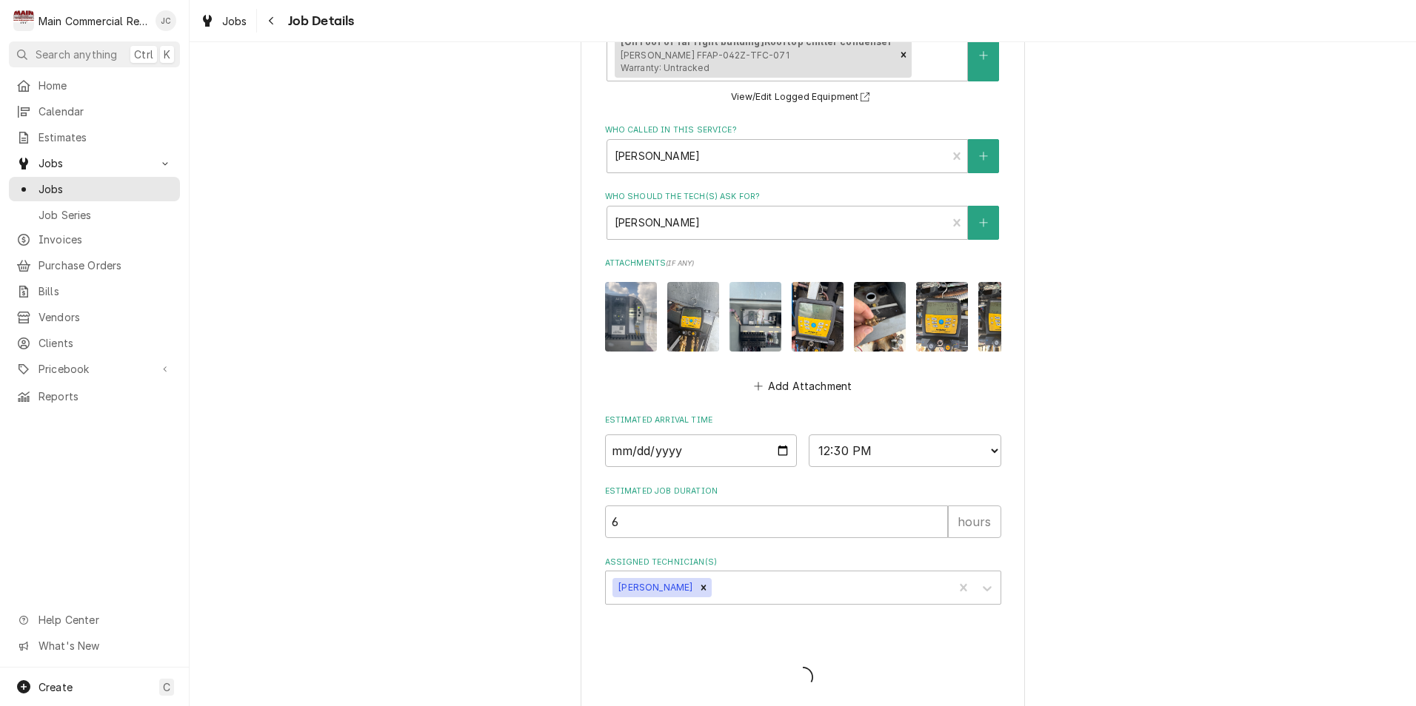
type textarea "x"
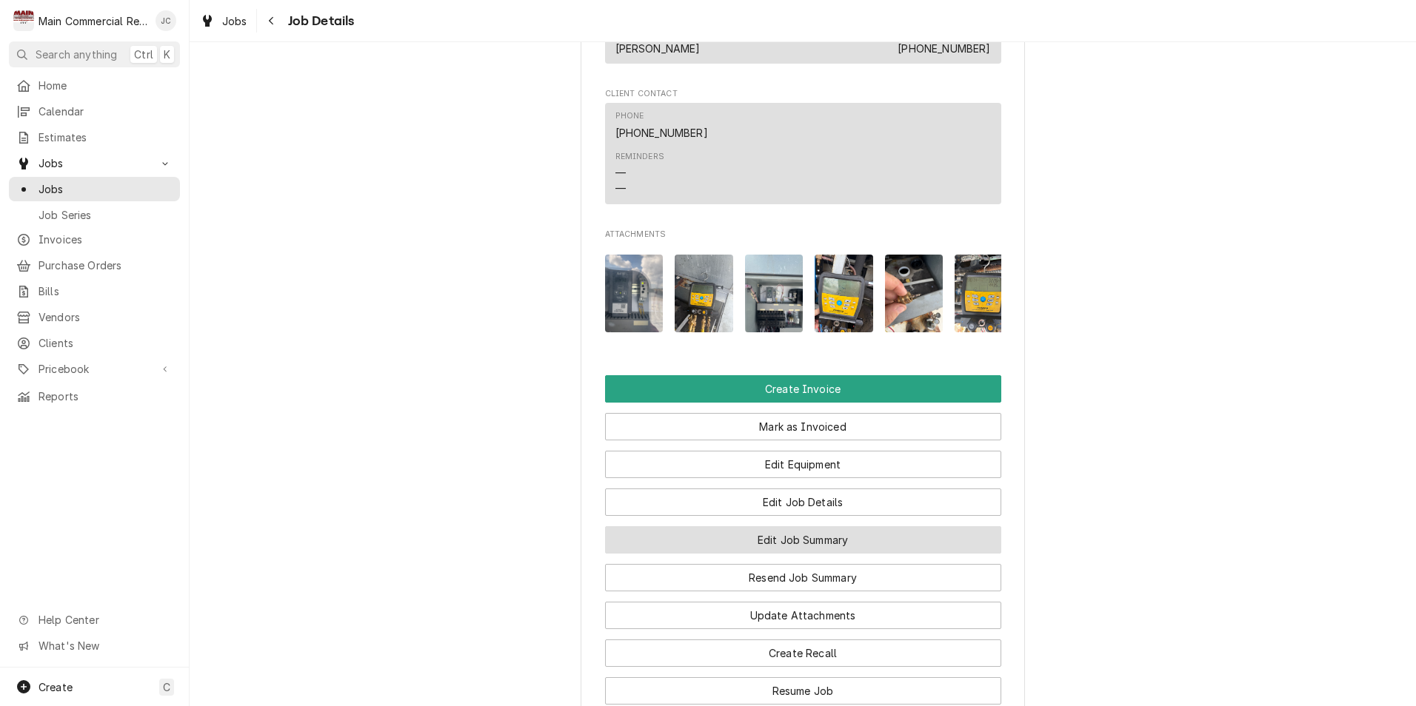
scroll to position [1213, 0]
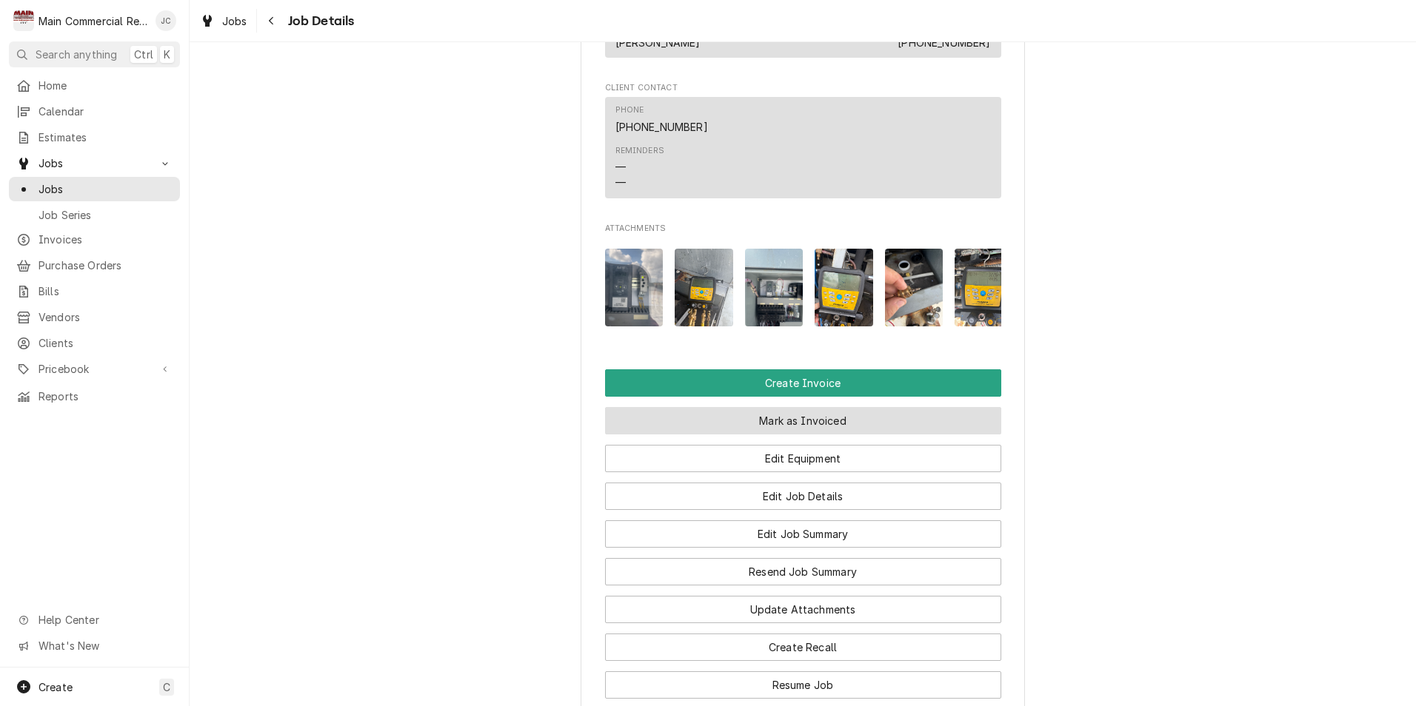
click at [805, 435] on button "Mark as Invoiced" at bounding box center [803, 420] width 396 height 27
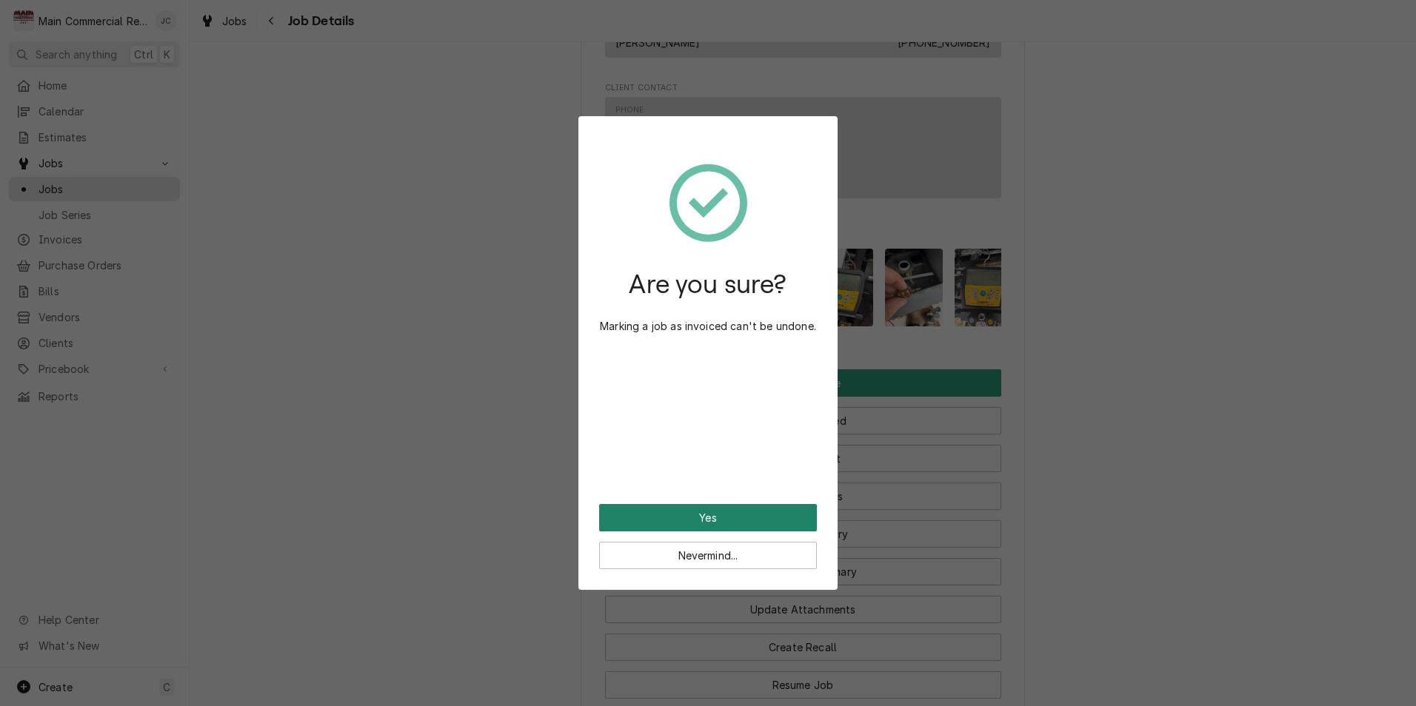
click at [744, 515] on button "Yes" at bounding box center [708, 517] width 218 height 27
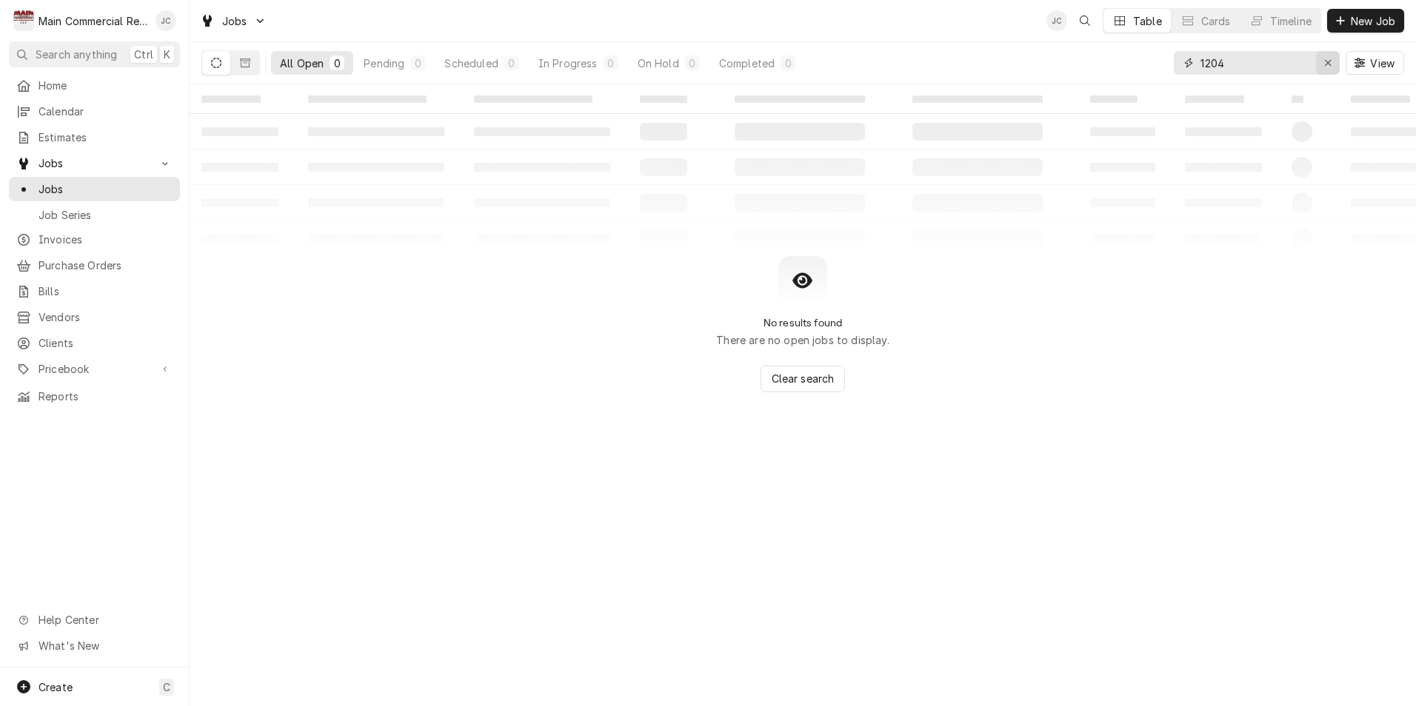
click at [1328, 62] on icon "Erase input" at bounding box center [1328, 63] width 8 height 10
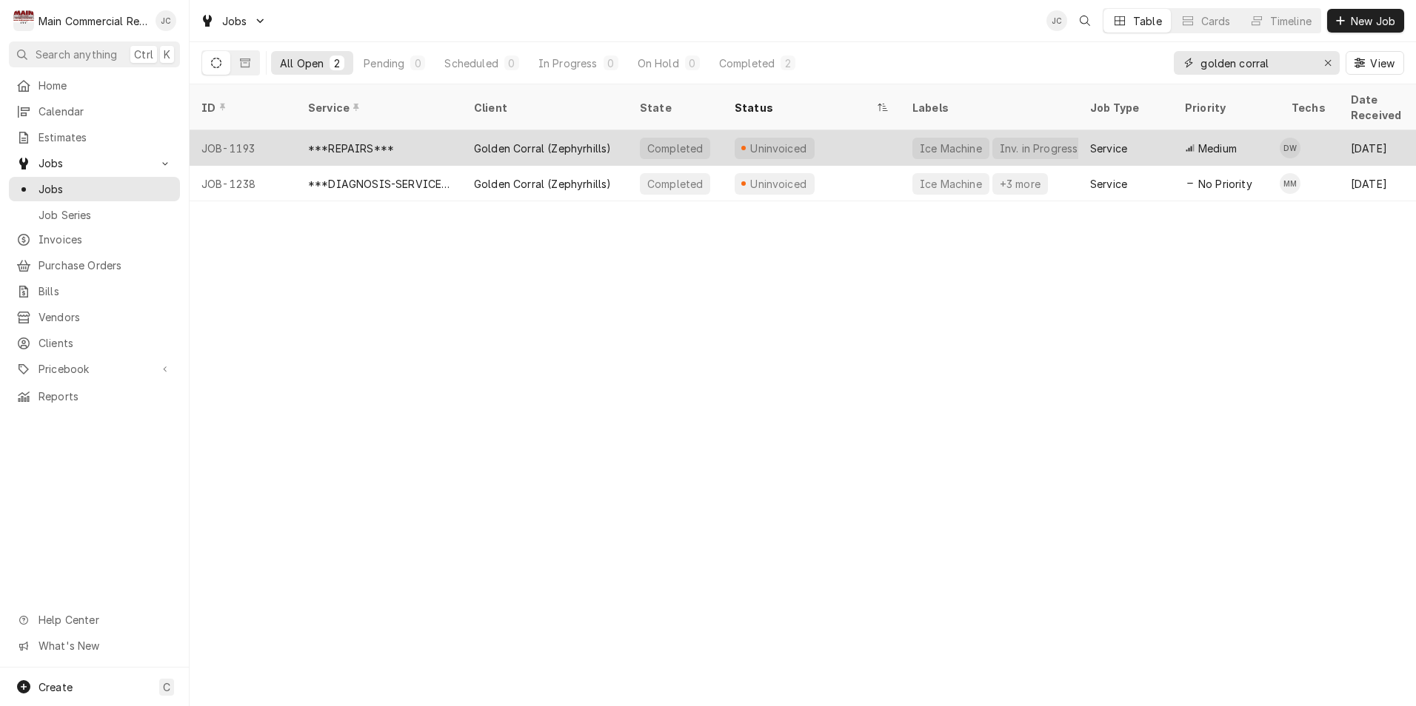
type input "golden corral"
click at [359, 141] on div "***REPAIRS***" at bounding box center [351, 149] width 86 height 16
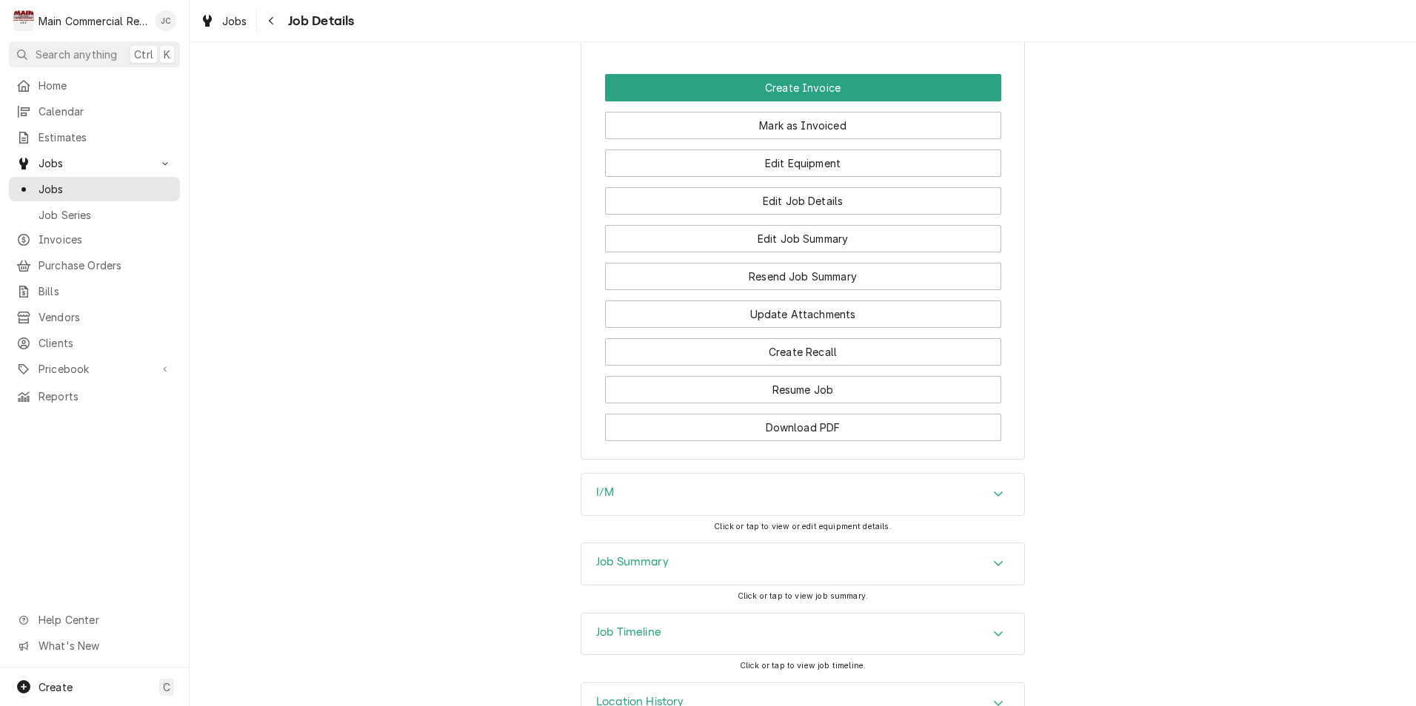
scroll to position [2158, 0]
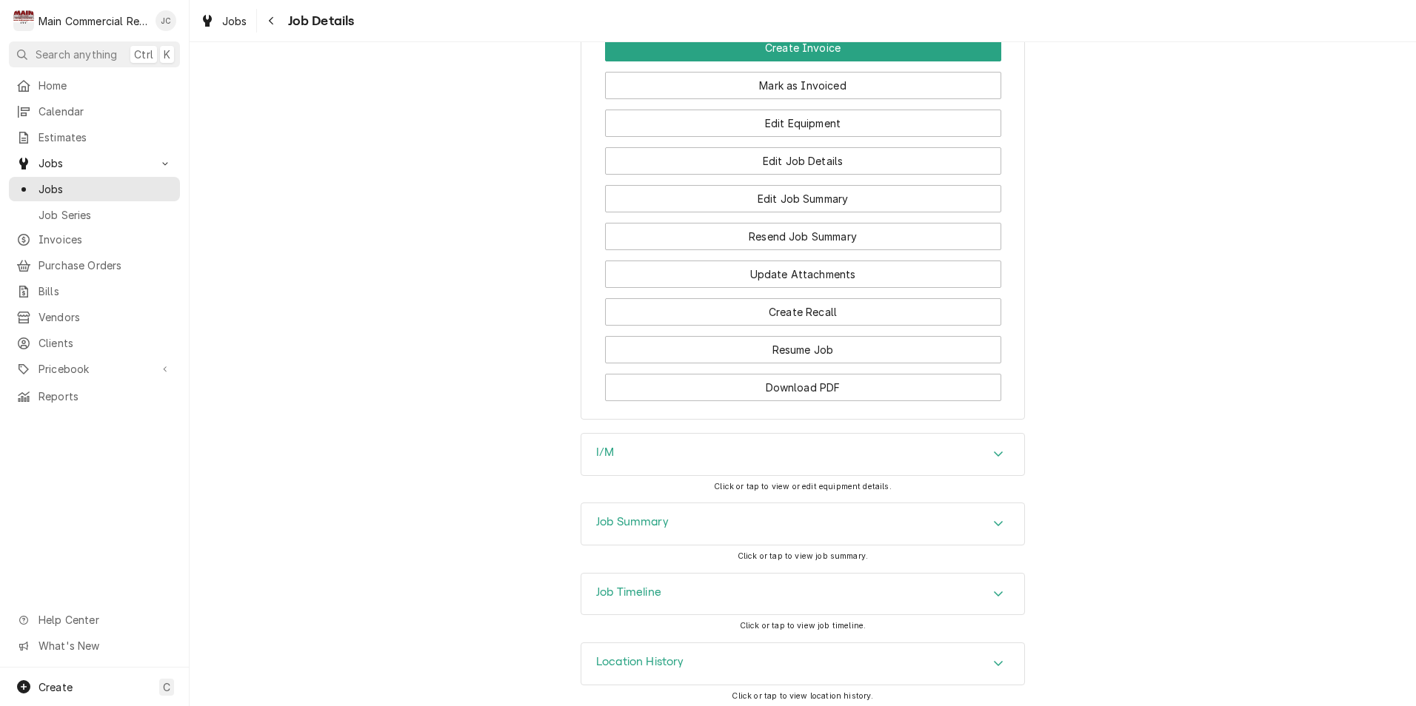
click at [774, 526] on div "Job Summary" at bounding box center [802, 523] width 443 height 41
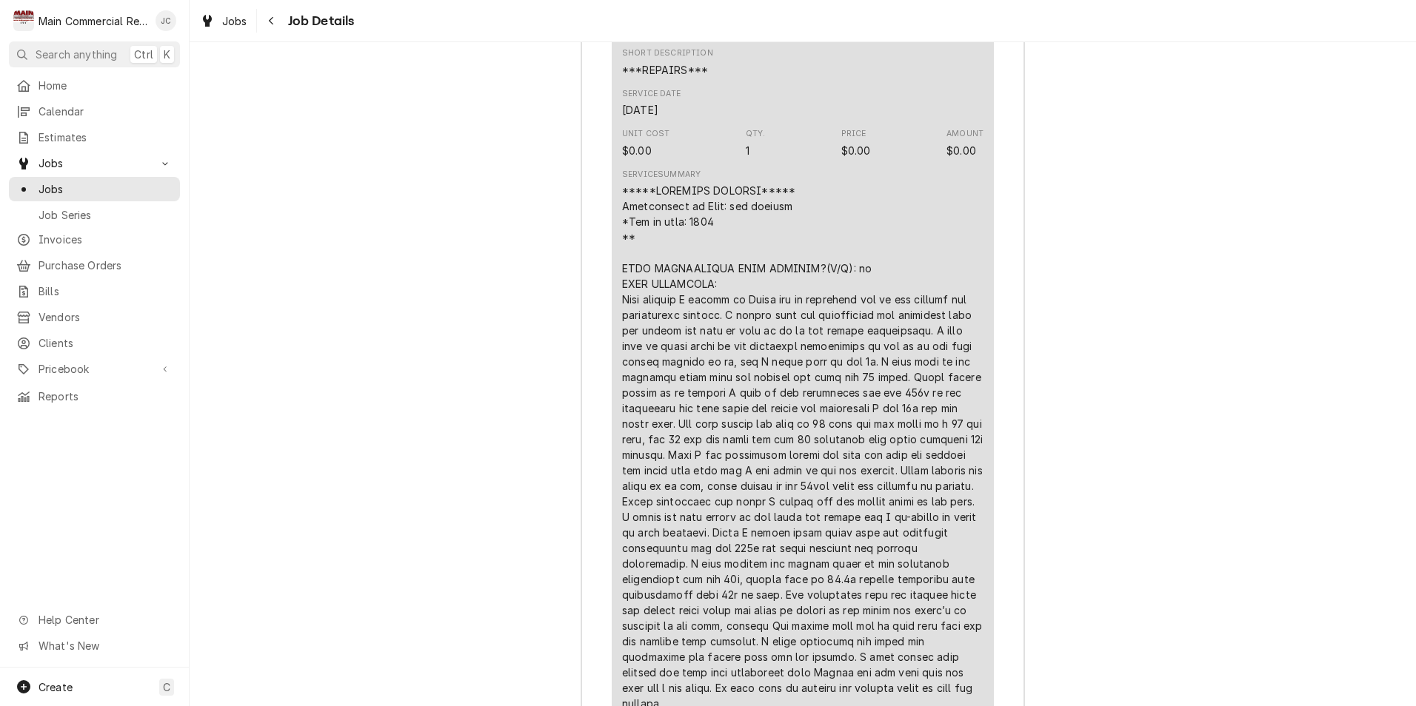
scroll to position [2899, 0]
click at [740, 566] on div "Line Item" at bounding box center [802, 664] width 361 height 964
drag, startPoint x: 740, startPoint y: 557, endPoint x: 781, endPoint y: 552, distance: 41.8
click at [781, 552] on div "Line Item" at bounding box center [802, 664] width 361 height 964
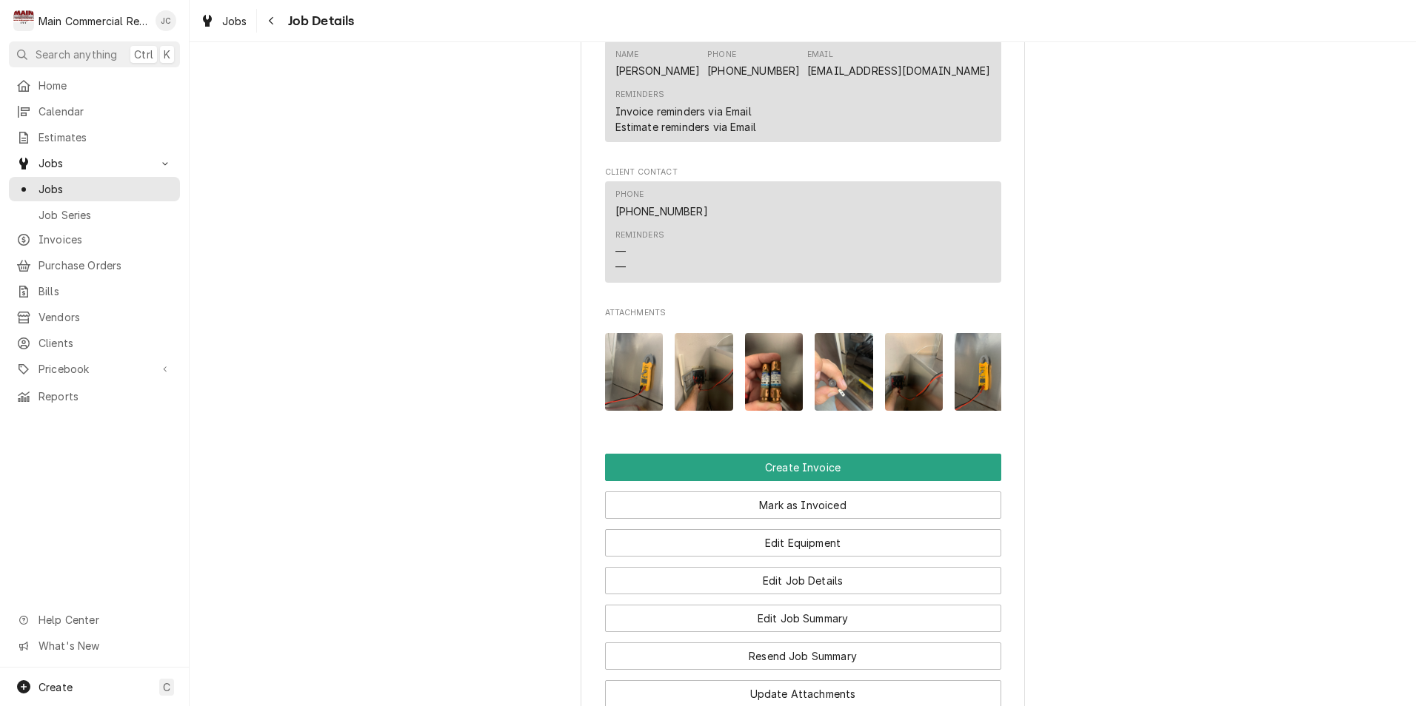
scroll to position [1914, 0]
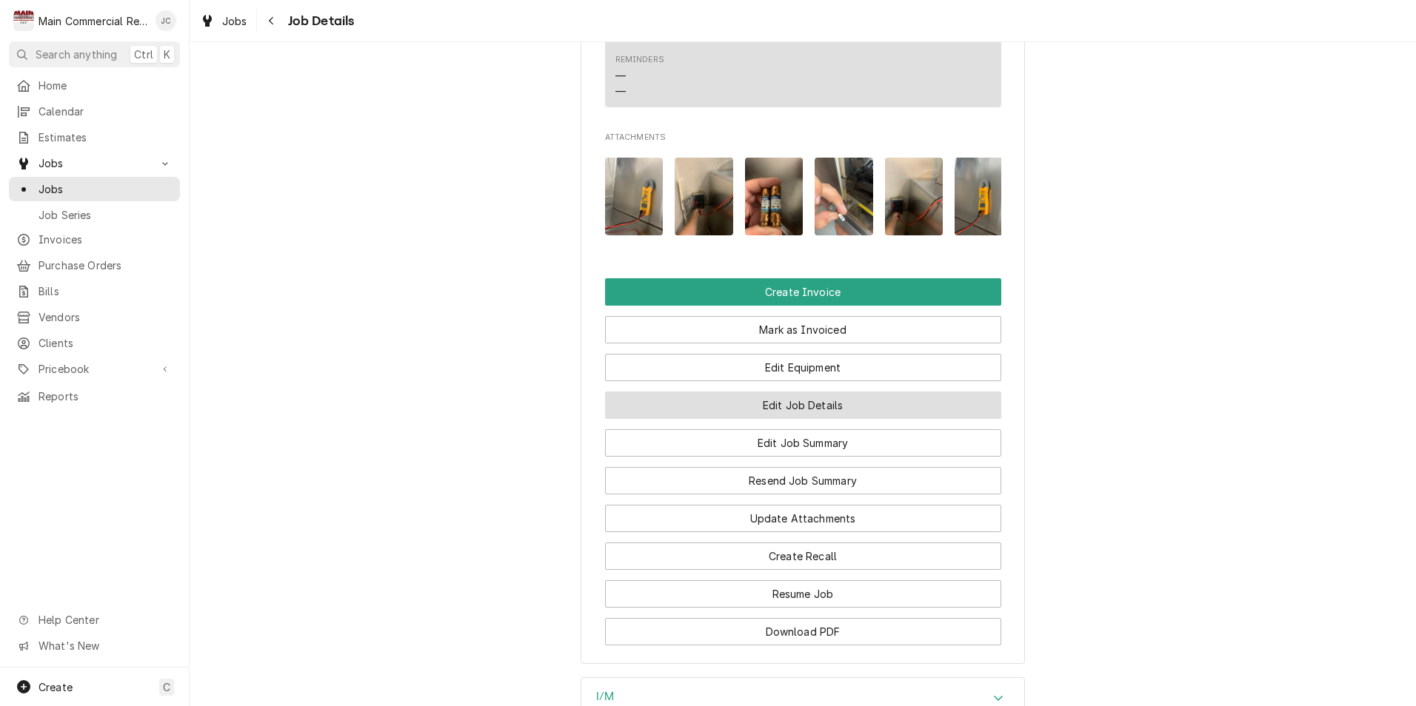
click button "Edit Job Details"
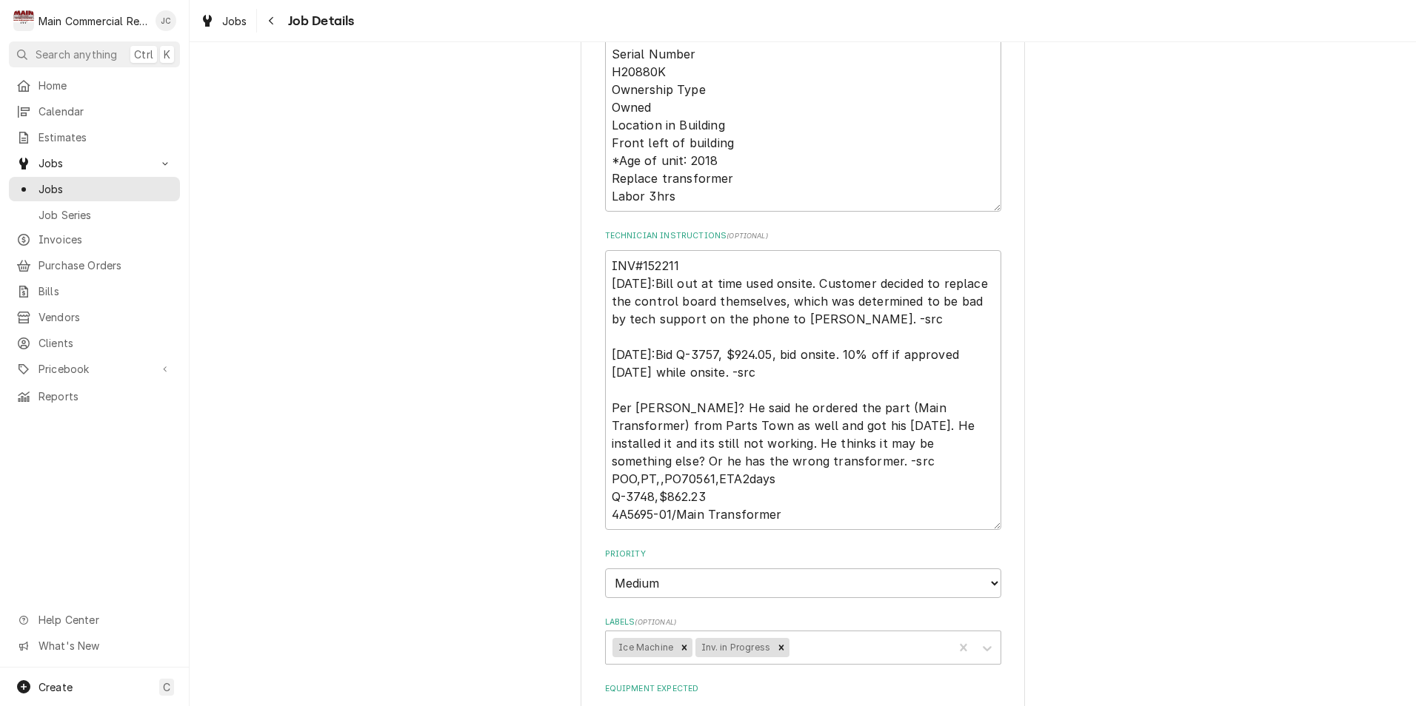
scroll to position [592, 0]
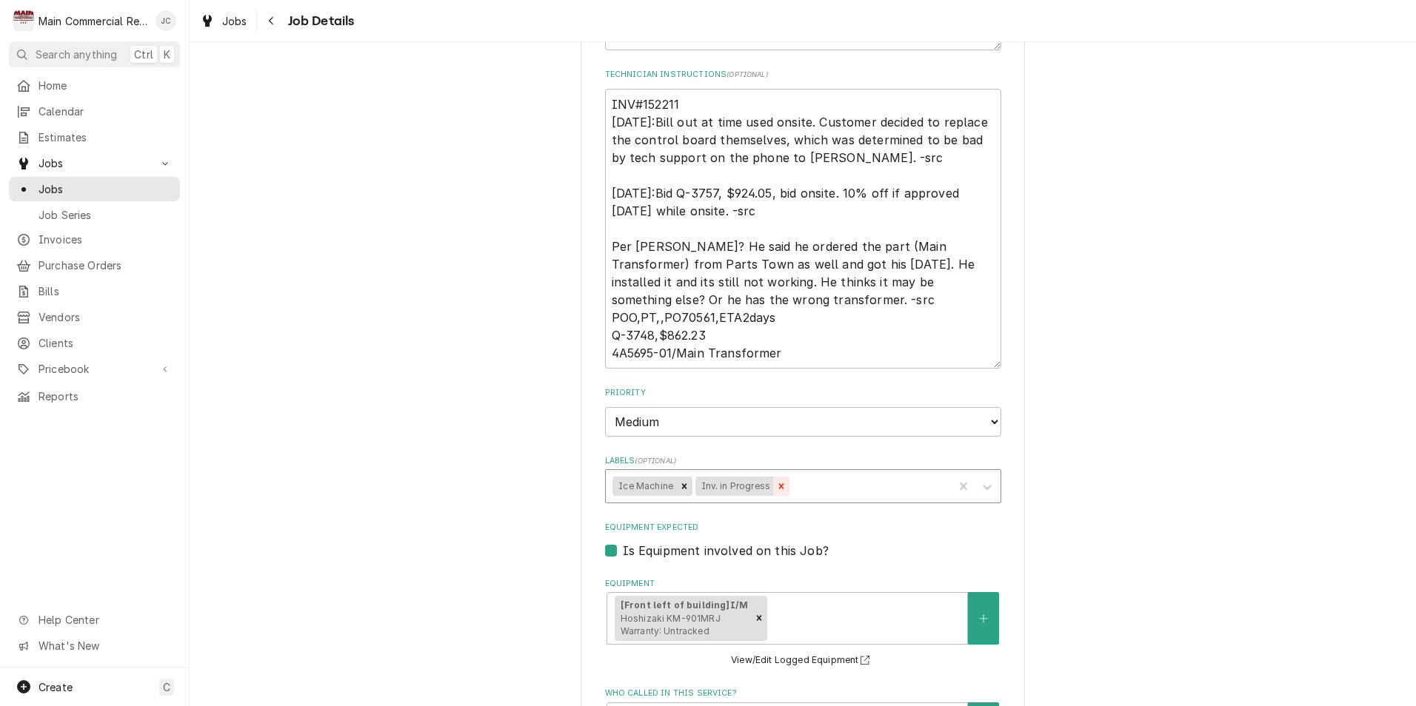
click at [779, 486] on icon "Remove Inv. in Progress" at bounding box center [781, 485] width 5 height 5
type textarea "x"
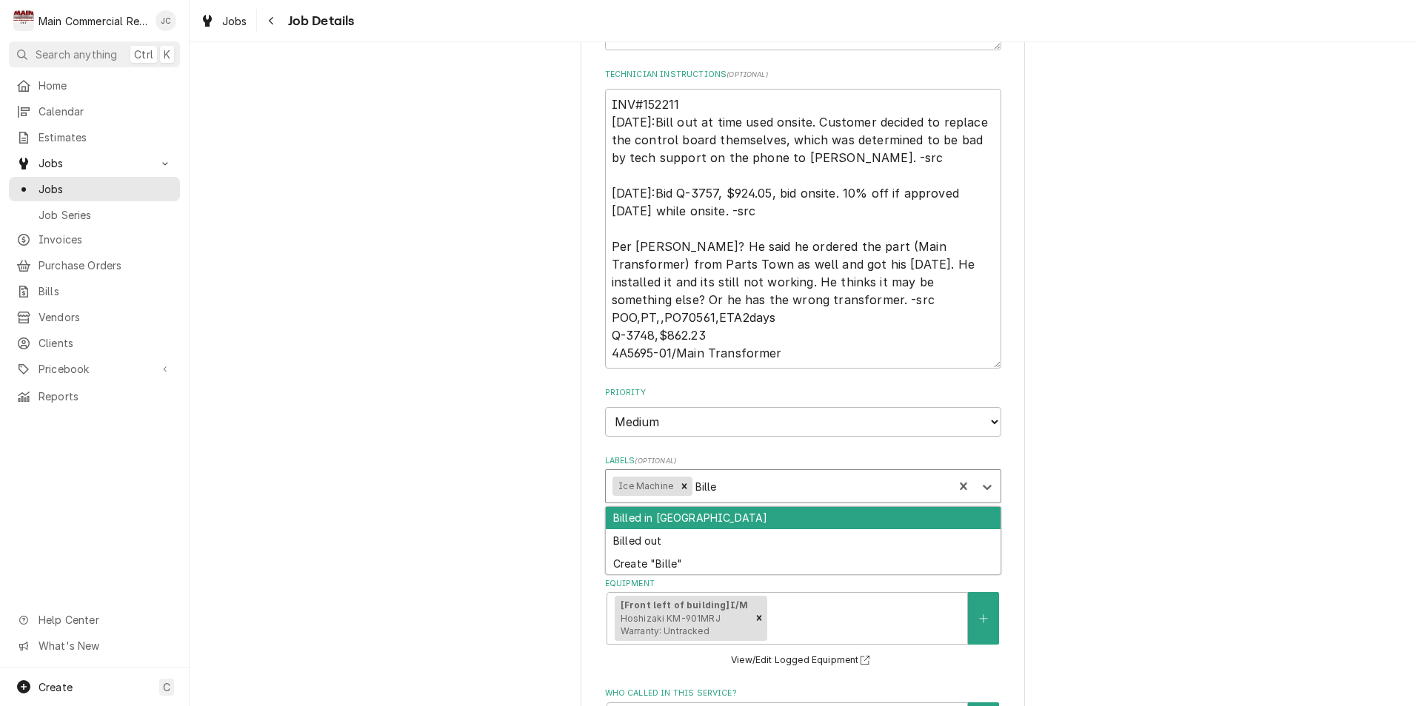
type input "Billed"
click at [747, 517] on div "Billed in [GEOGRAPHIC_DATA]" at bounding box center [803, 518] width 395 height 23
type textarea "x"
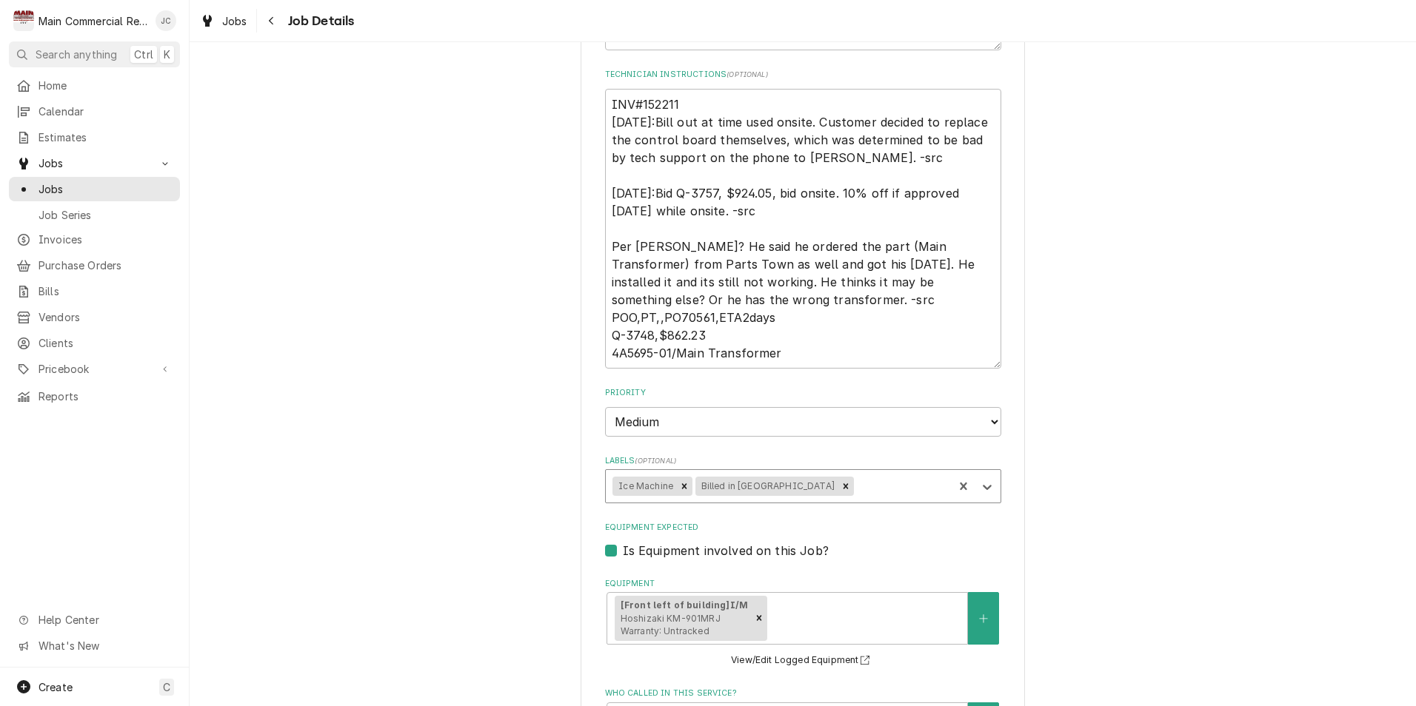
click at [1135, 461] on div "Golden Corral (Zephyrhills) [STREET_ADDRESS] Use the fields below to edit this …" at bounding box center [803, 361] width 1226 height 1793
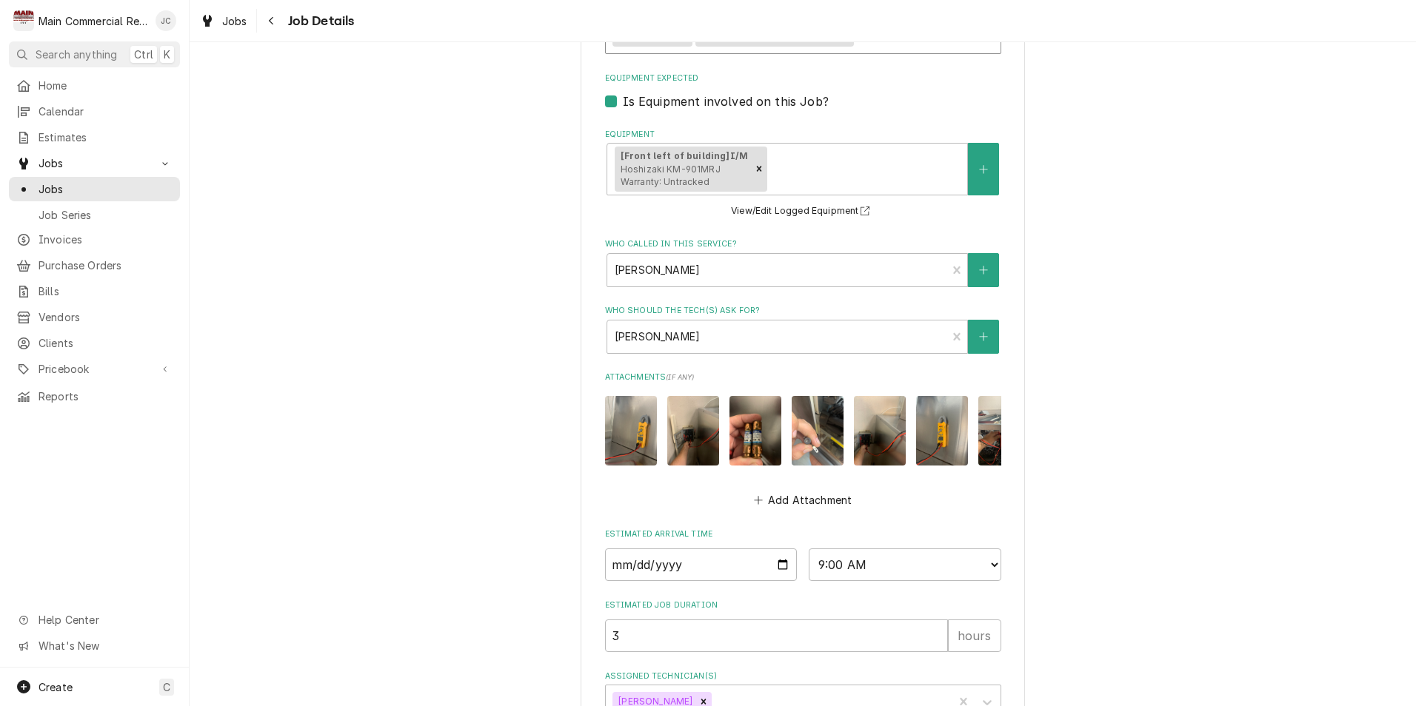
scroll to position [1156, 0]
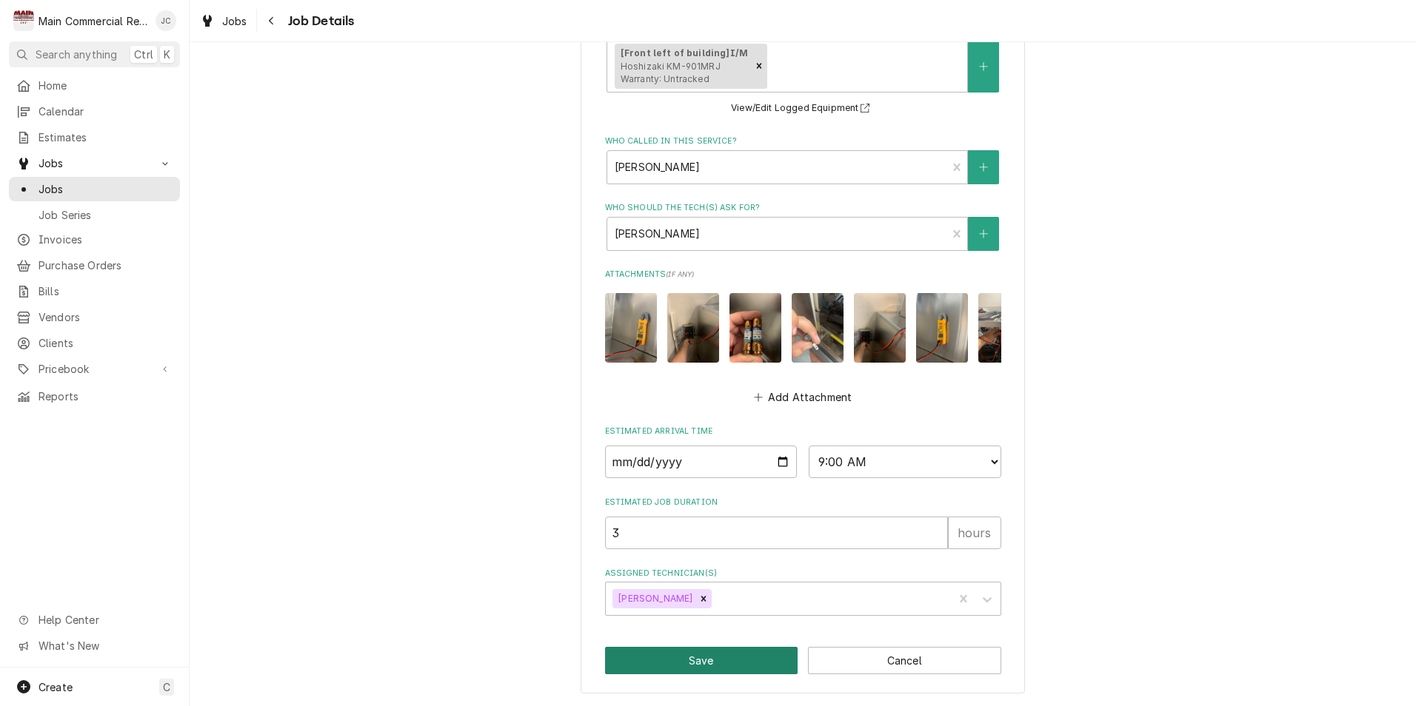
click at [710, 667] on button "Save" at bounding box center [701, 660] width 193 height 27
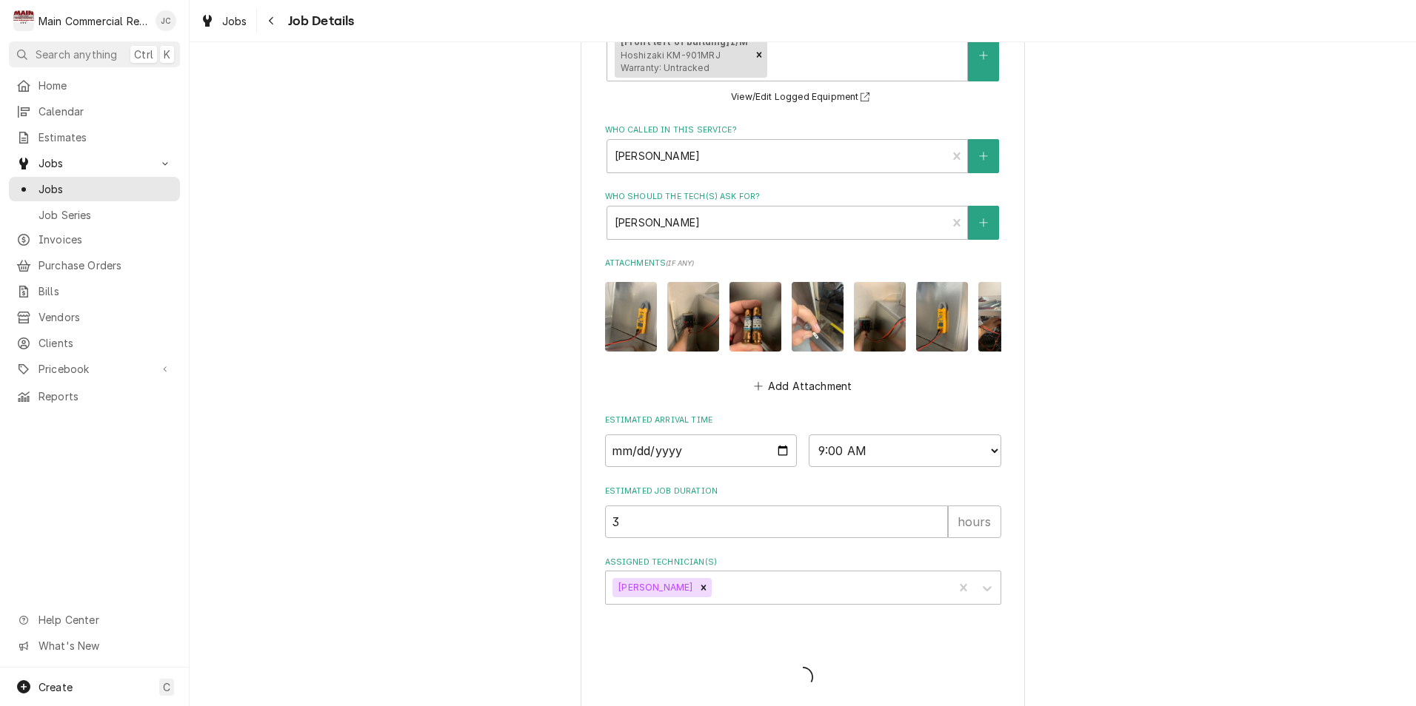
type textarea "x"
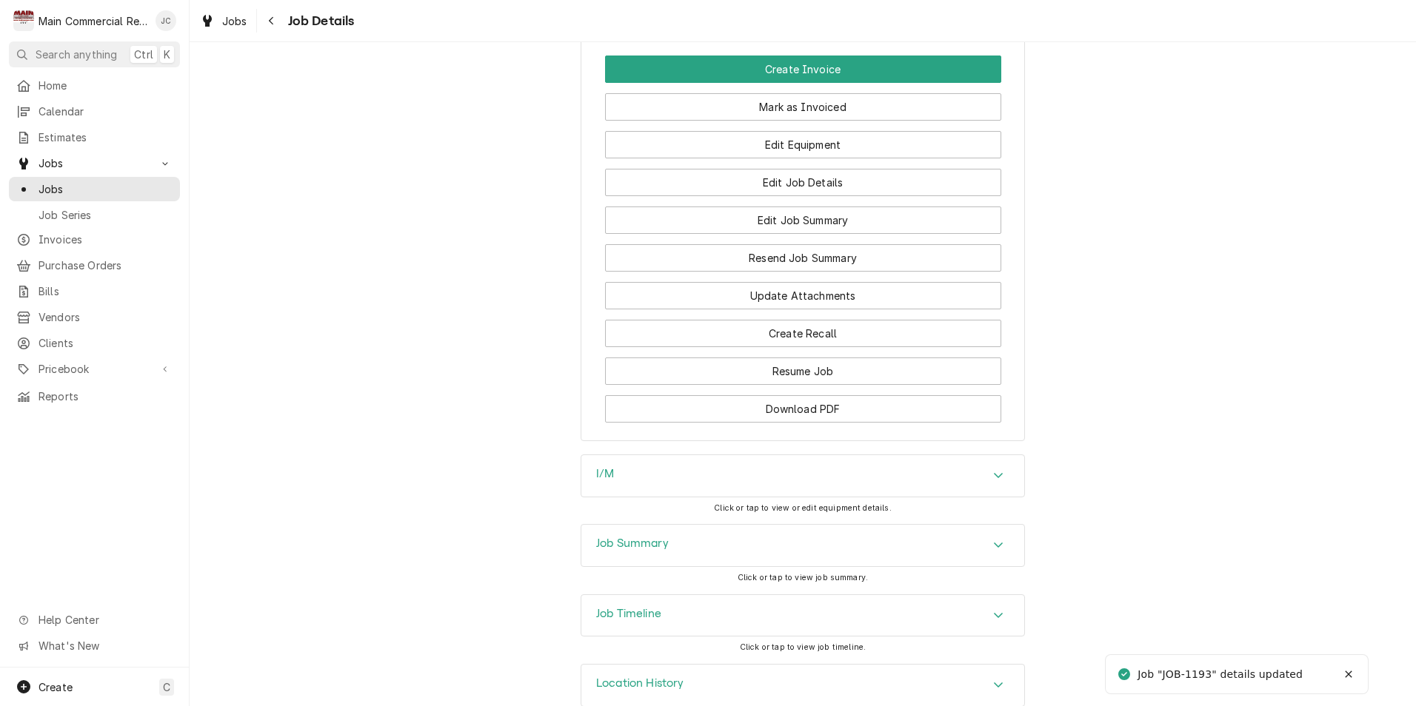
scroll to position [2158, 0]
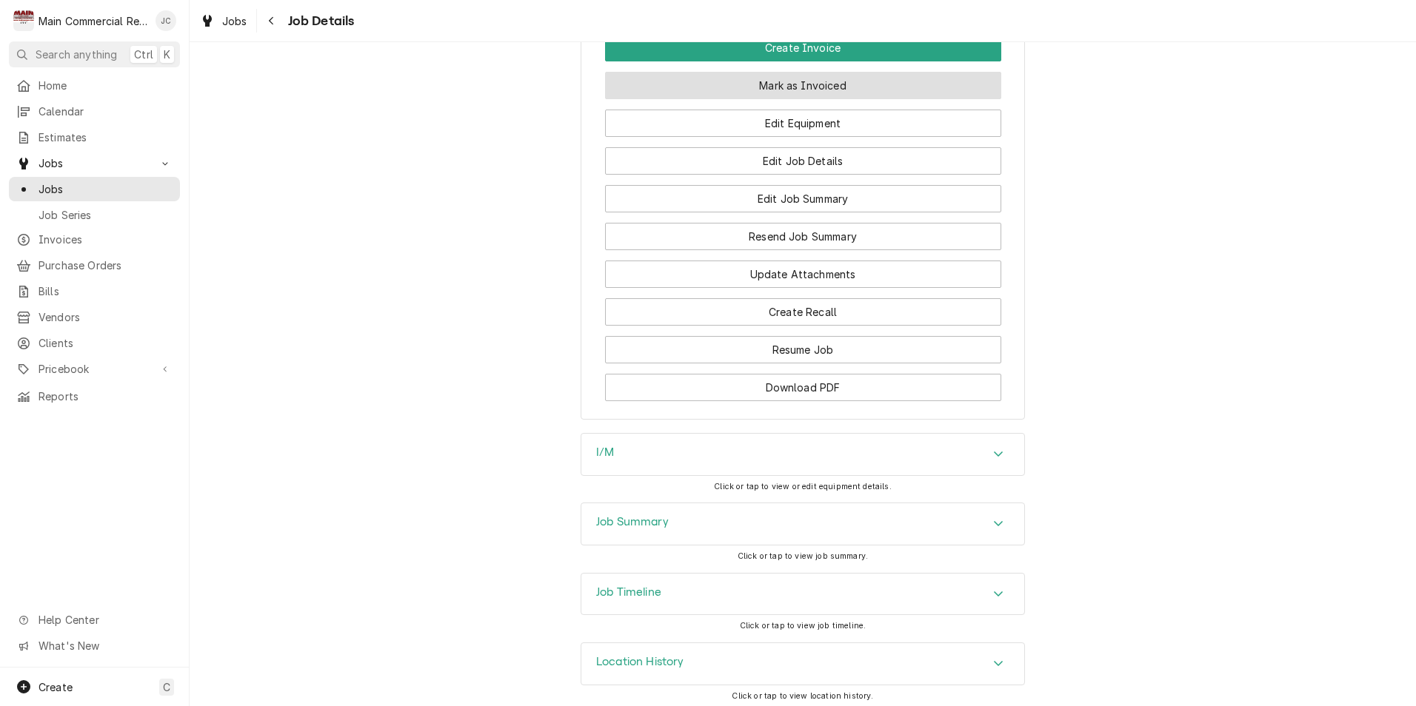
click at [837, 84] on button "Mark as Invoiced" at bounding box center [803, 85] width 396 height 27
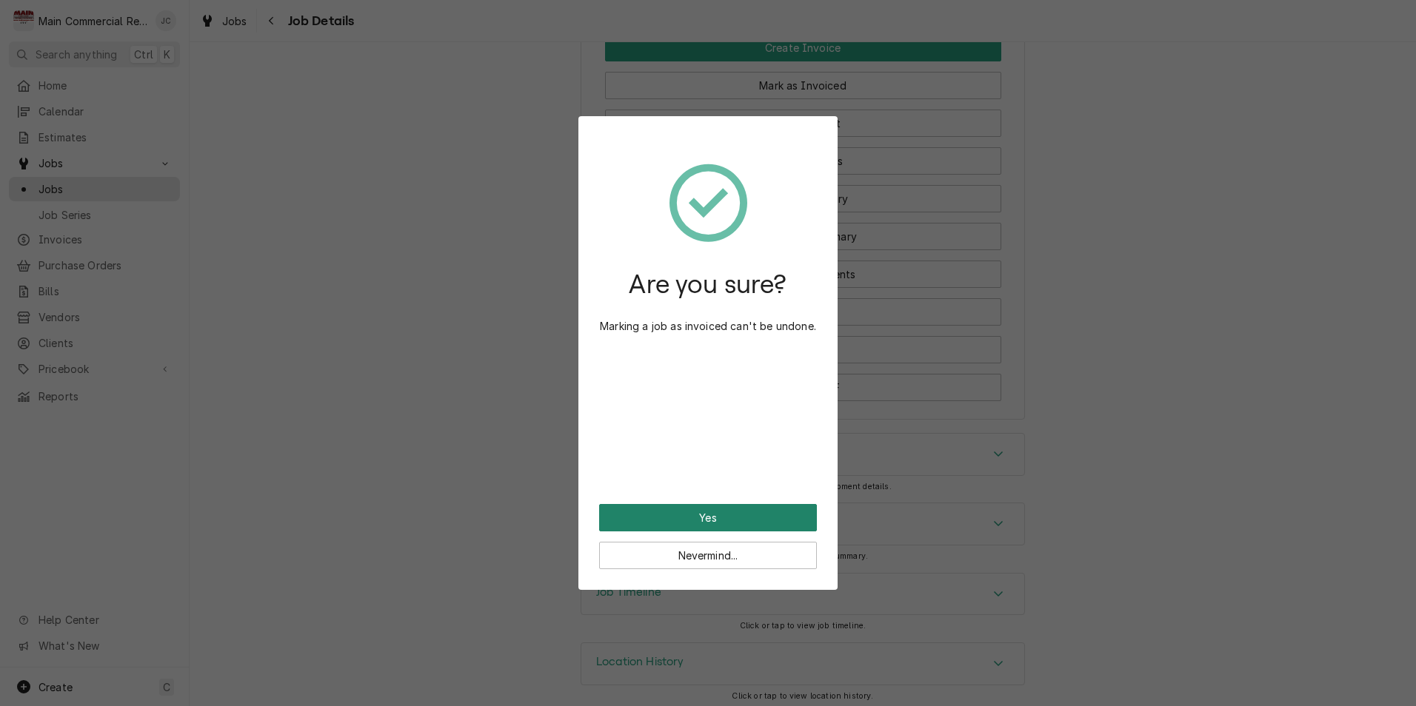
click at [662, 516] on button "Yes" at bounding box center [708, 517] width 218 height 27
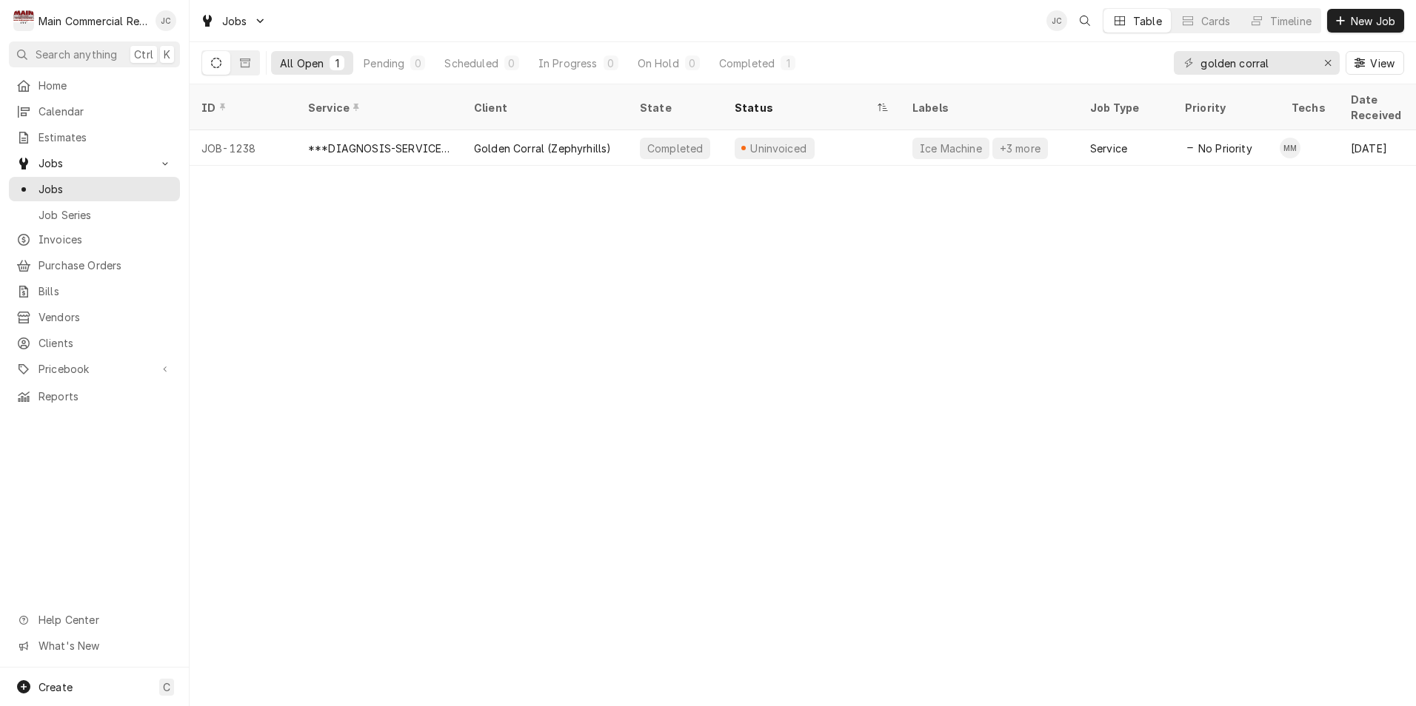
click at [155, 37] on div "M Main Commercial Refrigeration Service JC" at bounding box center [94, 20] width 189 height 41
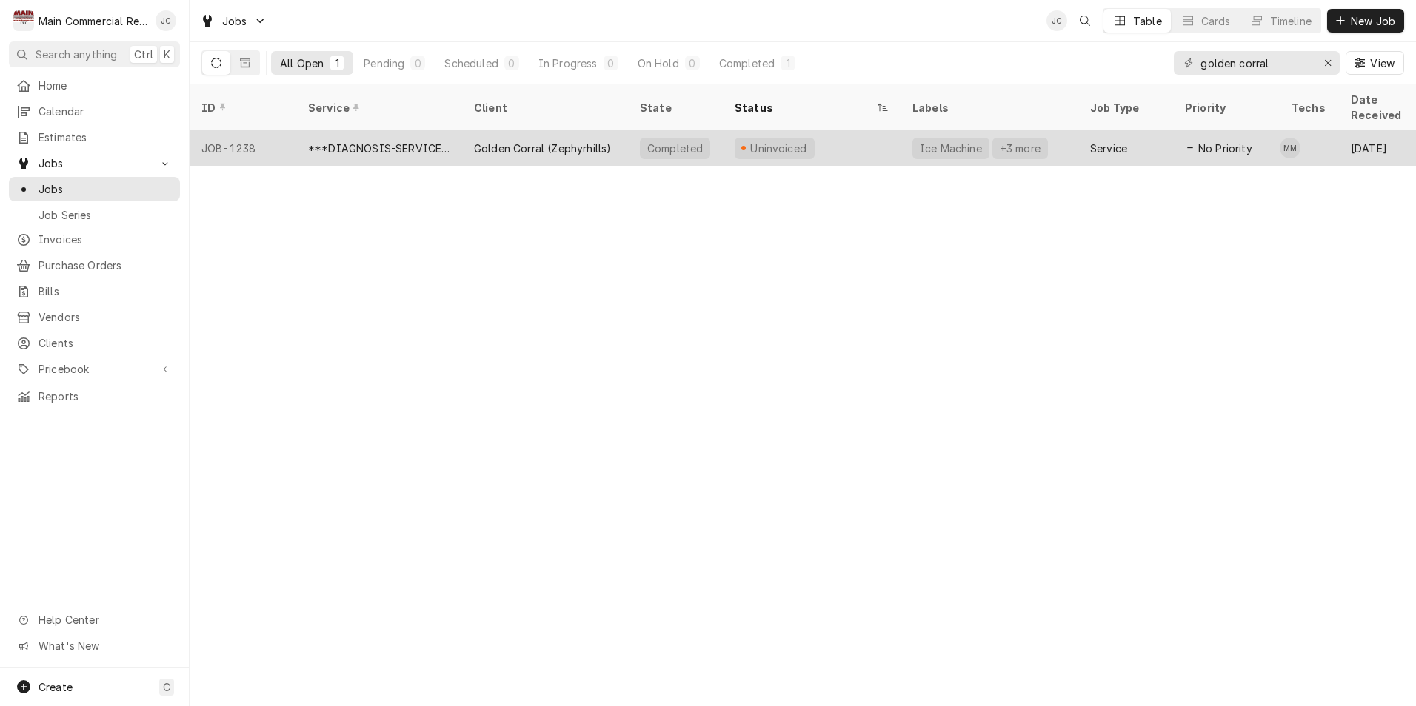
click at [418, 141] on div "***DIAGNOSIS-SERVICE CALL***" at bounding box center [379, 149] width 142 height 16
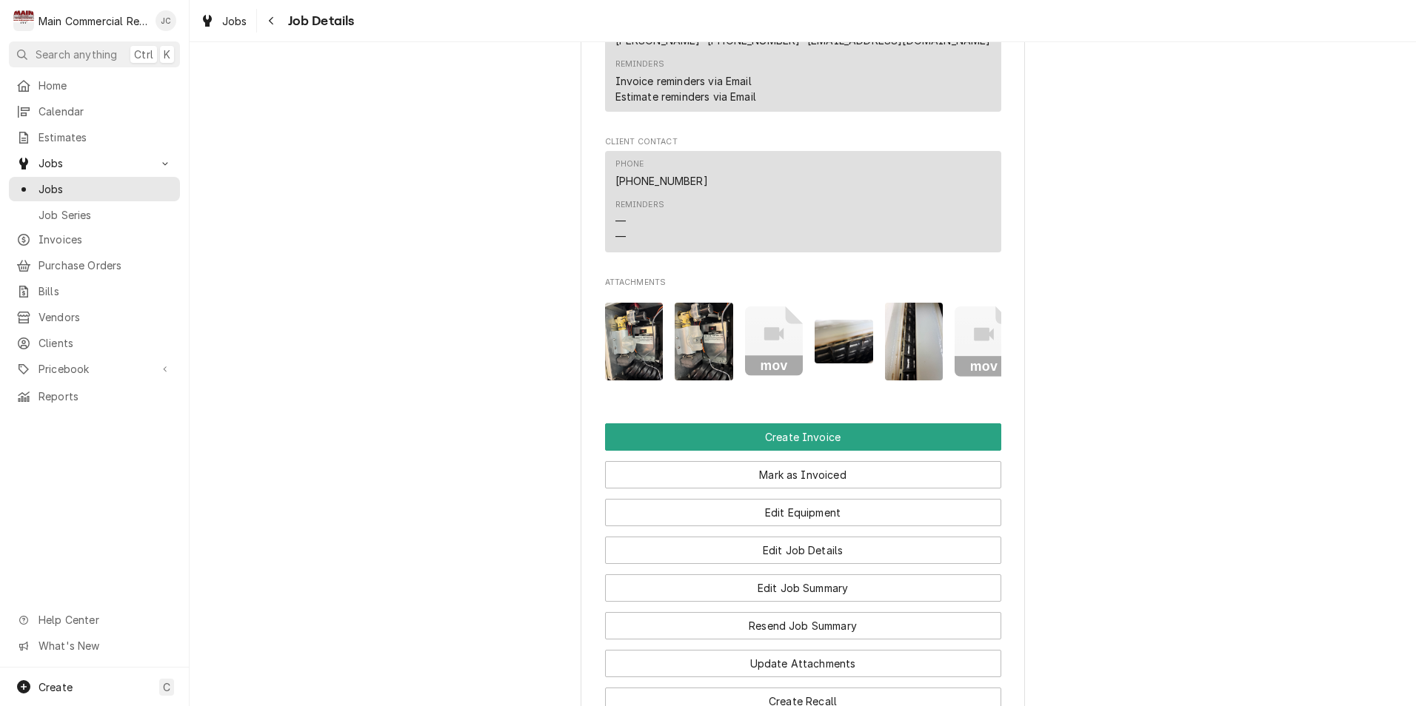
scroll to position [1629, 0]
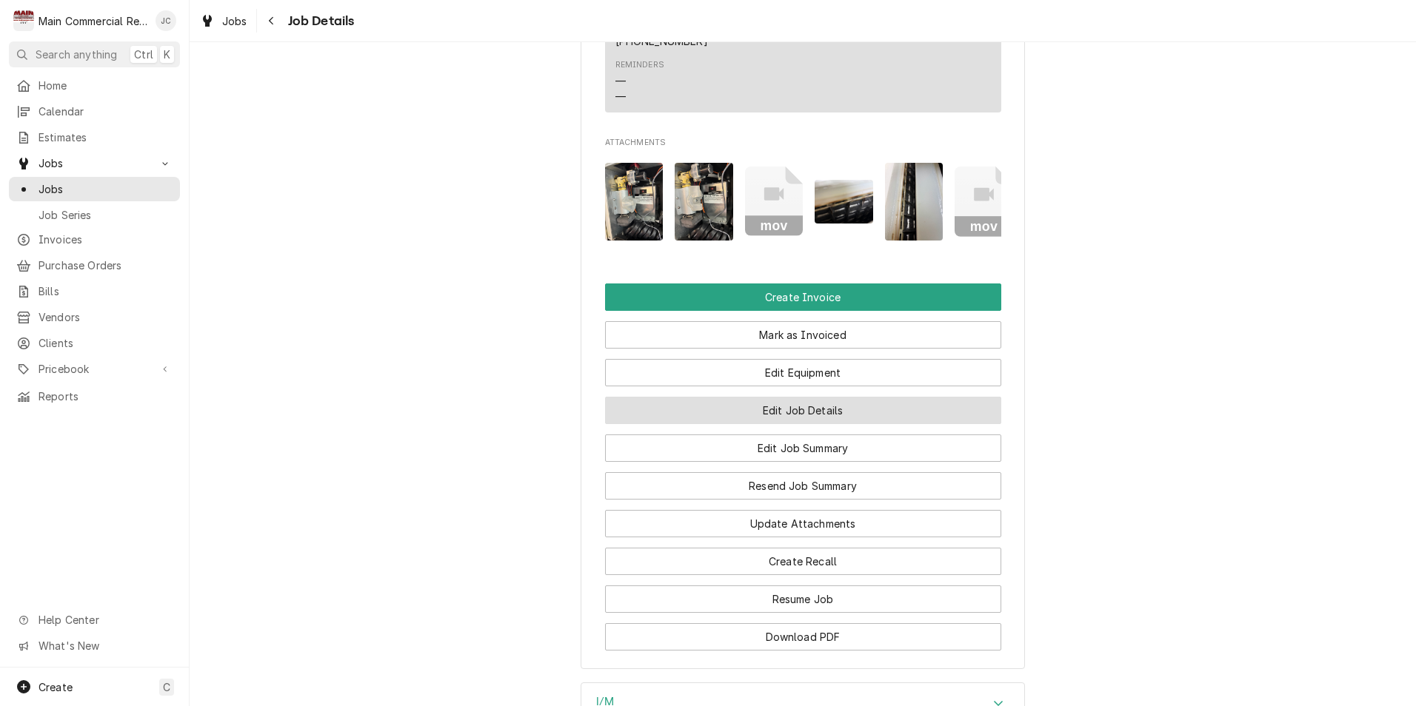
click at [766, 404] on button "Edit Job Details" at bounding box center [803, 410] width 396 height 27
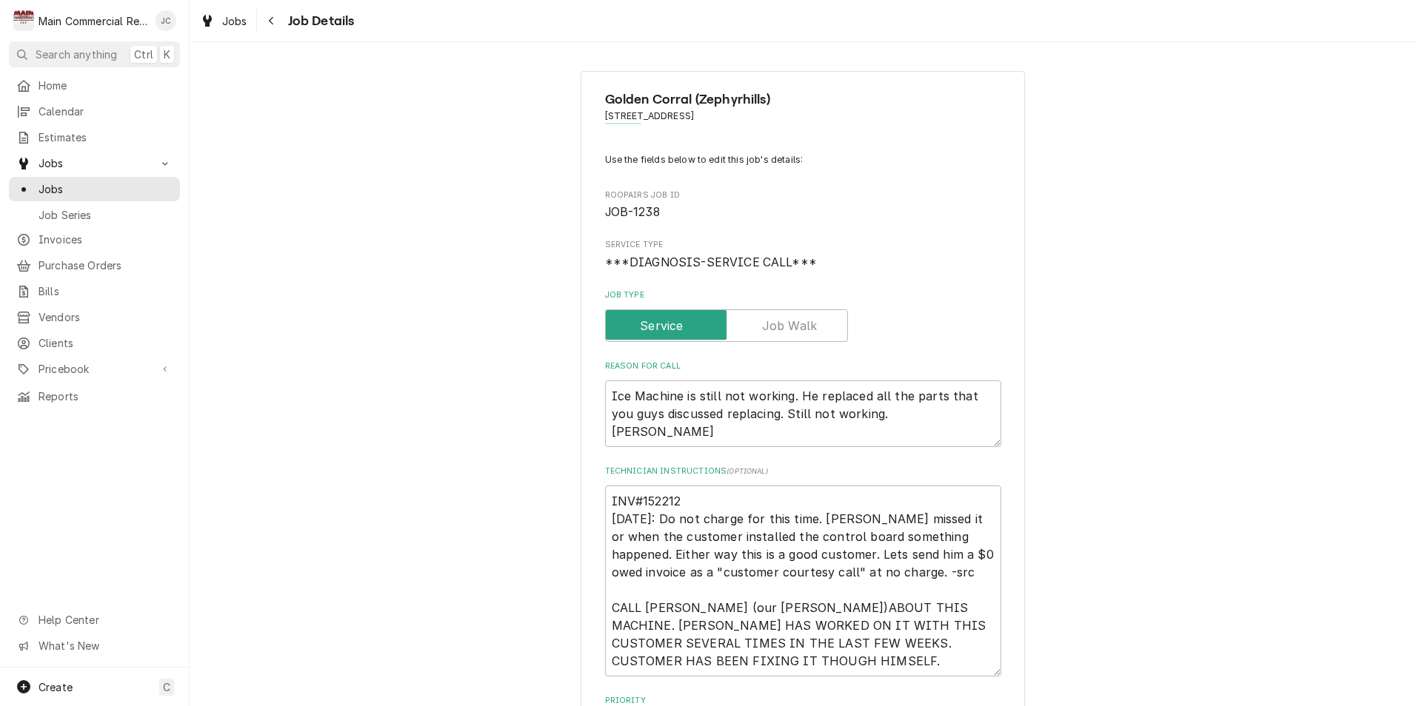
type textarea "x"
click at [268, 17] on icon "Navigate back" at bounding box center [271, 21] width 7 height 10
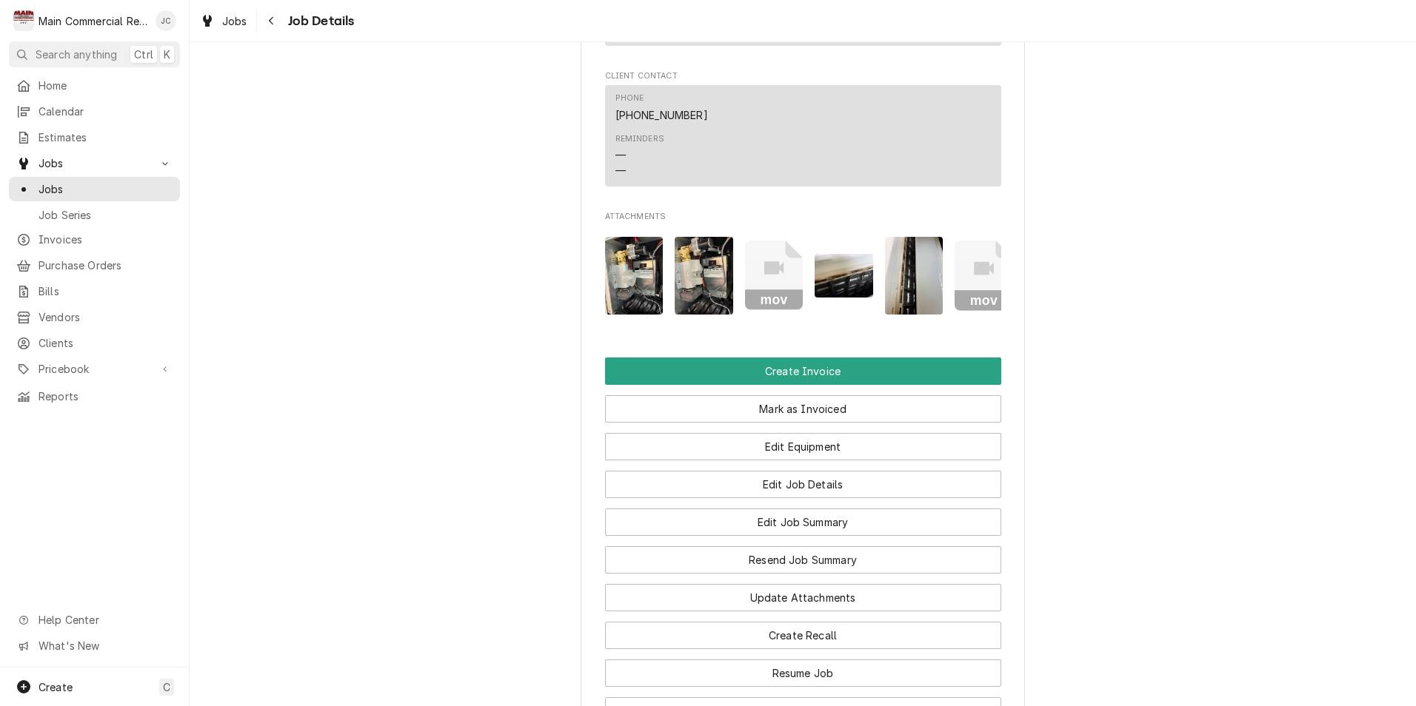
scroll to position [1777, 0]
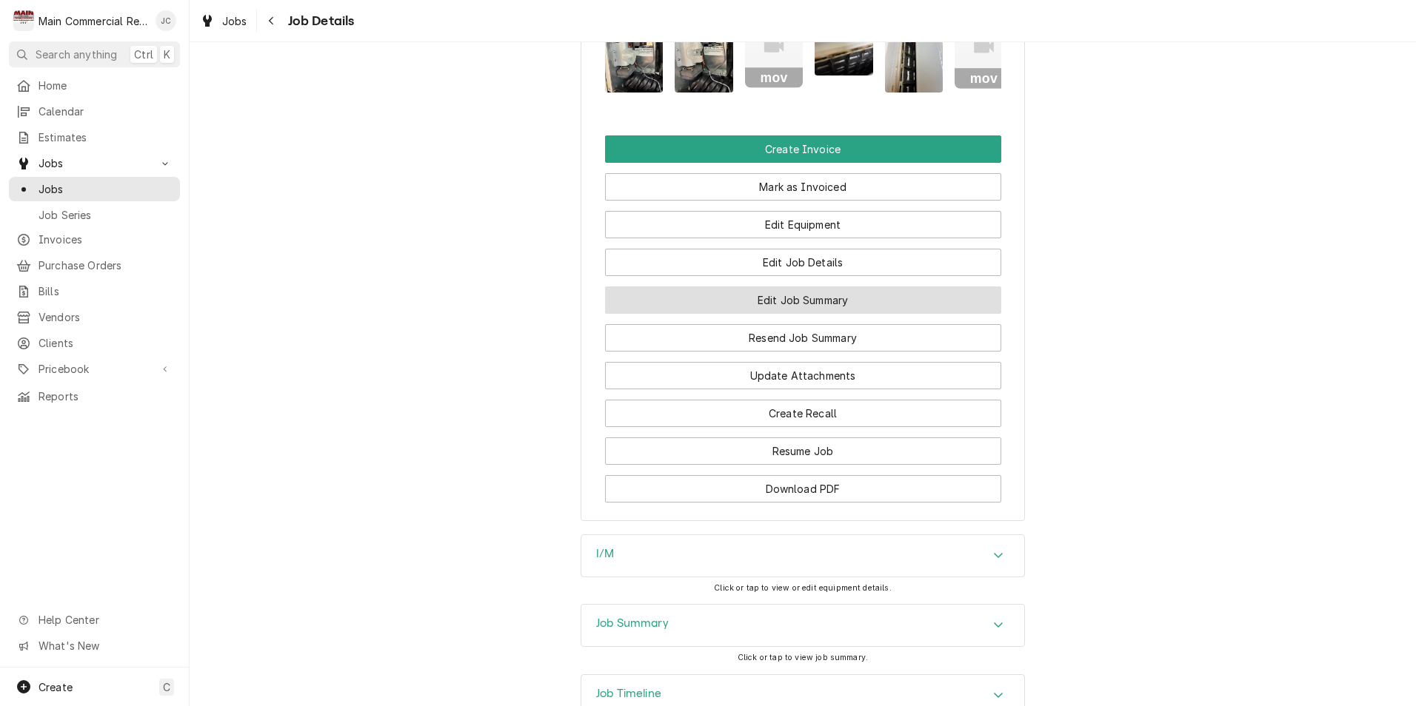
click at [778, 292] on button "Edit Job Summary" at bounding box center [803, 300] width 396 height 27
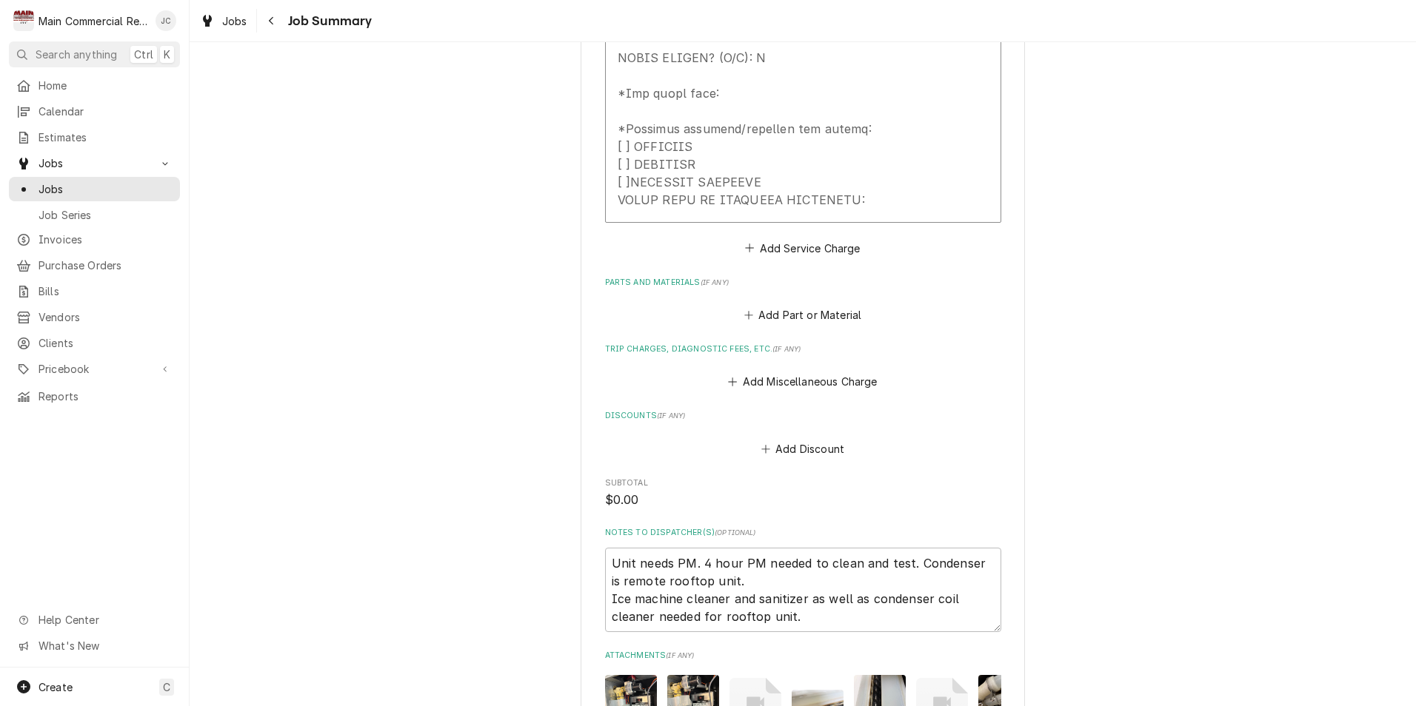
scroll to position [1827, 0]
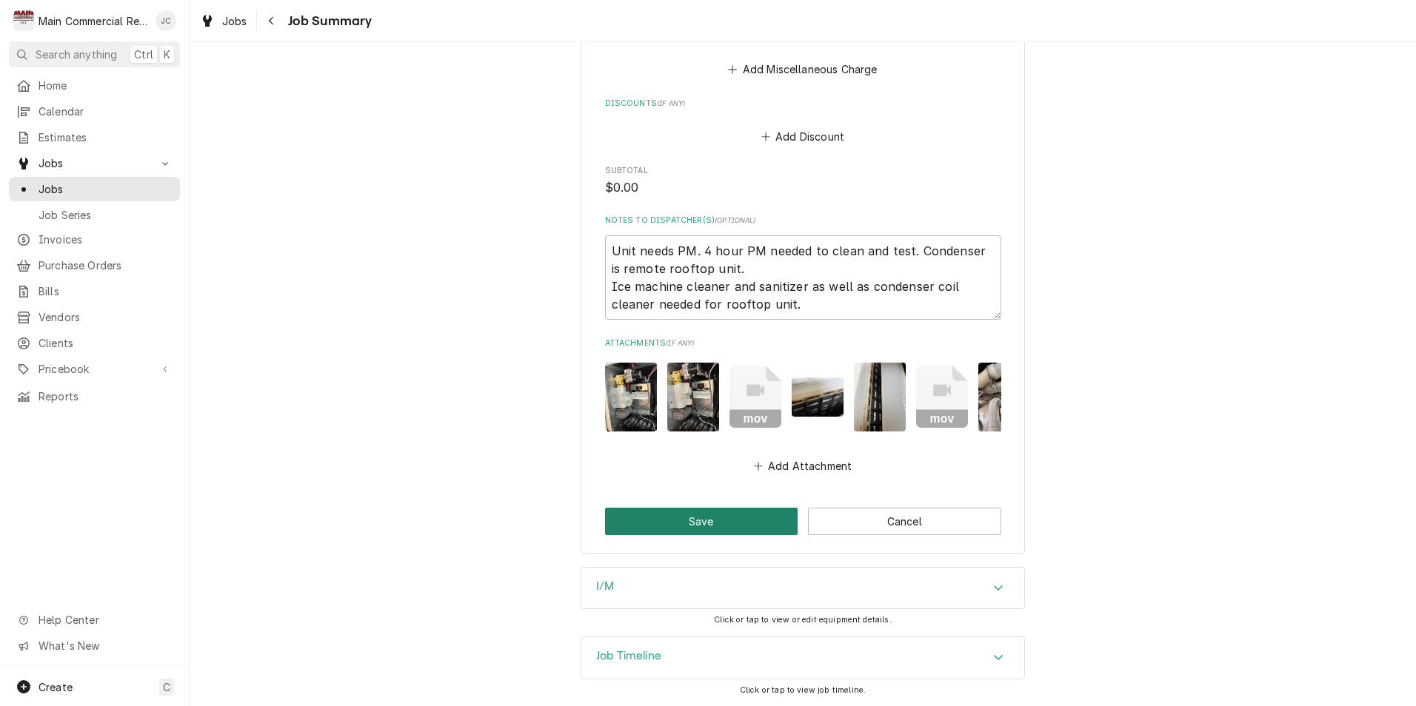
drag, startPoint x: 684, startPoint y: 517, endPoint x: 1205, endPoint y: 482, distance: 522.4
click at [684, 517] on button "Save" at bounding box center [701, 521] width 193 height 27
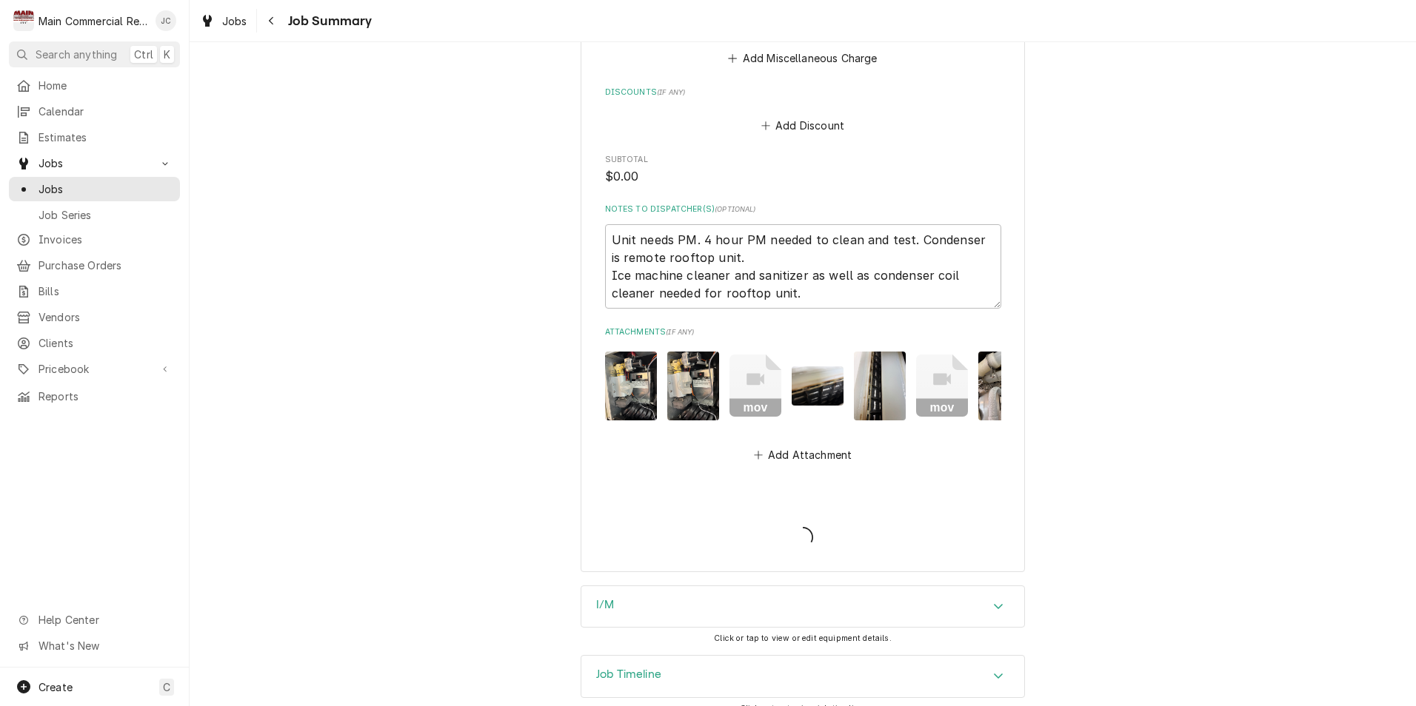
type textarea "x"
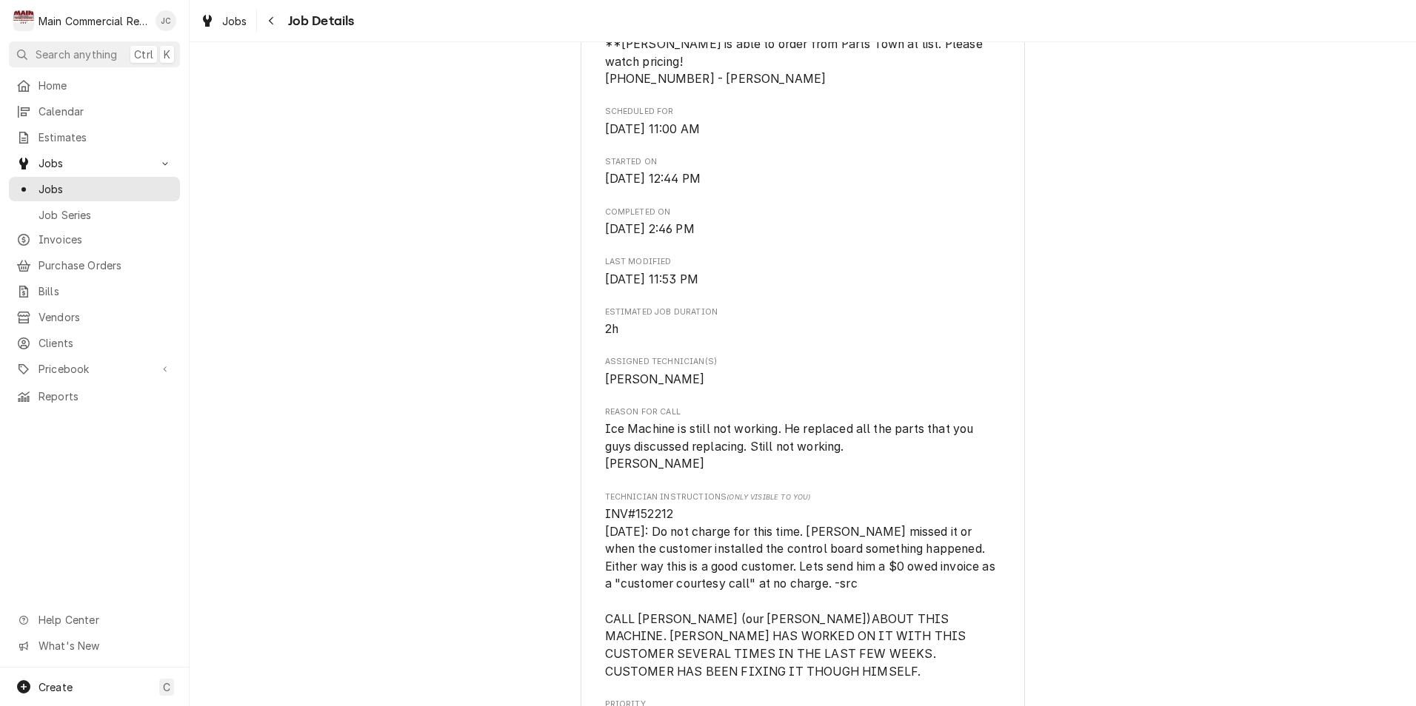
scroll to position [518, 0]
